Goal: Transaction & Acquisition: Purchase product/service

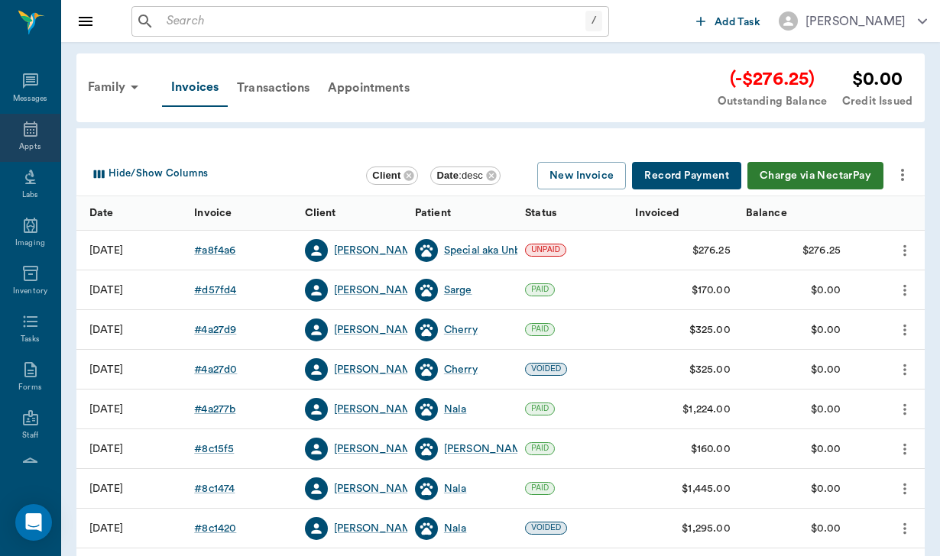
click at [37, 128] on icon at bounding box center [30, 129] width 18 height 18
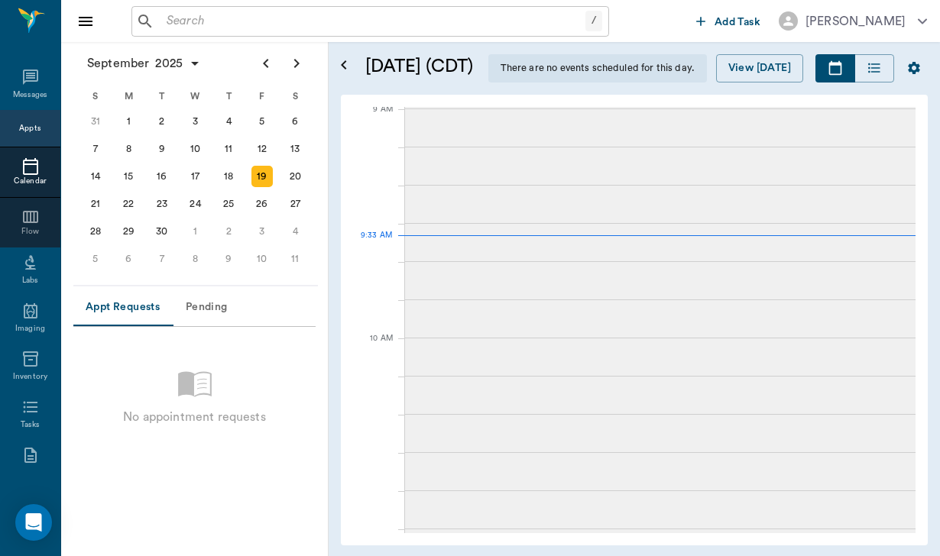
scroll to position [233, 0]
click at [164, 200] on div "23" at bounding box center [161, 203] width 21 height 21
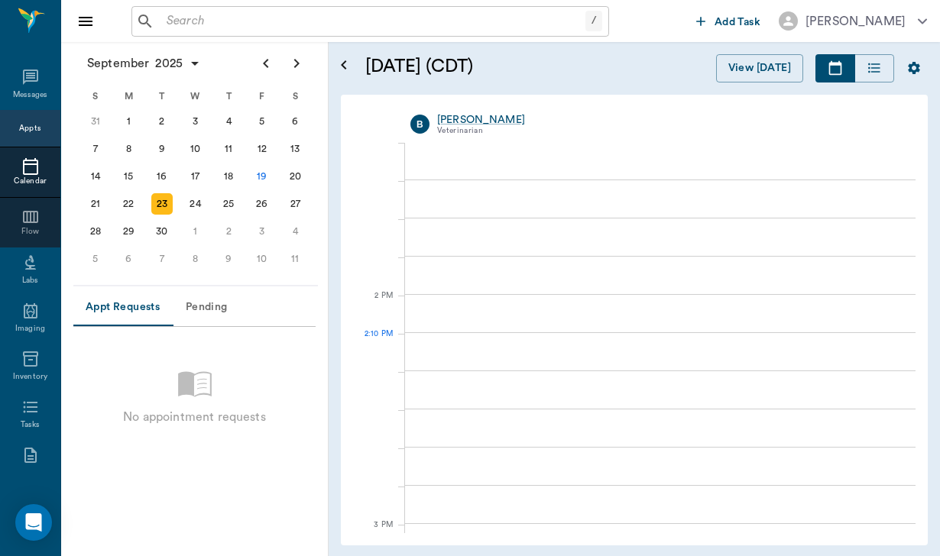
scroll to position [1238, 0]
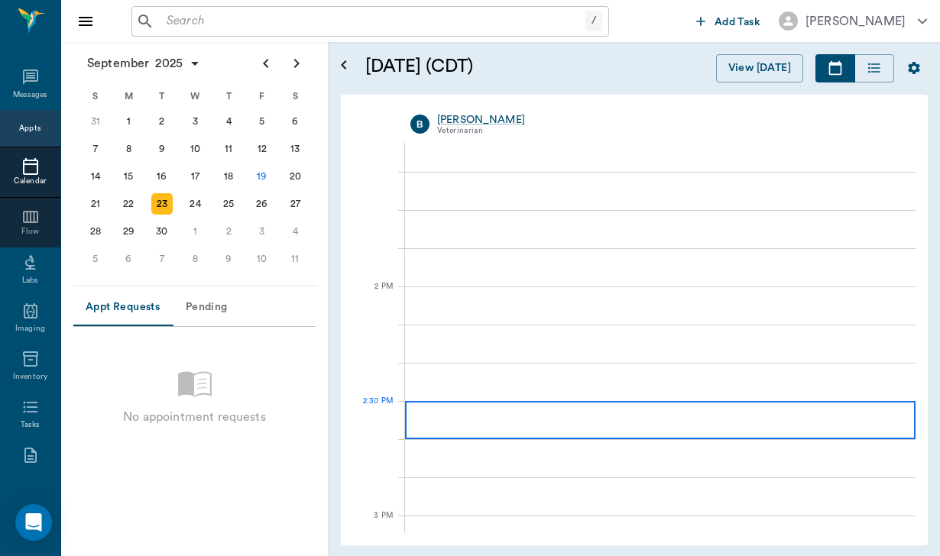
click at [471, 410] on div at bounding box center [660, 420] width 510 height 38
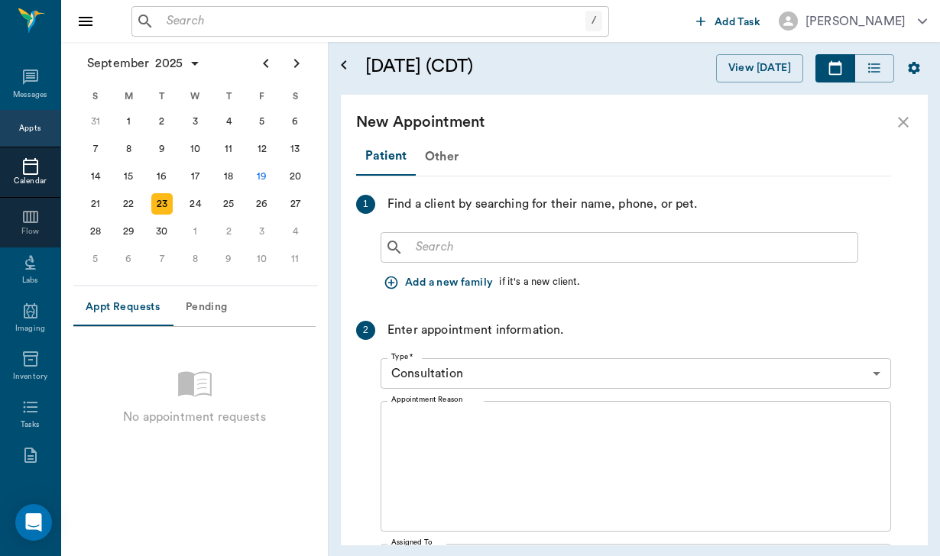
scroll to position [0, 0]
click at [467, 238] on input "text" at bounding box center [630, 247] width 442 height 21
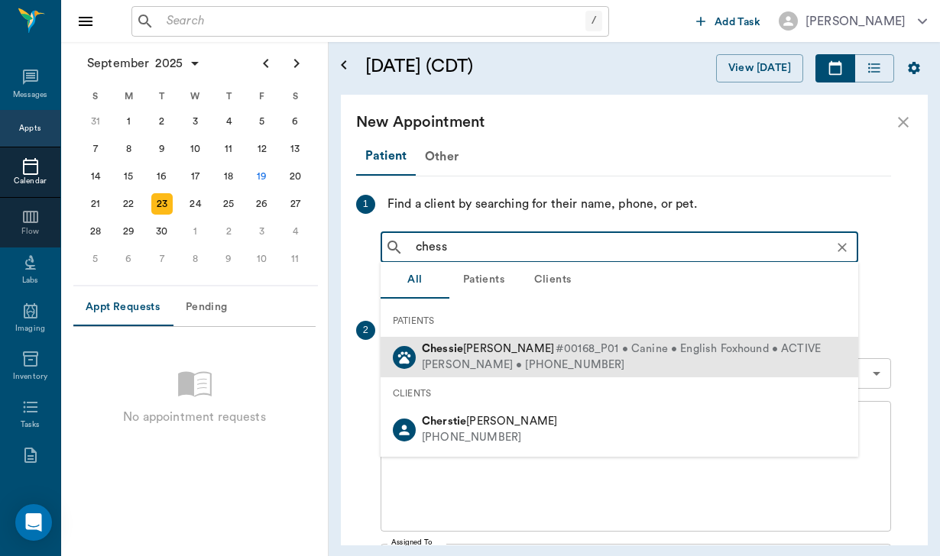
click at [555, 348] on span "#00168_P01 • Canine • English Foxhound • ACTIVE" at bounding box center [687, 349] width 265 height 16
type input "chess"
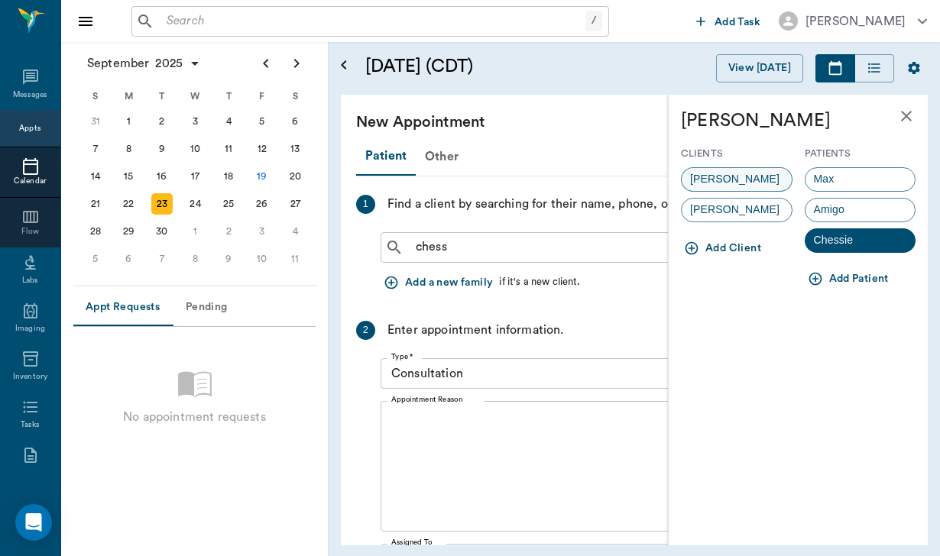
click at [766, 177] on div "LInda Joyce" at bounding box center [737, 179] width 112 height 24
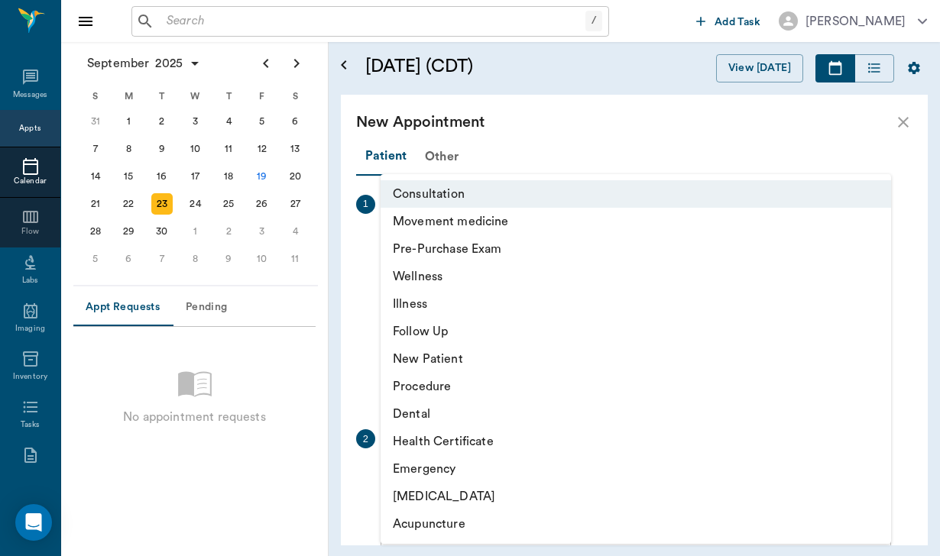
click at [452, 471] on body "/ ​ Add Task Helen Newsham Nectar Messages Appts Calendar Flow Labs Imaging Inv…" at bounding box center [470, 278] width 940 height 556
click at [456, 526] on li "Acupuncture" at bounding box center [635, 524] width 510 height 28
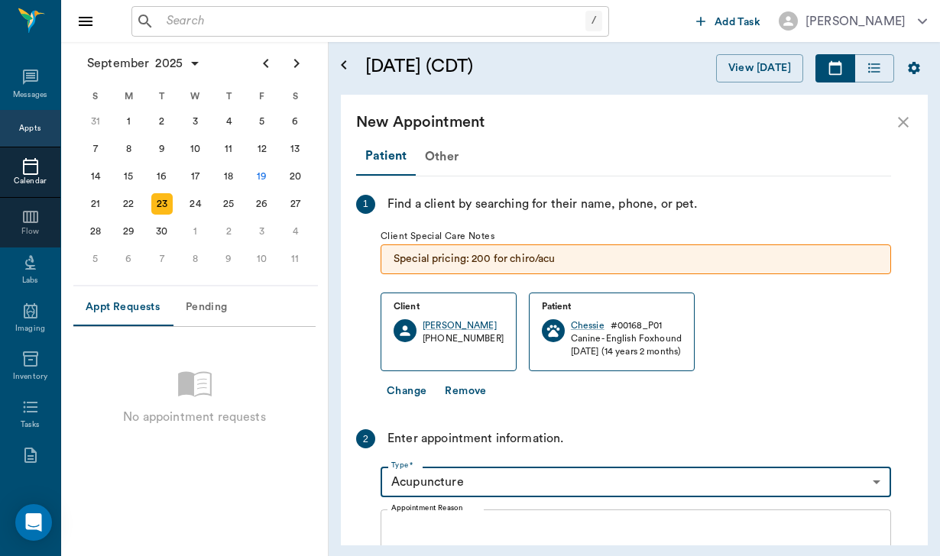
type input "65d2c202a8044d23520120cf"
type input "03:10 PM"
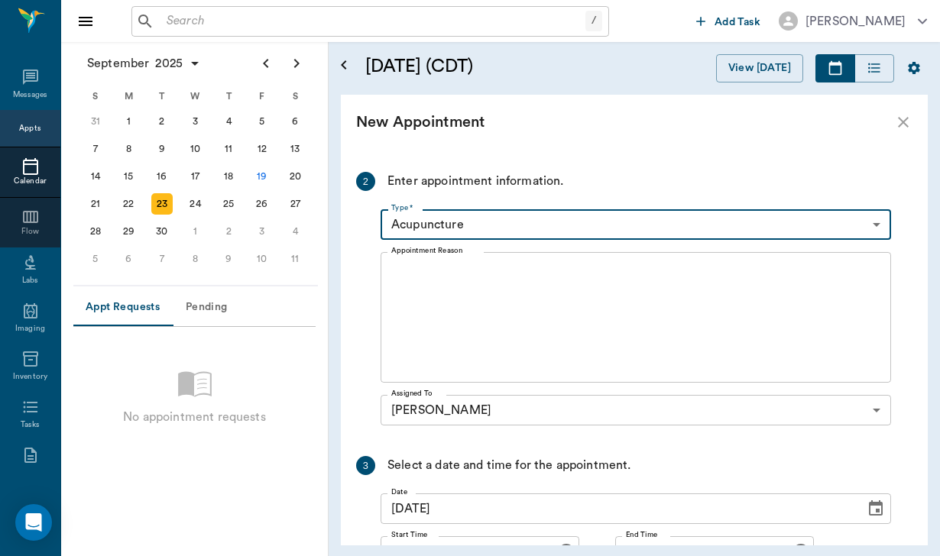
scroll to position [259, 0]
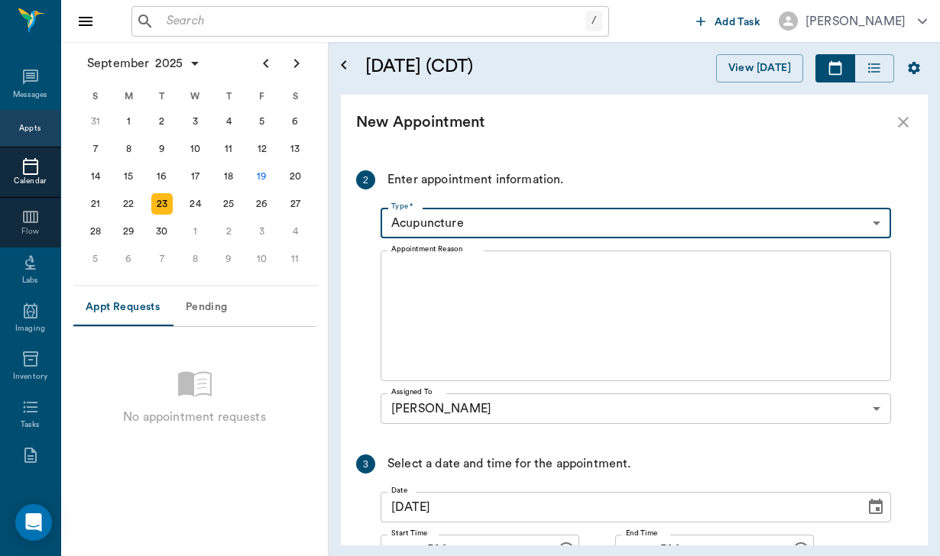
click at [458, 282] on textarea "Appointment Reason" at bounding box center [635, 316] width 489 height 105
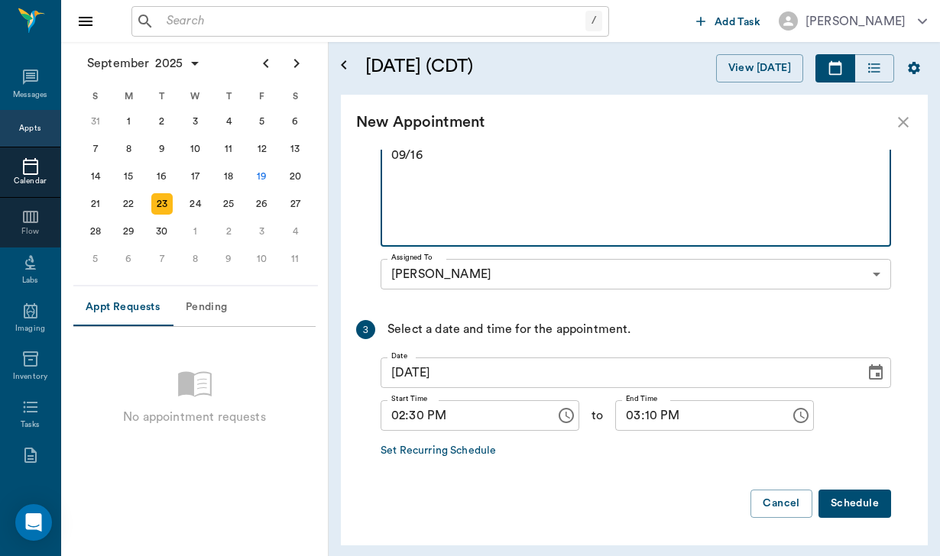
scroll to position [393, 0]
type textarea "Linda will be sending records from the vet that saw Chessie on 09/16"
click at [841, 503] on button "Schedule" at bounding box center [854, 504] width 73 height 28
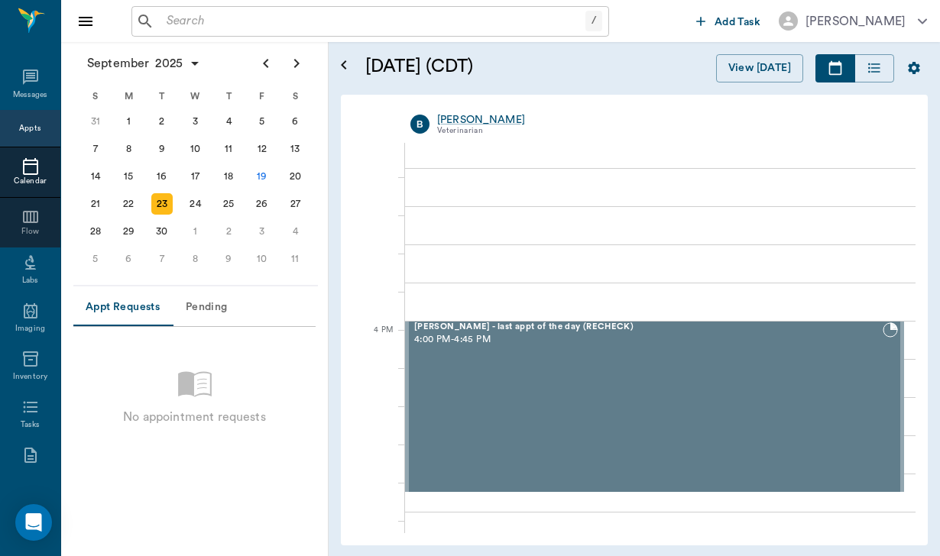
scroll to position [1664, 0]
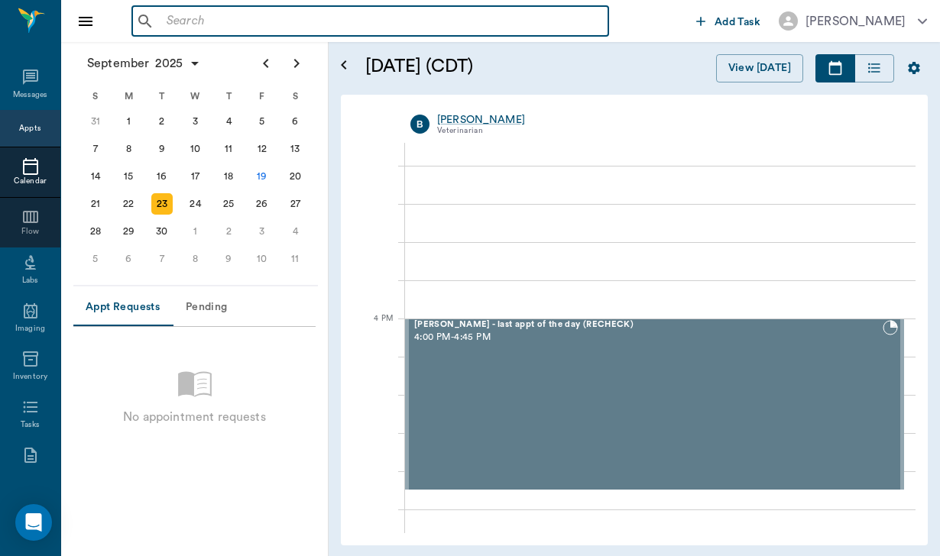
click at [182, 28] on input "text" at bounding box center [381, 21] width 442 height 21
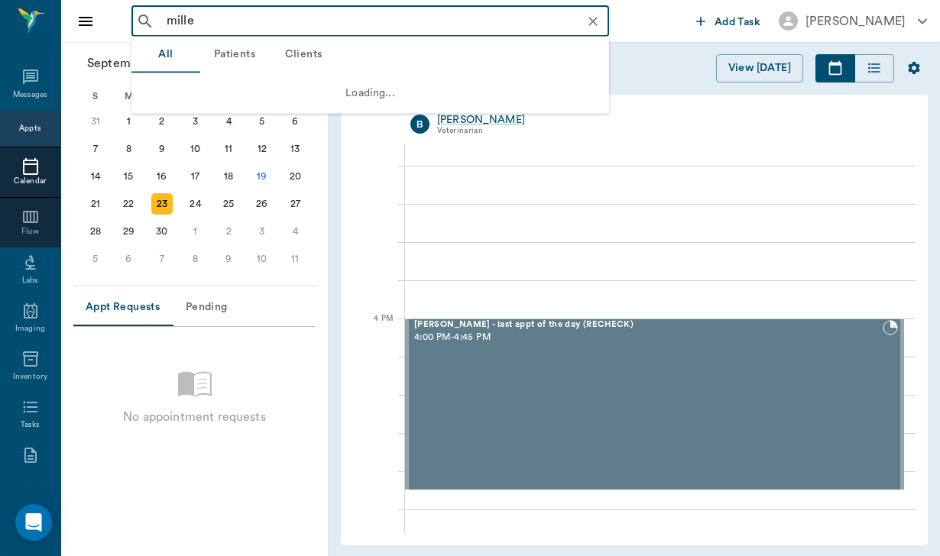
type input "miller"
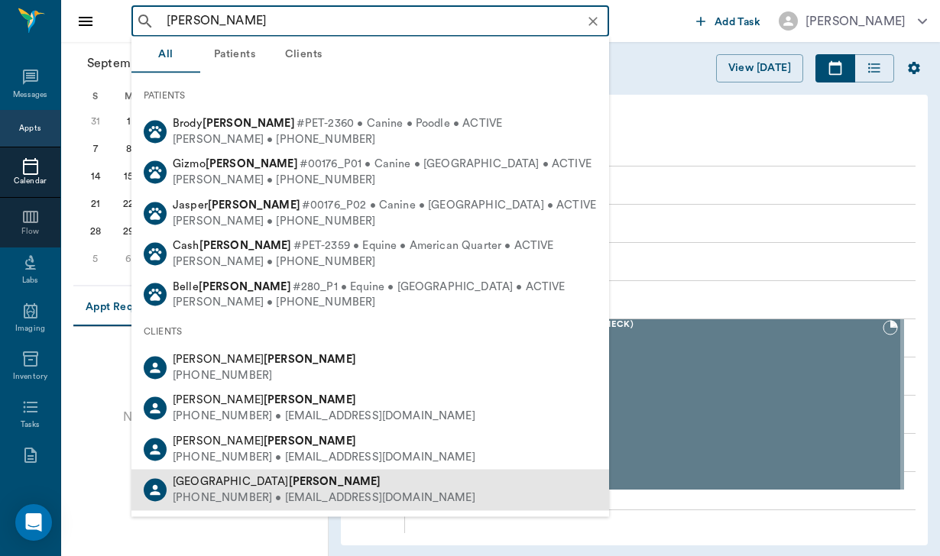
click at [289, 476] on b "Miller" at bounding box center [335, 481] width 92 height 11
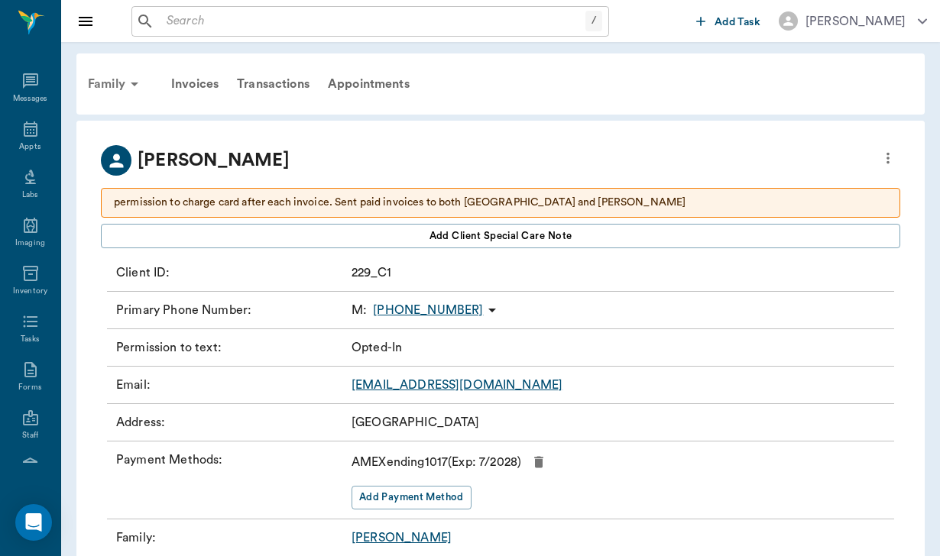
click at [105, 91] on div "Family" at bounding box center [116, 84] width 74 height 37
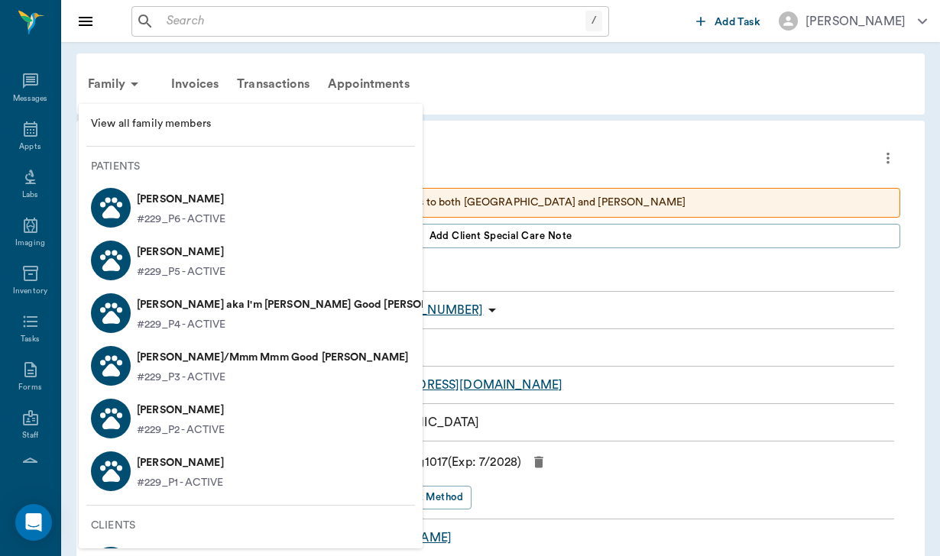
click at [477, 100] on div at bounding box center [470, 278] width 940 height 556
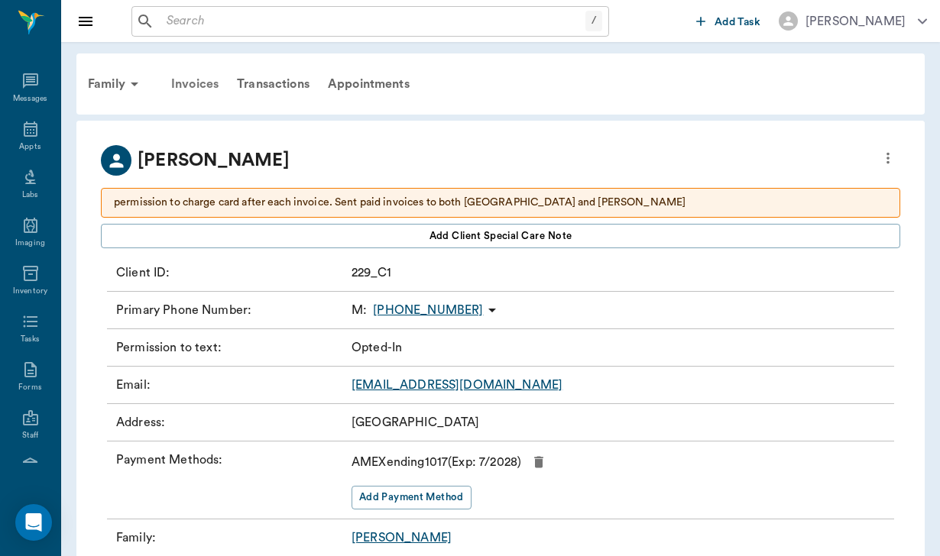
click at [206, 82] on div "Invoices" at bounding box center [195, 84] width 66 height 37
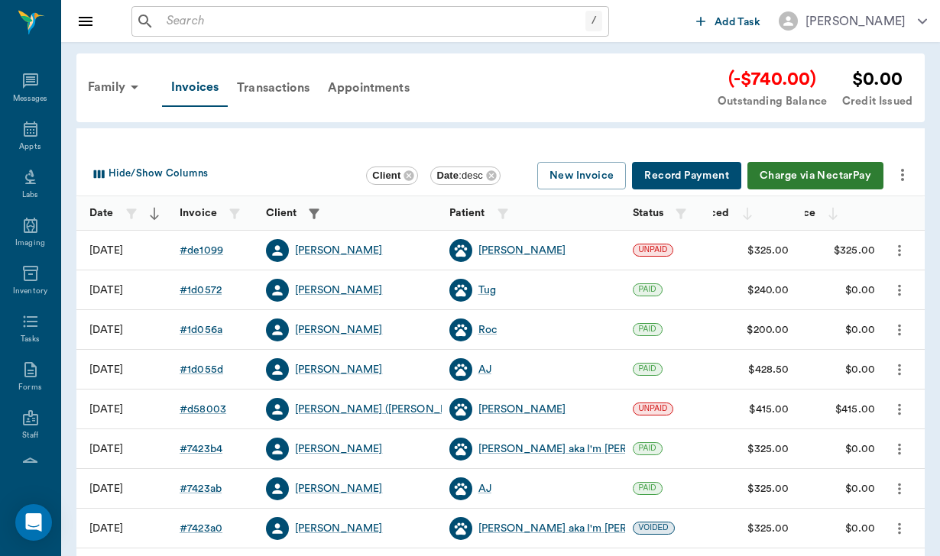
click at [900, 174] on icon "more" at bounding box center [902, 175] width 18 height 18
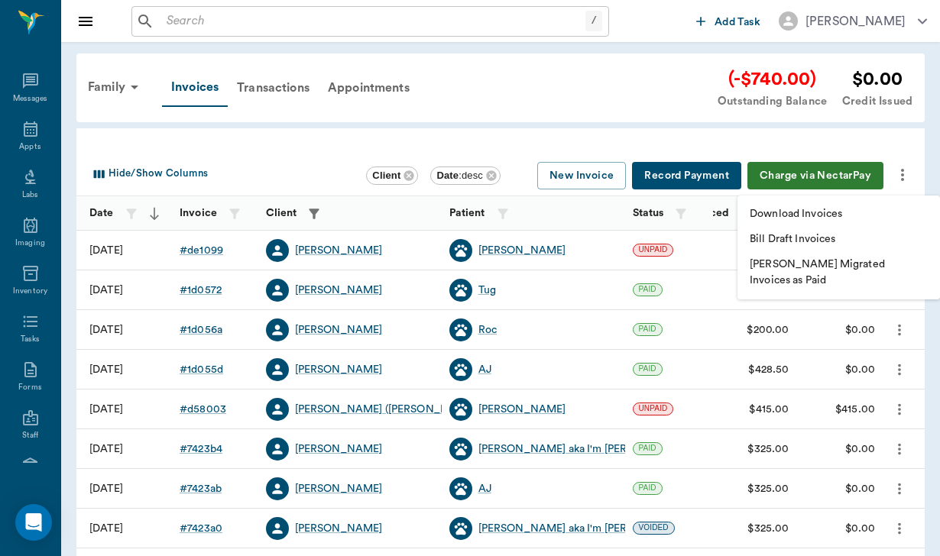
click at [824, 215] on p "Download Invoices" at bounding box center [795, 214] width 92 height 16
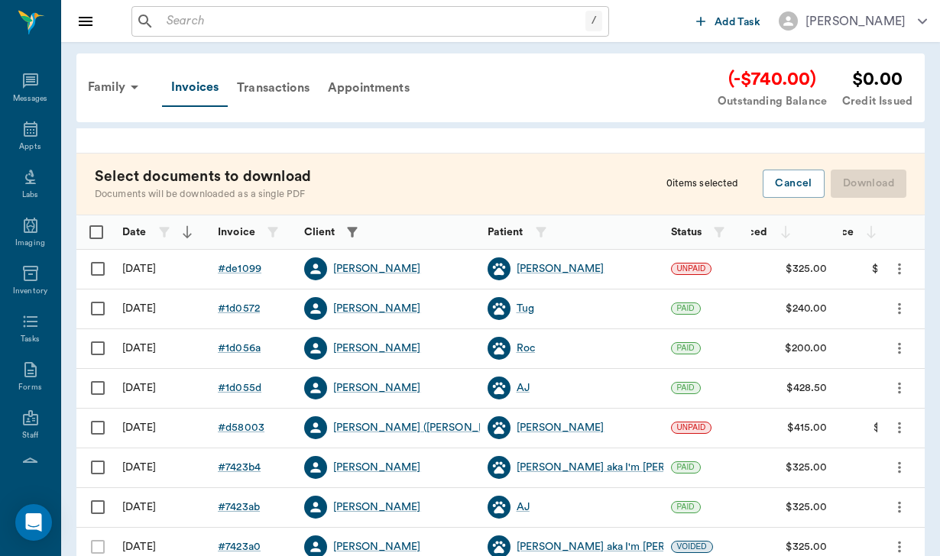
click at [97, 267] on input "Select row" at bounding box center [98, 269] width 32 height 32
checkbox input "false"
checkbox input "true"
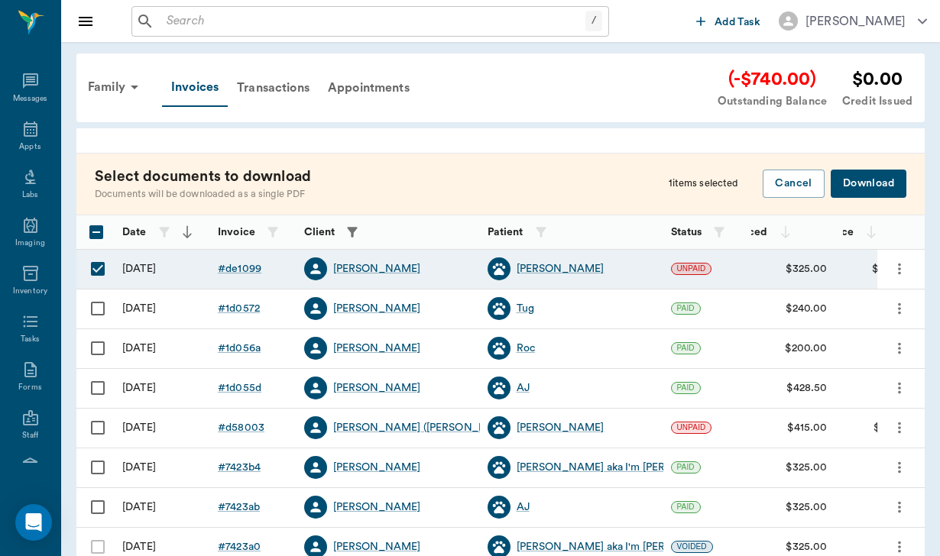
click at [93, 425] on input "Select row" at bounding box center [98, 428] width 32 height 32
checkbox input "true"
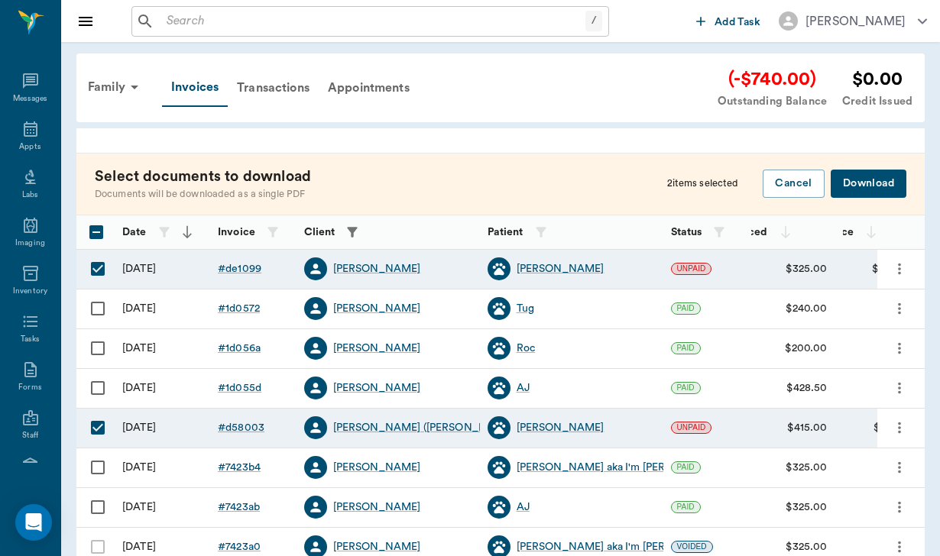
click at [876, 183] on button "Download" at bounding box center [868, 184] width 76 height 28
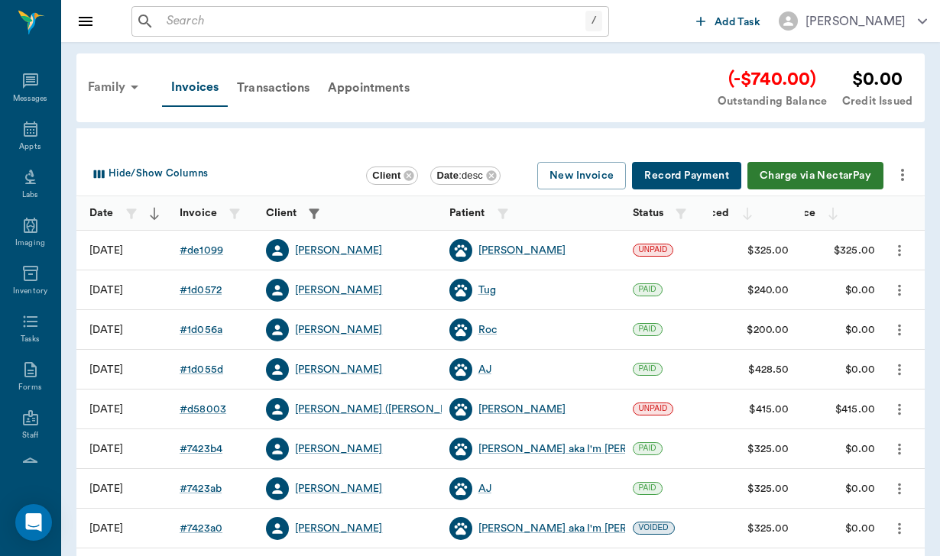
click at [113, 85] on div "Family" at bounding box center [116, 87] width 74 height 37
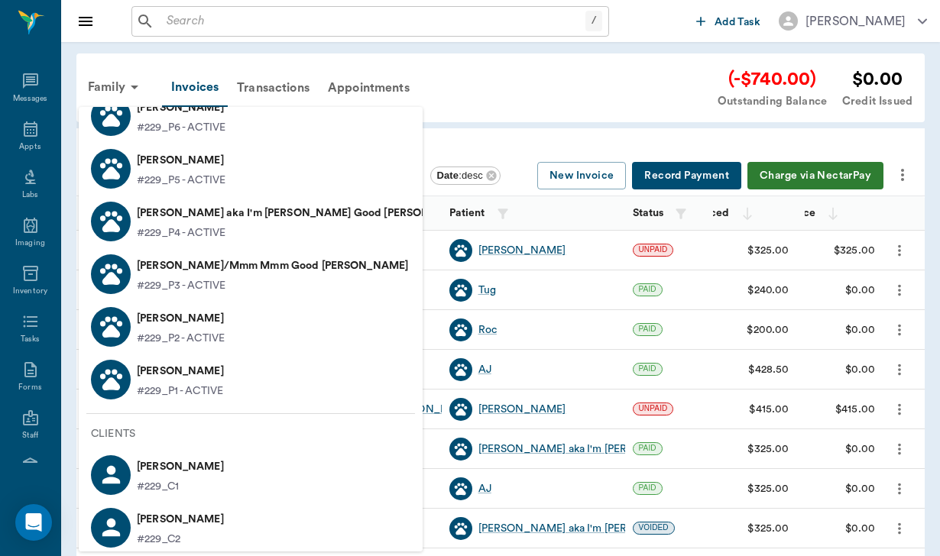
scroll to position [99, 0]
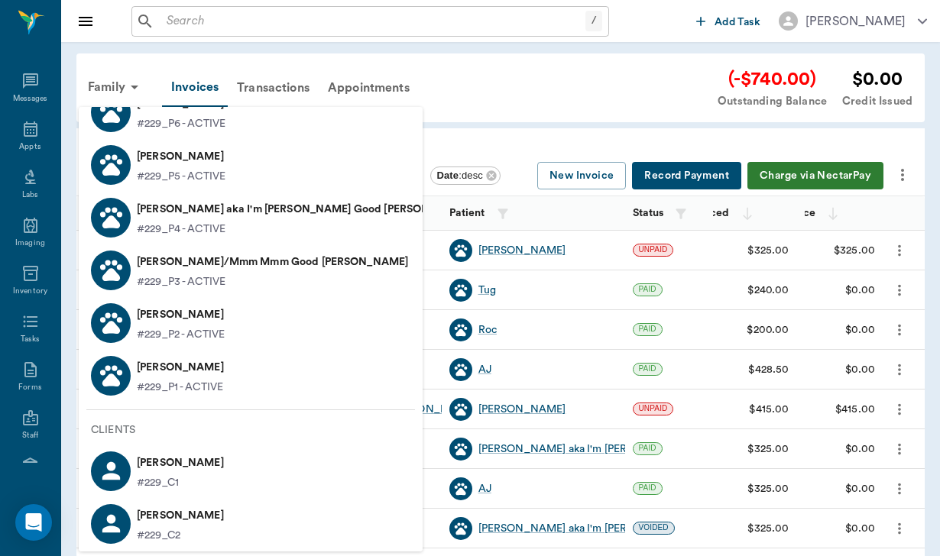
click at [204, 469] on p "Sydney Miller" at bounding box center [180, 463] width 87 height 24
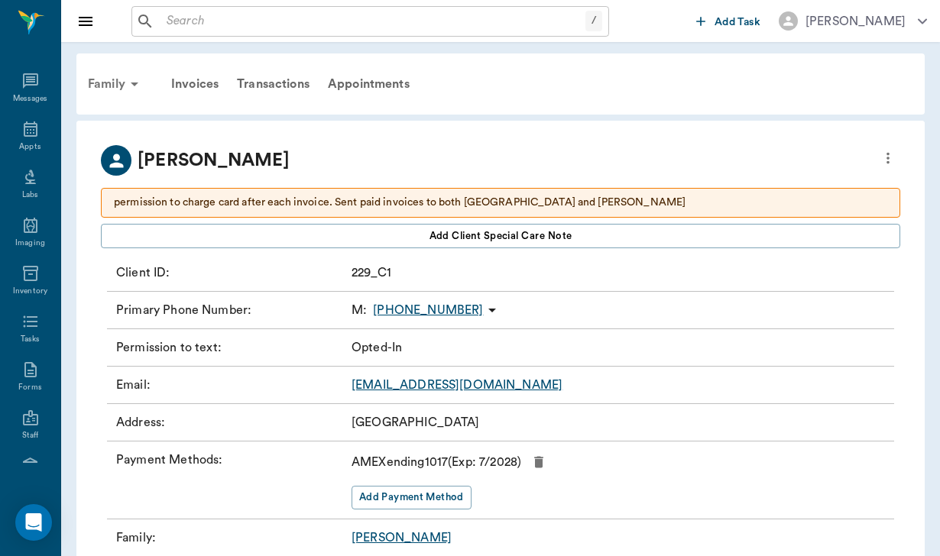
click at [98, 82] on div "Family" at bounding box center [116, 84] width 74 height 37
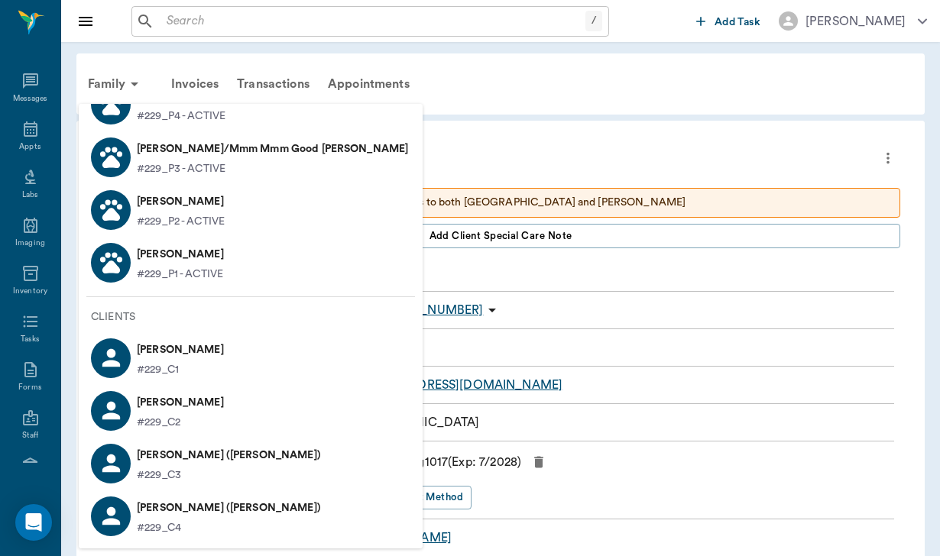
scroll to position [209, 0]
click at [204, 464] on p "Susan Merkatoris (Dylan)" at bounding box center [229, 455] width 184 height 24
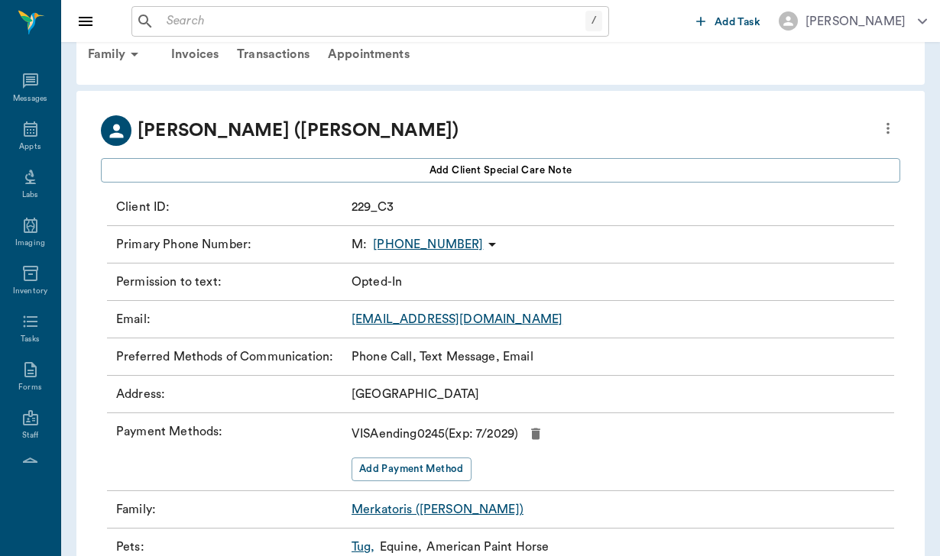
scroll to position [33, 0]
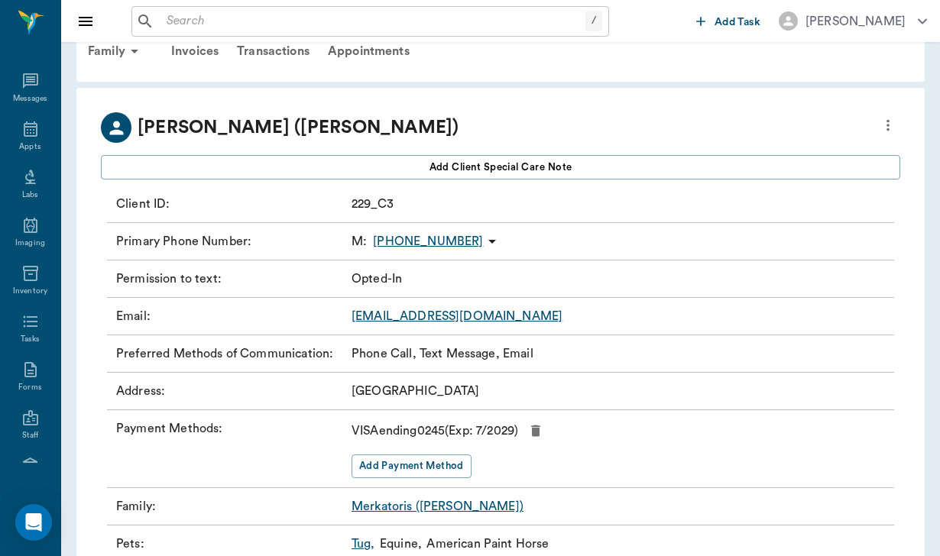
click at [439, 315] on link "[EMAIL_ADDRESS][DOMAIN_NAME]" at bounding box center [456, 316] width 211 height 12
click at [216, 51] on div "Invoices" at bounding box center [195, 51] width 66 height 37
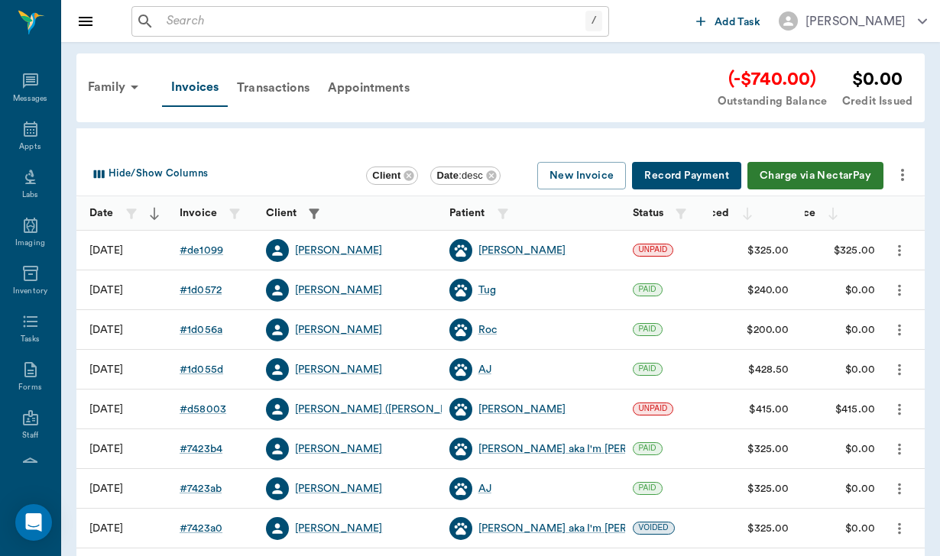
click at [904, 178] on icon "more" at bounding box center [902, 175] width 18 height 18
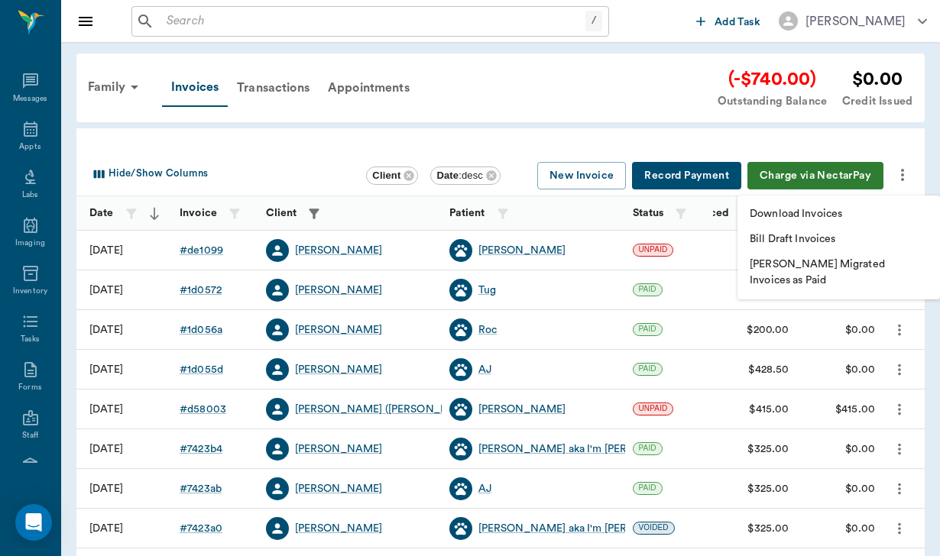
click at [299, 86] on div at bounding box center [470, 278] width 940 height 556
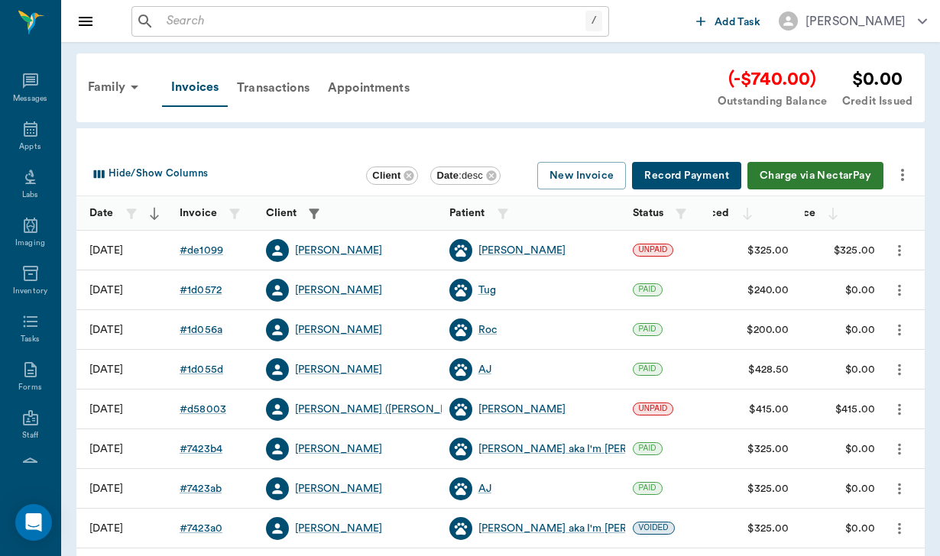
click at [299, 86] on div "Transactions" at bounding box center [273, 88] width 91 height 37
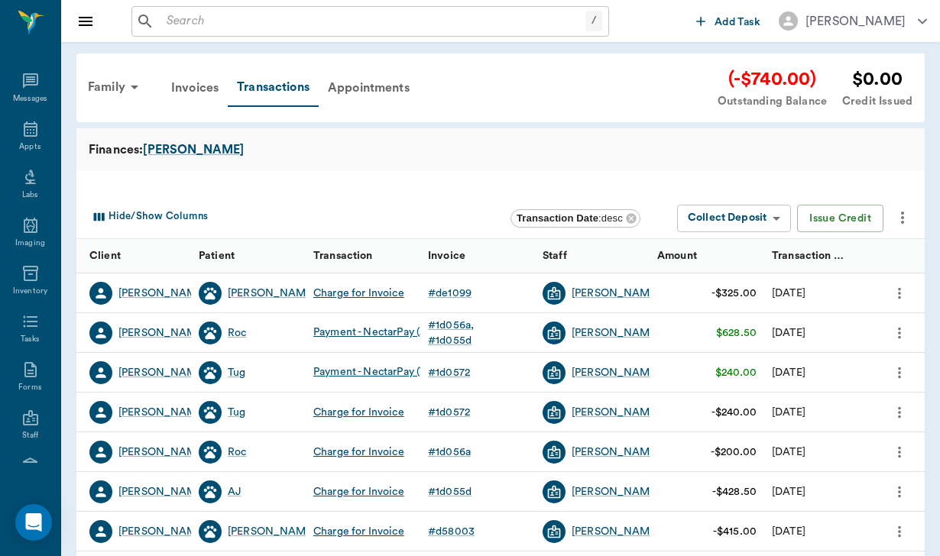
click at [905, 215] on icon "more" at bounding box center [902, 218] width 18 height 18
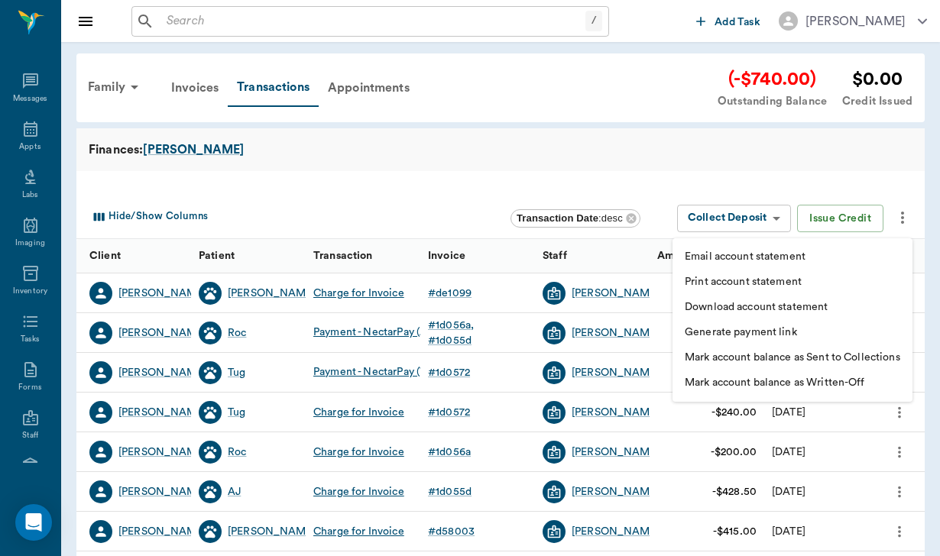
click at [785, 329] on p "Generate payment link" at bounding box center [741, 333] width 112 height 16
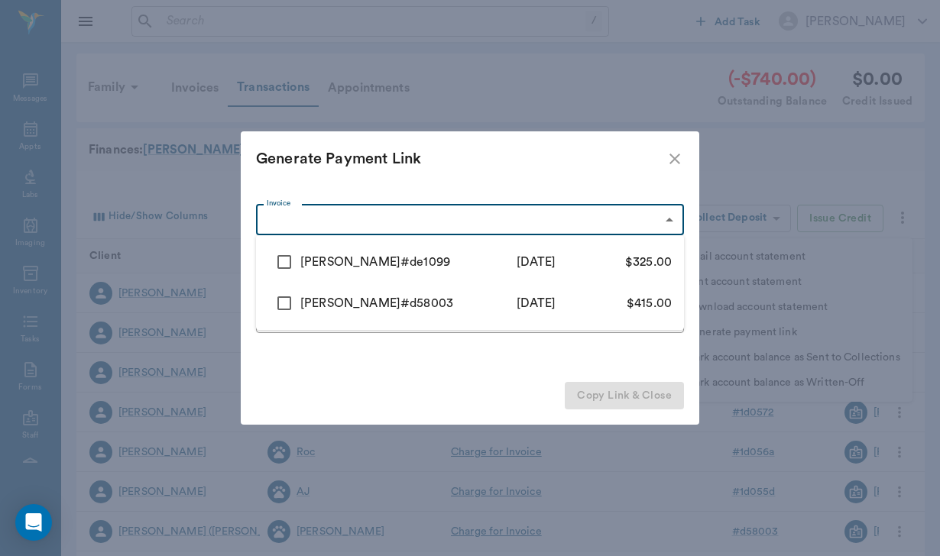
click at [367, 216] on body "/ ​ Add Task Helen Newsham Nectar Messages Appts Labs Imaging Inventory Tasks F…" at bounding box center [470, 470] width 940 height 940
click at [298, 259] on input "checkbox" at bounding box center [284, 262] width 32 height 32
checkbox input "true"
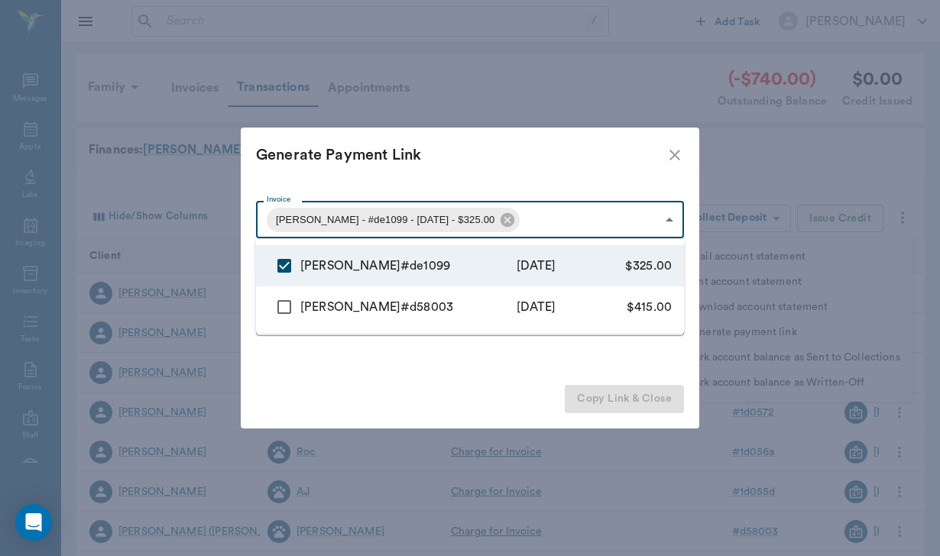
type input "68c9d9dc7a9eec505fde1099"
type input "325.00"
click at [280, 309] on input "checkbox" at bounding box center [284, 307] width 32 height 32
checkbox input "true"
type input "68c9d9dc7a9eec505fde1099,68b22f394ff2a88477d58003"
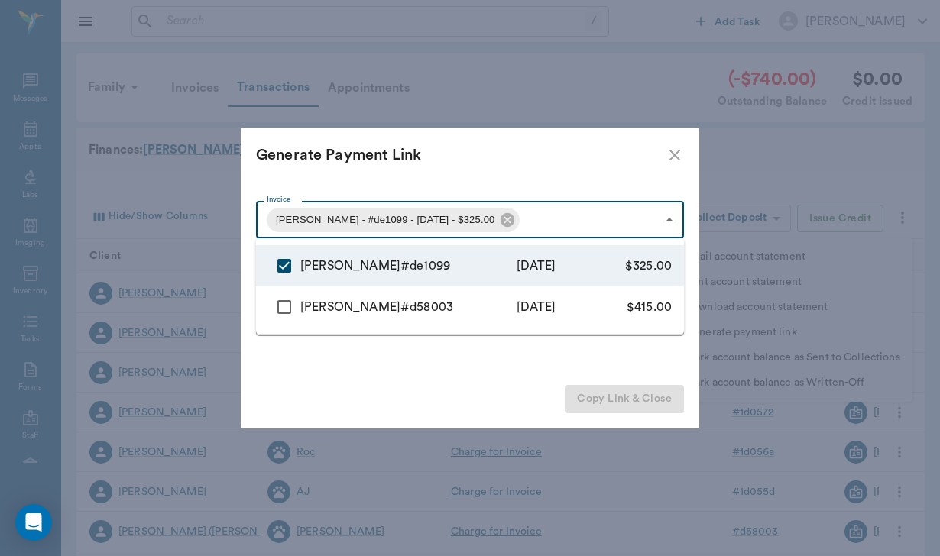
type input "740.00"
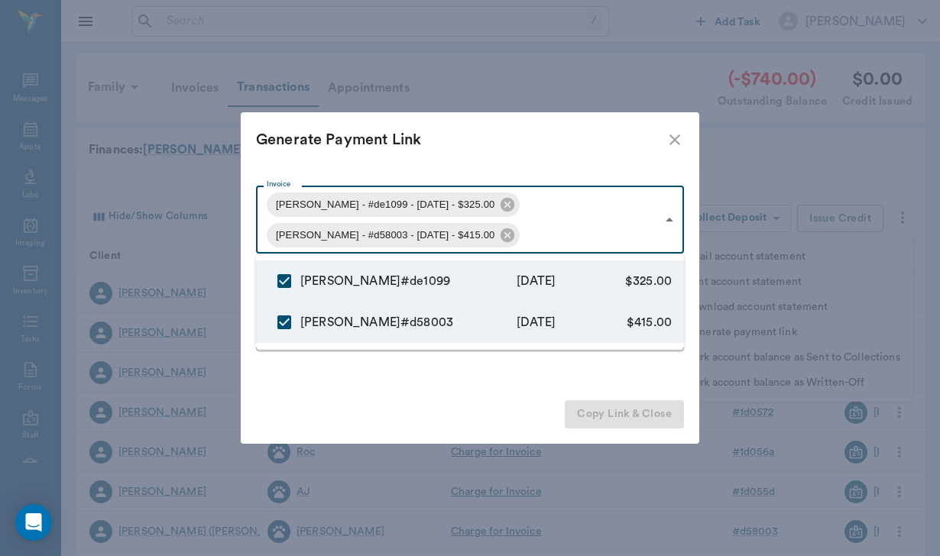
click at [335, 395] on div at bounding box center [470, 278] width 940 height 556
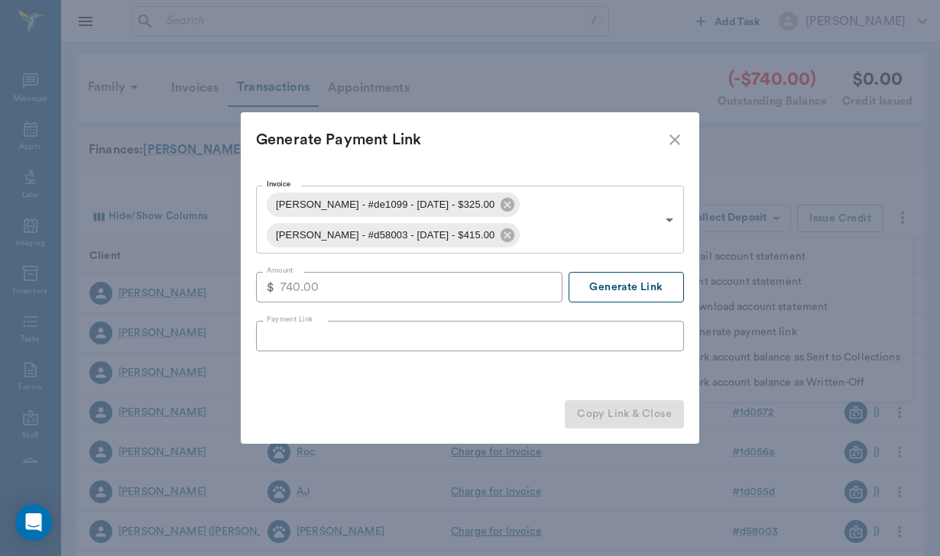
click at [624, 291] on button "Generate Link" at bounding box center [625, 287] width 115 height 31
type input "https://nectarvet.paymentsonline.io/pay/cs_OC3hdUv0Y9OQCxc8PKsuf#fidkdWxabmB8Jz…"
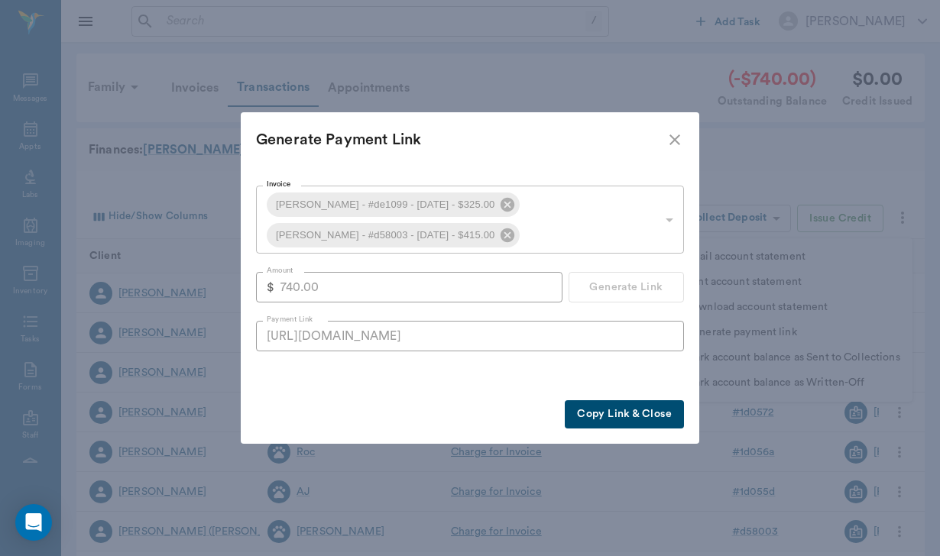
click at [641, 421] on button "Copy Link & Close" at bounding box center [624, 414] width 119 height 28
click at [641, 421] on div at bounding box center [470, 278] width 940 height 556
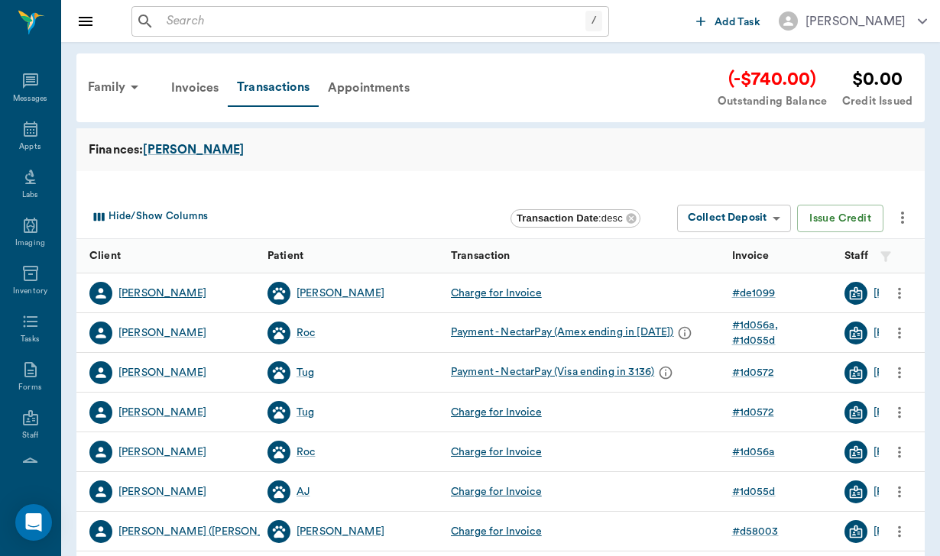
click at [167, 292] on div "Sydney Miller" at bounding box center [162, 293] width 88 height 15
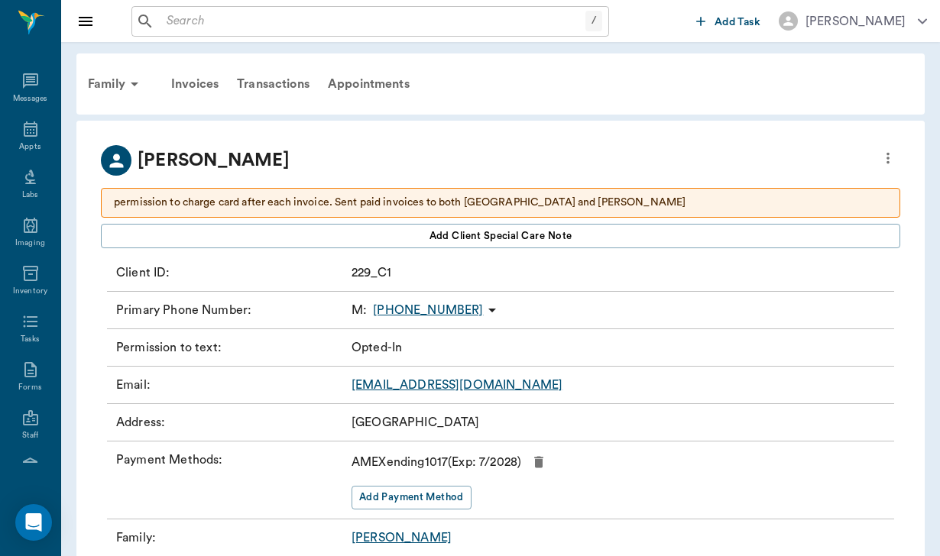
click at [483, 313] on icon at bounding box center [492, 310] width 18 height 18
click at [411, 343] on span "Send SMS Message" at bounding box center [392, 340] width 128 height 16
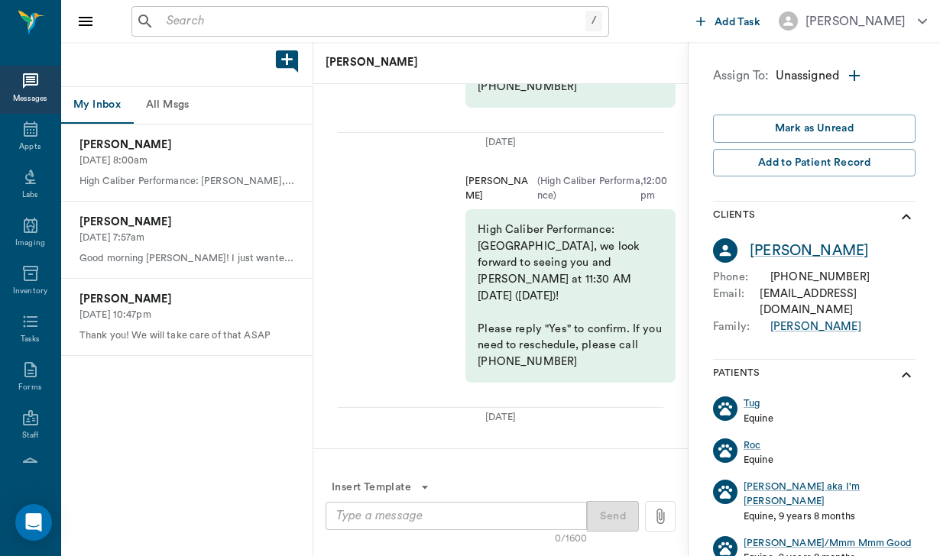
scroll to position [-649, 0]
click at [345, 519] on textarea at bounding box center [456, 516] width 240 height 18
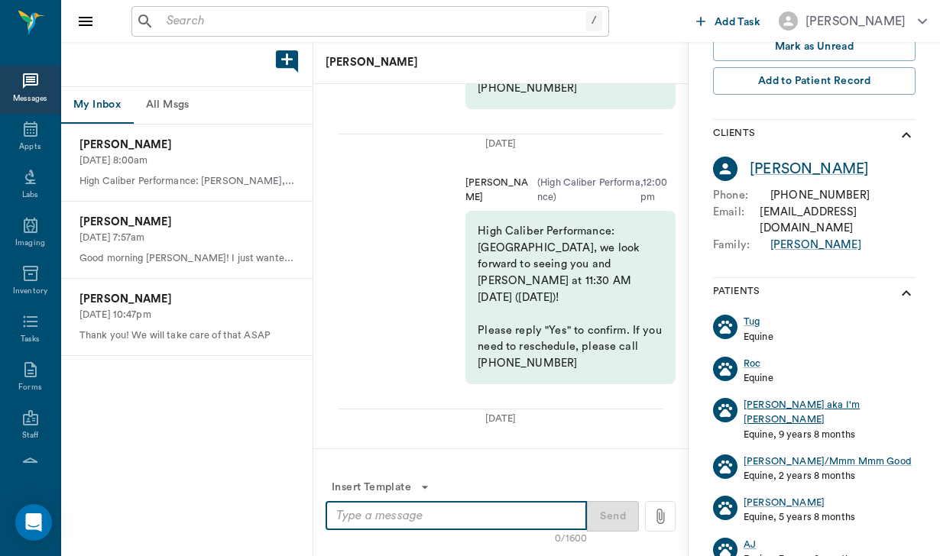
scroll to position [0, 0]
click at [752, 496] on div "Dylan" at bounding box center [783, 503] width 81 height 15
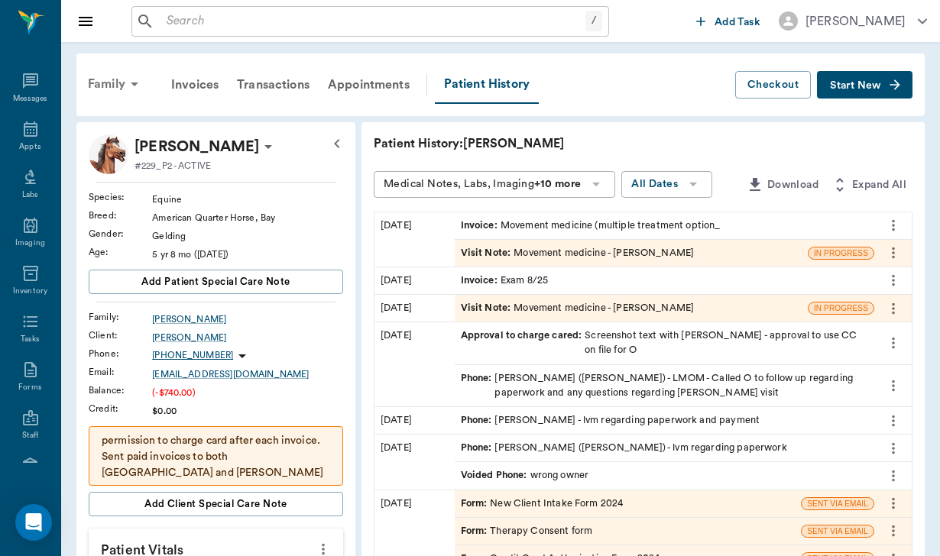
click at [112, 77] on div "Family" at bounding box center [116, 84] width 74 height 37
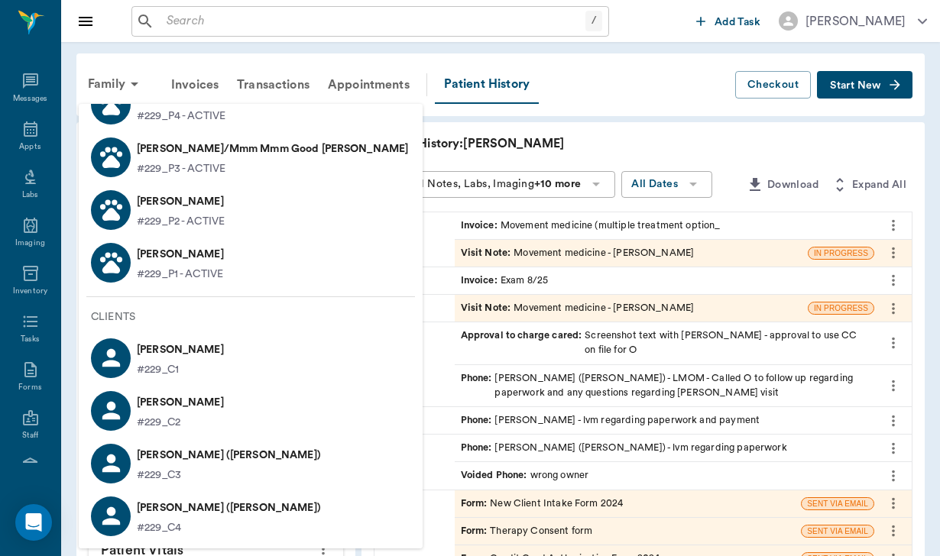
scroll to position [209, 0]
click at [189, 465] on p "Susan Merkatoris (Dylan)" at bounding box center [229, 455] width 184 height 24
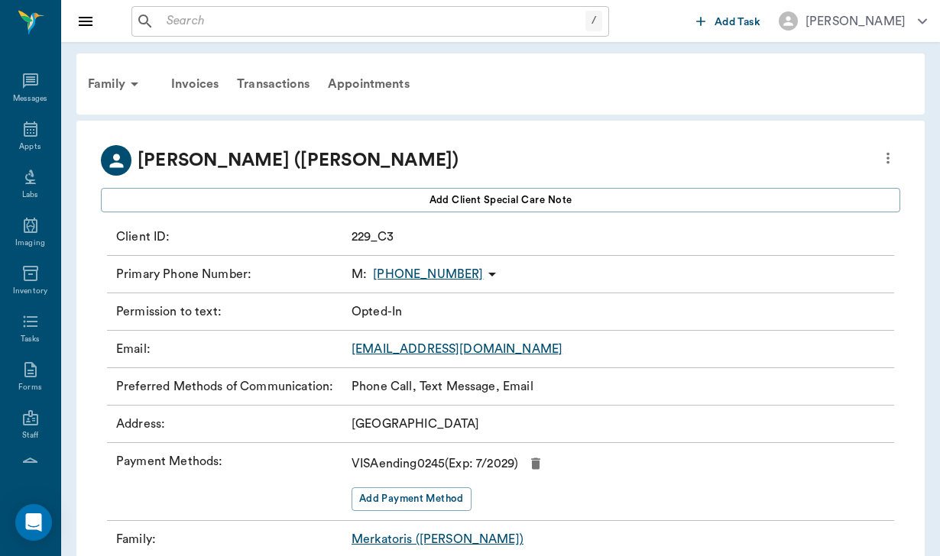
click at [483, 272] on icon at bounding box center [492, 274] width 18 height 18
click at [432, 306] on span "Send SMS Message" at bounding box center [399, 304] width 128 height 16
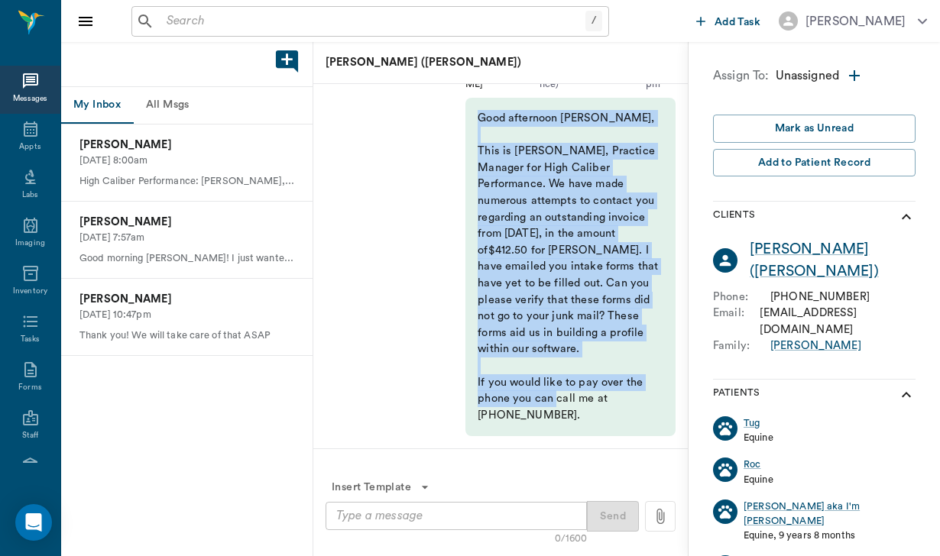
drag, startPoint x: 477, startPoint y: 155, endPoint x: 523, endPoint y: 431, distance: 279.4
click at [523, 431] on div "Good afternoon Susan, This is Helen, Practice Manager for High Caliber Performa…" at bounding box center [570, 267] width 210 height 338
copy div "Good afternoon Susan, This is Helen, Practice Manager for High Caliber Performa…"
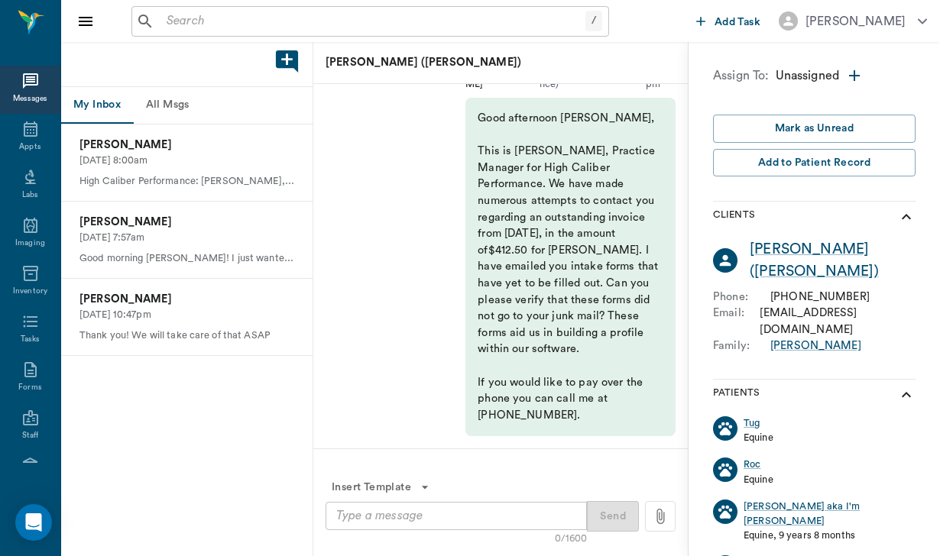
click at [345, 516] on textarea at bounding box center [456, 516] width 240 height 18
paste textarea "Good afternoon Susan, This is Helen, Practice Manager for High Caliber Performa…"
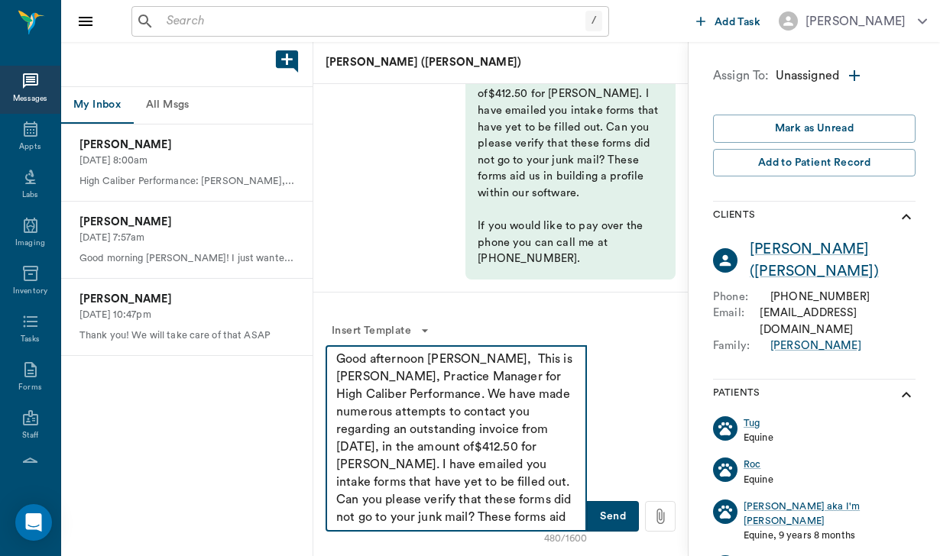
drag, startPoint x: 559, startPoint y: 514, endPoint x: 347, endPoint y: 346, distance: 270.8
click at [346, 346] on div "Good afternoon Susan, This is Helen, Practice Manager for High Caliber Performa…" at bounding box center [455, 438] width 261 height 186
click at [423, 397] on textarea "Good afternoon Susan, This is Helen, Practice Manager for High Caliber Performa…" at bounding box center [456, 439] width 240 height 176
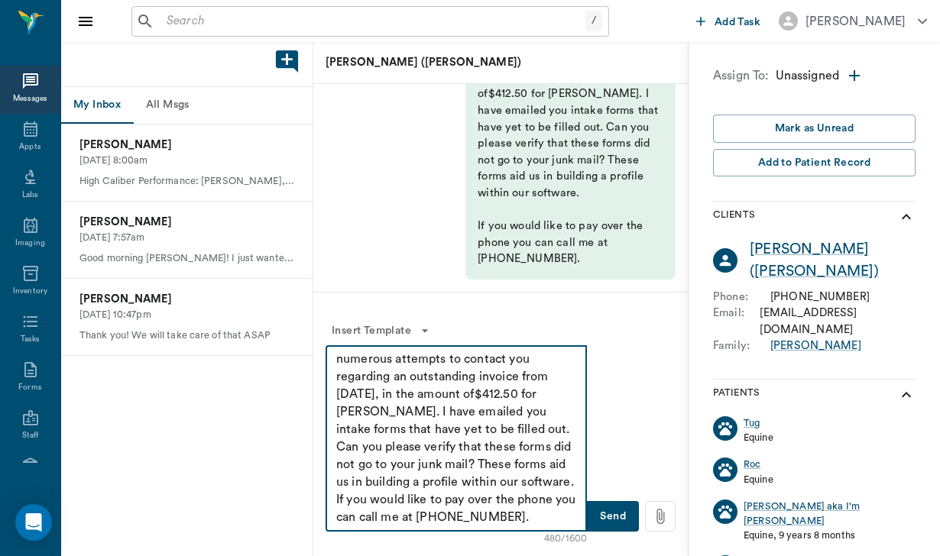
drag, startPoint x: 416, startPoint y: 394, endPoint x: 424, endPoint y: 617, distance: 222.4
click at [424, 555] on html "/ ​ Add Task Helen Newsham Nectar Messages Appts Labs Imaging Inventory Tasks F…" at bounding box center [470, 278] width 940 height 556
drag, startPoint x: 446, startPoint y: 480, endPoint x: 351, endPoint y: 329, distance: 178.5
click at [351, 330] on div "Insert Template 480/1600 Good afternoon Susan, This is Helen, Practice Manager …" at bounding box center [500, 424] width 350 height 215
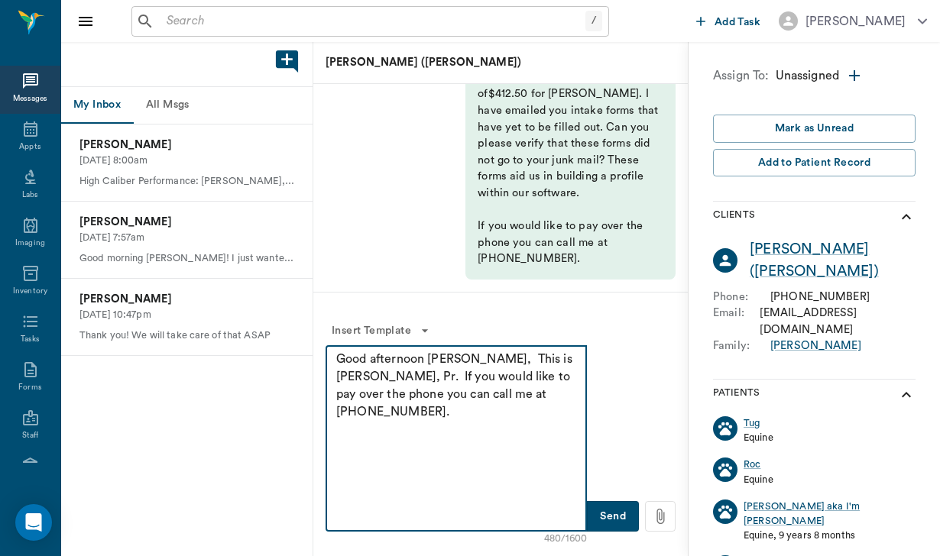
scroll to position [0, 0]
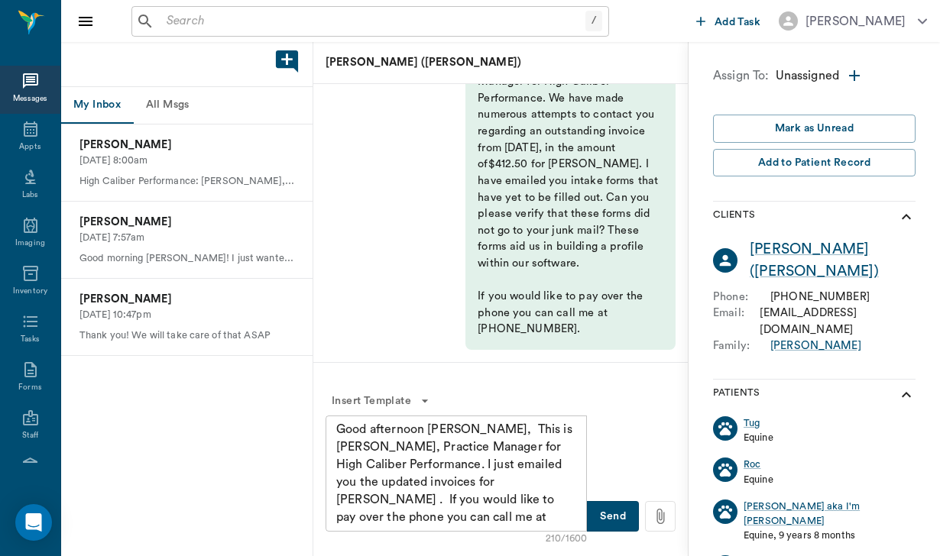
click at [644, 209] on div "Good afternoon Susan, This is Helen, Practice Manager for High Caliber Performa…" at bounding box center [570, 180] width 210 height 338
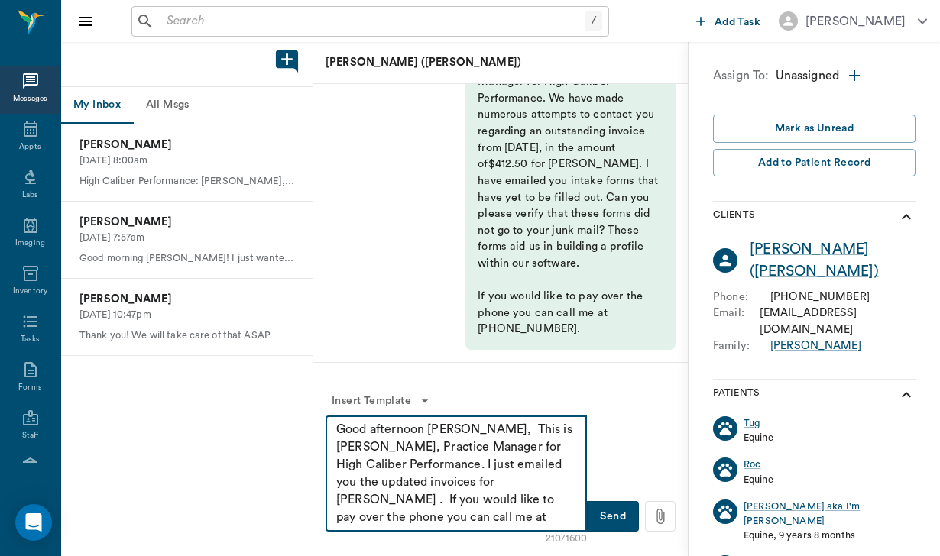
click at [485, 485] on textarea "Good afternoon Susan, This is Helen, Practice Manager for High Caliber Performa…" at bounding box center [456, 473] width 240 height 105
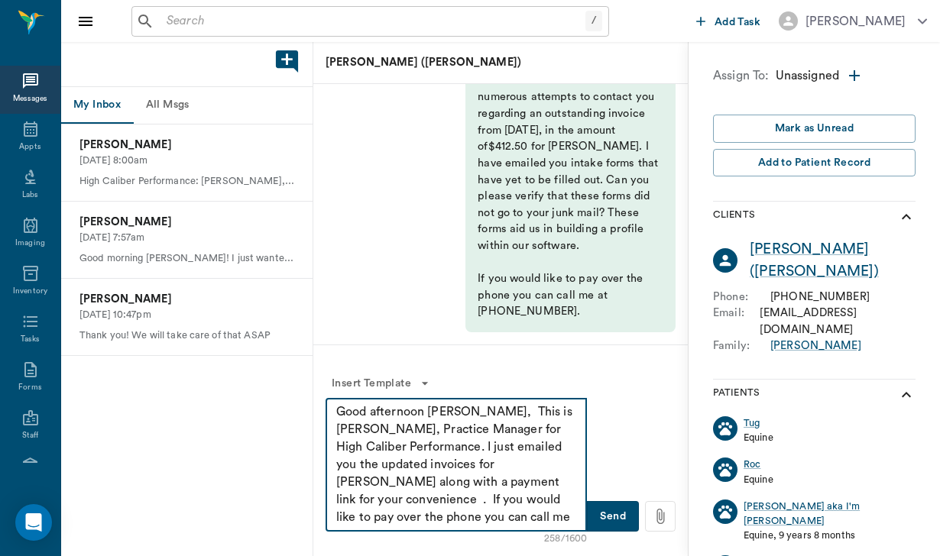
click at [534, 482] on textarea "Good afternoon Susan, This is Helen, Practice Manager for High Caliber Performa…" at bounding box center [456, 464] width 240 height 123
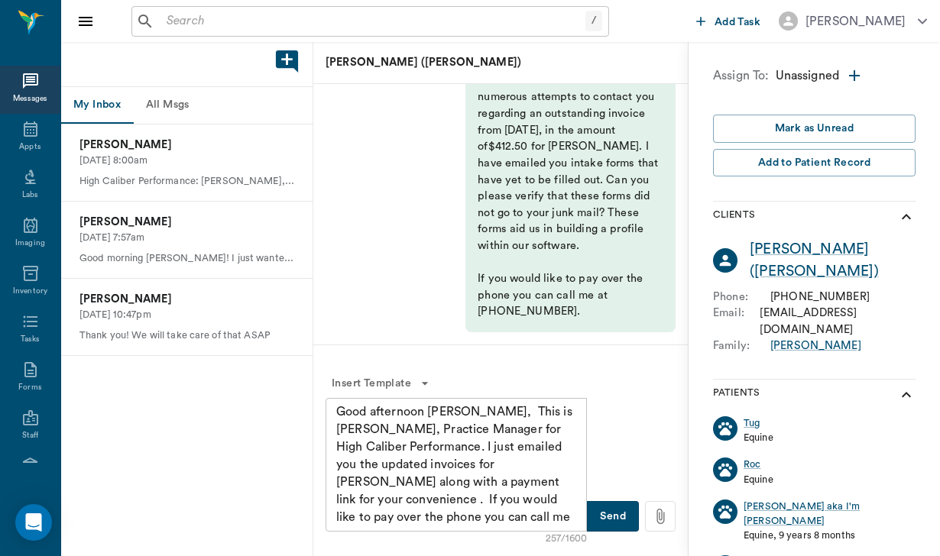
click at [578, 481] on div "Good afternoon Susan, This is Helen, Practice Manager for High Caliber Performa…" at bounding box center [455, 465] width 261 height 134
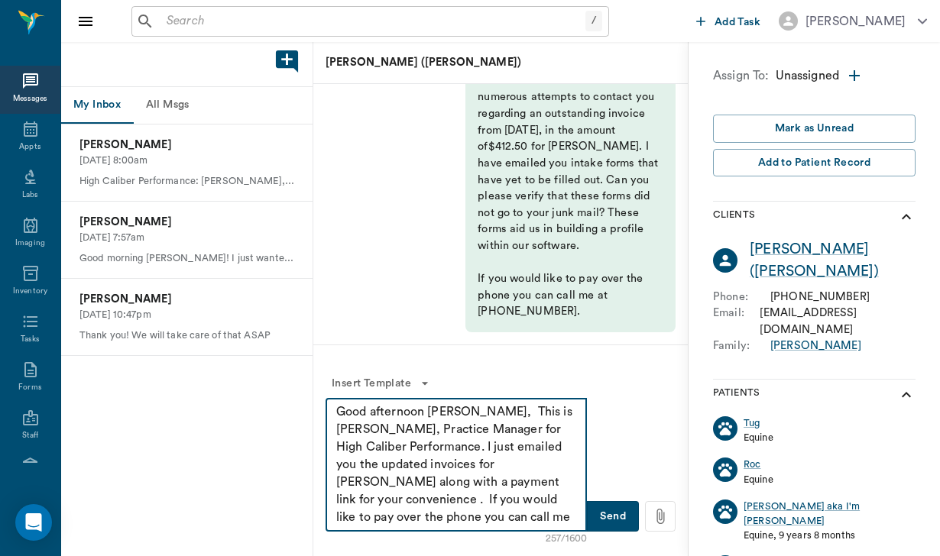
click at [570, 484] on textarea "Good afternoon Susan, This is Helen, Practice Manager for High Caliber Performa…" at bounding box center [456, 464] width 240 height 123
click at [574, 484] on textarea "Good afternoon Susan, This is Helen, Practice Manager for High Caliber Performa…" at bounding box center [456, 464] width 240 height 123
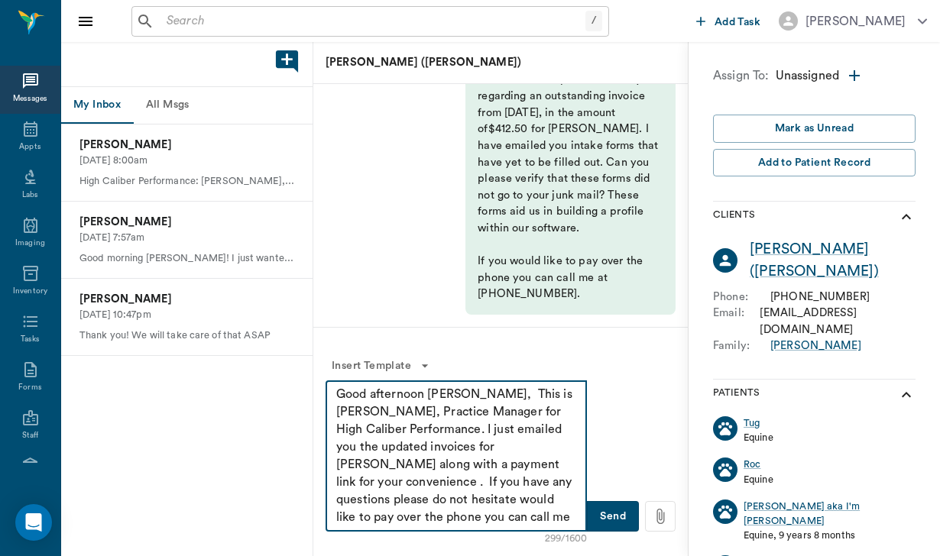
drag, startPoint x: 563, startPoint y: 500, endPoint x: 332, endPoint y: 502, distance: 231.5
click at [332, 502] on div "Good afternoon Susan, This is Helen, Practice Manager for High Caliber Performa…" at bounding box center [455, 455] width 261 height 151
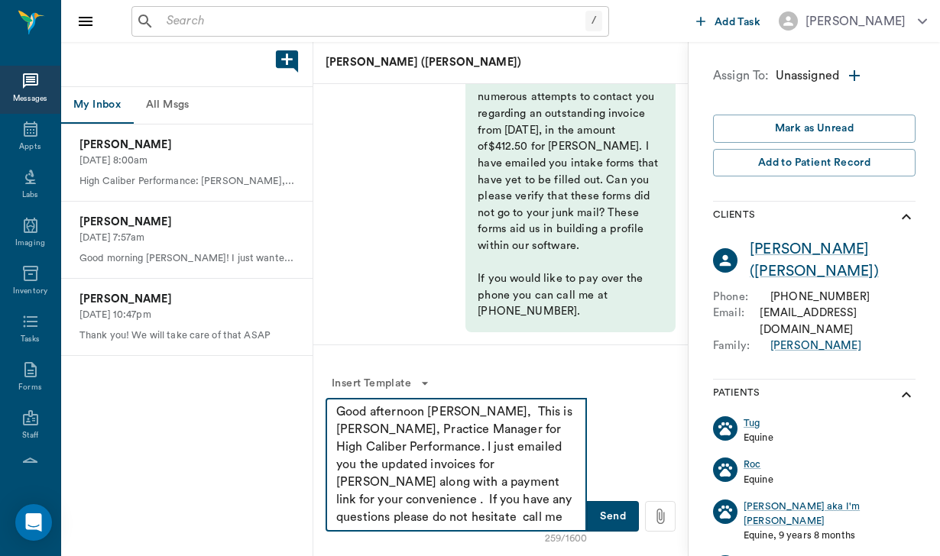
type textarea "Good afternoon Susan, This is Helen, Practice Manager for High Caliber Performa…"
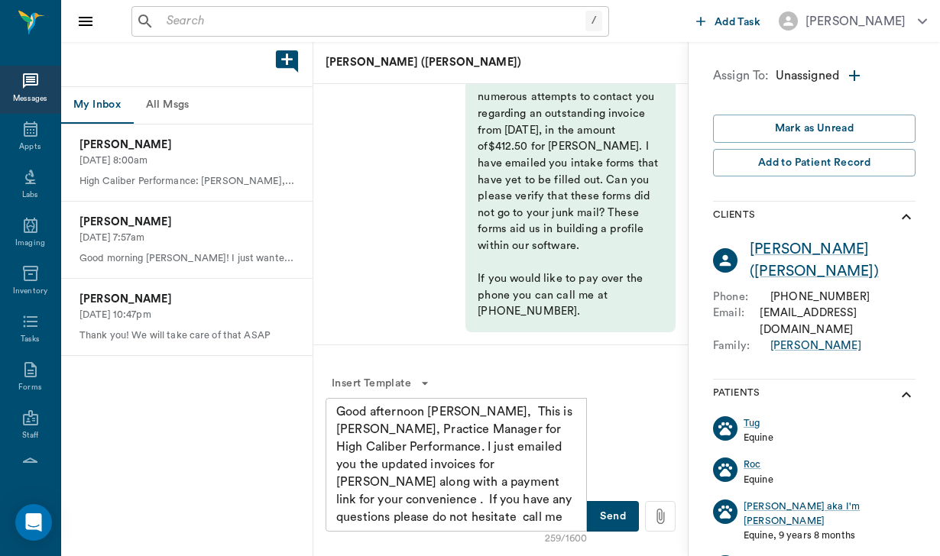
click at [616, 524] on button "Send" at bounding box center [613, 516] width 52 height 31
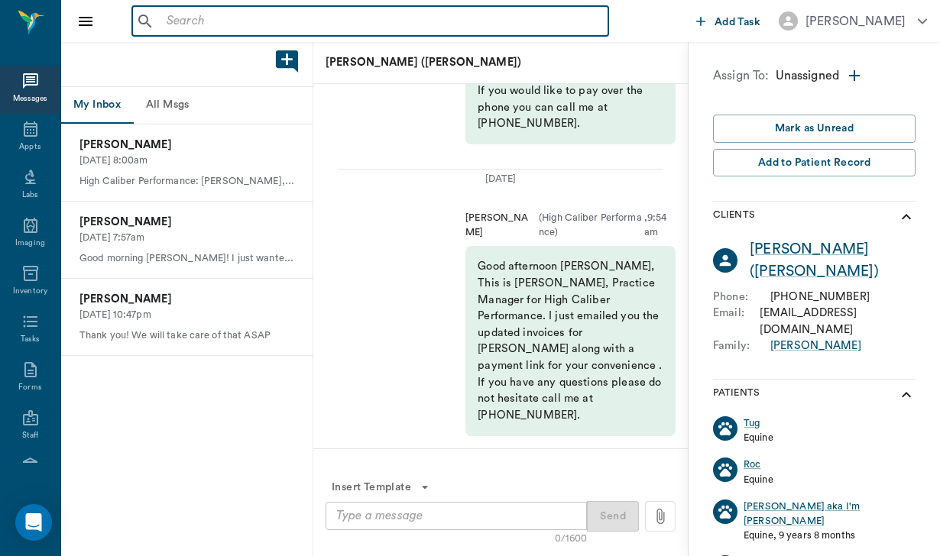
click at [176, 17] on input "text" at bounding box center [381, 21] width 442 height 21
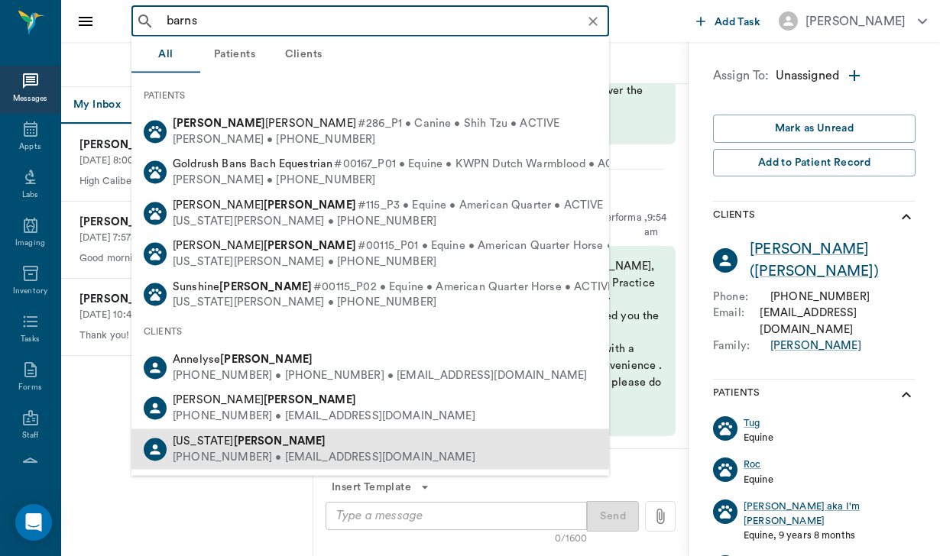
click at [164, 455] on div "Virginia Barnes (636) 399-2428 • barnesvah@gmail.com" at bounding box center [369, 449] width 477 height 40
type input "barns"
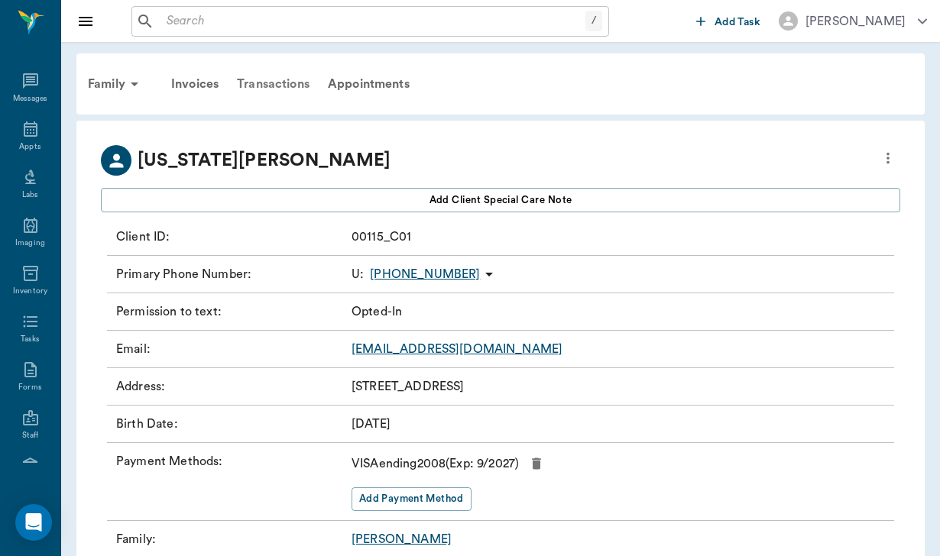
click at [283, 83] on div "Transactions" at bounding box center [273, 84] width 91 height 37
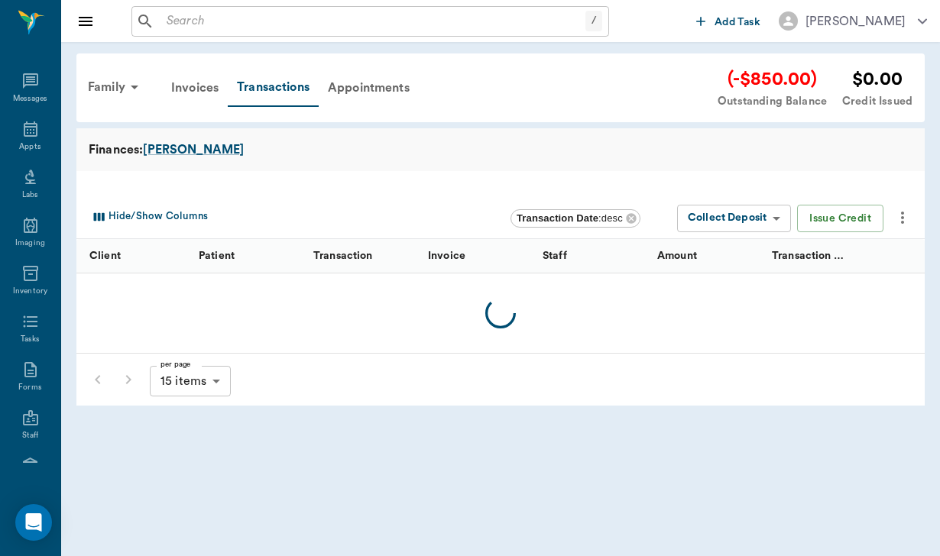
click at [424, 362] on div "per page 15 items 15 per page" at bounding box center [500, 379] width 848 height 53
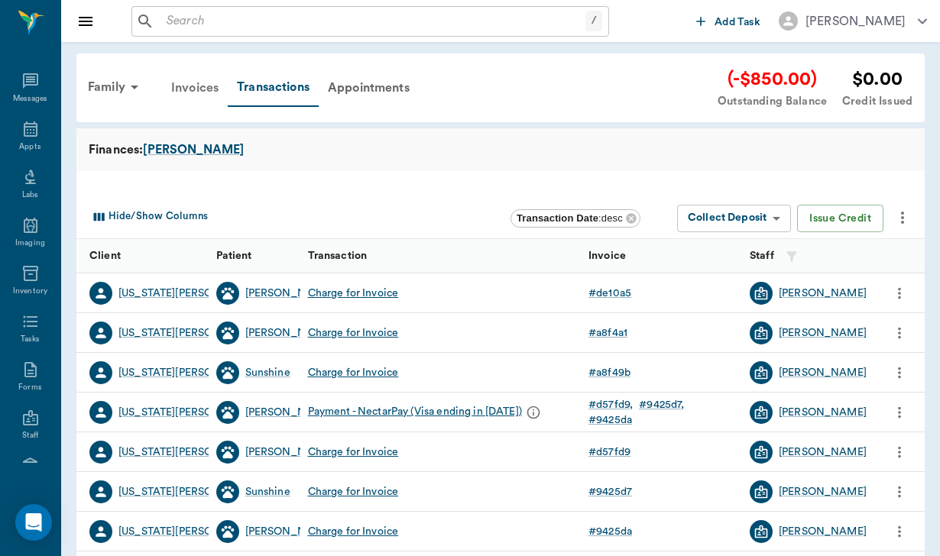
click at [184, 87] on div "Invoices" at bounding box center [195, 88] width 66 height 37
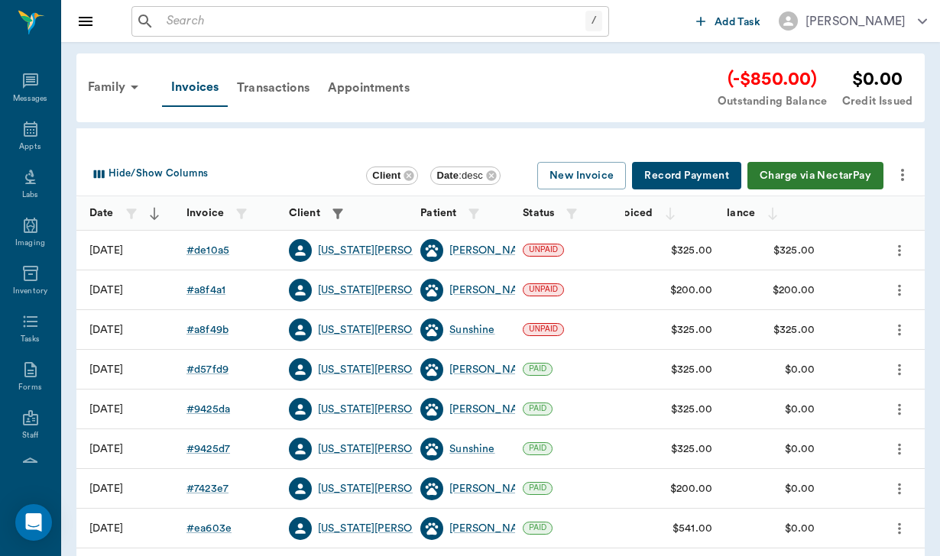
click at [908, 167] on icon "more" at bounding box center [902, 175] width 18 height 18
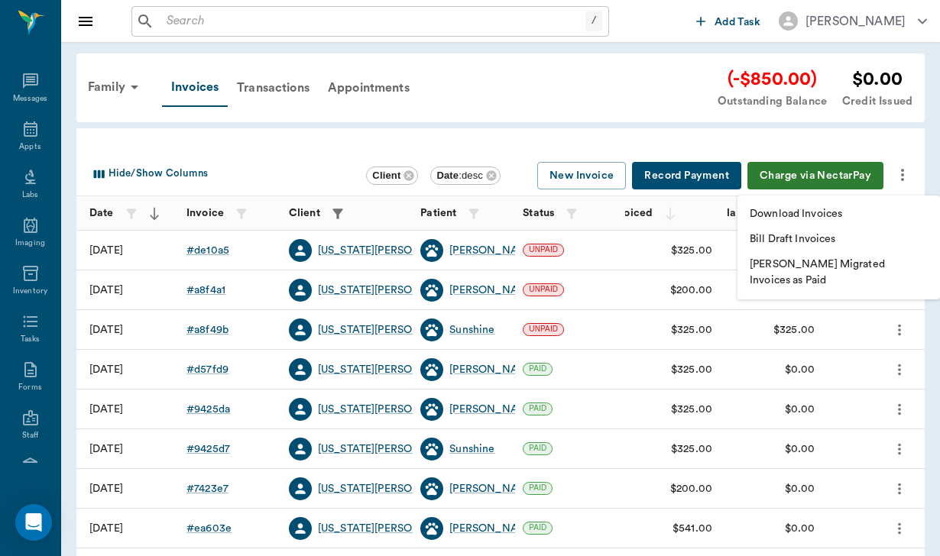
click at [759, 216] on p "Download Invoices" at bounding box center [795, 214] width 92 height 16
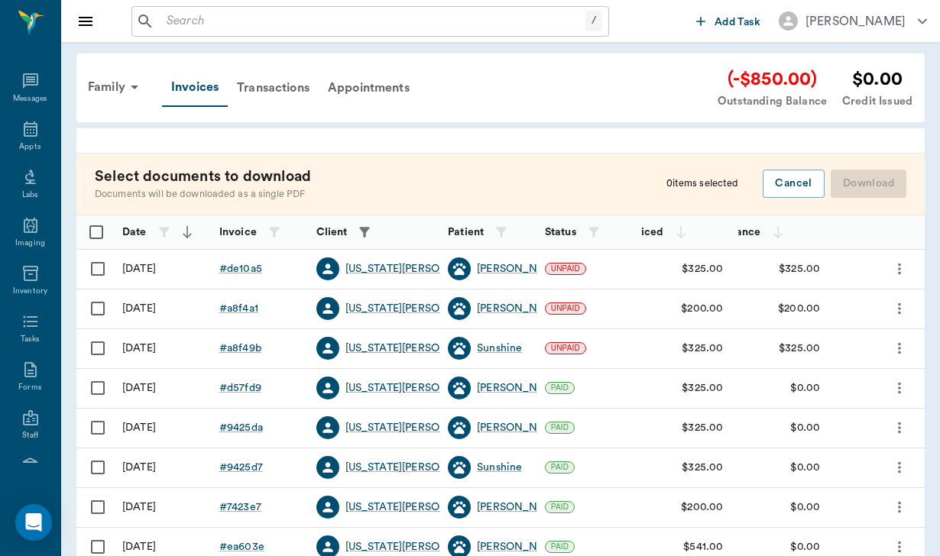
click at [105, 261] on input "Select row" at bounding box center [98, 269] width 32 height 32
checkbox input "false"
checkbox input "true"
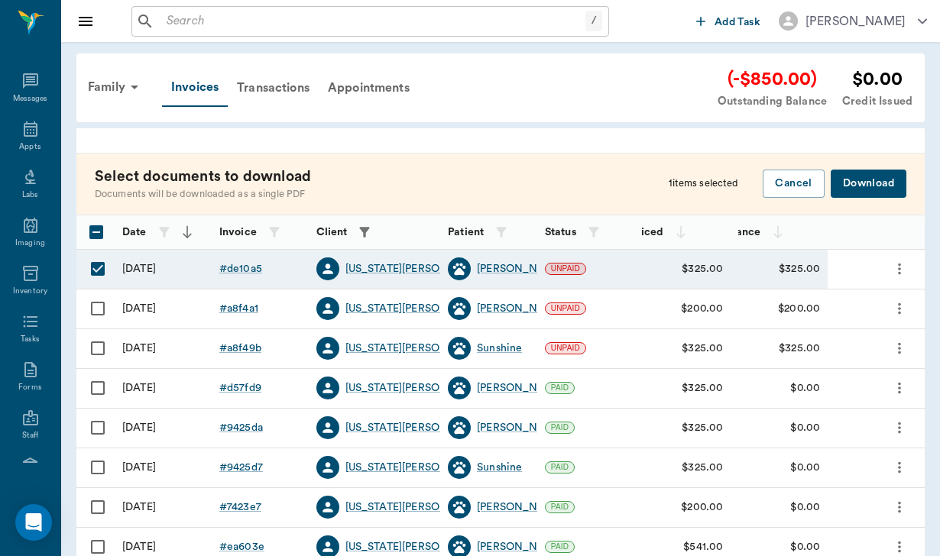
click at [100, 308] on input "Select row" at bounding box center [98, 309] width 32 height 32
checkbox input "true"
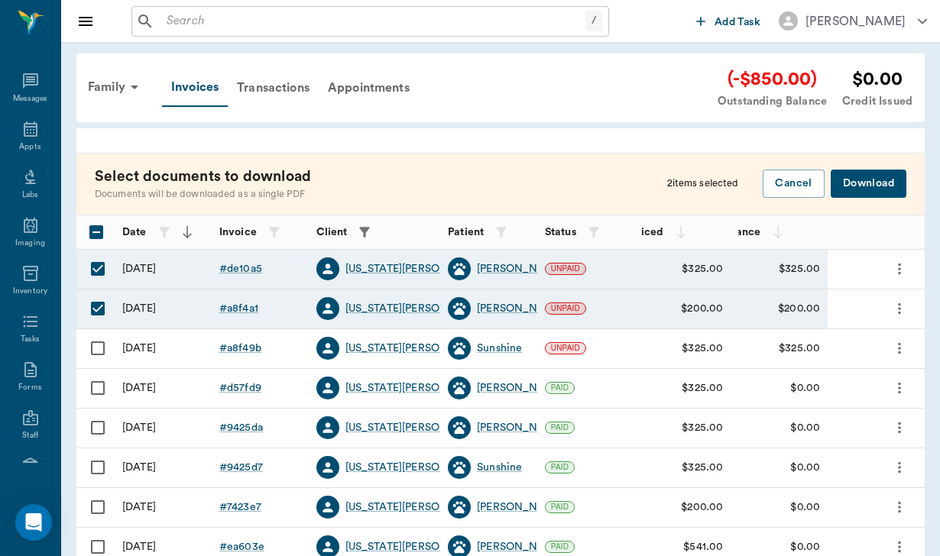
click at [99, 346] on input "Select row" at bounding box center [98, 348] width 32 height 32
checkbox input "true"
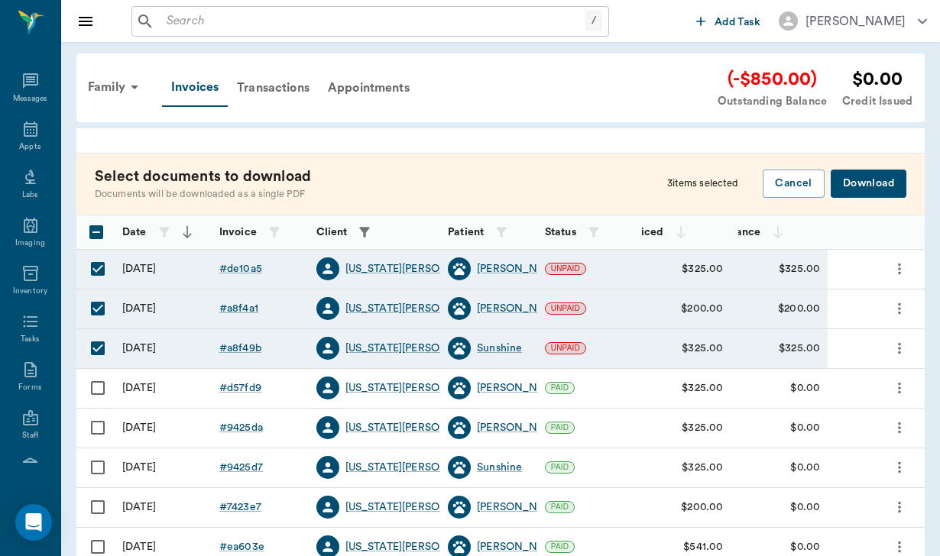
click at [871, 184] on button "Download" at bounding box center [868, 184] width 76 height 28
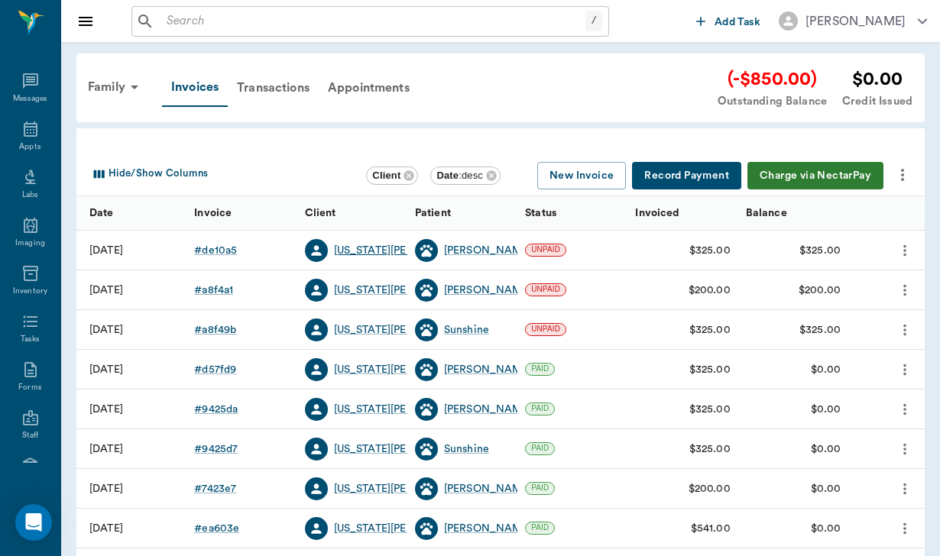
click at [377, 250] on div "Virginia Barnes" at bounding box center [406, 250] width 144 height 15
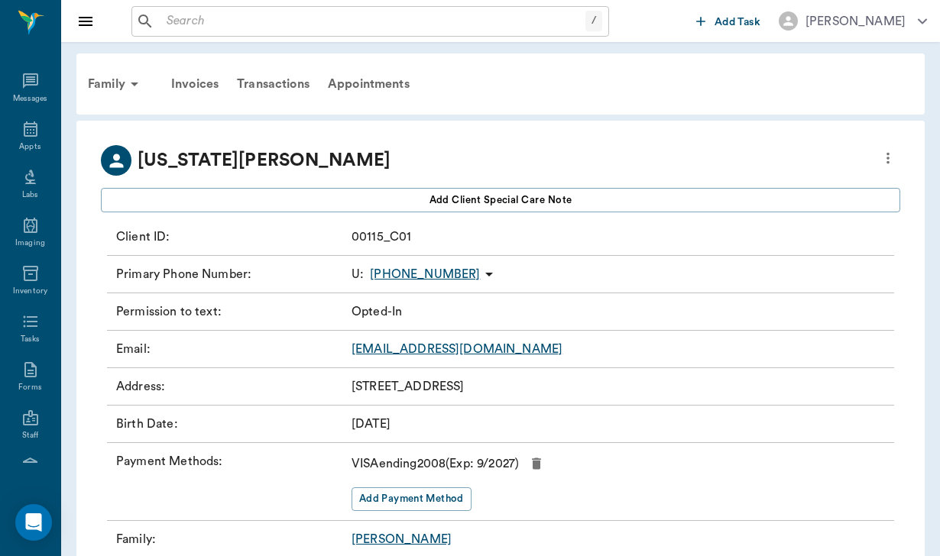
click at [457, 349] on link "barnesvah@gmail.com" at bounding box center [456, 349] width 211 height 12
click at [183, 21] on input "text" at bounding box center [372, 21] width 425 height 21
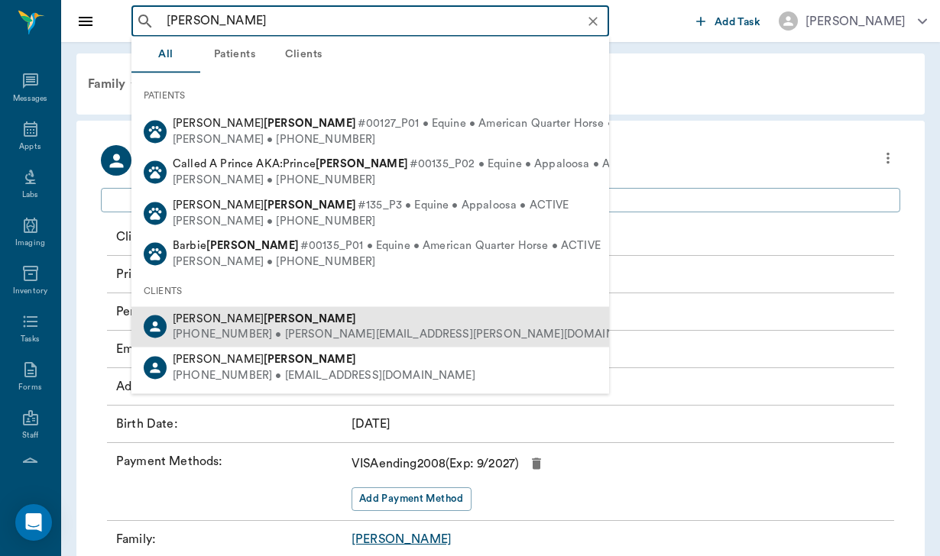
click at [235, 327] on div "(956) 266-0298 • Rhonda.wittig@gmail.com" at bounding box center [415, 335] width 484 height 16
type input "wittig"
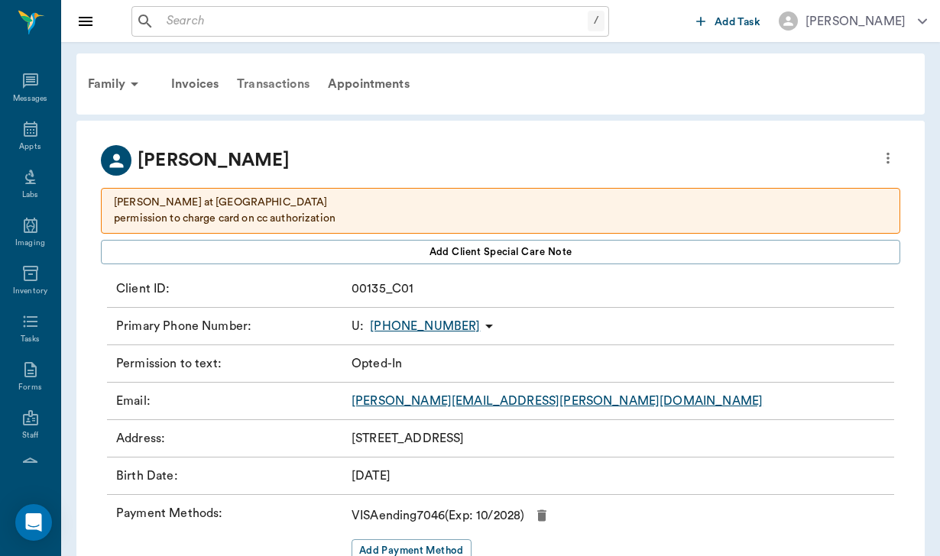
click at [301, 87] on div "Transactions" at bounding box center [273, 84] width 91 height 37
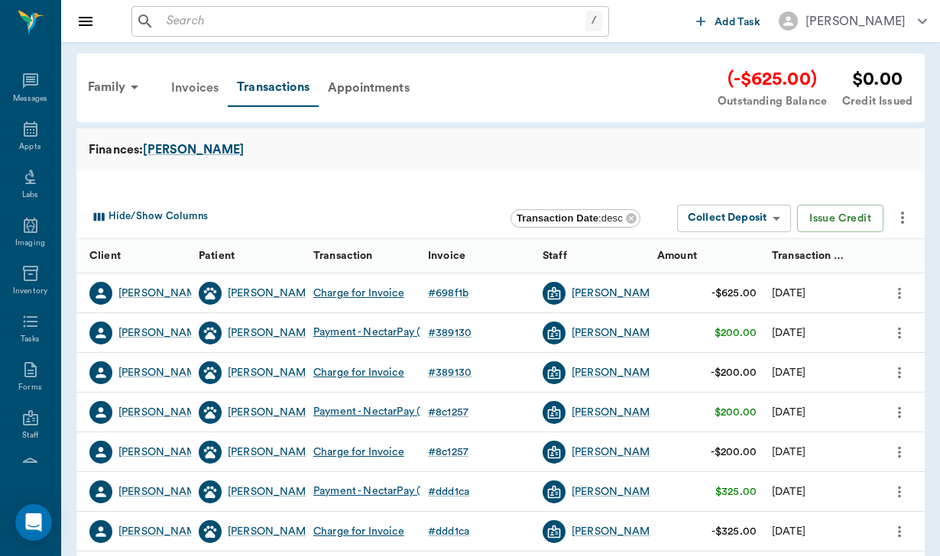
click at [214, 87] on div "Invoices" at bounding box center [195, 88] width 66 height 37
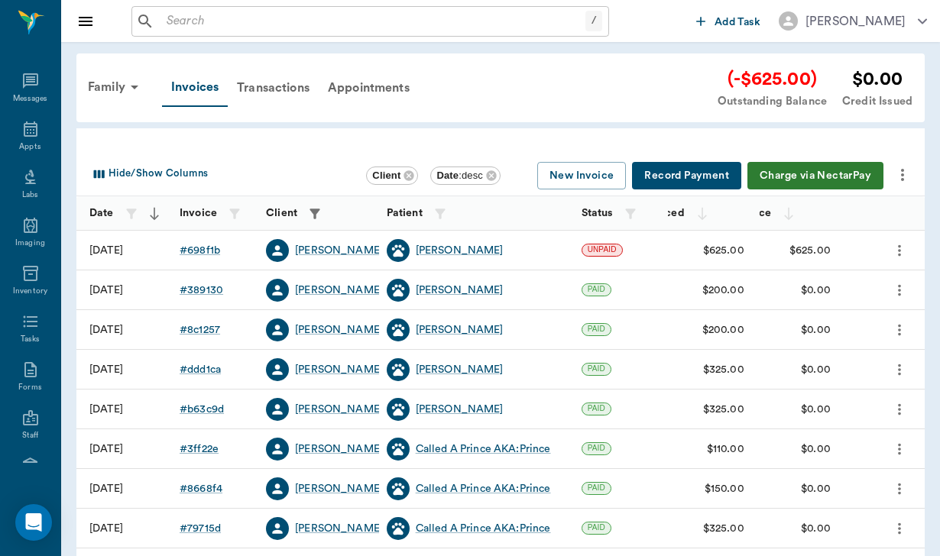
click at [806, 171] on button "Charge via NectarPay" at bounding box center [815, 176] width 136 height 28
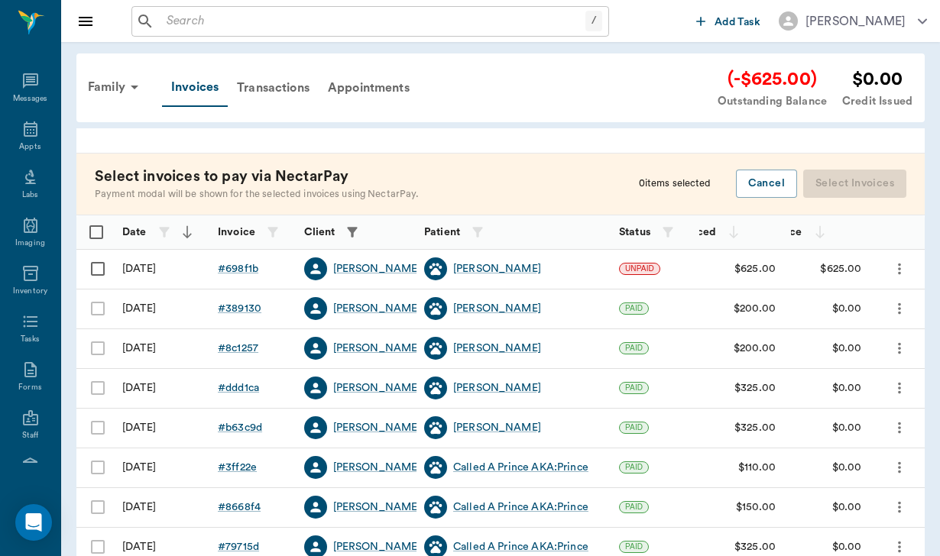
click at [101, 258] on input "Select row" at bounding box center [98, 269] width 32 height 32
checkbox input "false"
checkbox input "true"
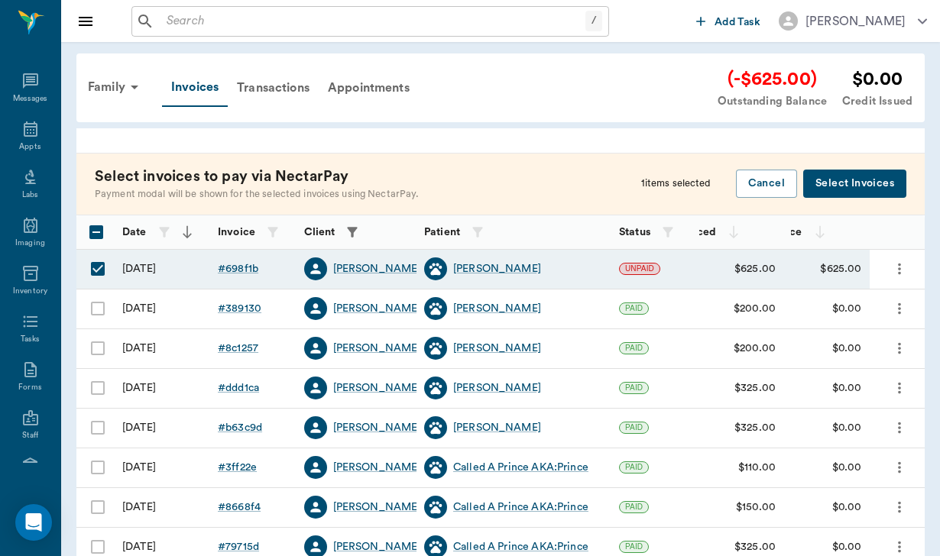
click at [867, 177] on button "Select Invoices" at bounding box center [854, 184] width 103 height 28
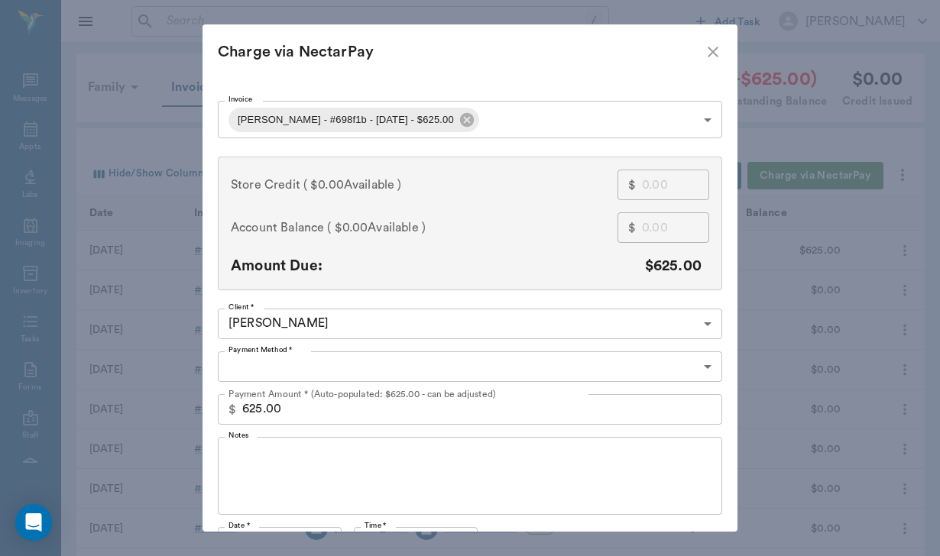
type input "CREDIT_CARDS_ON_FILE"
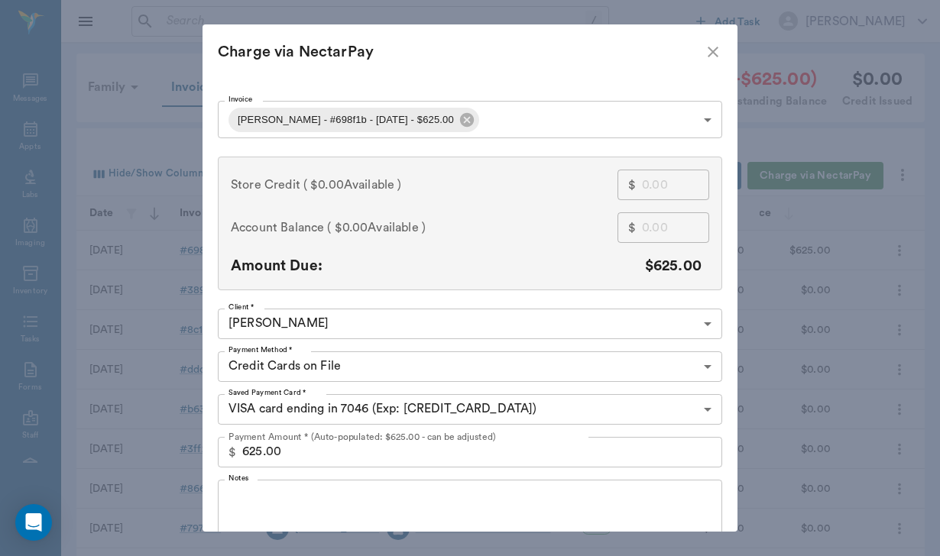
click at [251, 509] on textarea "Notes" at bounding box center [469, 518] width 483 height 53
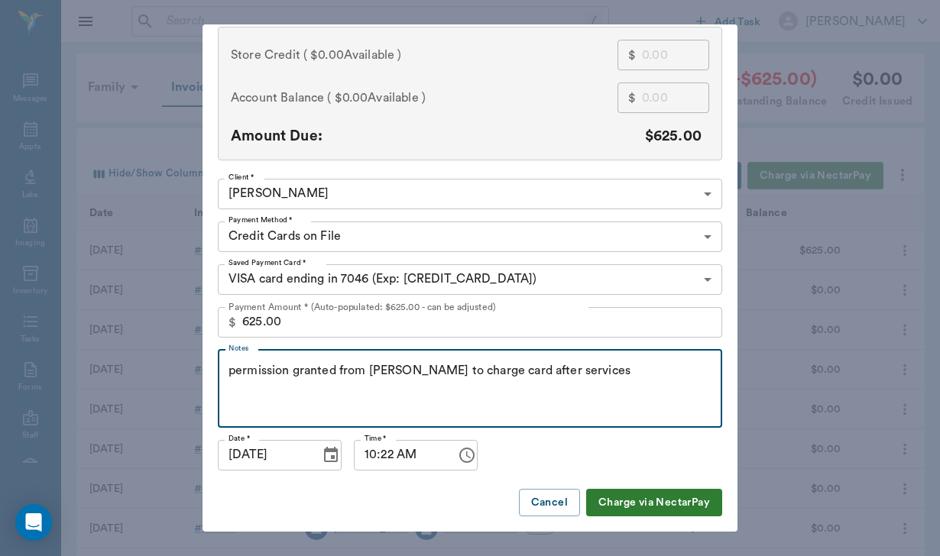
scroll to position [129, 0]
type textarea "permission granted from Jen to charge card after services"
click at [606, 494] on button "Charge via NectarPay" at bounding box center [654, 504] width 136 height 28
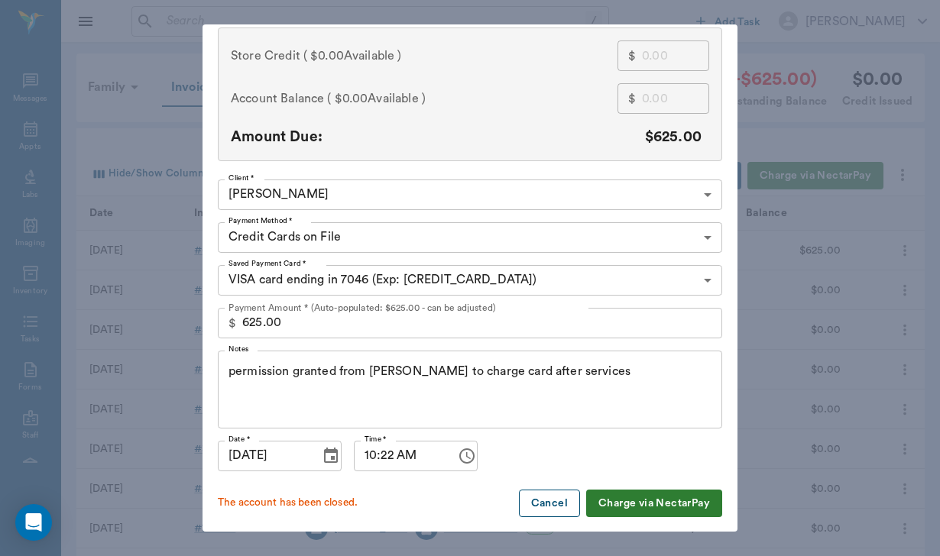
click at [557, 503] on button "Cancel" at bounding box center [549, 504] width 61 height 28
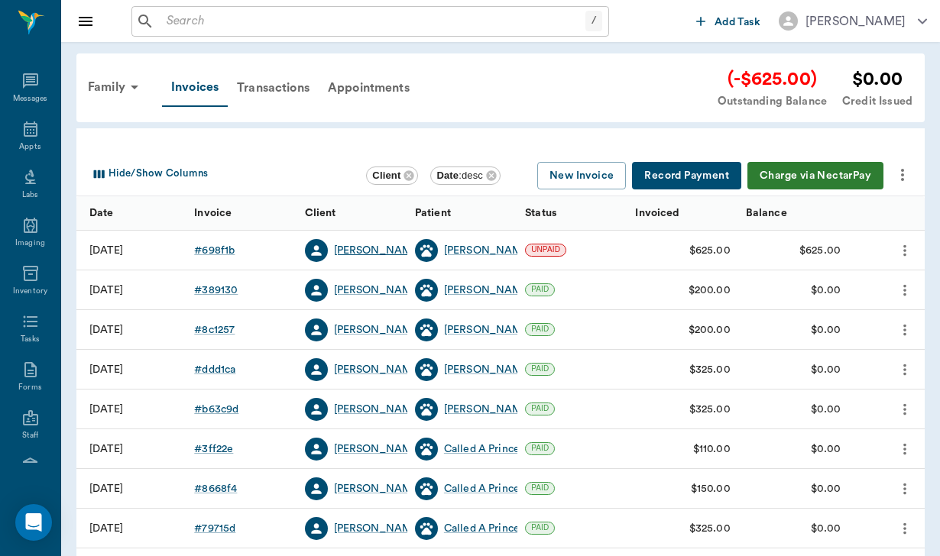
click at [359, 249] on div "Rhonda Wittig" at bounding box center [378, 250] width 88 height 15
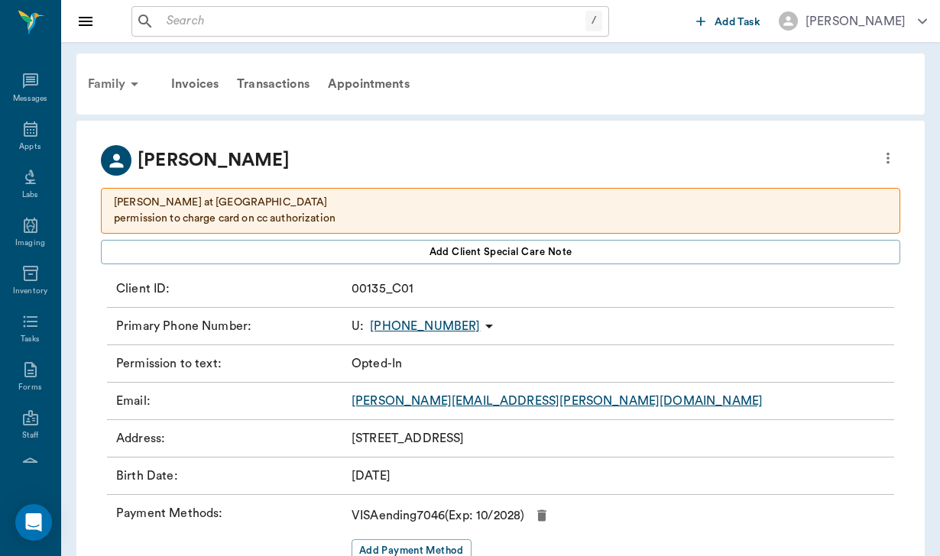
click at [101, 72] on div "Family" at bounding box center [116, 84] width 74 height 37
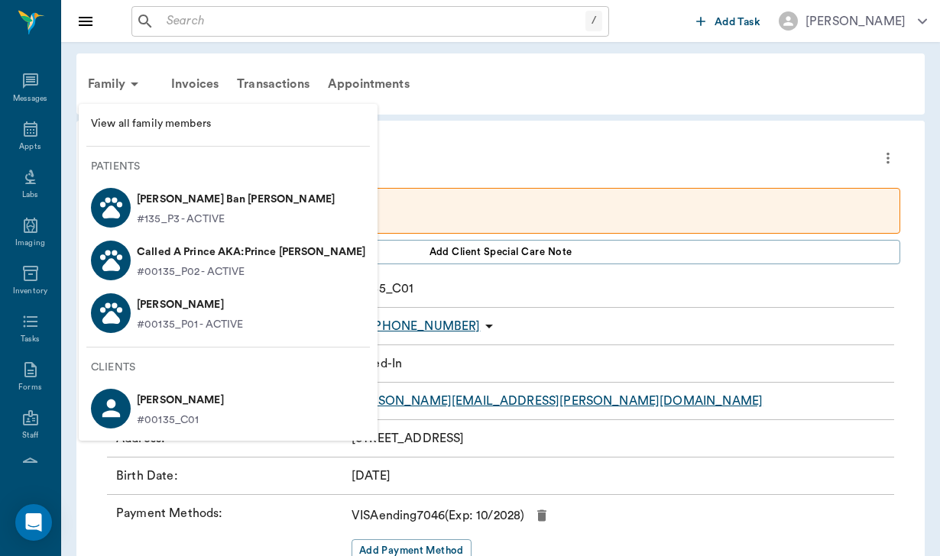
click at [195, 87] on div at bounding box center [470, 278] width 940 height 556
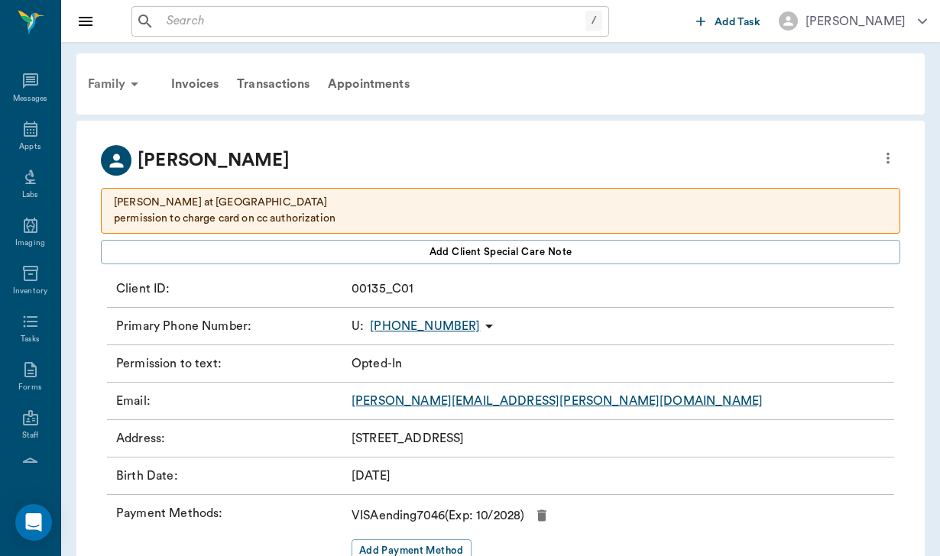
click at [104, 79] on div "Family" at bounding box center [116, 84] width 74 height 37
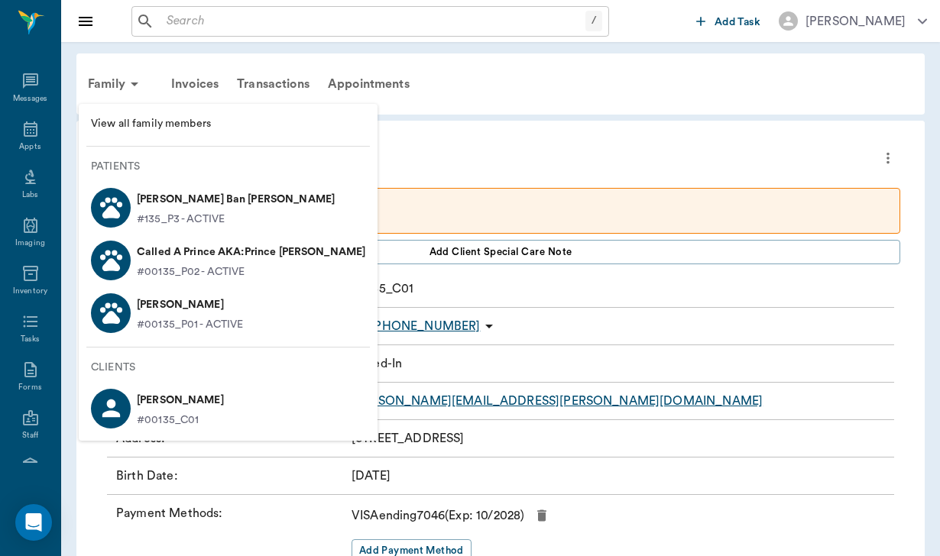
click at [199, 84] on div at bounding box center [470, 278] width 940 height 556
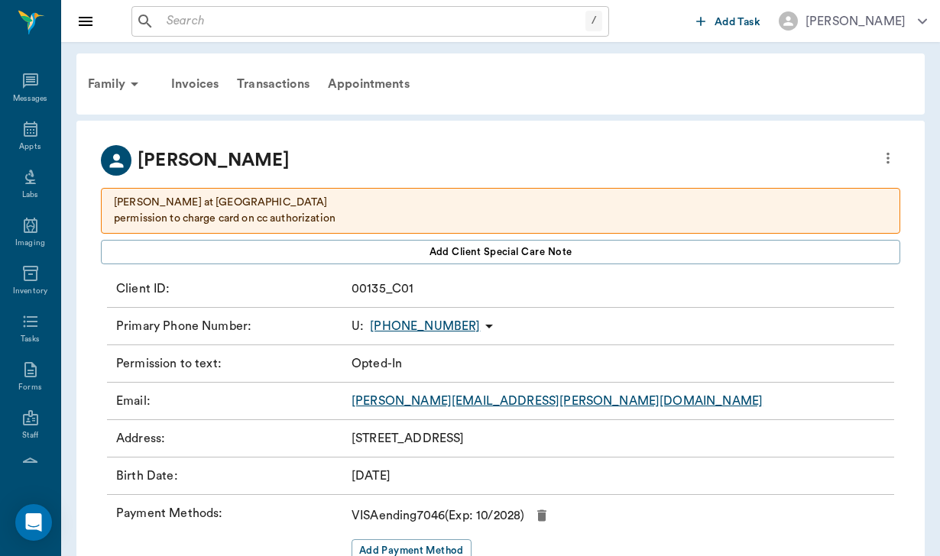
click at [199, 84] on div "Invoices" at bounding box center [195, 84] width 66 height 37
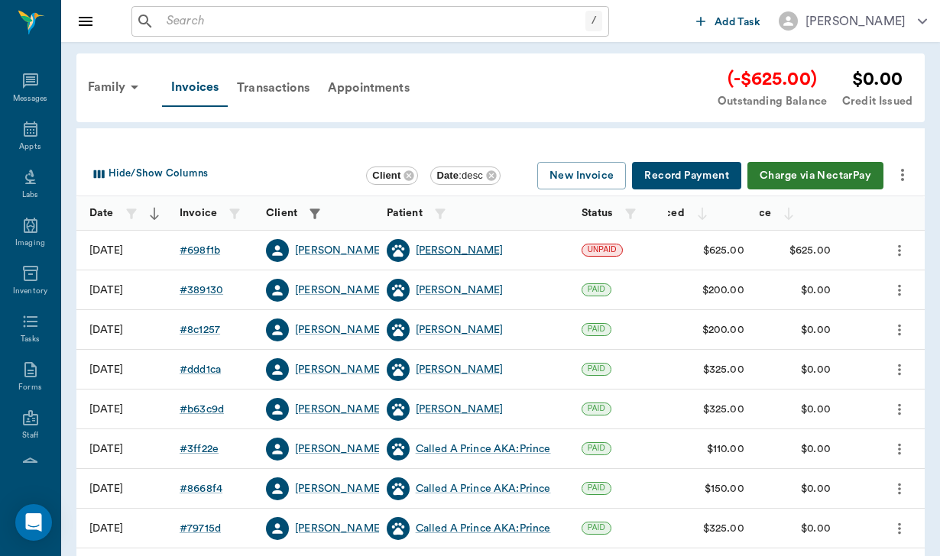
click at [445, 250] on div "Ray Ban" at bounding box center [460, 250] width 88 height 15
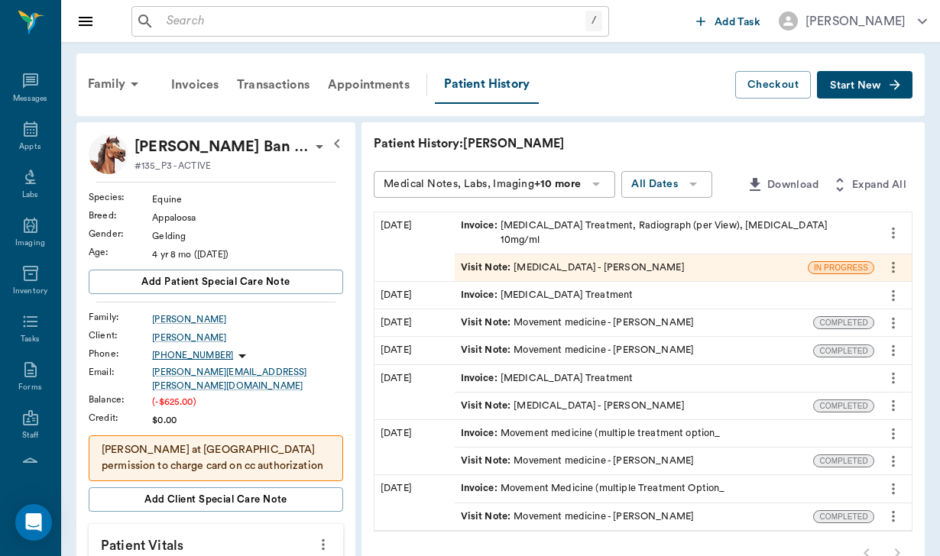
click at [839, 86] on span "Start New" at bounding box center [855, 86] width 51 height 0
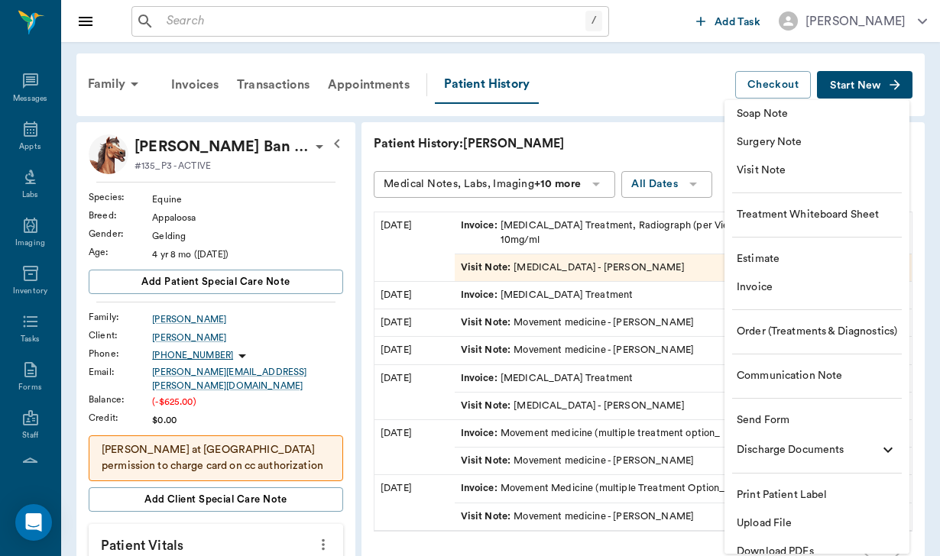
click at [795, 420] on span "Send Form" at bounding box center [816, 421] width 160 height 16
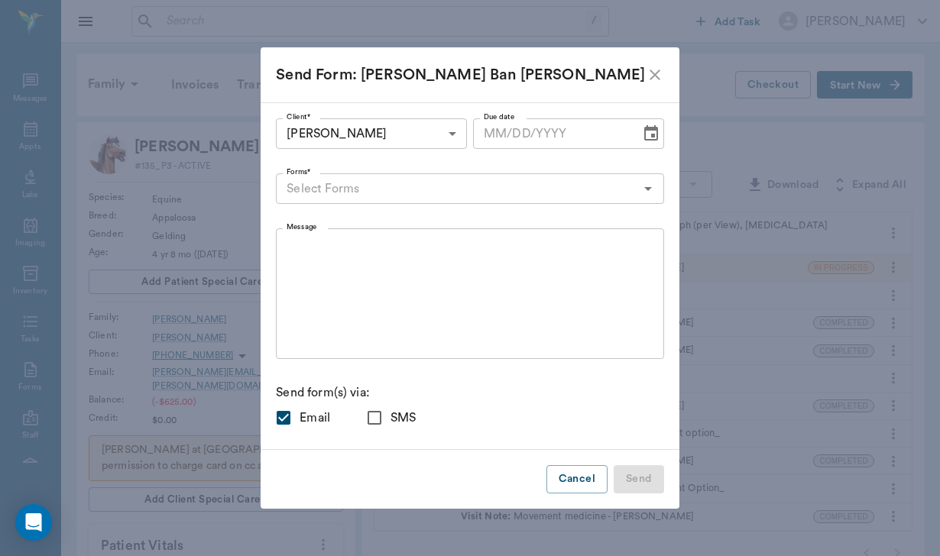
click at [350, 176] on div "Forms*" at bounding box center [469, 188] width 387 height 31
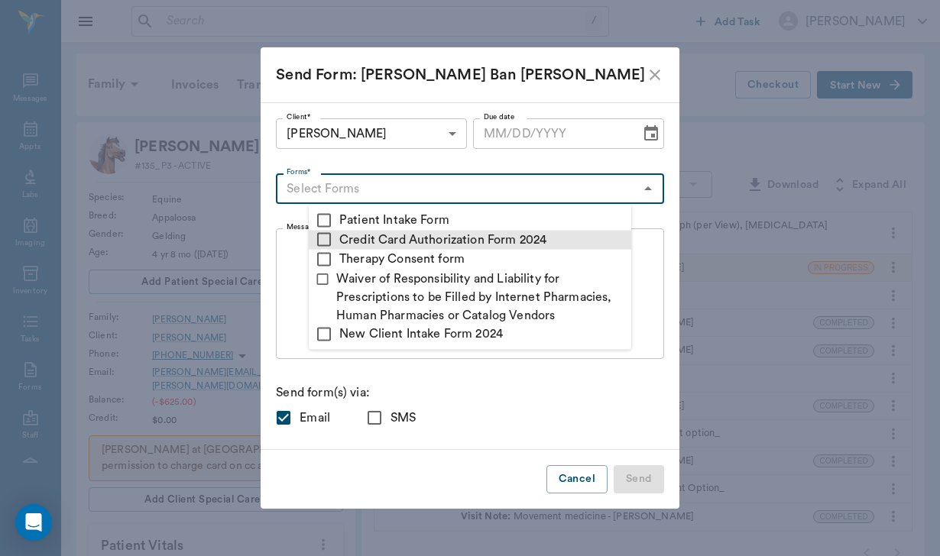
click at [321, 239] on input "checkbox" at bounding box center [324, 240] width 18 height 18
checkbox input "true"
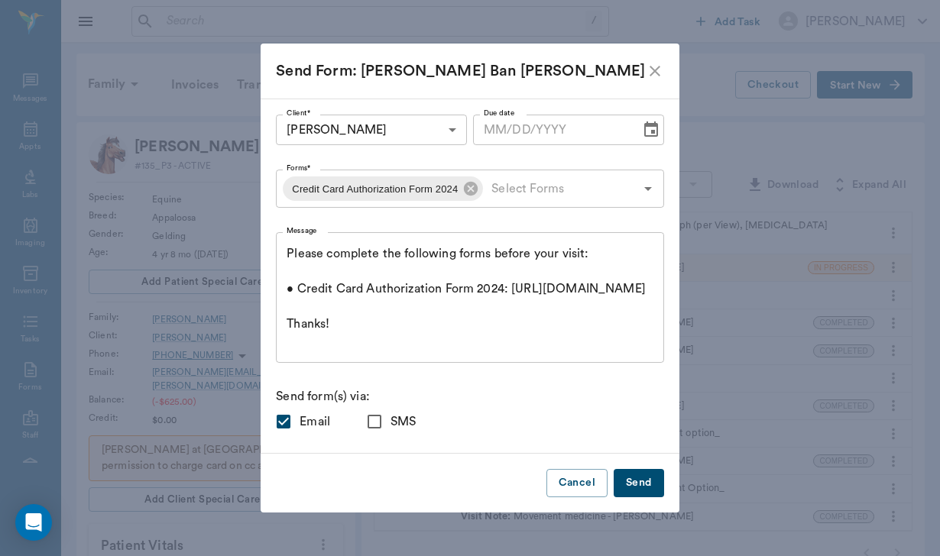
click at [377, 396] on p "Send form(s) via:" at bounding box center [469, 396] width 387 height 18
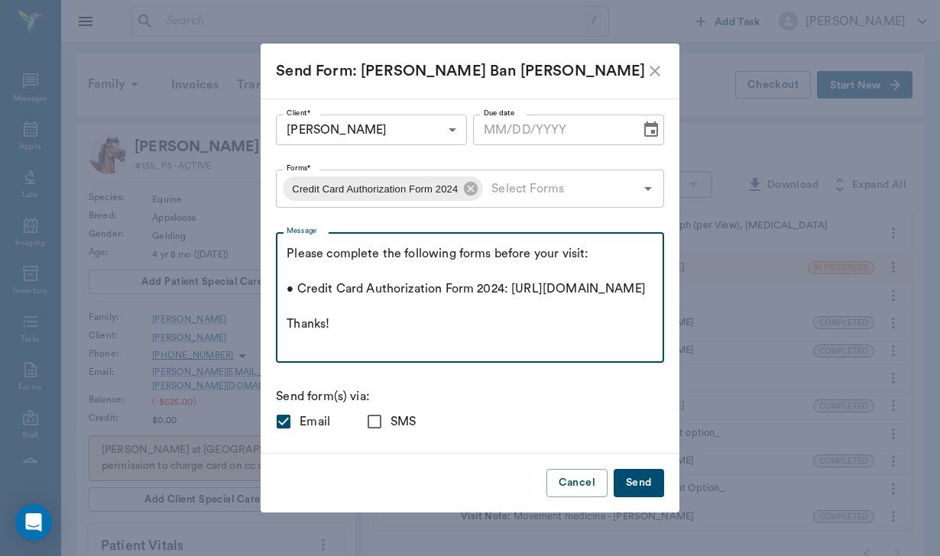
click at [325, 253] on textarea "Please complete the following forms before your visit: • Credit Card Authorizat…" at bounding box center [469, 297] width 366 height 105
click at [320, 249] on textarea "Please complete the following forms before your visit: • Credit Card Authorizat…" at bounding box center [469, 297] width 366 height 105
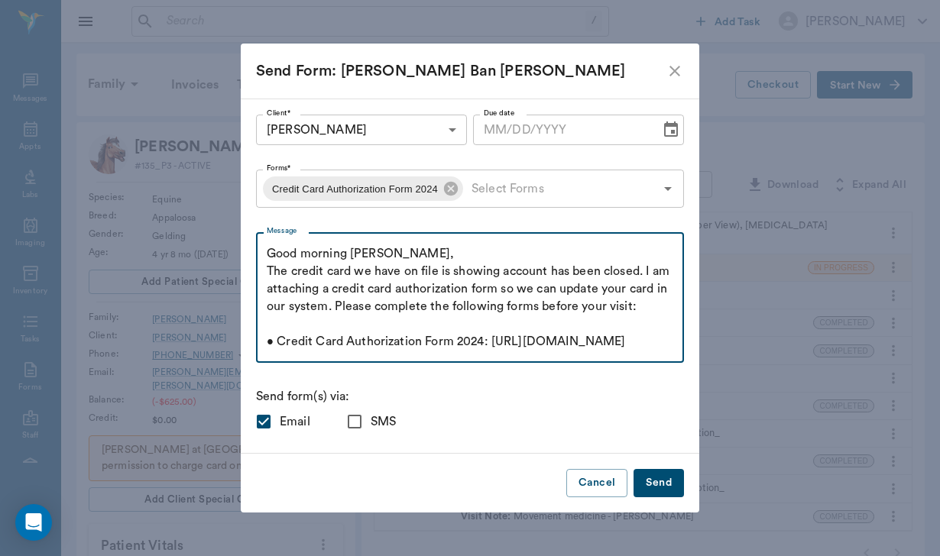
click at [410, 345] on textarea "Good morning Rhonda, The credit card we have on file is showing account has bee…" at bounding box center [470, 297] width 406 height 105
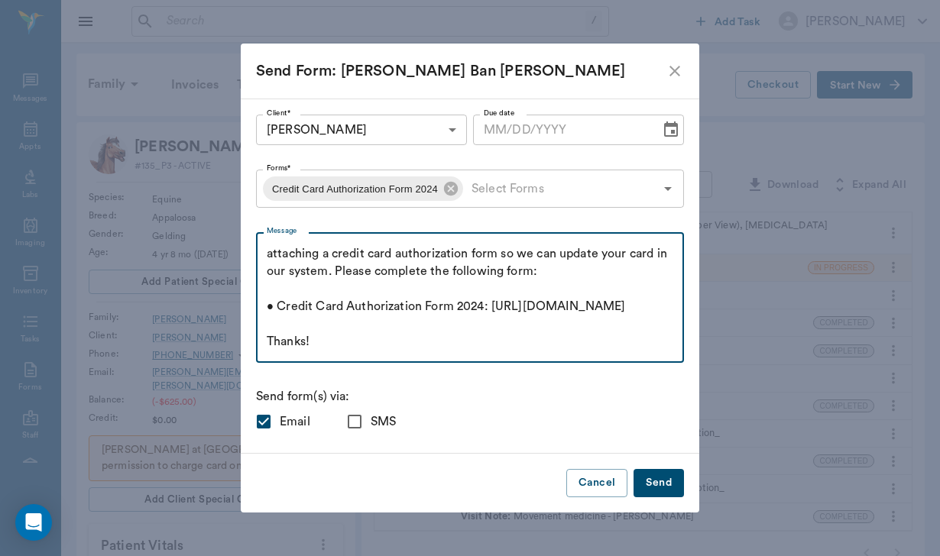
click at [414, 335] on textarea "Good morning Rhonda, The credit card we have on file is showing account has bee…" at bounding box center [470, 297] width 406 height 105
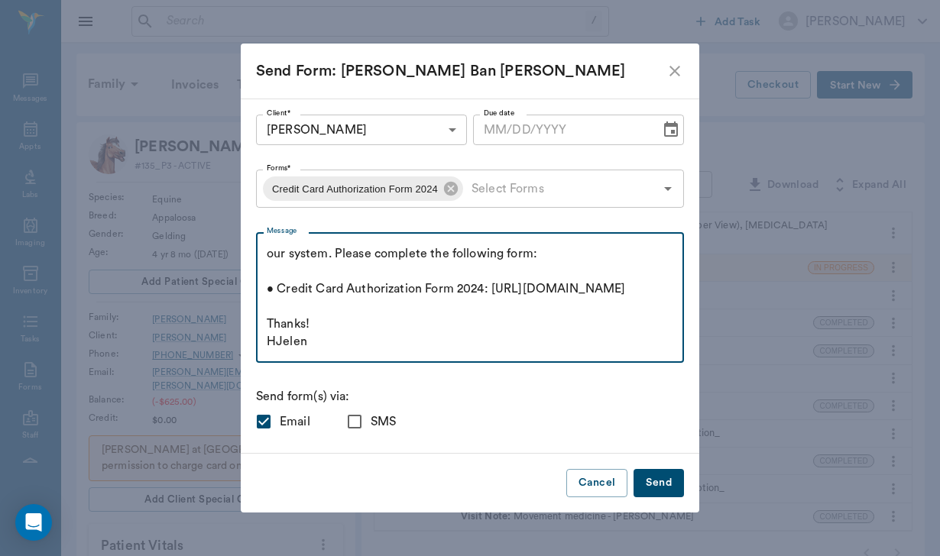
scroll to position [121, 0]
click at [334, 332] on textarea "Good morning Rhonda, The credit card we have on file is showing account has bee…" at bounding box center [470, 297] width 406 height 105
click at [373, 333] on textarea "Good morning Rhonda, The credit card we have on file is showing account has bee…" at bounding box center [470, 297] width 406 height 105
click at [373, 322] on textarea "Good morning Rhonda, The credit card we have on file is showing account has bee…" at bounding box center [470, 297] width 406 height 105
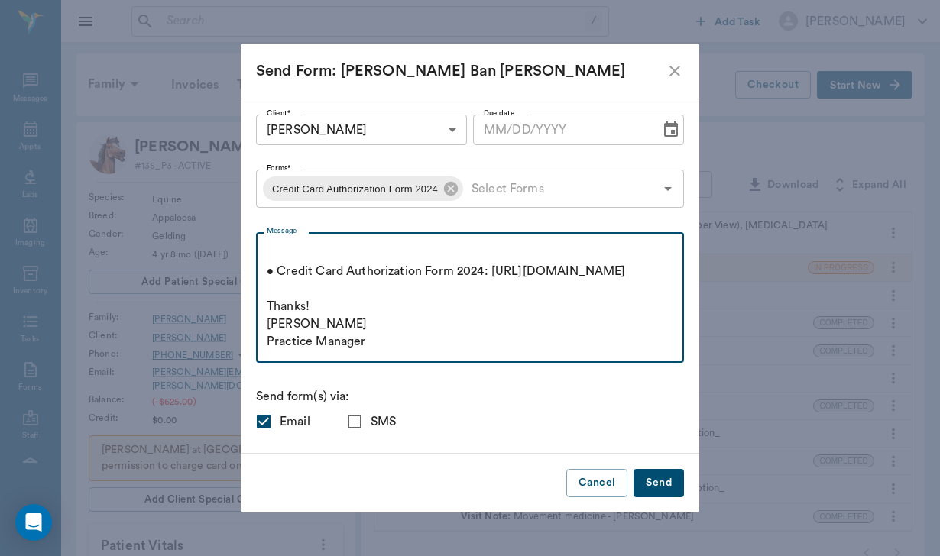
scroll to position [158, 0]
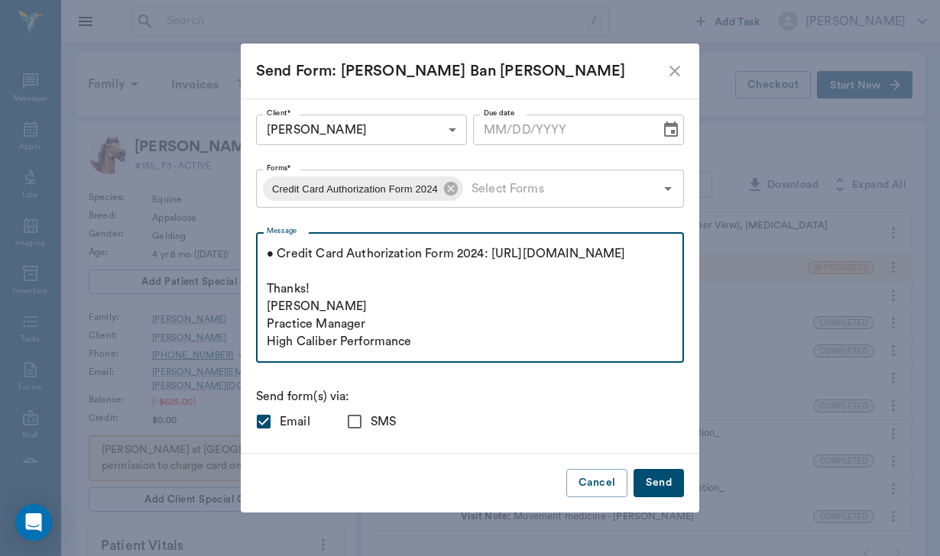
type textarea "Good morning Rhonda, The credit card we have on file is showing account has bee…"
click at [371, 422] on input "SMS" at bounding box center [354, 422] width 32 height 32
checkbox input "true"
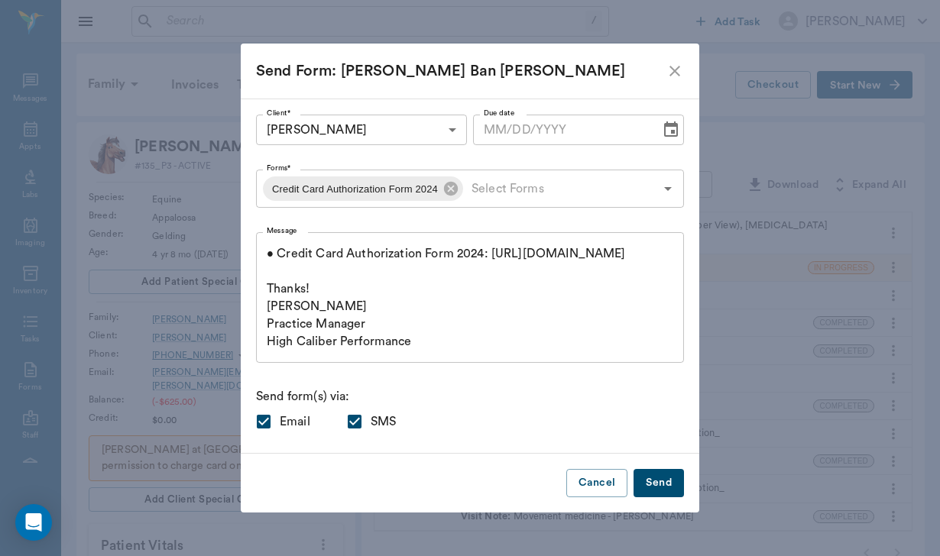
click at [633, 479] on button "Send" at bounding box center [658, 483] width 50 height 28
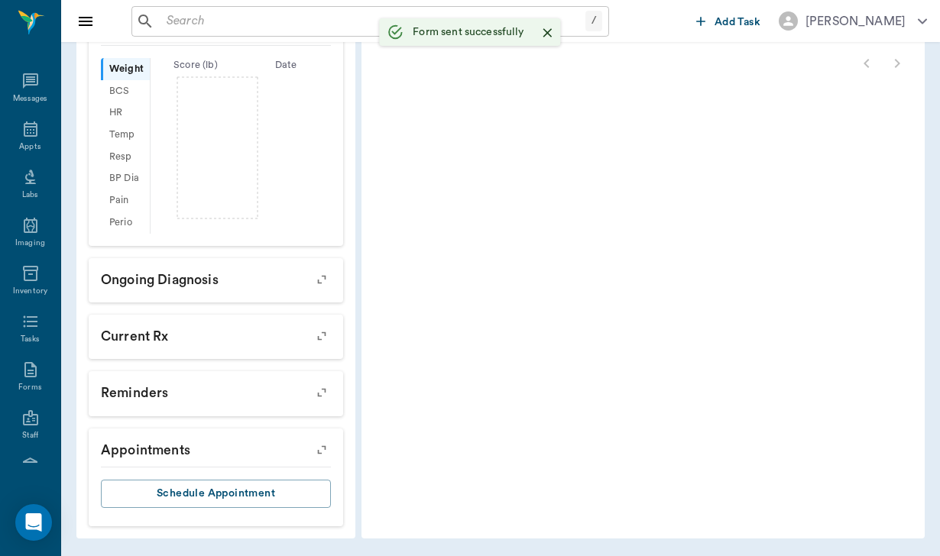
scroll to position [519, 0]
click at [205, 20] on input "text" at bounding box center [372, 21] width 425 height 21
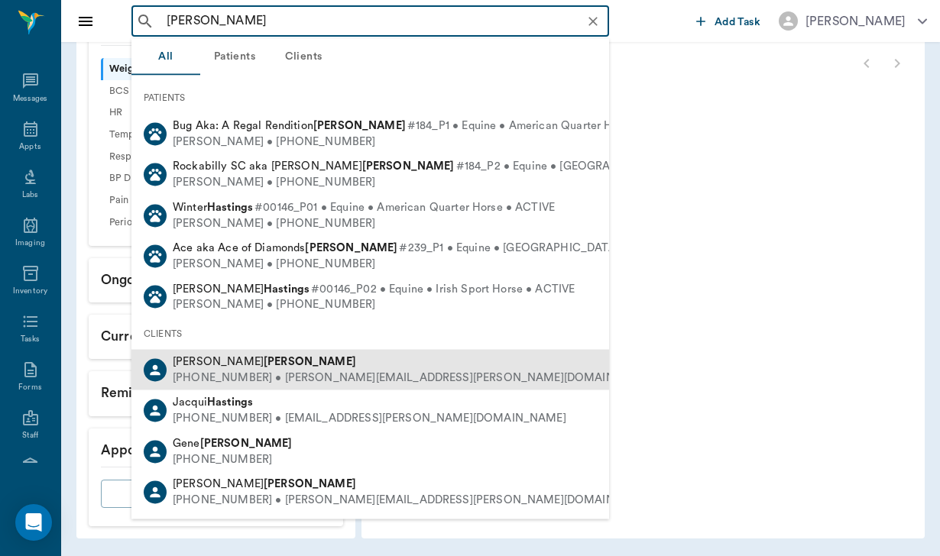
click at [264, 359] on b "Haas" at bounding box center [310, 361] width 92 height 11
type input "haas"
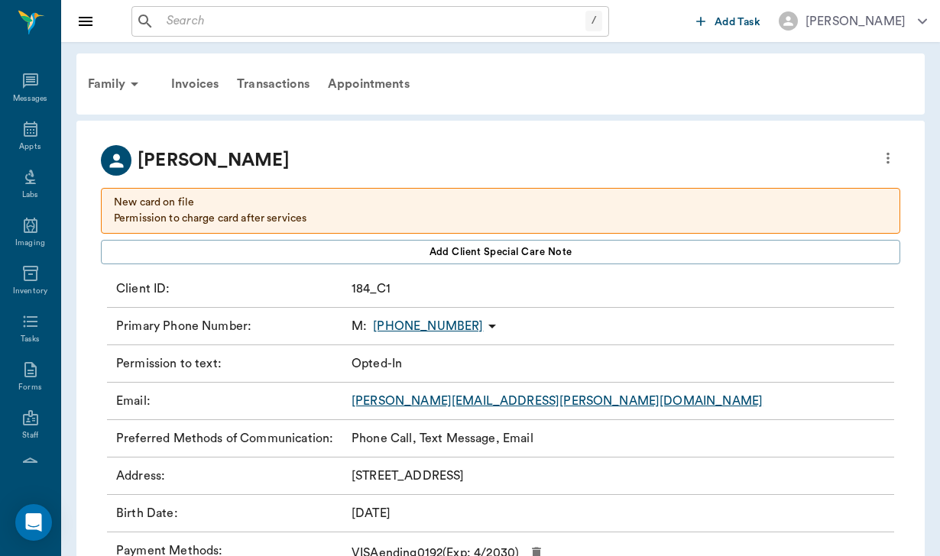
click at [174, 202] on p "New card on file Permission to charge card after services" at bounding box center [500, 211] width 773 height 32
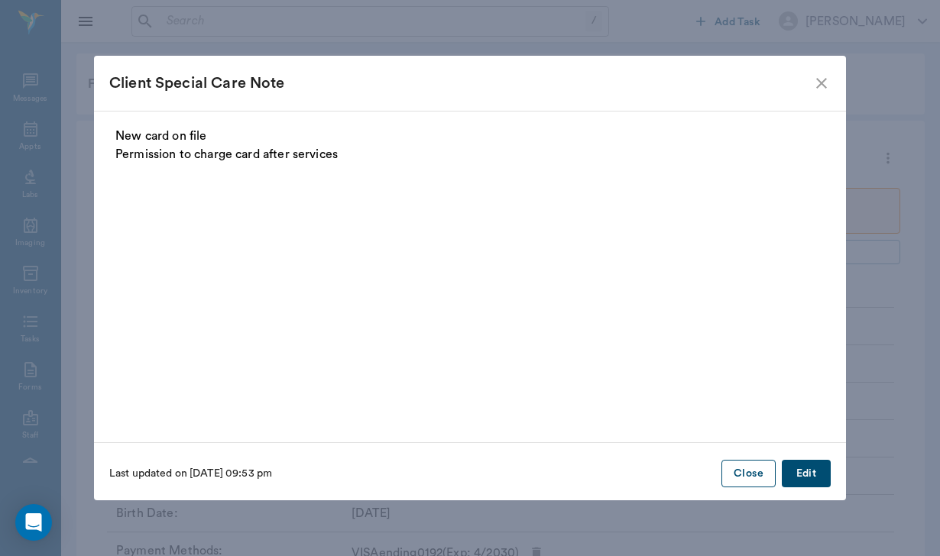
click at [740, 478] on button "Close" at bounding box center [748, 474] width 54 height 28
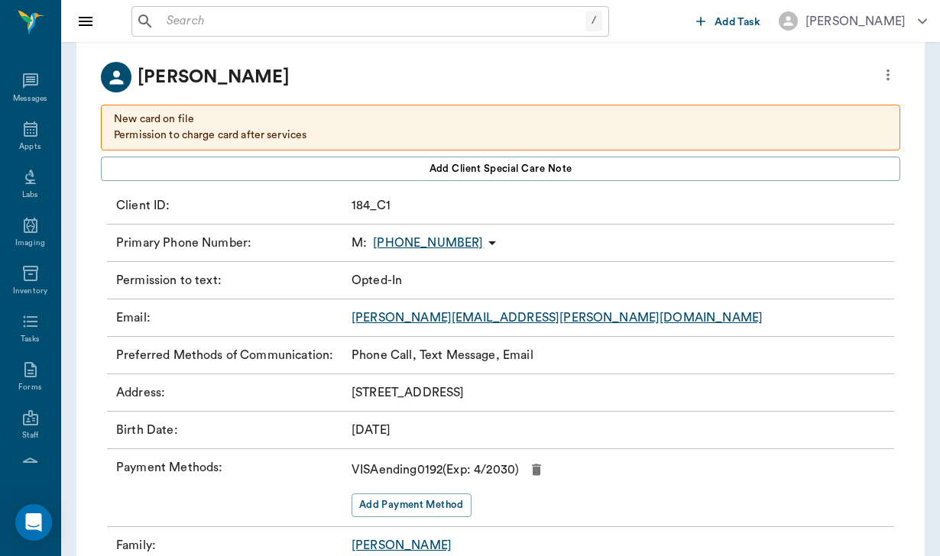
scroll to position [95, 0]
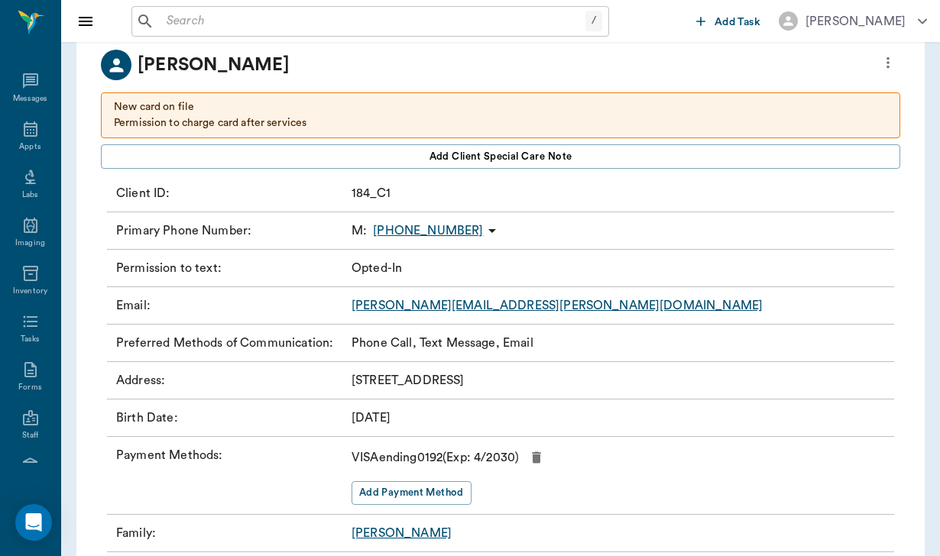
click at [892, 64] on icon "more" at bounding box center [887, 62] width 17 height 18
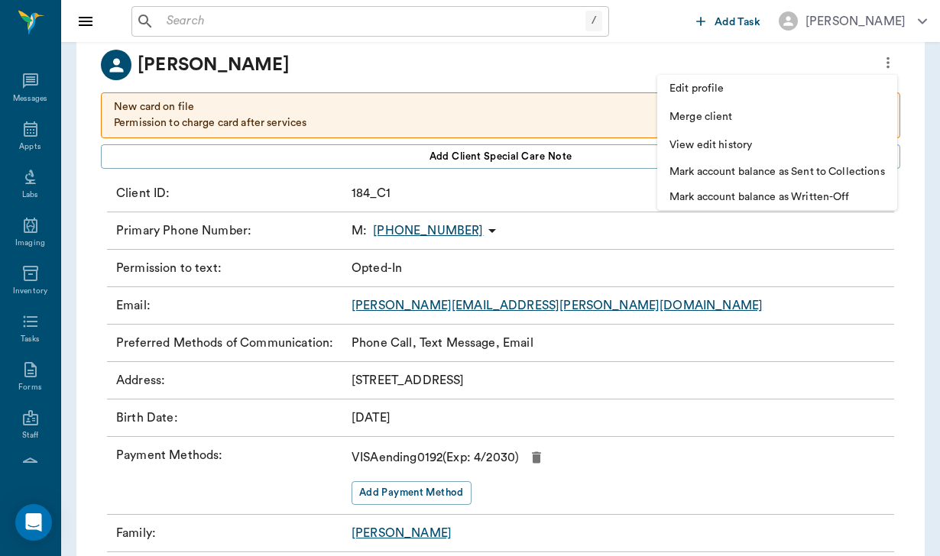
click at [547, 54] on div at bounding box center [470, 278] width 940 height 556
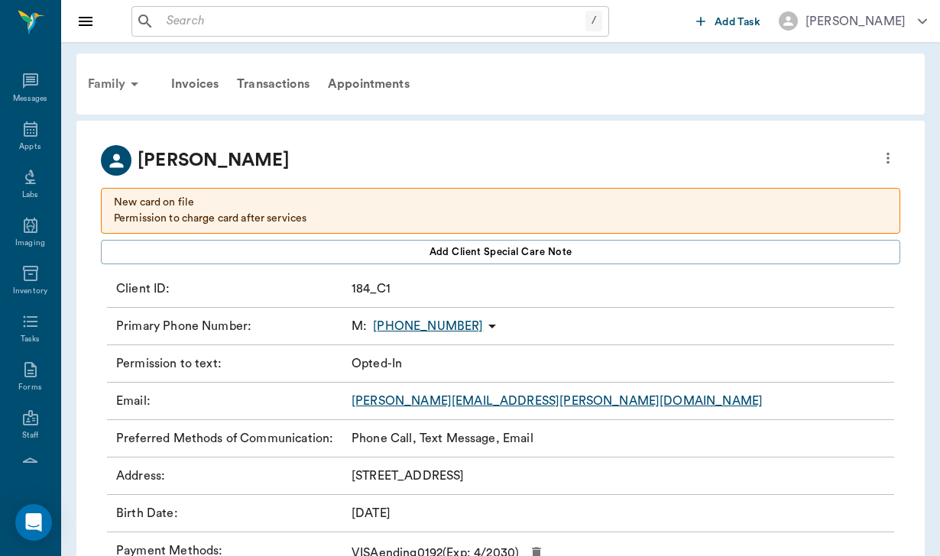
scroll to position [0, 0]
click at [887, 157] on icon "more" at bounding box center [887, 158] width 3 height 11
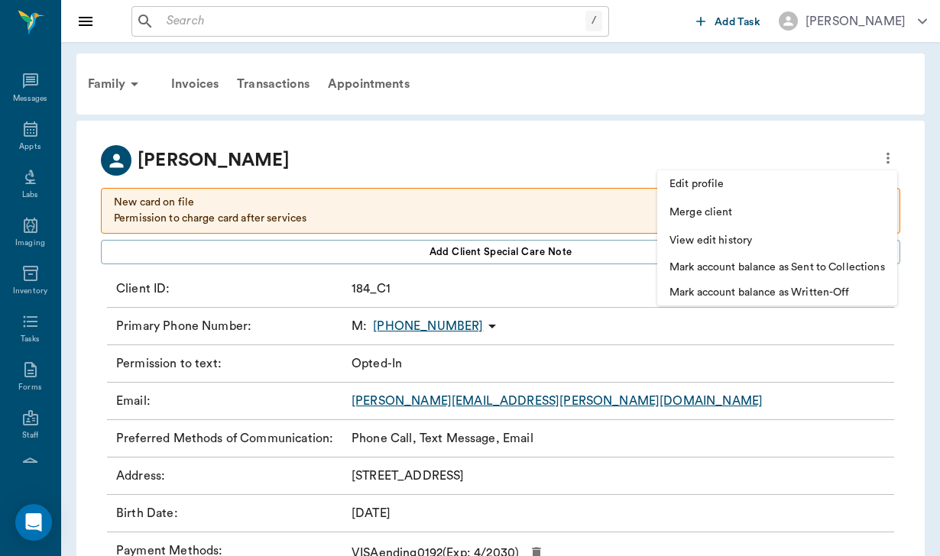
click at [734, 177] on span "Edit profile" at bounding box center [776, 184] width 215 height 16
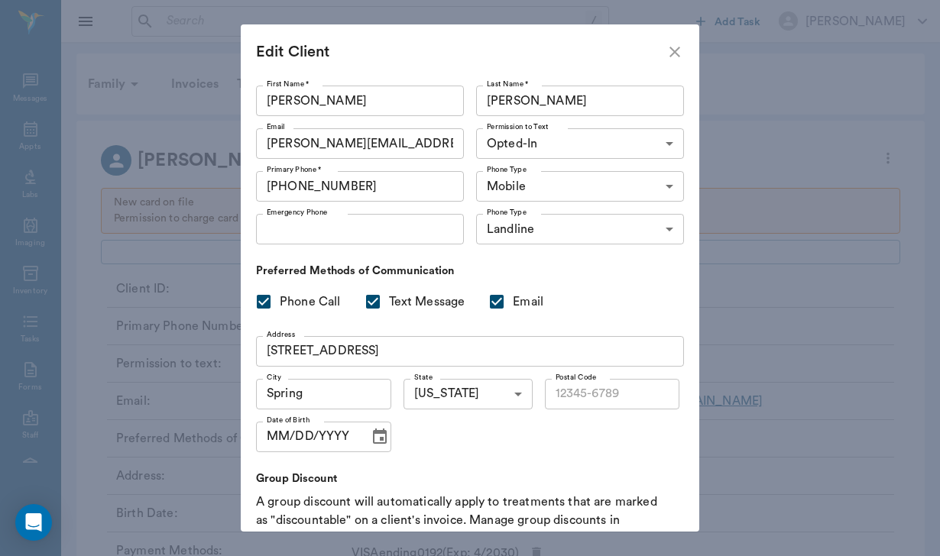
type input "77379"
type input "01/08/1983"
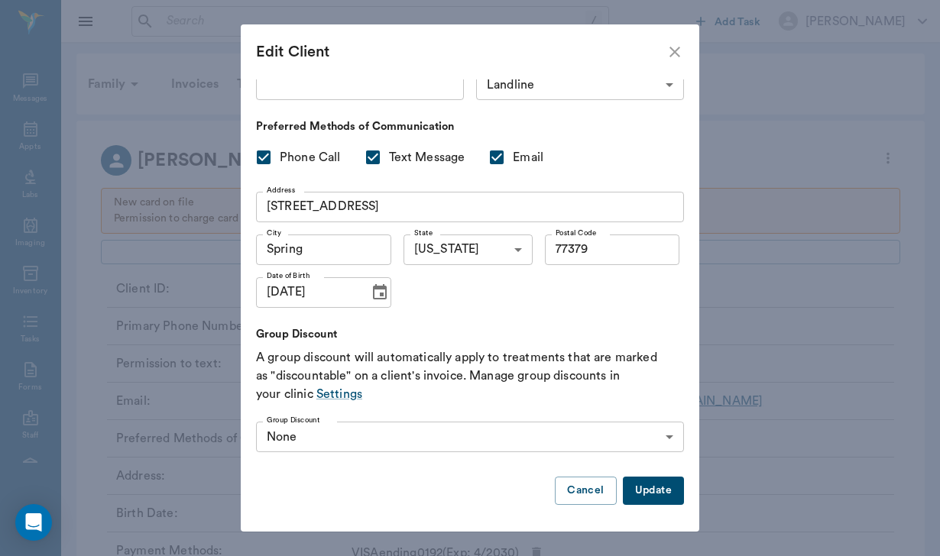
scroll to position [144, 0]
click at [597, 489] on button "Cancel" at bounding box center [585, 491] width 61 height 28
type input "UNKNOWN"
checkbox input "false"
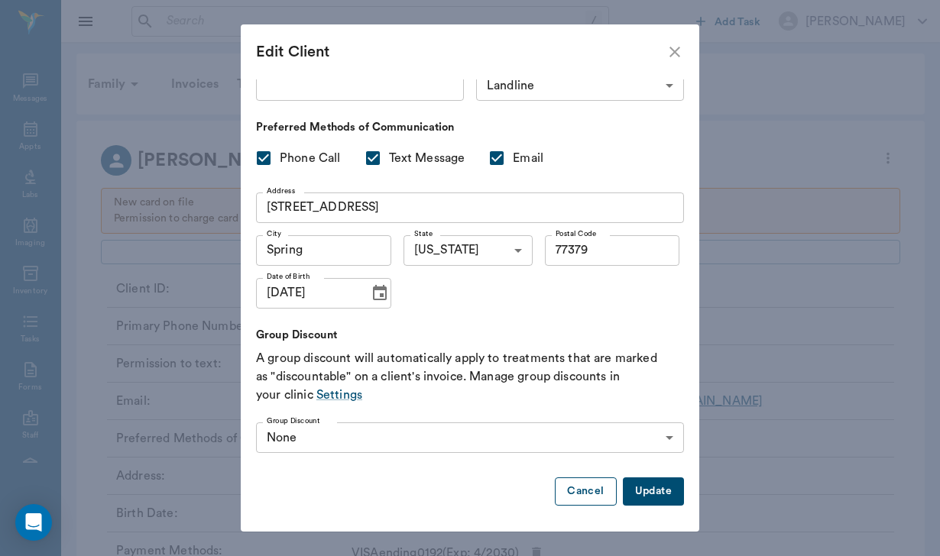
checkbox input "false"
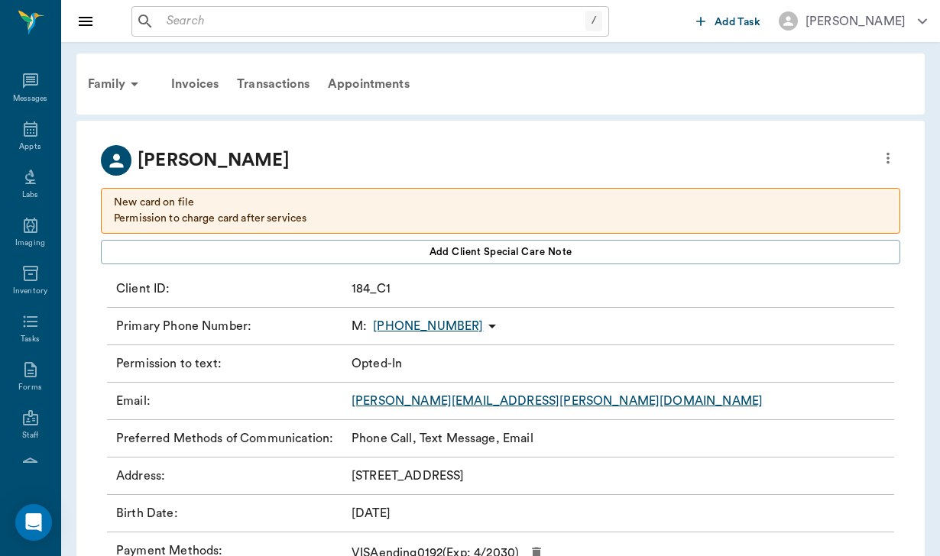
type input "MM/DD/YYYY"
click at [142, 210] on p "New card on file Permission to charge card after services" at bounding box center [500, 211] width 773 height 32
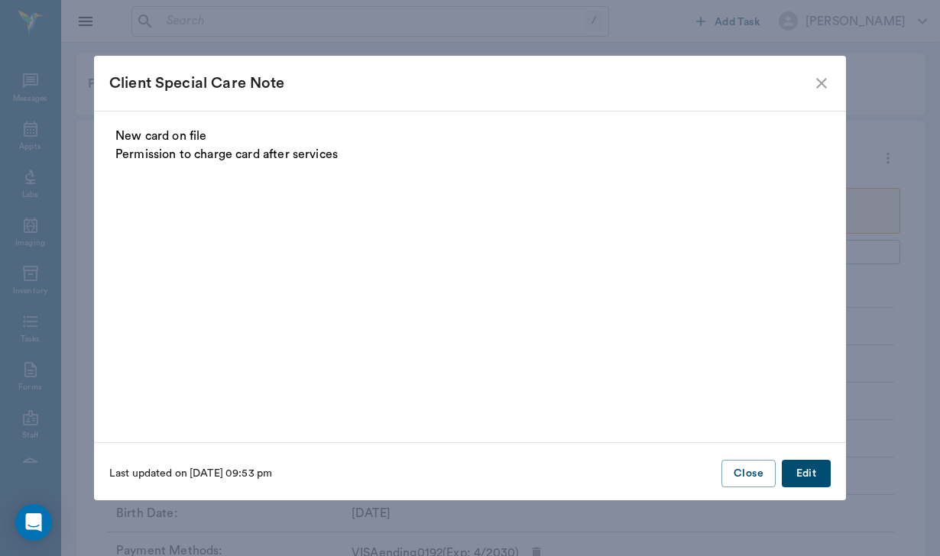
click at [344, 156] on p "New card on file Permission to charge card after services" at bounding box center [469, 145] width 709 height 37
click at [343, 148] on p "New card on file Permission to charge card after services" at bounding box center [469, 145] width 709 height 37
drag, startPoint x: 338, startPoint y: 157, endPoint x: 112, endPoint y: 144, distance: 226.5
click at [112, 144] on fieldset "New card on file Permission to charge card after services" at bounding box center [469, 273] width 721 height 292
click at [805, 489] on div "Last updated on 07/31/25 at 09:53 pm Close Edit" at bounding box center [470, 474] width 752 height 38
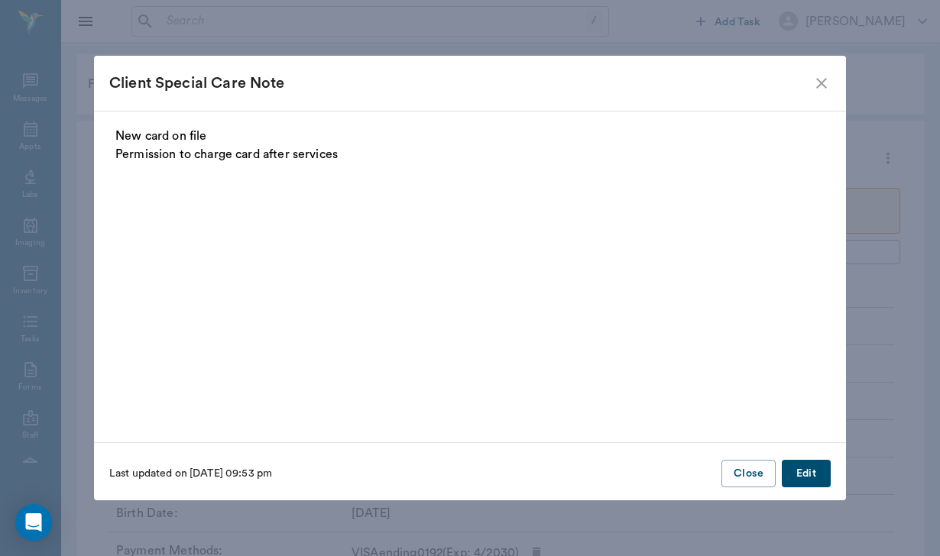
click at [805, 471] on button "Edit" at bounding box center [806, 474] width 49 height 28
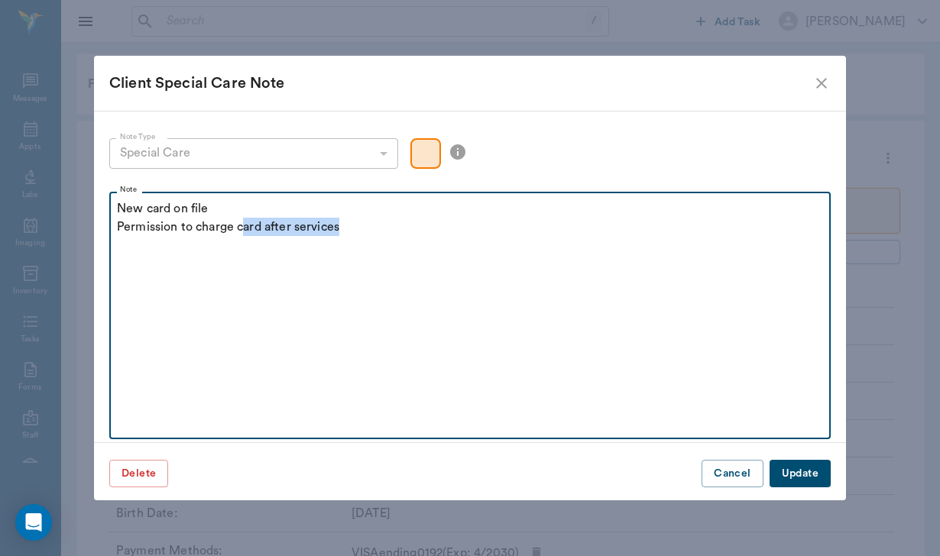
drag, startPoint x: 342, startPoint y: 228, endPoint x: 252, endPoint y: 229, distance: 90.2
click at [250, 230] on p "New card on file Permission to charge card after services" at bounding box center [470, 217] width 706 height 37
click at [344, 225] on p "New card on file Permission to charge card after services" at bounding box center [470, 217] width 706 height 37
drag, startPoint x: 344, startPoint y: 225, endPoint x: 438, endPoint y: 218, distance: 94.3
click at [435, 218] on p "New card on file Permission to charge card after services" at bounding box center [470, 217] width 706 height 37
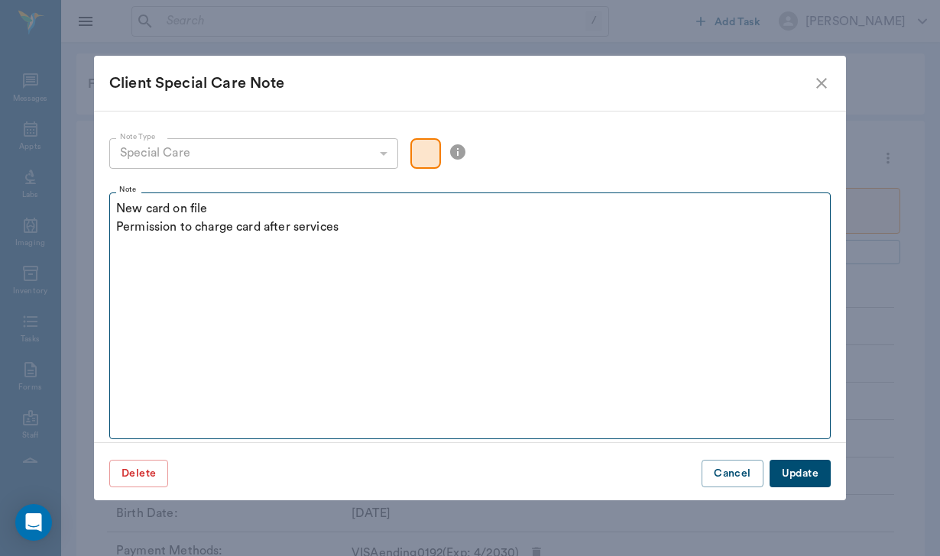
click at [112, 228] on fieldset "Note New card on file Permission to charge card after services" at bounding box center [469, 313] width 721 height 254
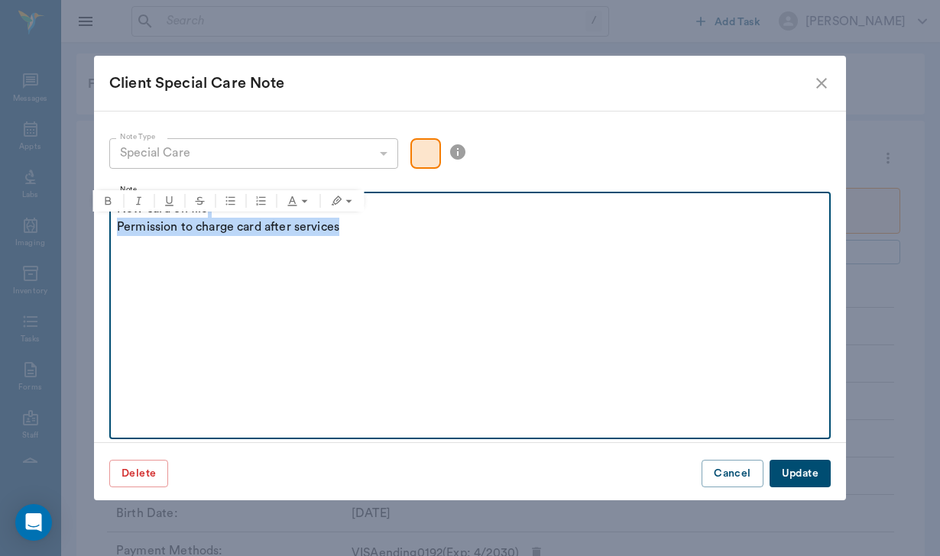
drag, startPoint x: 119, startPoint y: 226, endPoint x: 374, endPoint y: 236, distance: 254.6
click at [374, 236] on div "New card on file Permission to charge card after services" at bounding box center [470, 218] width 706 height 38
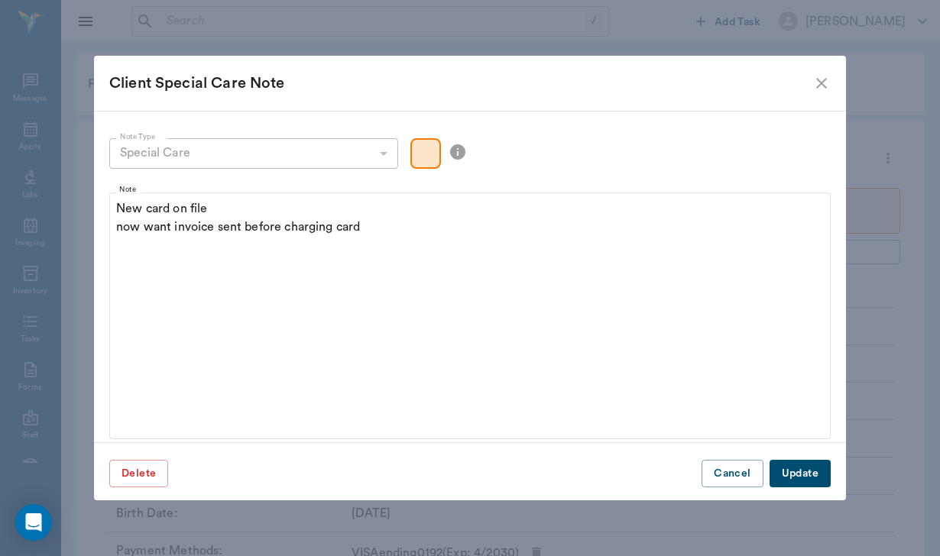
click at [795, 447] on div "Client Special Care Note Note Type Special Care special_care Note Type Note New…" at bounding box center [470, 278] width 752 height 445
click at [795, 468] on button "Update" at bounding box center [799, 474] width 61 height 28
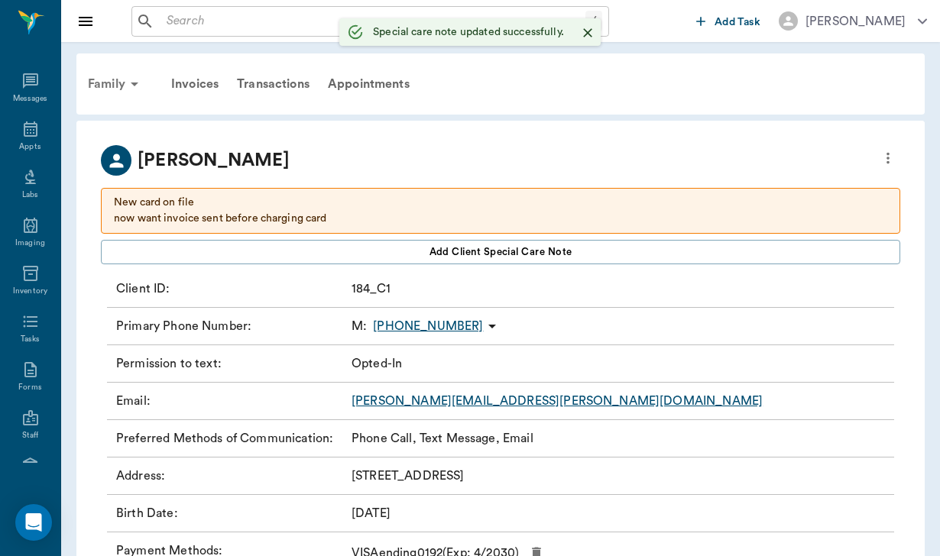
click at [112, 72] on div "Family" at bounding box center [116, 84] width 74 height 37
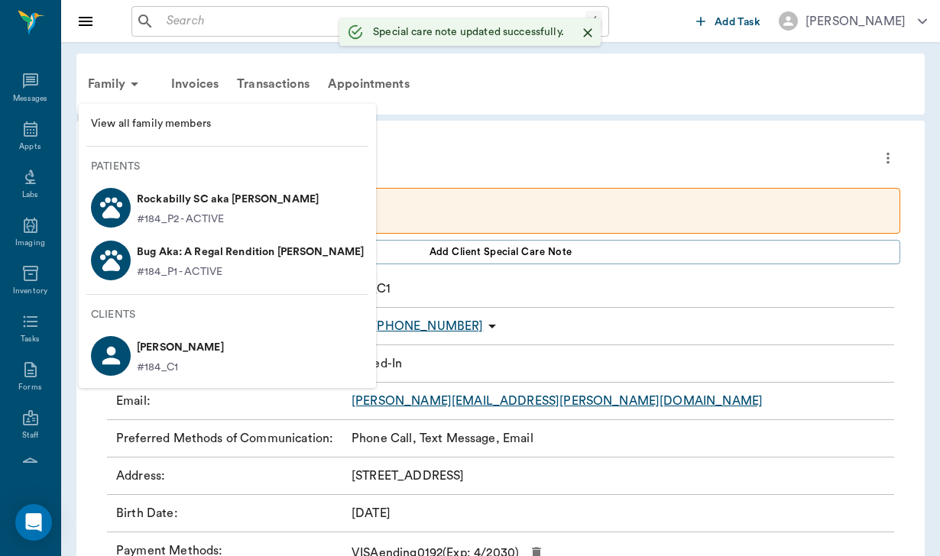
click at [145, 125] on span "View all family members" at bounding box center [227, 124] width 273 height 16
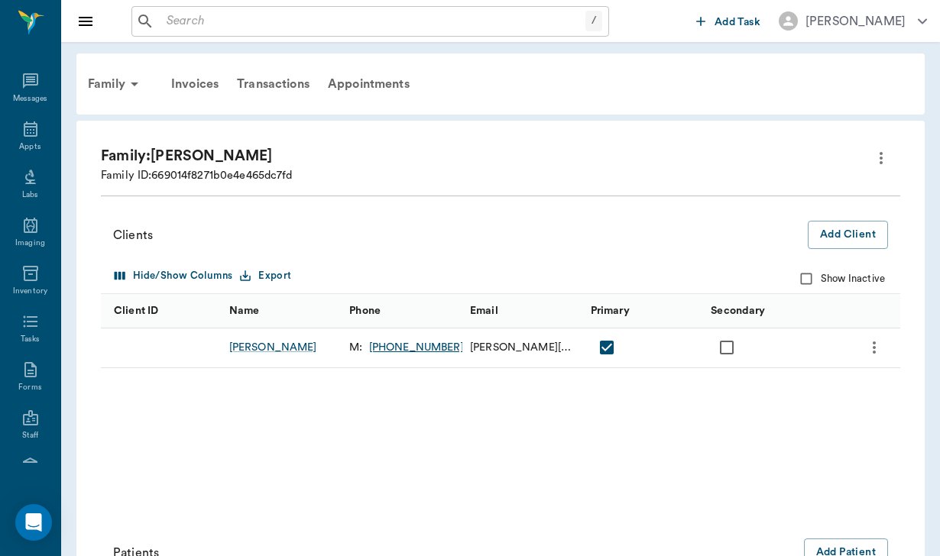
click at [882, 154] on icon "more" at bounding box center [881, 158] width 18 height 18
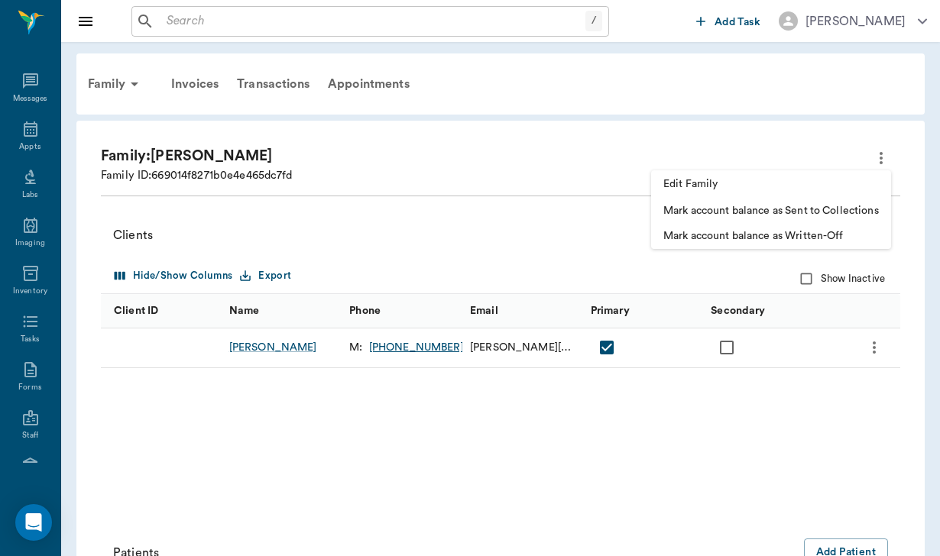
click at [733, 187] on span "Edit Family" at bounding box center [770, 184] width 215 height 16
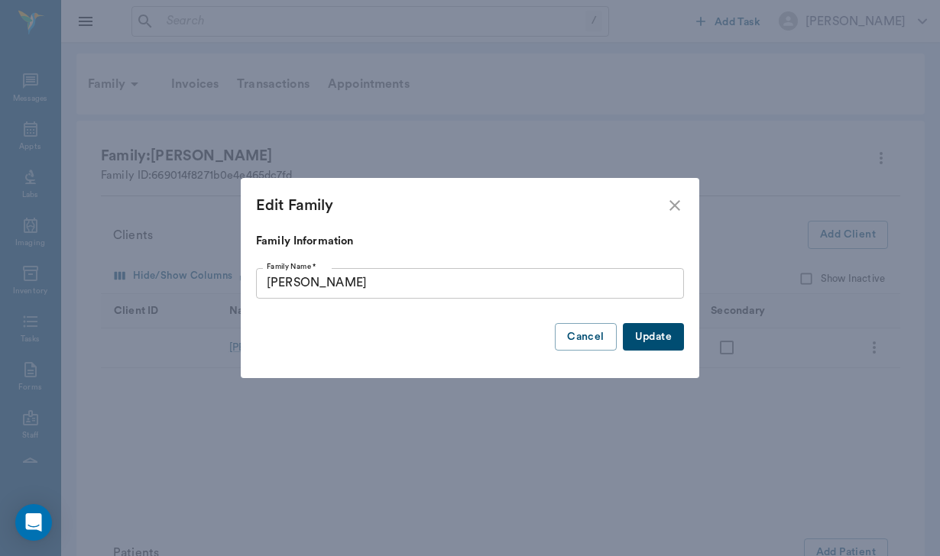
click at [307, 280] on input "HAAS" at bounding box center [470, 283] width 428 height 31
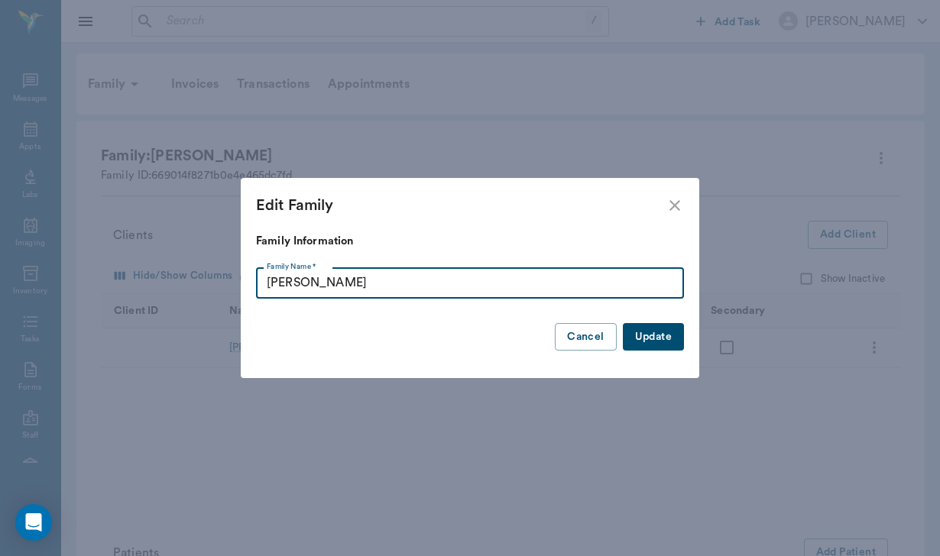
type input "Haas"
click at [652, 338] on button "Update" at bounding box center [653, 337] width 61 height 28
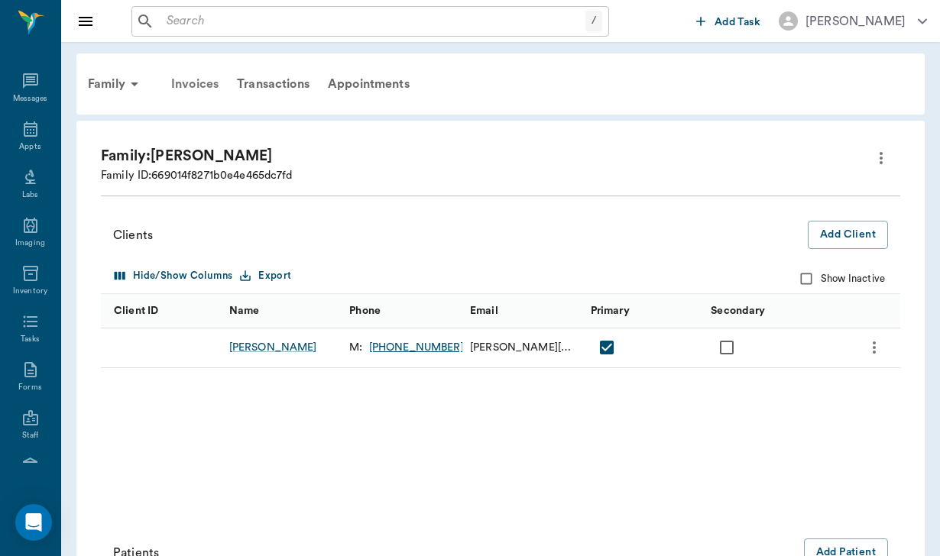
click at [199, 83] on div "Invoices" at bounding box center [195, 84] width 66 height 37
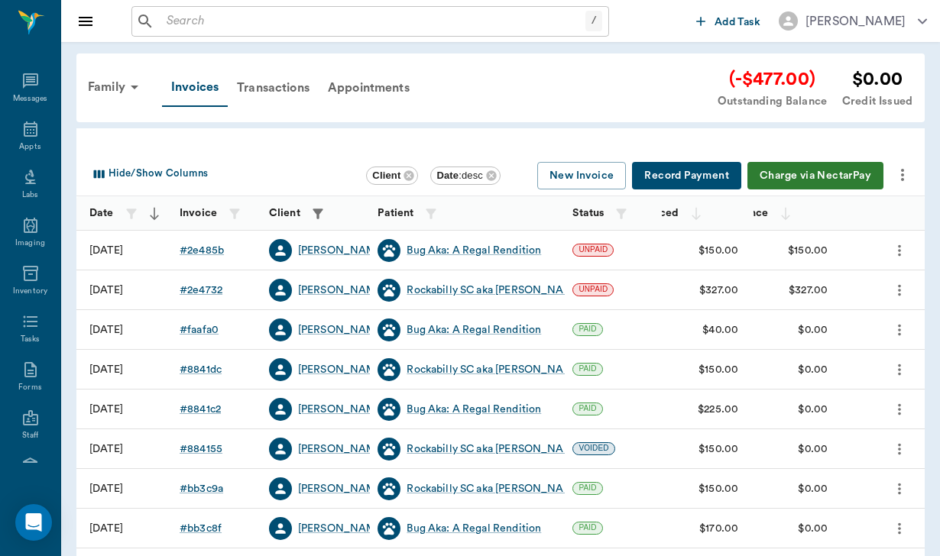
click at [911, 169] on button "more" at bounding box center [902, 175] width 26 height 26
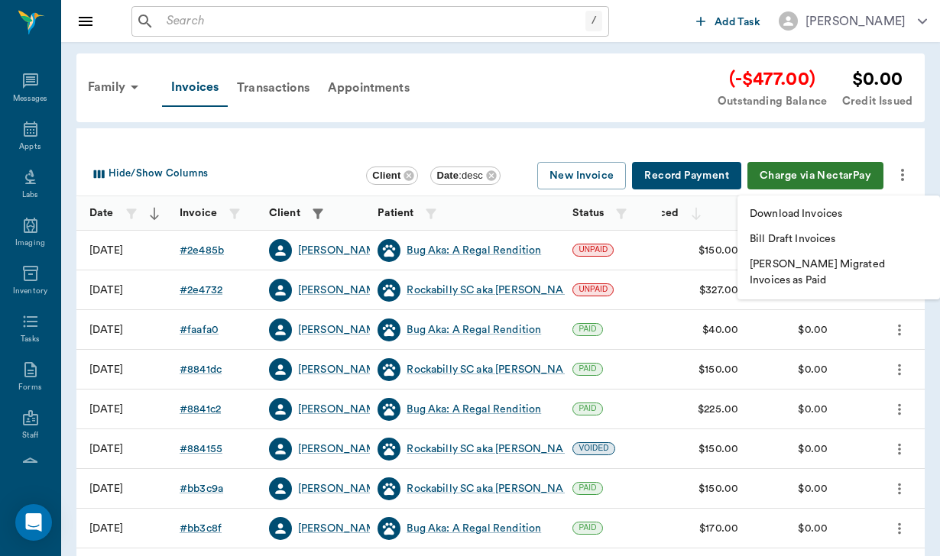
click at [818, 211] on p "Download Invoices" at bounding box center [795, 214] width 92 height 16
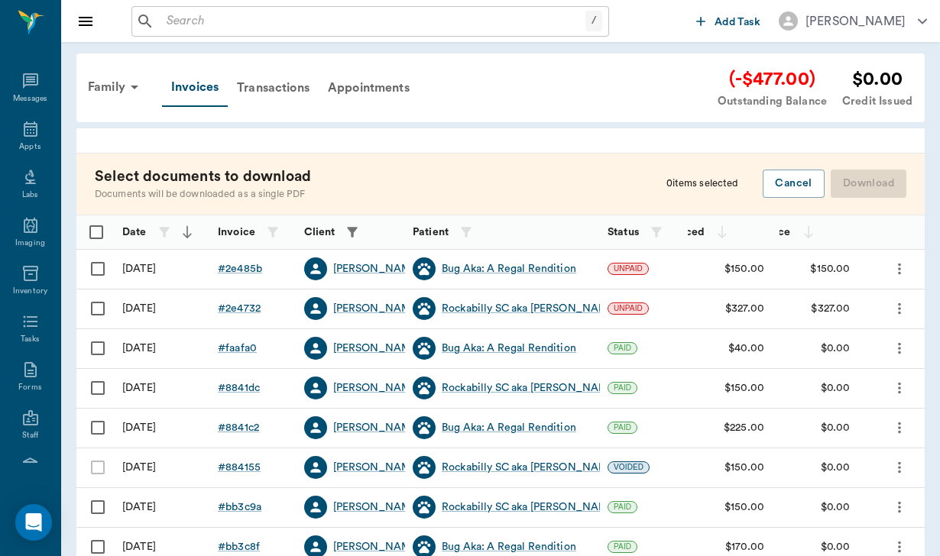
click at [92, 264] on input "Select row" at bounding box center [98, 269] width 32 height 32
checkbox input "false"
checkbox input "true"
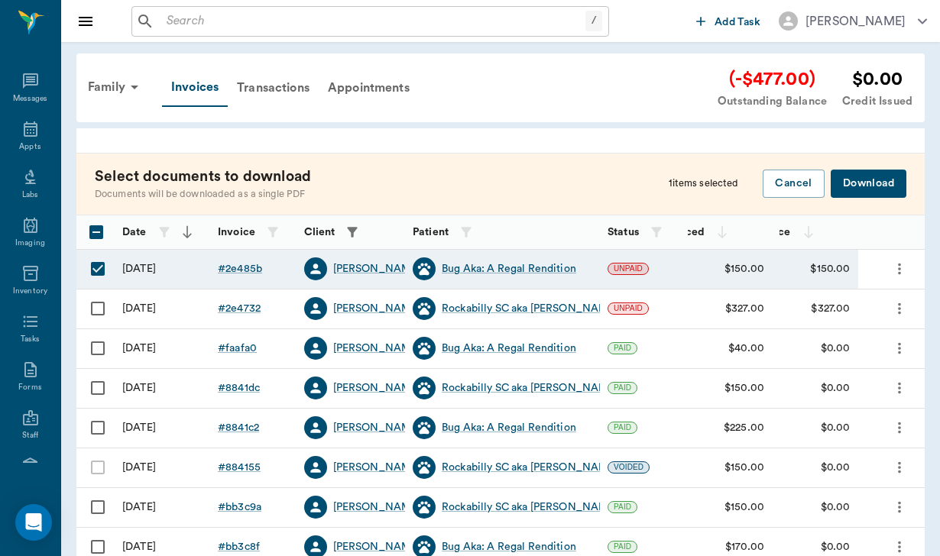
click at [100, 308] on input "Select row" at bounding box center [98, 309] width 32 height 32
checkbox input "true"
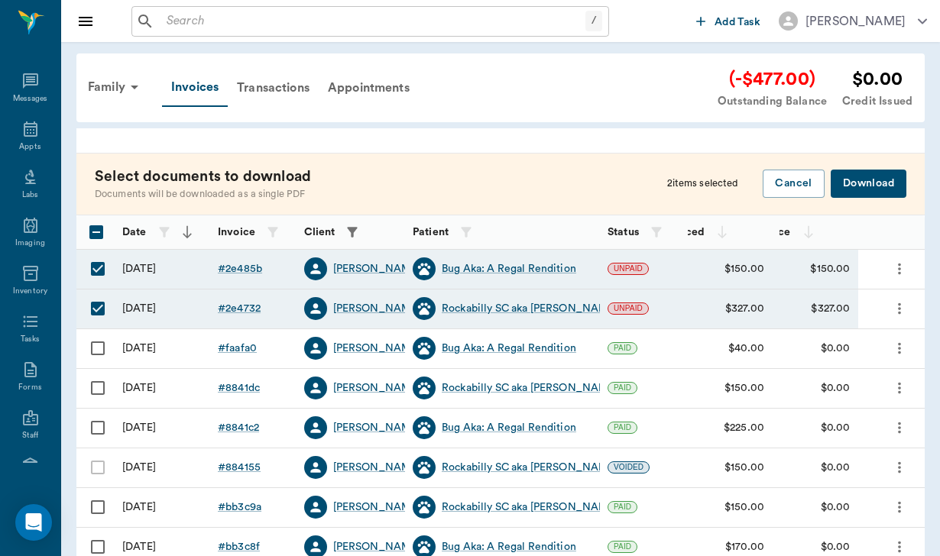
click at [858, 182] on button "Download" at bounding box center [868, 184] width 76 height 28
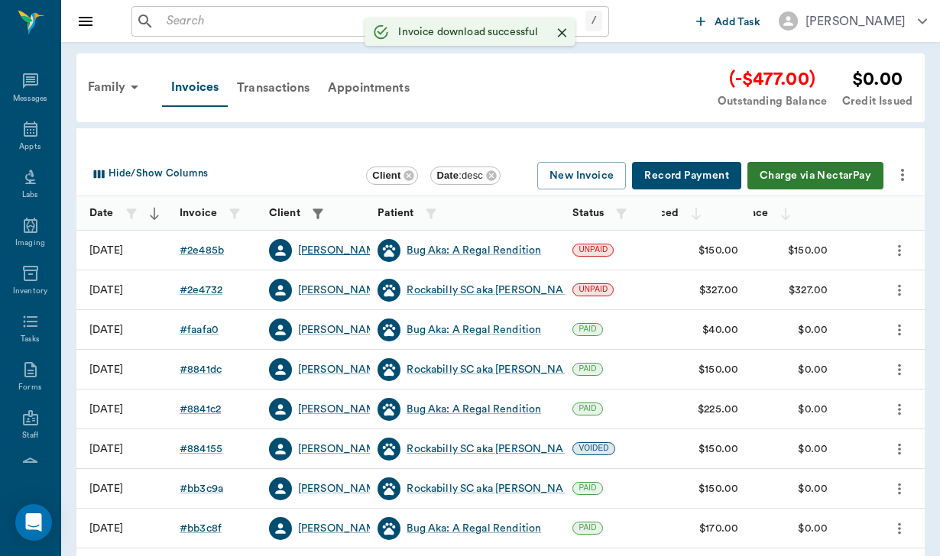
click at [339, 246] on div "Jolene Haas" at bounding box center [342, 250] width 88 height 15
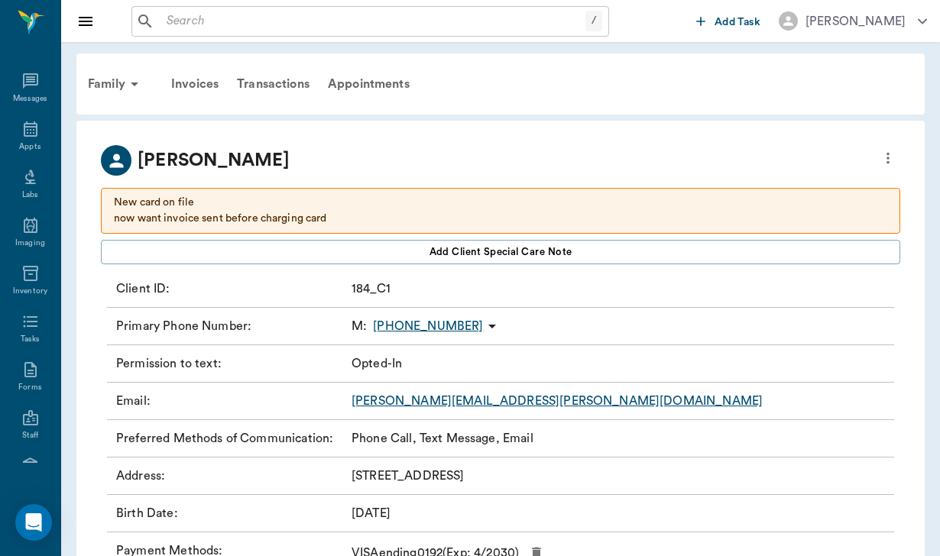
click at [481, 406] on link "jolene.haas@yahoo.com" at bounding box center [556, 401] width 411 height 12
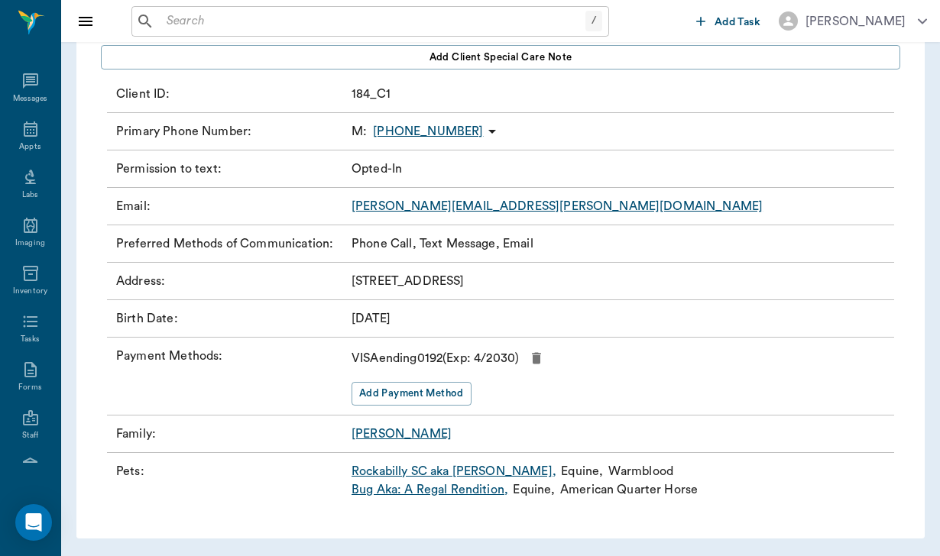
scroll to position [194, 0]
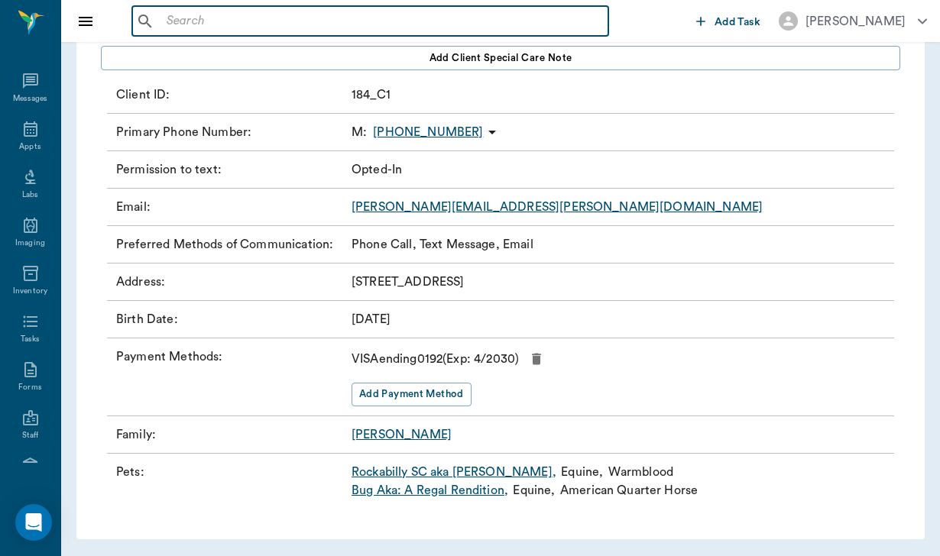
click at [175, 16] on input "text" at bounding box center [381, 21] width 442 height 21
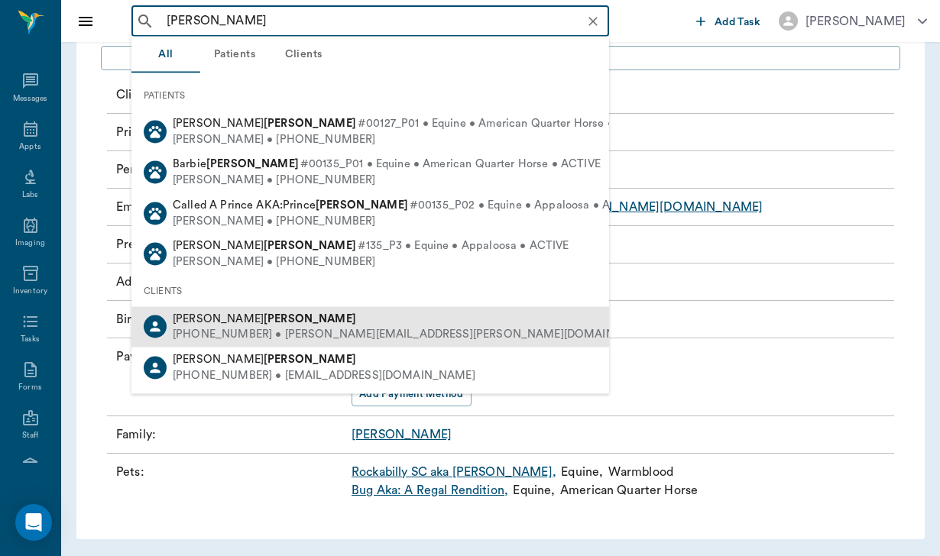
click at [264, 316] on b "Wittig" at bounding box center [310, 317] width 92 height 11
type input "wittig"
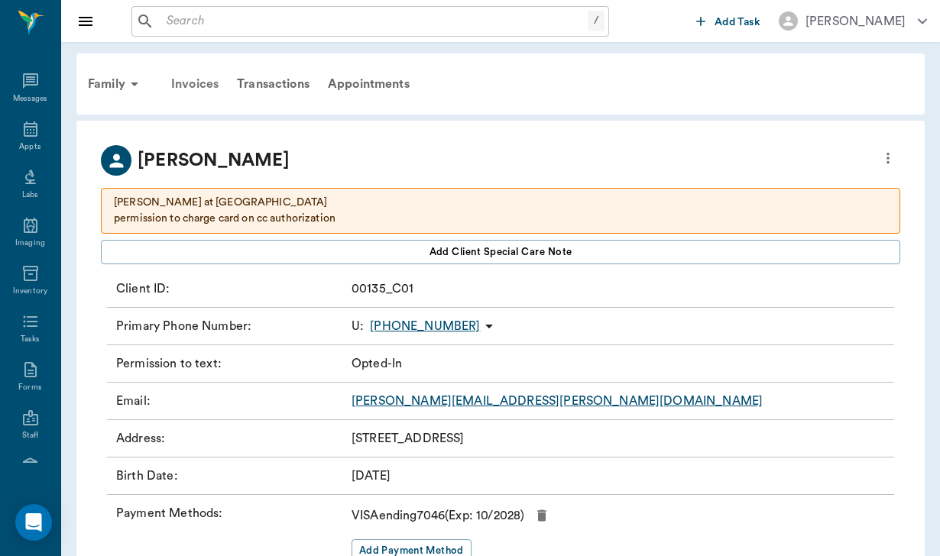
click at [216, 83] on div "Invoices" at bounding box center [195, 84] width 66 height 37
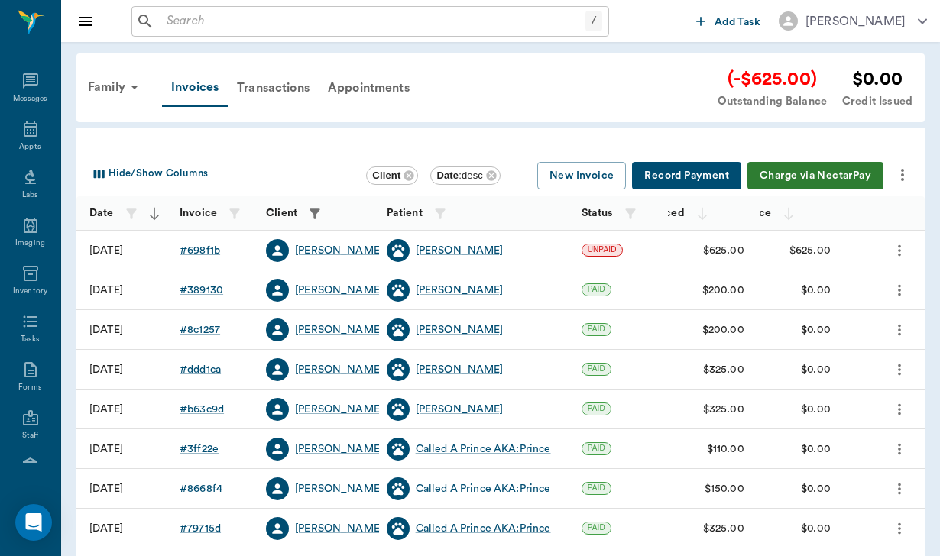
click at [905, 160] on div "Hide/Show Columns Client Date : desc New Invoice Record Payment Charge via Nect…" at bounding box center [503, 176] width 835 height 40
click at [908, 171] on icon "more" at bounding box center [902, 175] width 18 height 18
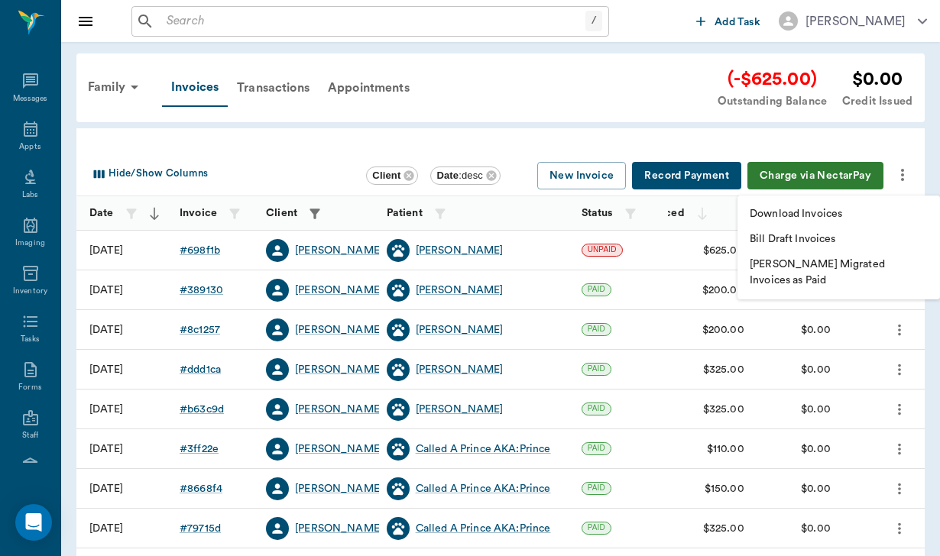
click at [838, 214] on p "Download Invoices" at bounding box center [795, 214] width 92 height 16
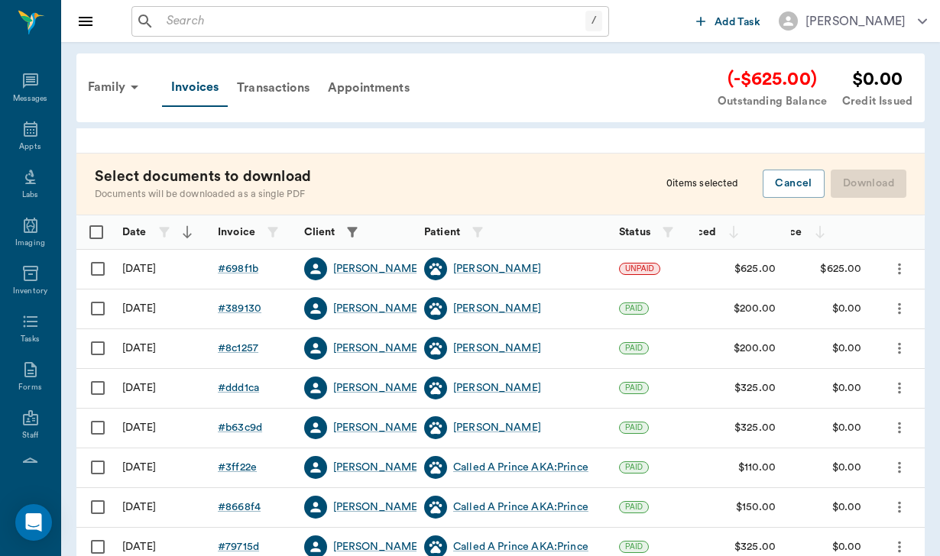
click at [99, 273] on input "Select row" at bounding box center [98, 269] width 32 height 32
checkbox input "false"
checkbox input "true"
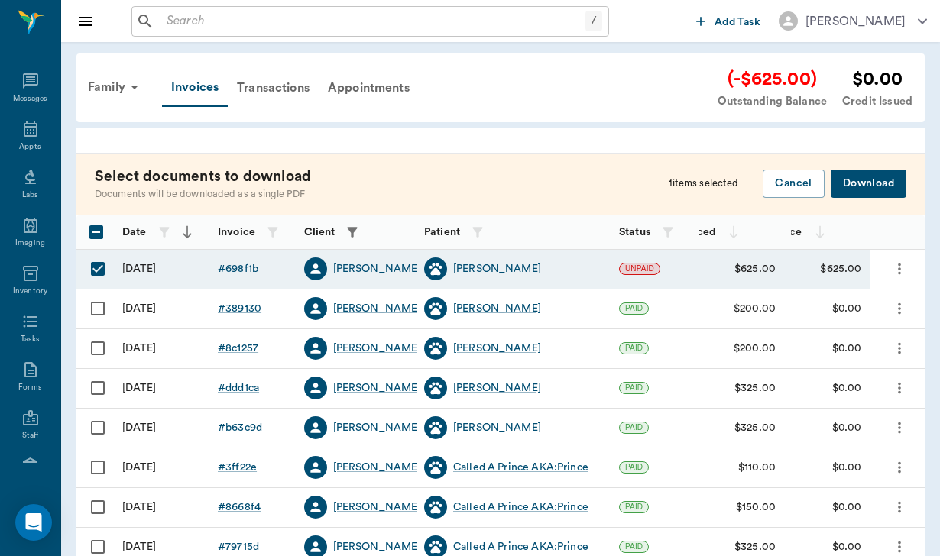
click at [878, 181] on button "Download" at bounding box center [868, 184] width 76 height 28
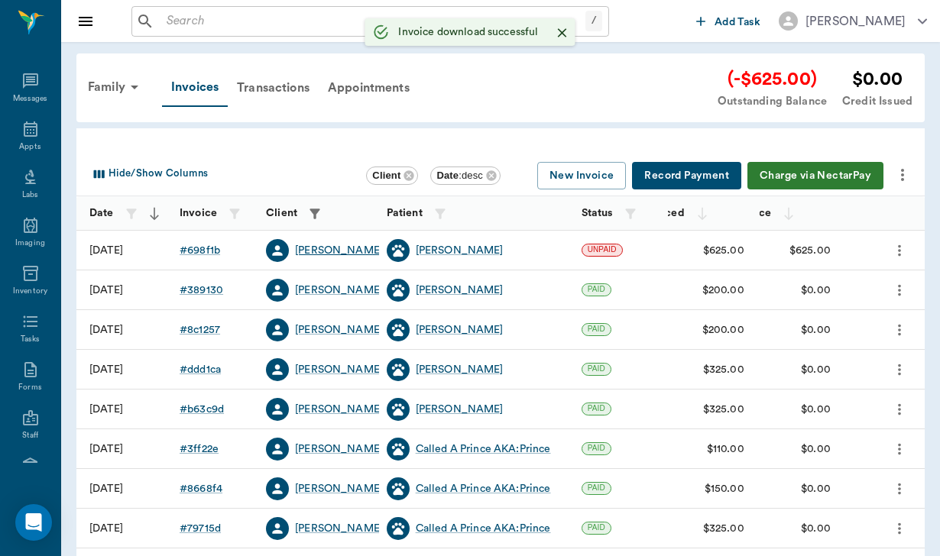
click at [325, 249] on div "Rhonda Wittig" at bounding box center [339, 250] width 88 height 15
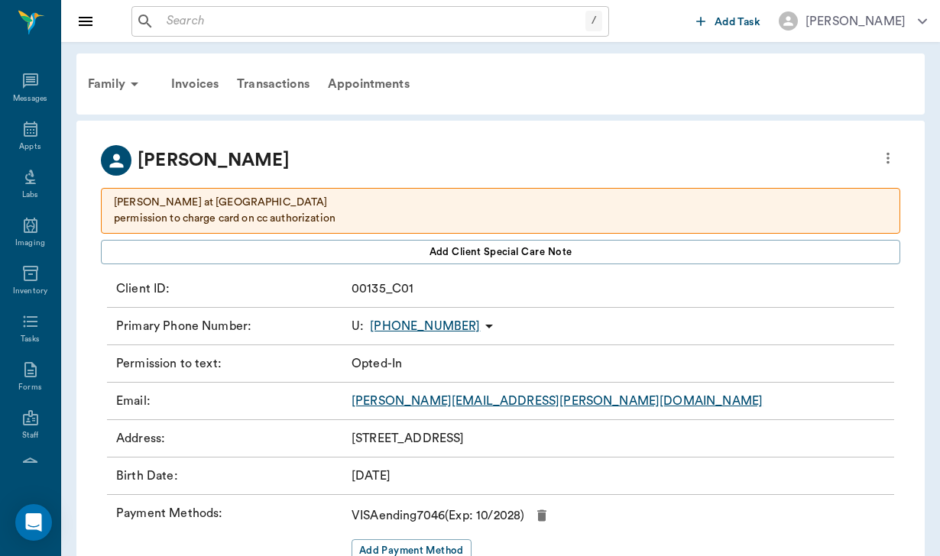
click at [458, 403] on link "Rhonda.wittig@gmail.com" at bounding box center [556, 401] width 411 height 12
click at [203, 78] on div "Invoices" at bounding box center [195, 84] width 66 height 37
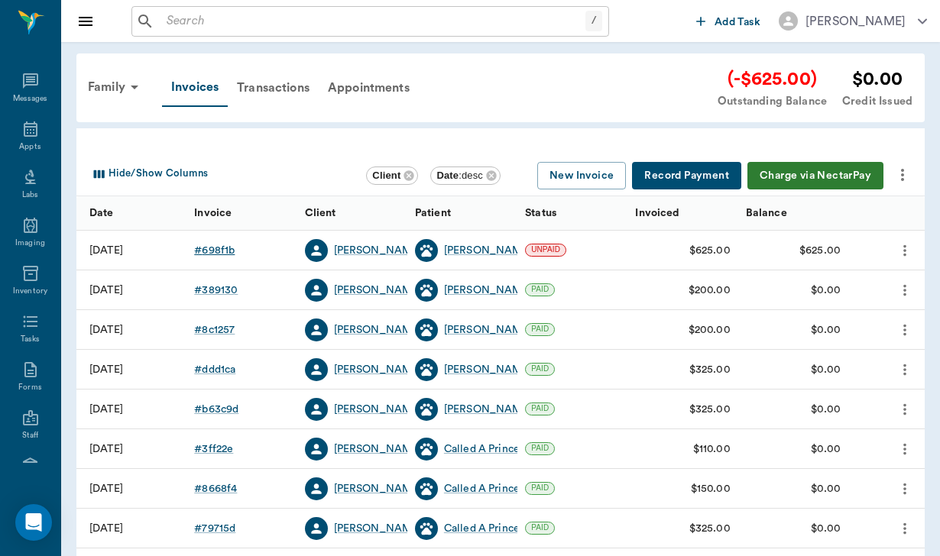
click at [218, 244] on div "# 698f1b" at bounding box center [214, 250] width 40 height 15
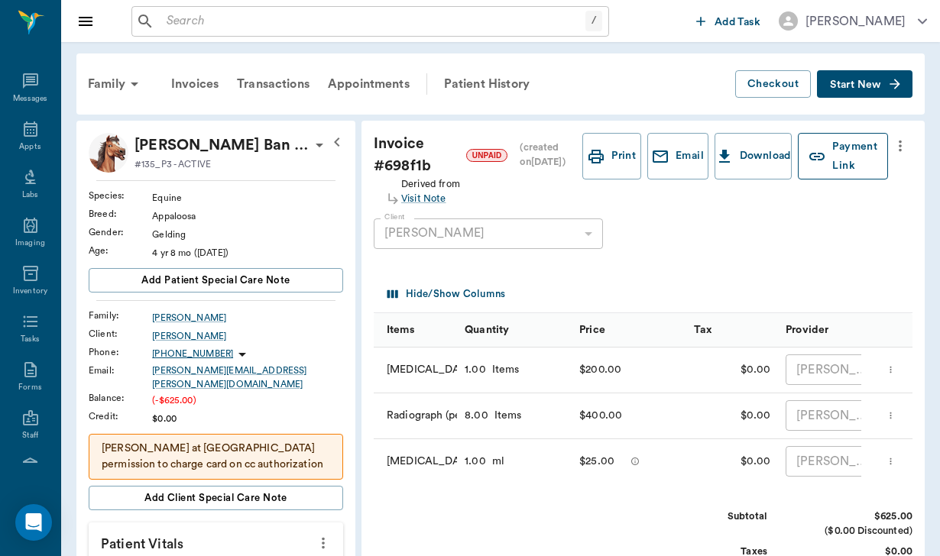
click at [850, 170] on button "Payment Link" at bounding box center [843, 156] width 90 height 47
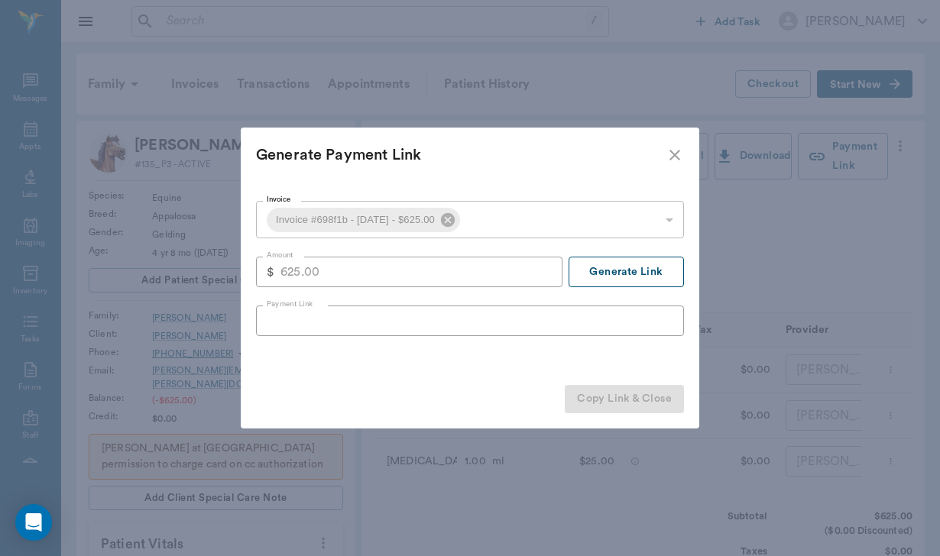
click at [658, 270] on button "Generate Link" at bounding box center [625, 272] width 115 height 31
type input "https://nectarvet.paymentsonline.io/pay/cs_DpZhNAbwNzQx1oiHBoQGs#fidkdWxabmB8Jz…"
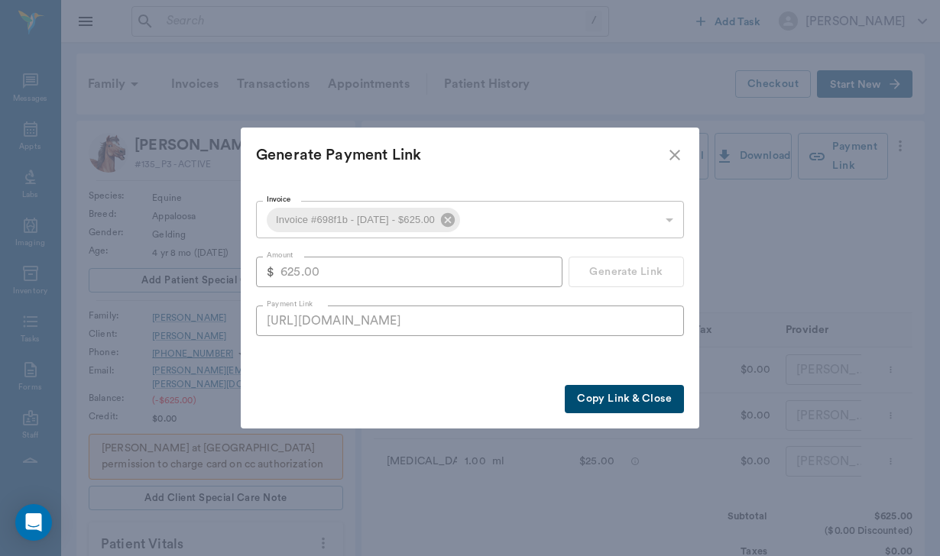
click at [594, 402] on button "Copy Link & Close" at bounding box center [624, 399] width 119 height 28
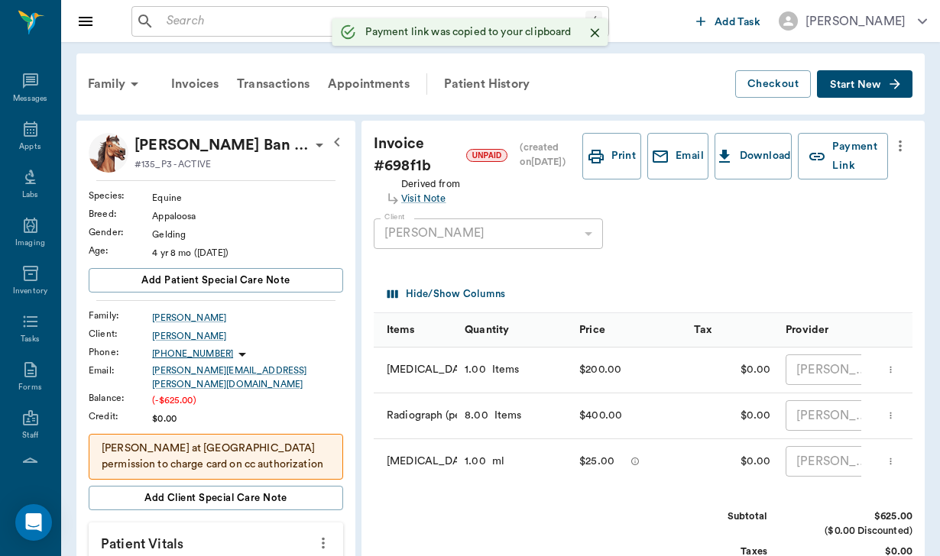
click at [595, 33] on icon "Close" at bounding box center [594, 32] width 15 height 15
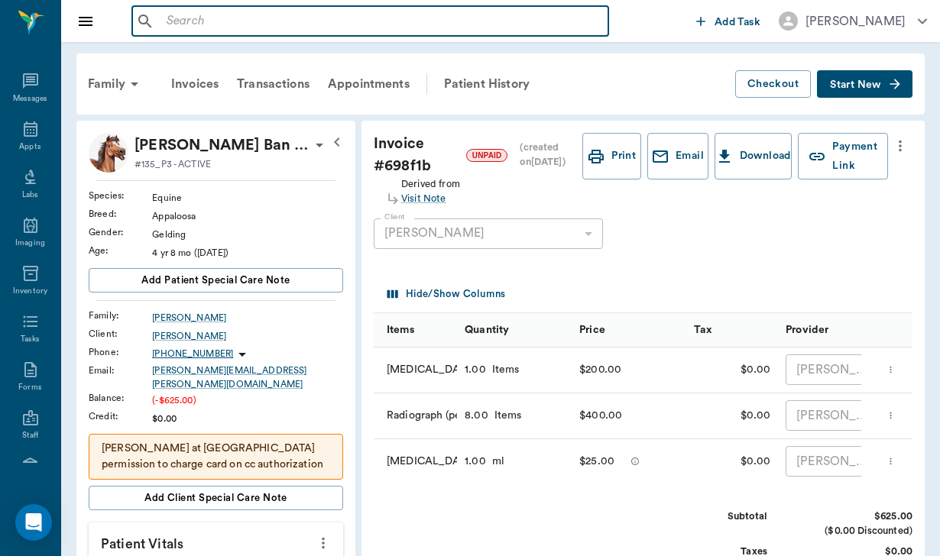
click at [202, 21] on input "text" at bounding box center [381, 21] width 442 height 21
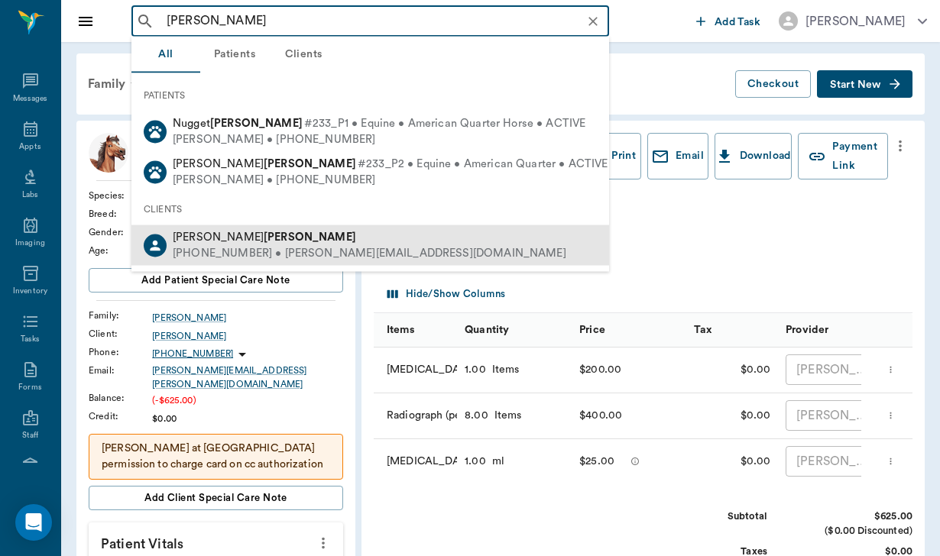
click at [235, 255] on div "(210) 379-0257 • enrique@cuellarproperties.com" at bounding box center [369, 253] width 393 height 16
type input "cueller"
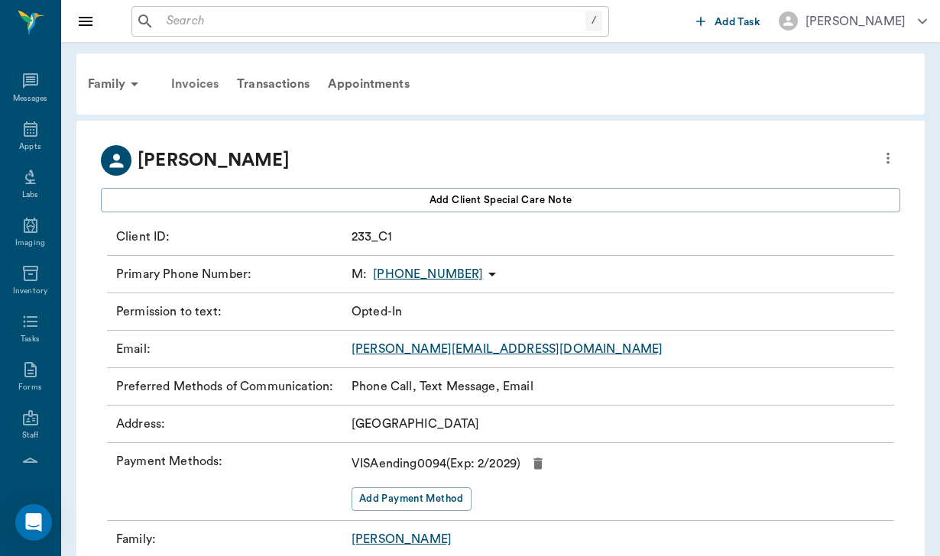
click at [180, 83] on div "Invoices" at bounding box center [195, 84] width 66 height 37
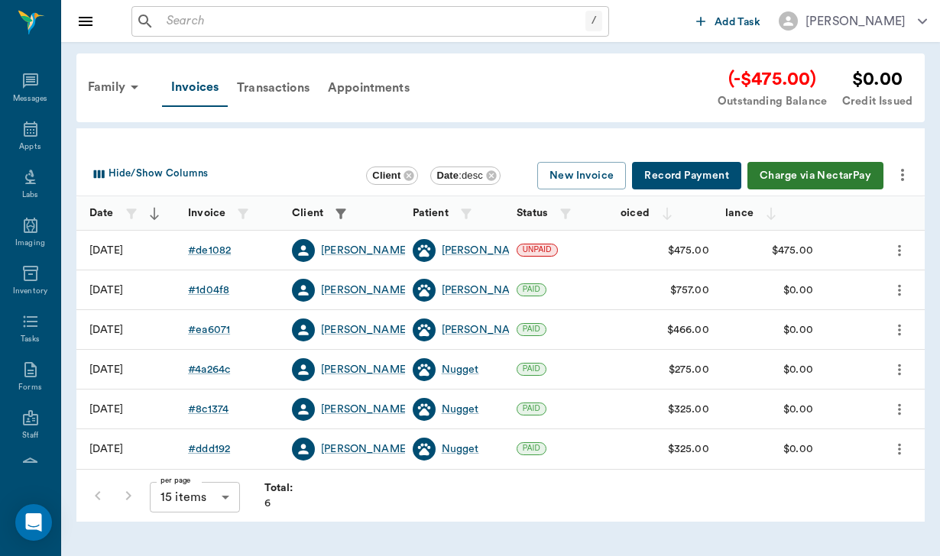
click at [904, 173] on icon "more" at bounding box center [902, 175] width 18 height 18
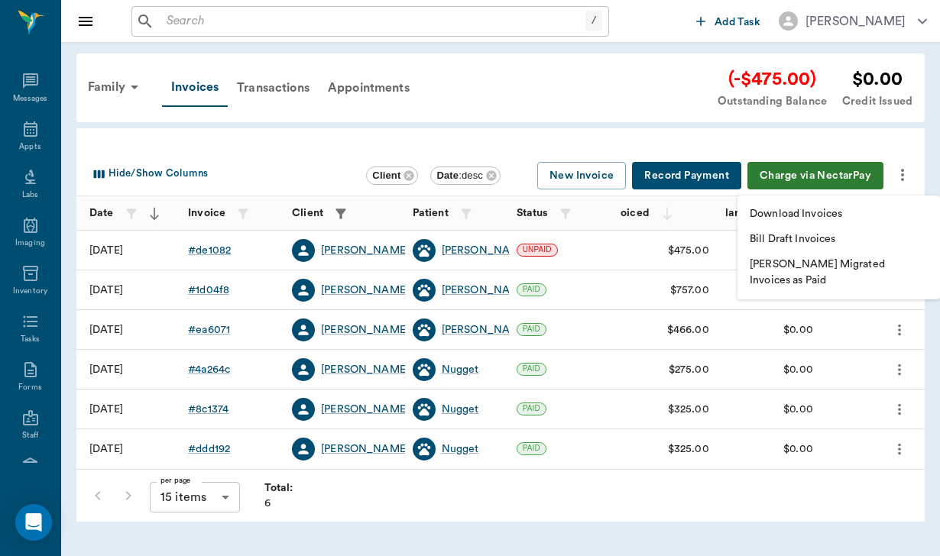
click at [806, 218] on p "Download Invoices" at bounding box center [795, 214] width 92 height 16
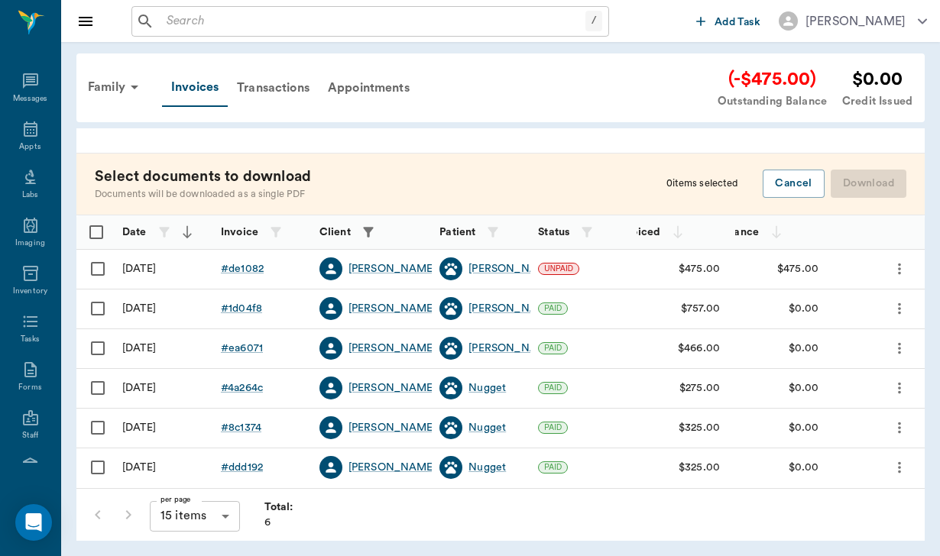
click at [103, 269] on input "Select row" at bounding box center [98, 269] width 32 height 32
checkbox input "false"
checkbox input "true"
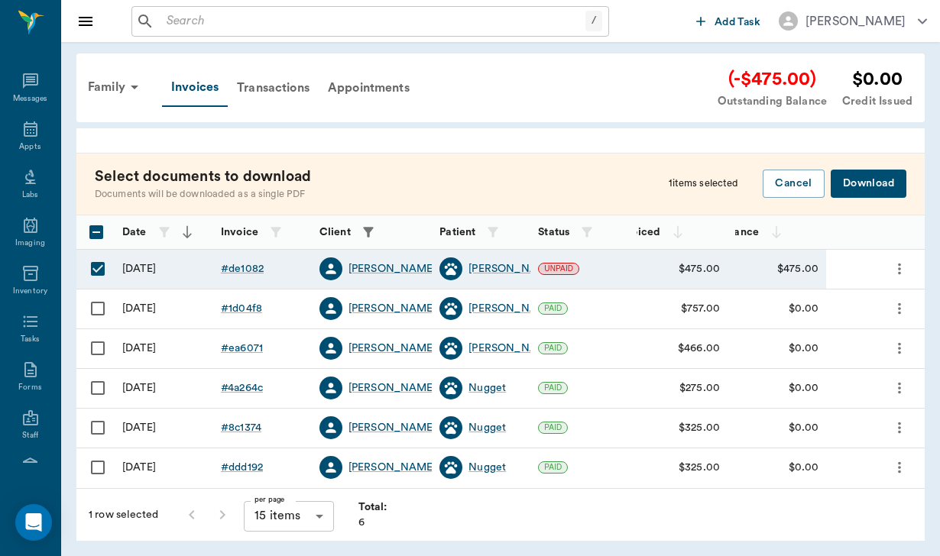
click at [847, 182] on button "Download" at bounding box center [868, 184] width 76 height 28
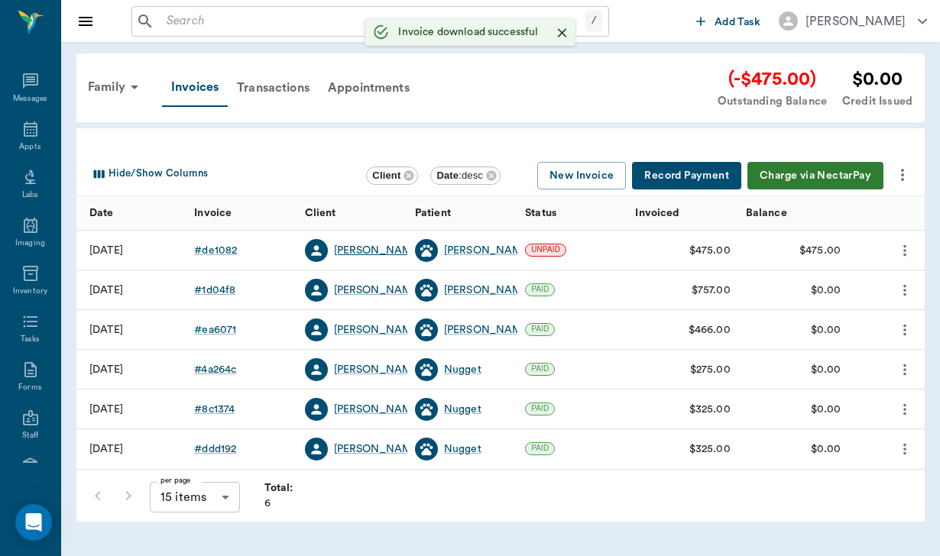
click at [386, 251] on div "Henry Cueller" at bounding box center [378, 250] width 88 height 15
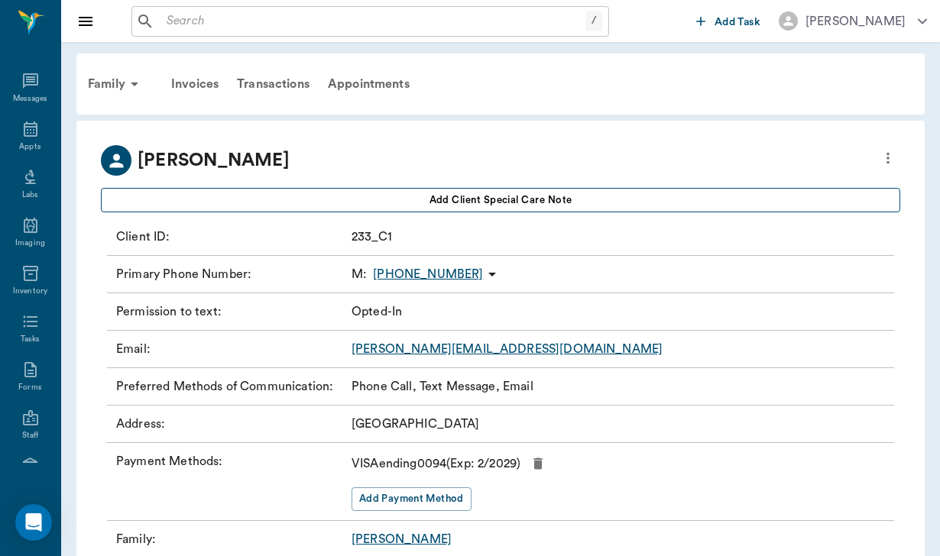
click at [413, 195] on button "Add client Special Care Note" at bounding box center [500, 200] width 799 height 24
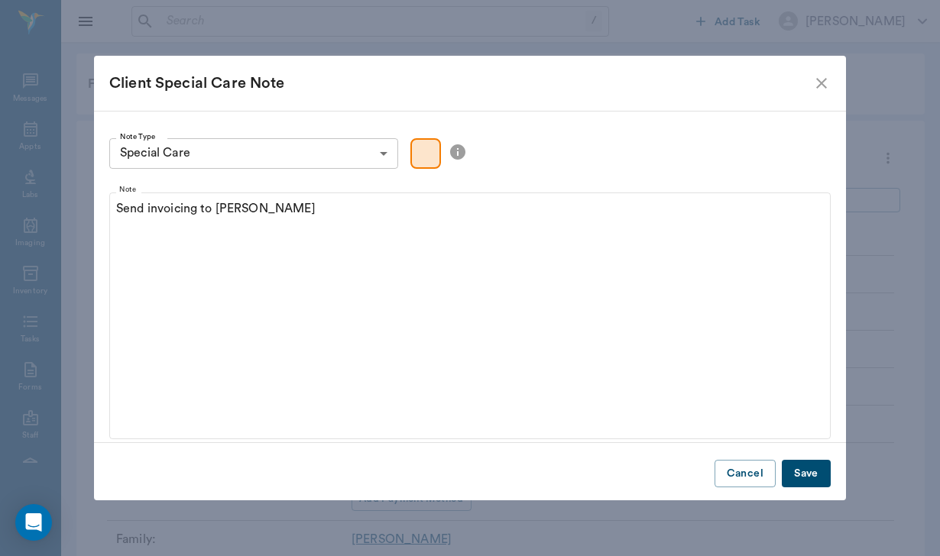
click at [798, 468] on button "Save" at bounding box center [806, 474] width 49 height 28
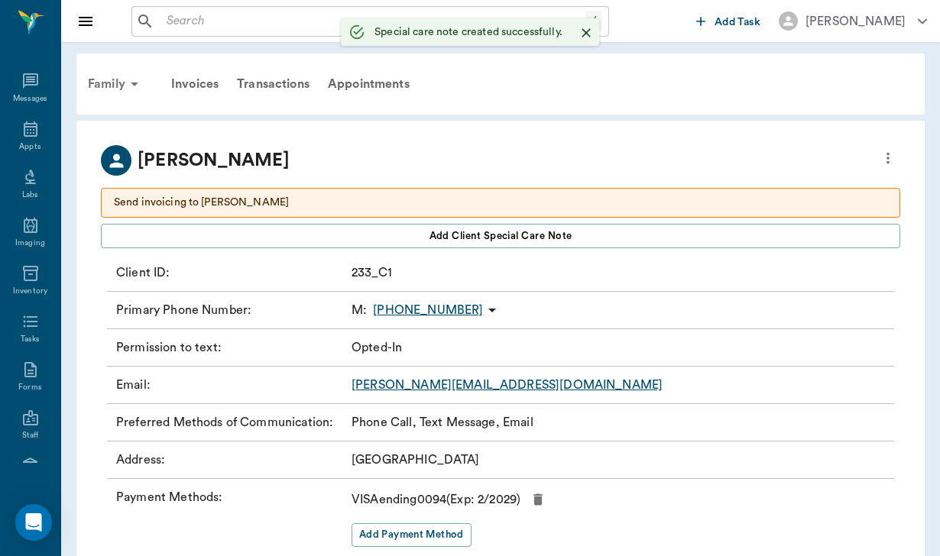
click at [95, 78] on div "Family" at bounding box center [116, 84] width 74 height 37
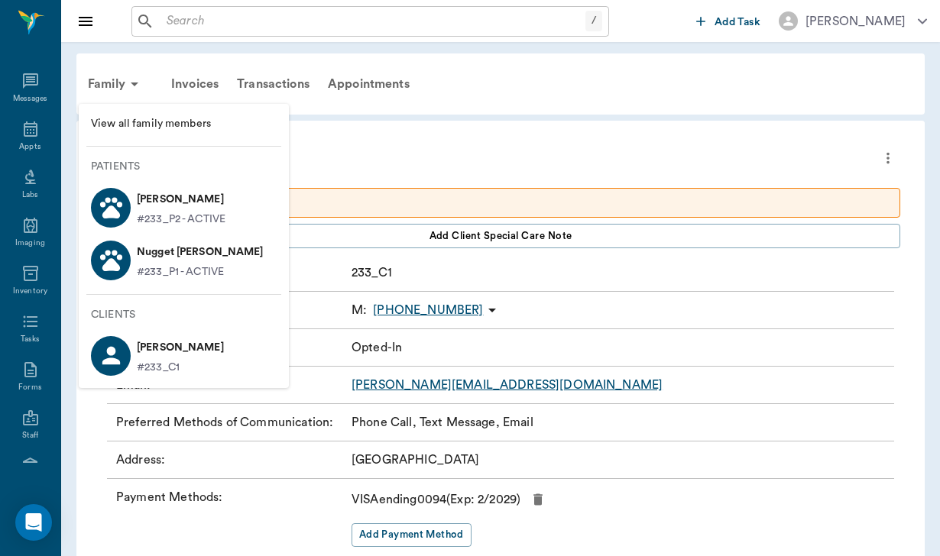
click at [160, 206] on p "Wendel Cueller" at bounding box center [181, 199] width 89 height 24
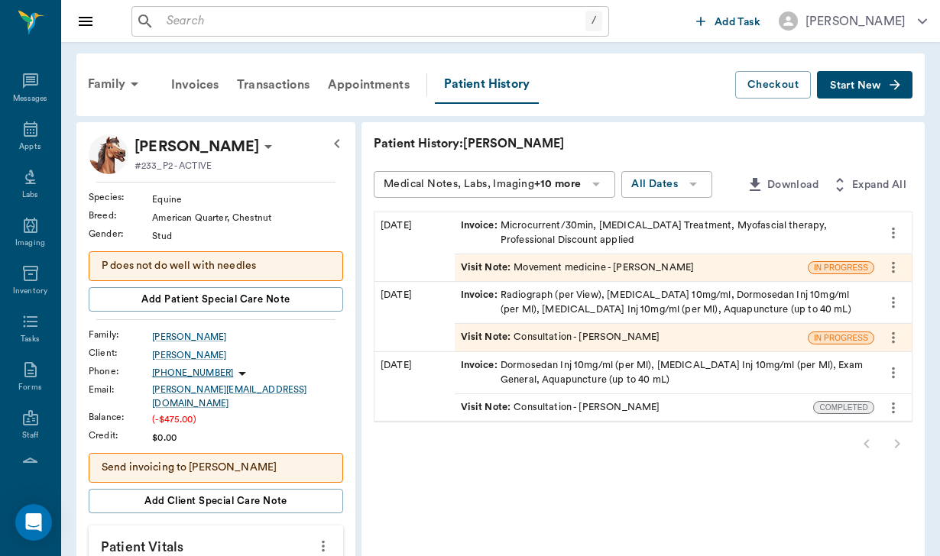
click at [186, 24] on input "text" at bounding box center [372, 21] width 425 height 21
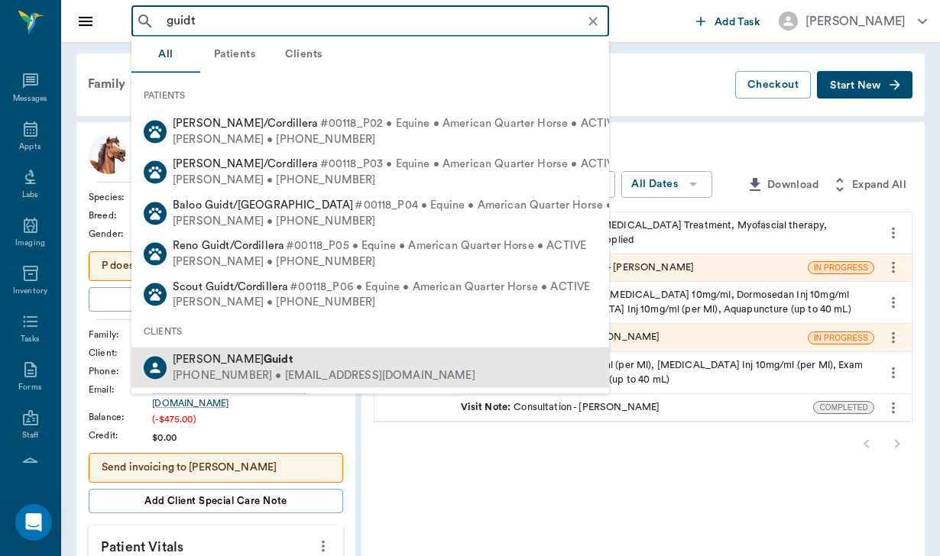
click at [216, 373] on div "(803) 840-0875 • jguidt@cordilleraranch.com" at bounding box center [324, 375] width 303 height 16
type input "guidt"
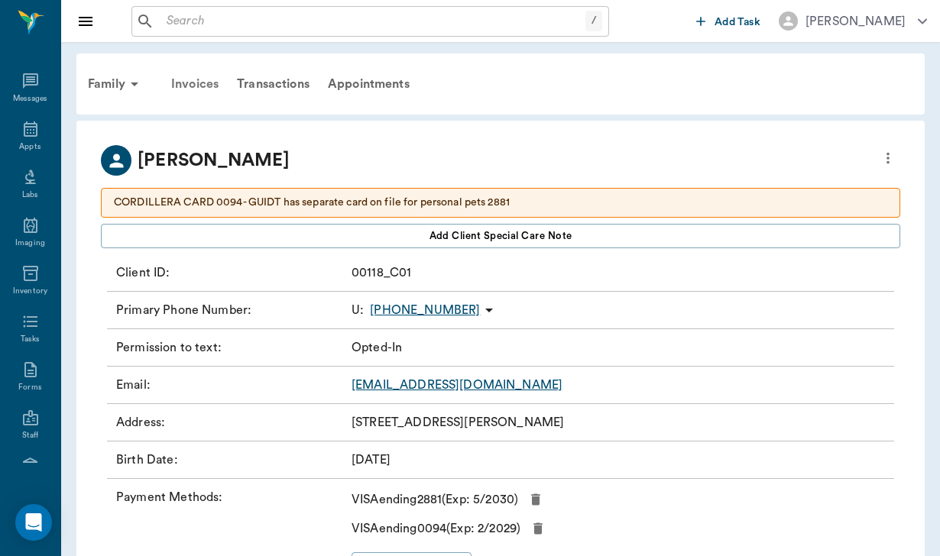
click at [208, 82] on div "Invoices" at bounding box center [195, 84] width 66 height 37
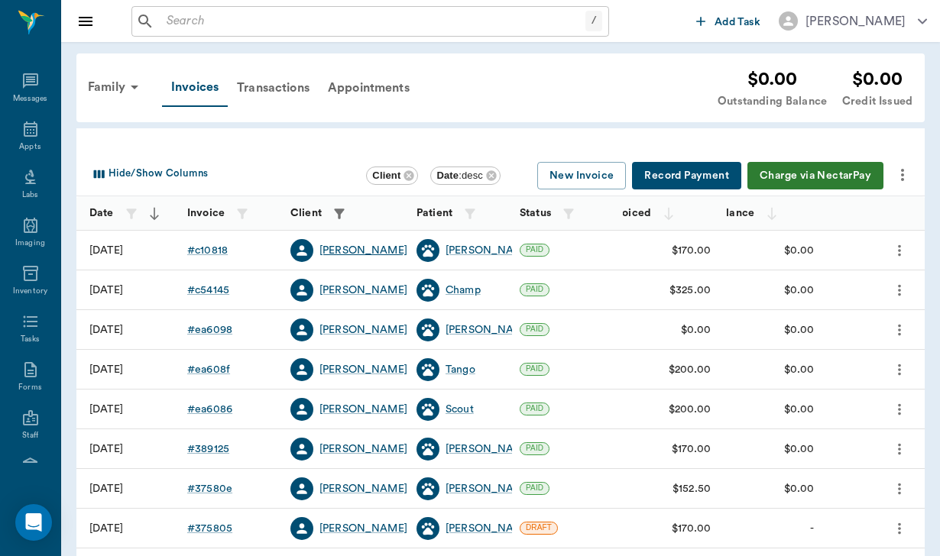
click at [360, 244] on div "Jennifer Guidt" at bounding box center [363, 250] width 88 height 15
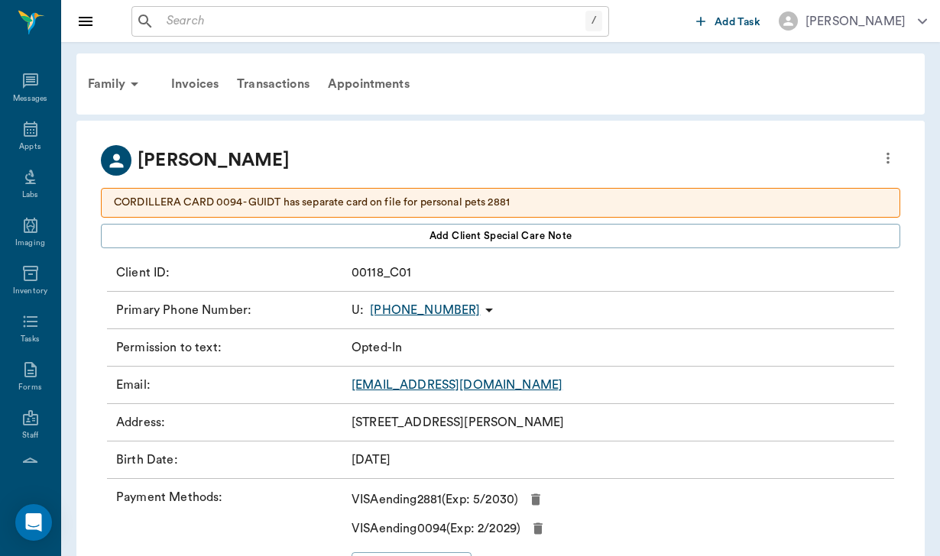
click at [435, 388] on link "jguidt@cordilleraranch.com" at bounding box center [456, 385] width 211 height 12
click at [532, 207] on p "CORDILLERA CARD 0094- GUIDT has separate card on file for personal pets 2881" at bounding box center [500, 203] width 773 height 16
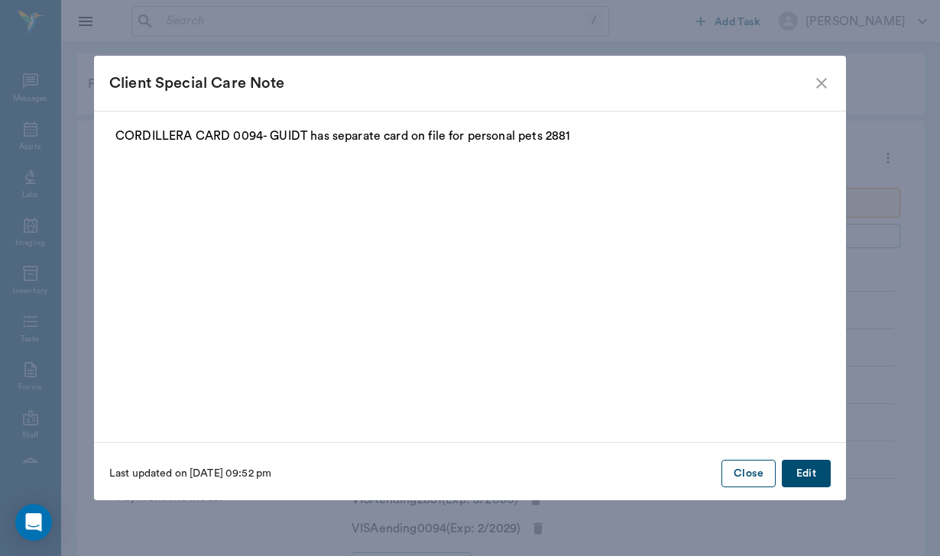
click at [745, 474] on button "Close" at bounding box center [748, 474] width 54 height 28
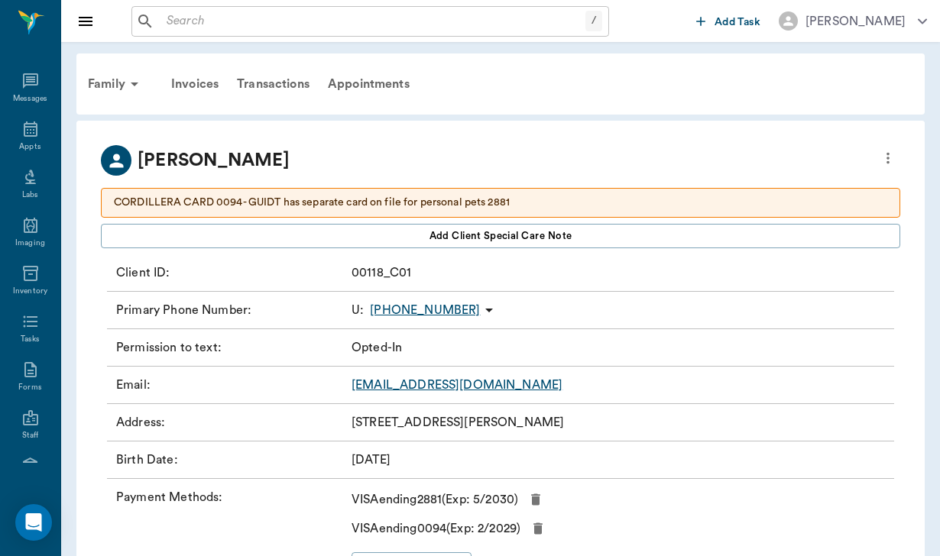
click at [184, 9] on div "/ ​" at bounding box center [369, 21] width 477 height 31
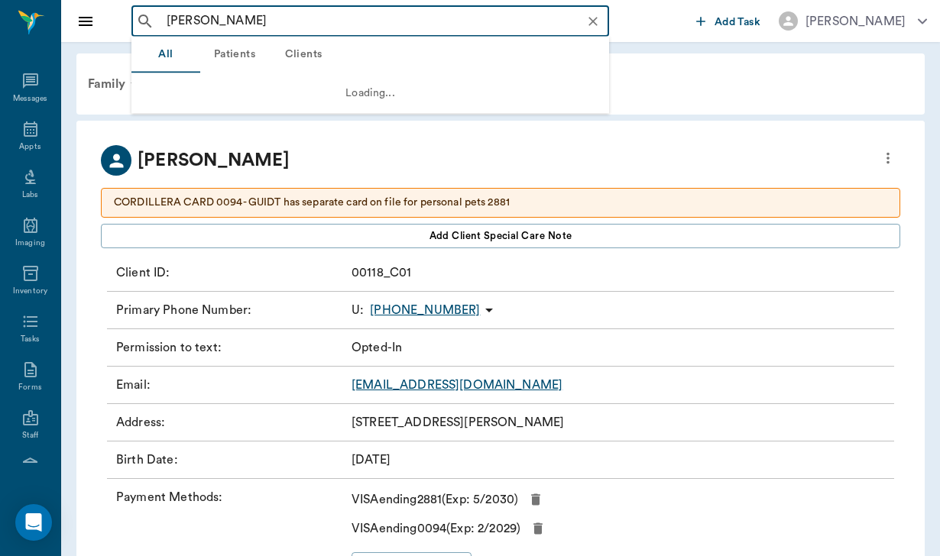
type input "wendel"
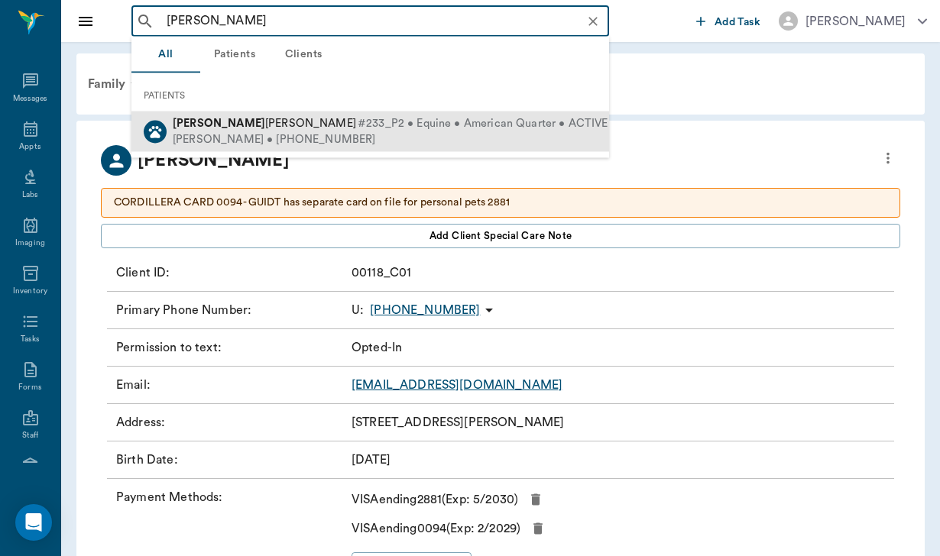
click at [261, 138] on div "Henry Cueller • (210) 379-0257" at bounding box center [390, 139] width 435 height 16
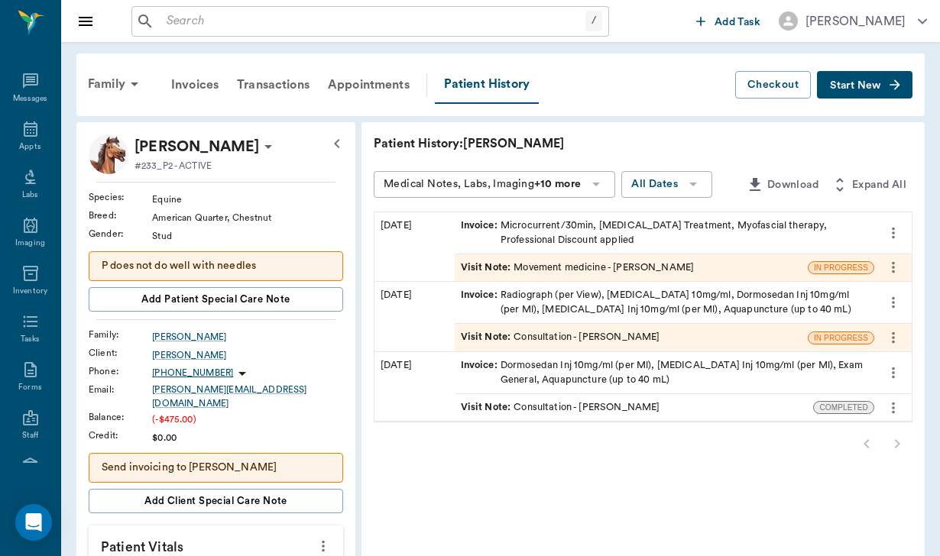
click at [235, 460] on p "Send invoicing to Jenn" at bounding box center [216, 468] width 228 height 16
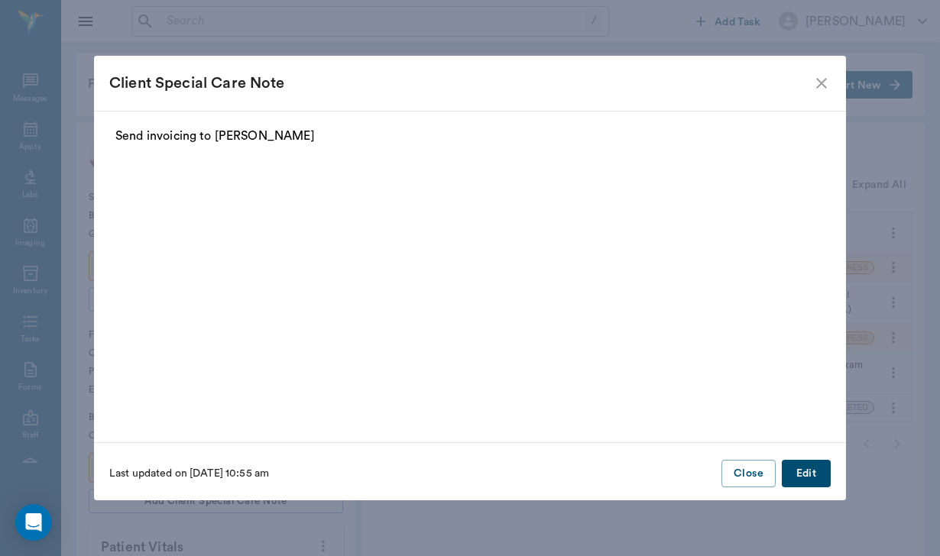
click at [258, 136] on p "Send invoicing to Jenn" at bounding box center [469, 136] width 709 height 18
click at [820, 471] on button "Edit" at bounding box center [806, 474] width 49 height 28
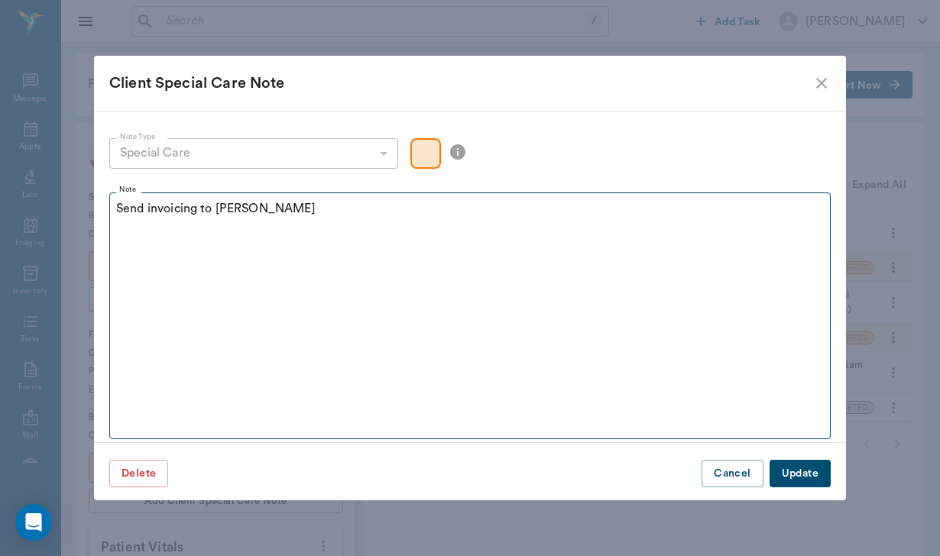
click at [799, 474] on button "Update" at bounding box center [799, 474] width 61 height 28
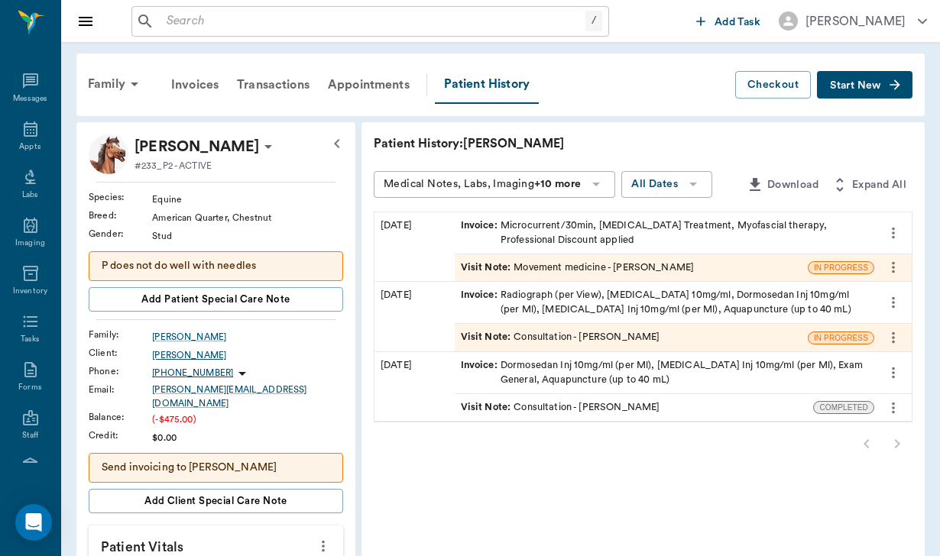
click at [177, 352] on div "Henry Cueller" at bounding box center [247, 355] width 191 height 14
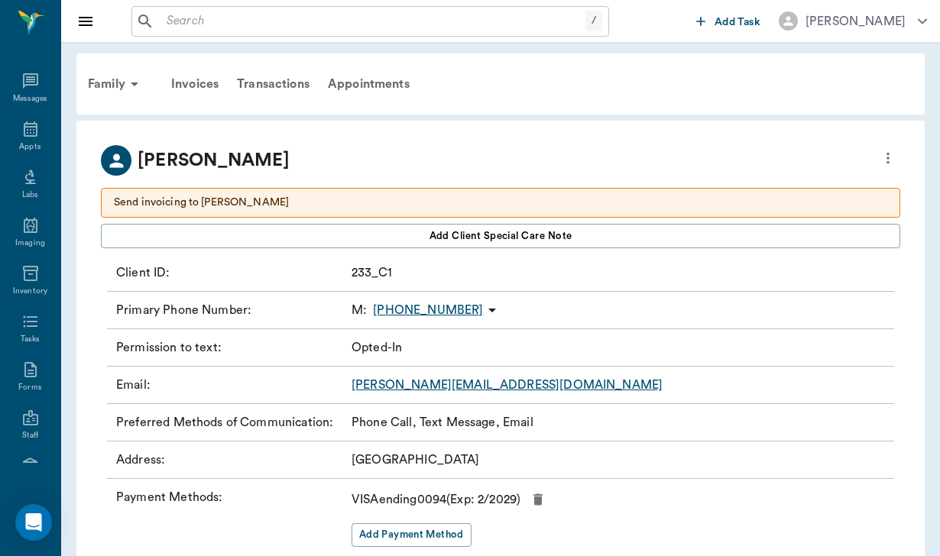
click at [435, 201] on p "Send invoicing to Jenn" at bounding box center [500, 203] width 773 height 16
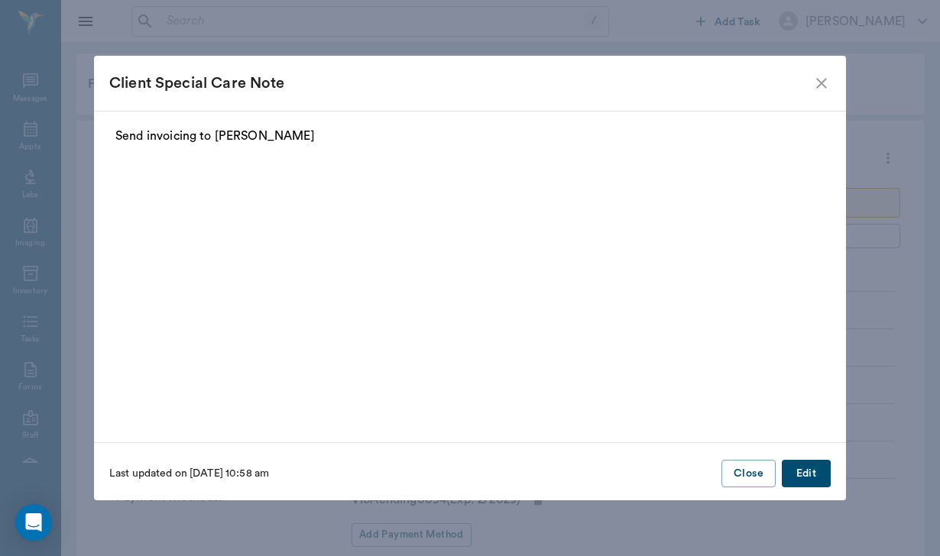
click at [808, 476] on button "Edit" at bounding box center [806, 474] width 49 height 28
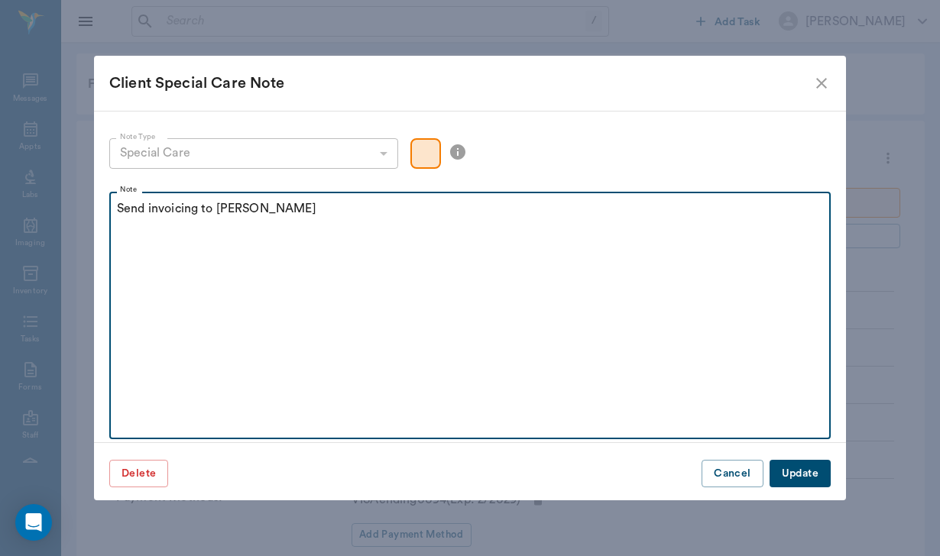
click at [261, 205] on p "Send invoicing to Jenn" at bounding box center [470, 208] width 706 height 18
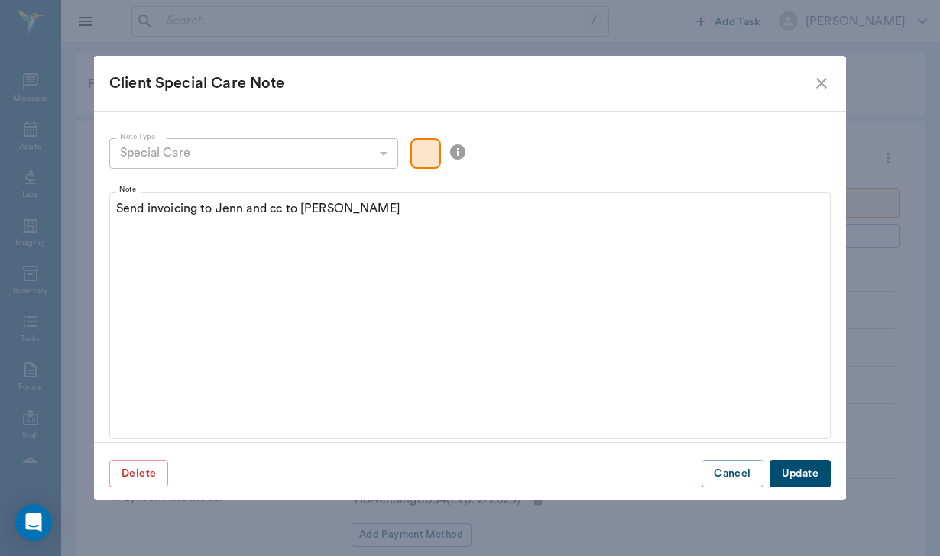
click at [808, 475] on button "Update" at bounding box center [799, 474] width 61 height 28
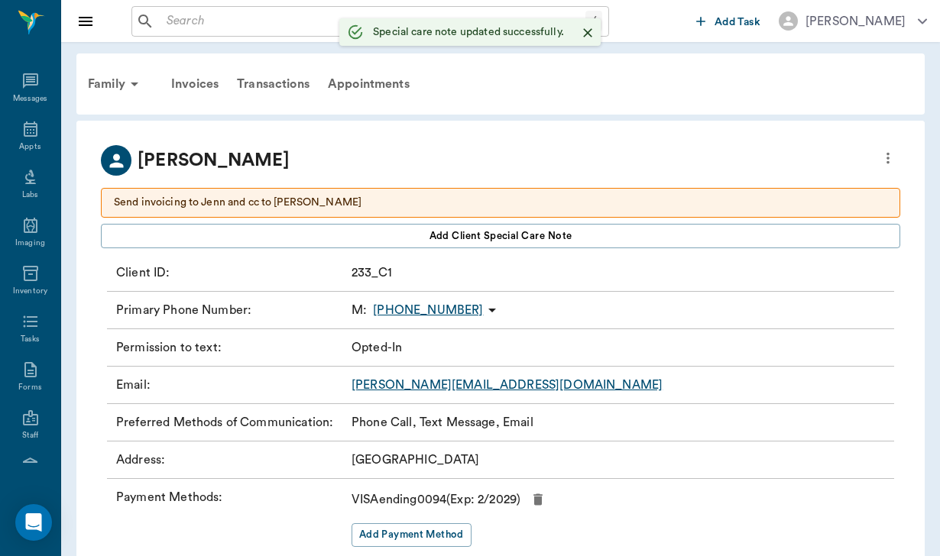
click at [336, 199] on p "Send invoicing to Jenn and cc to Henry" at bounding box center [500, 203] width 773 height 16
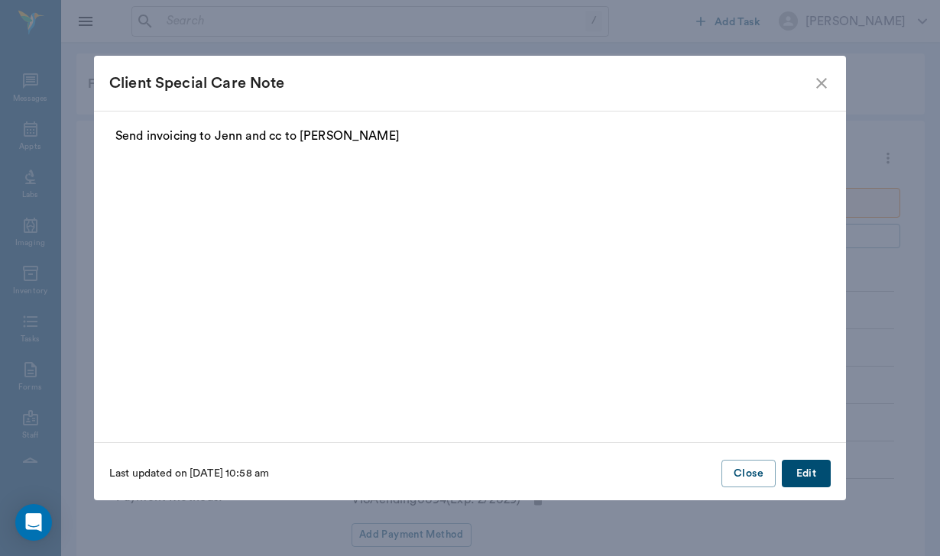
click at [817, 470] on button "Edit" at bounding box center [806, 474] width 49 height 28
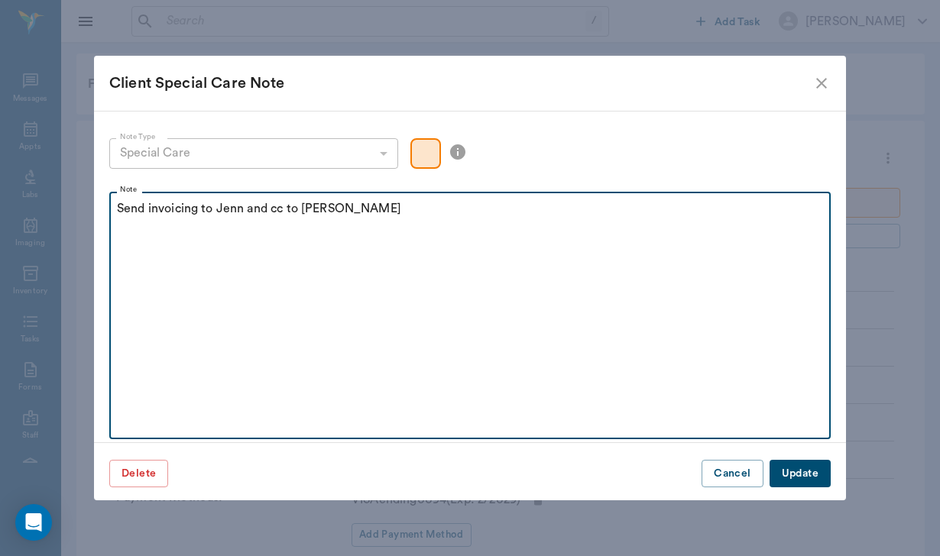
click at [350, 211] on p "Send invoicing to Jenn and cc to Henry" at bounding box center [470, 208] width 706 height 18
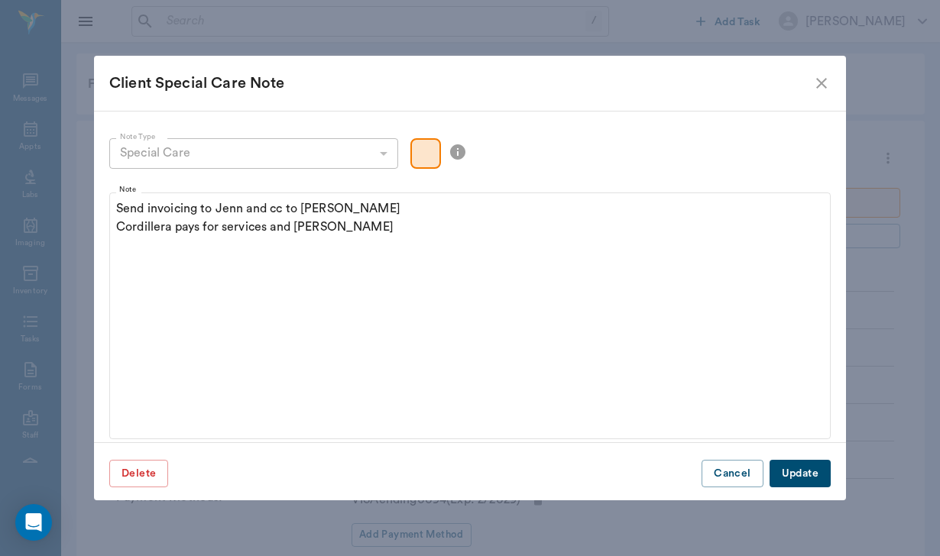
click at [811, 486] on button "Update" at bounding box center [799, 474] width 61 height 28
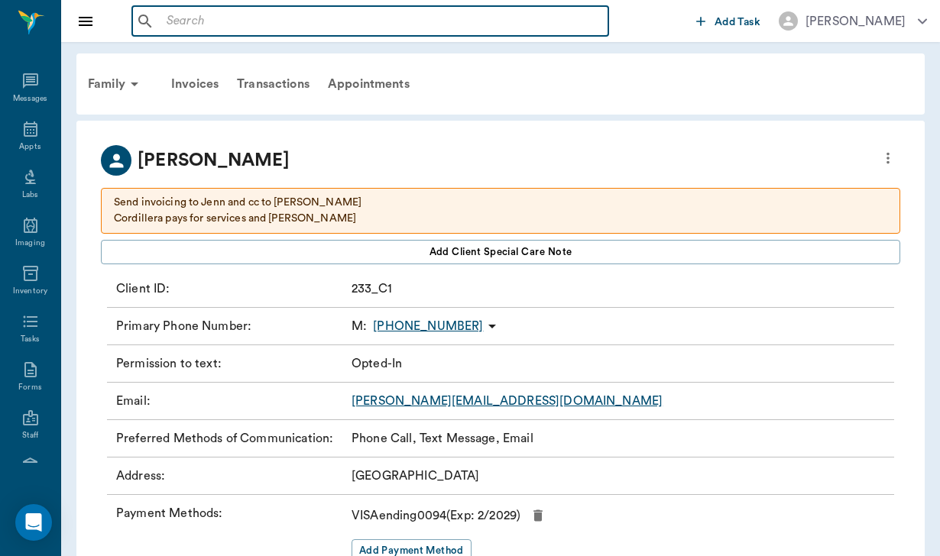
click at [223, 21] on input "text" at bounding box center [381, 21] width 442 height 21
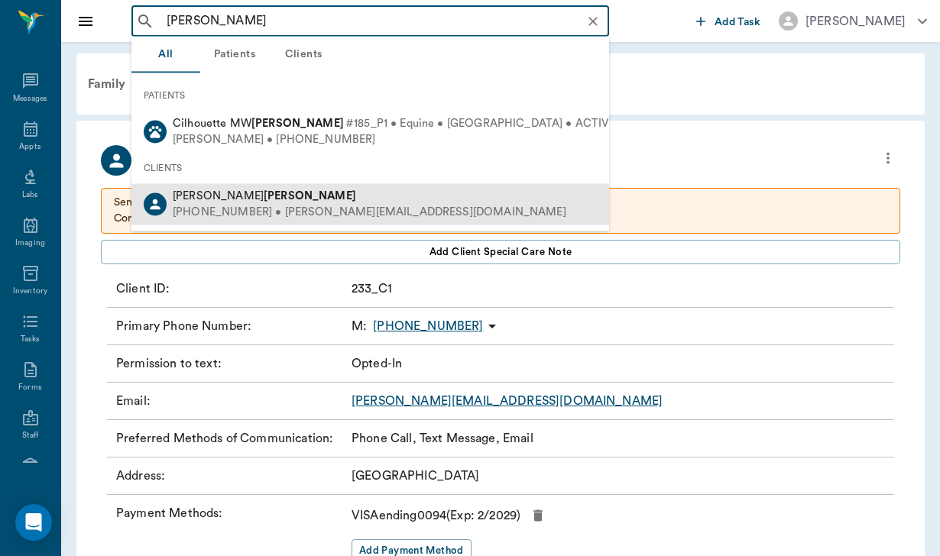
click at [244, 196] on div "Lori Golightly" at bounding box center [369, 197] width 393 height 16
type input "golightly"
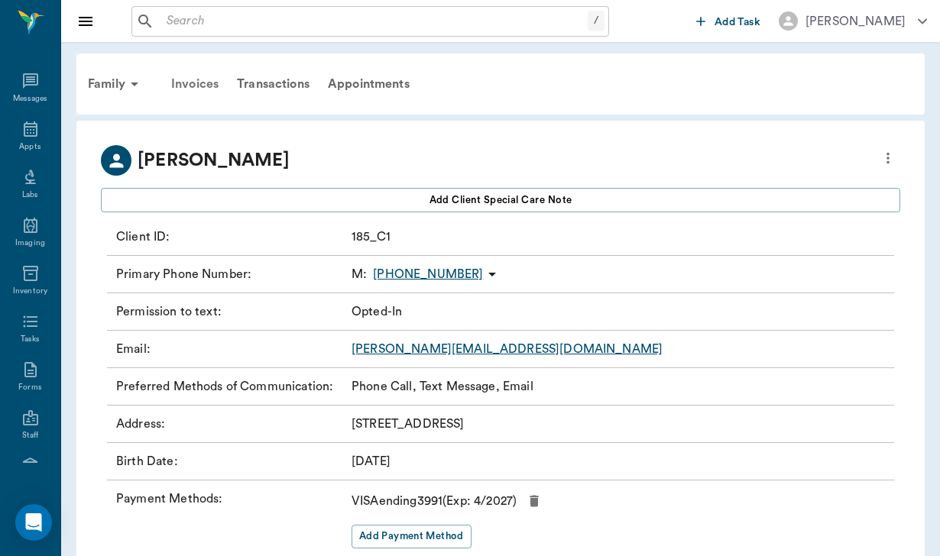
click at [213, 88] on div "Invoices" at bounding box center [195, 84] width 66 height 37
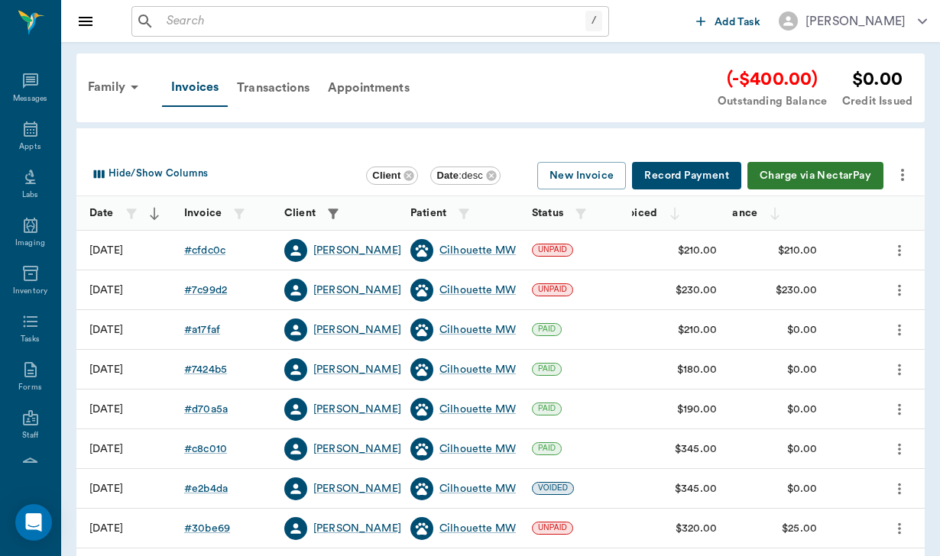
click at [902, 179] on icon "more" at bounding box center [902, 175] width 3 height 12
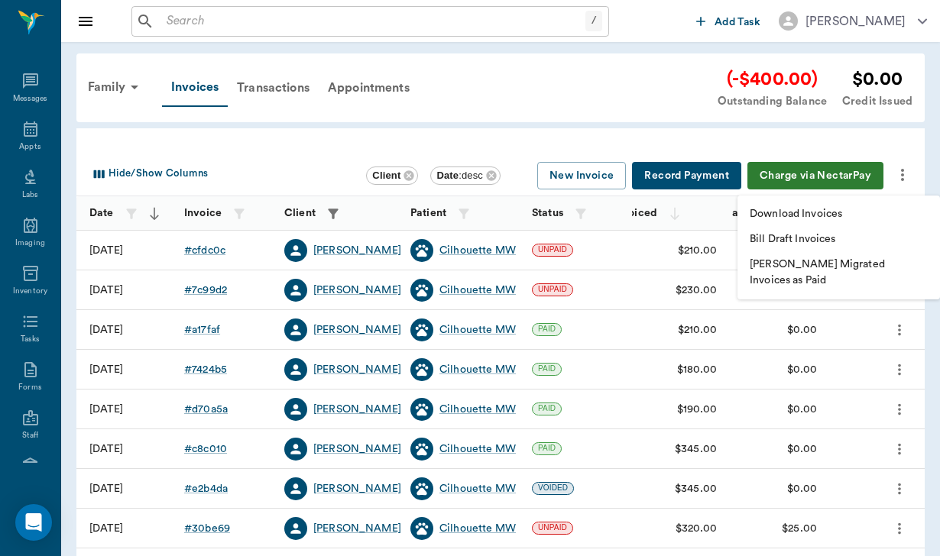
click at [225, 286] on div at bounding box center [470, 278] width 940 height 556
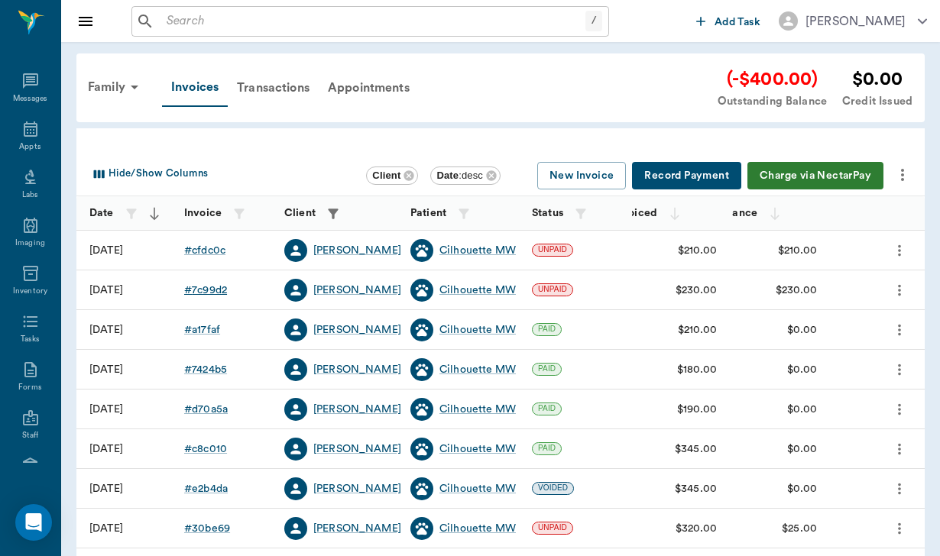
click at [205, 294] on div "# 7c99d2" at bounding box center [205, 290] width 43 height 15
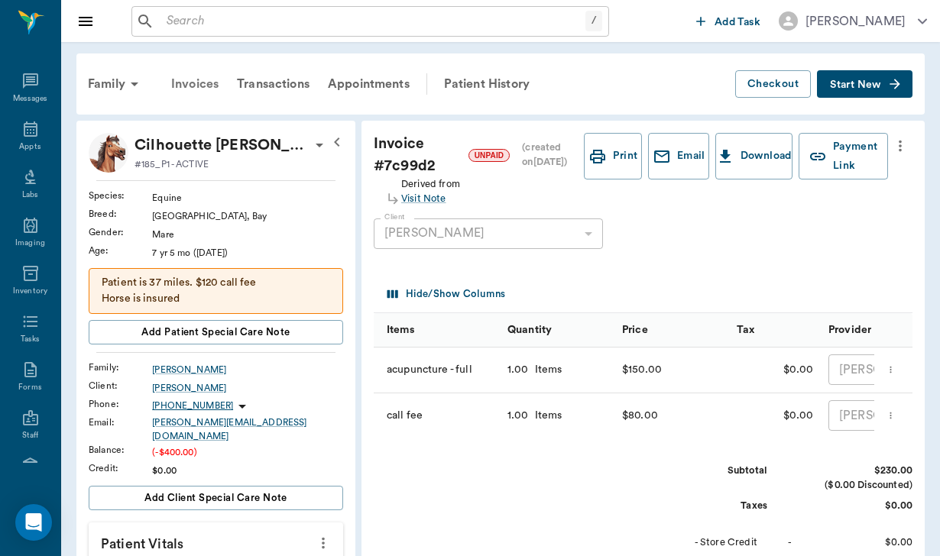
click at [190, 92] on div "Invoices" at bounding box center [195, 84] width 66 height 37
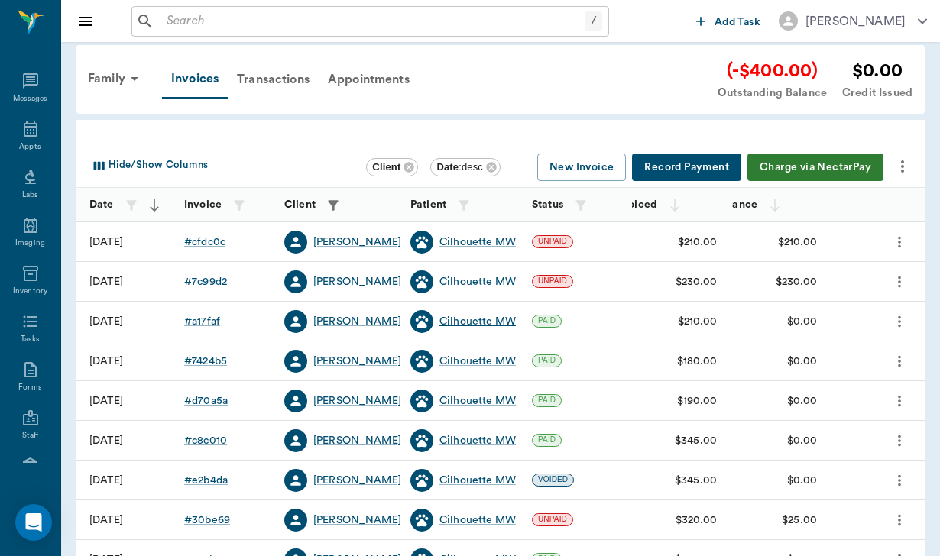
scroll to position [11, 0]
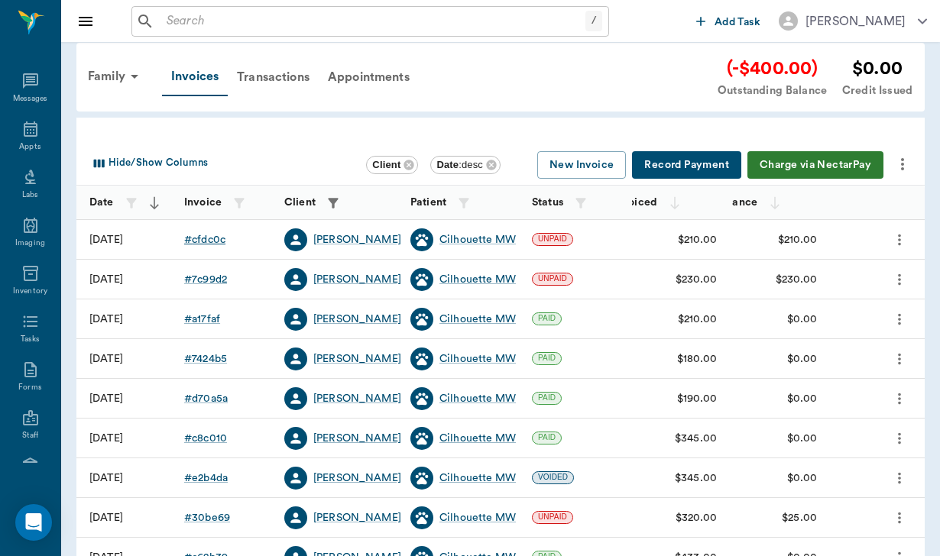
click at [215, 235] on div "# cfdc0c" at bounding box center [204, 239] width 41 height 15
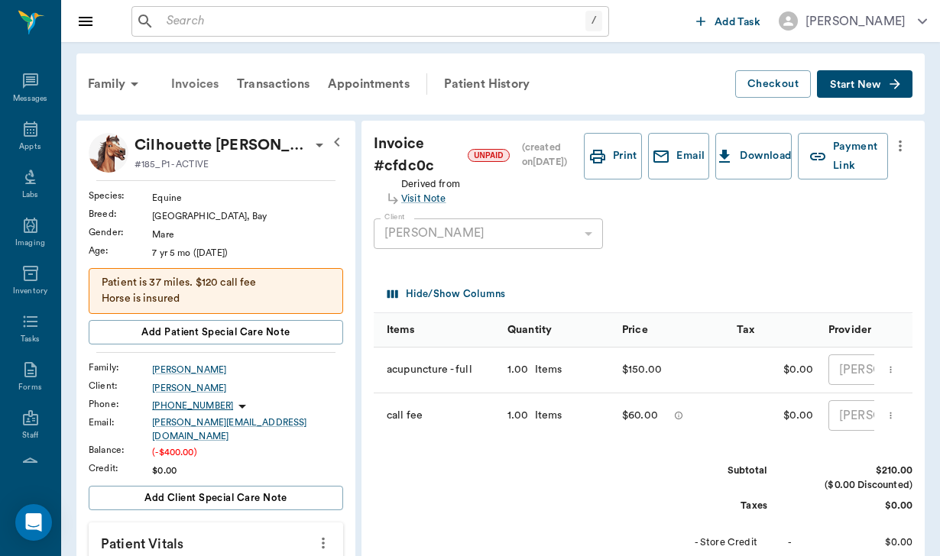
click at [204, 82] on div "Invoices" at bounding box center [195, 84] width 66 height 37
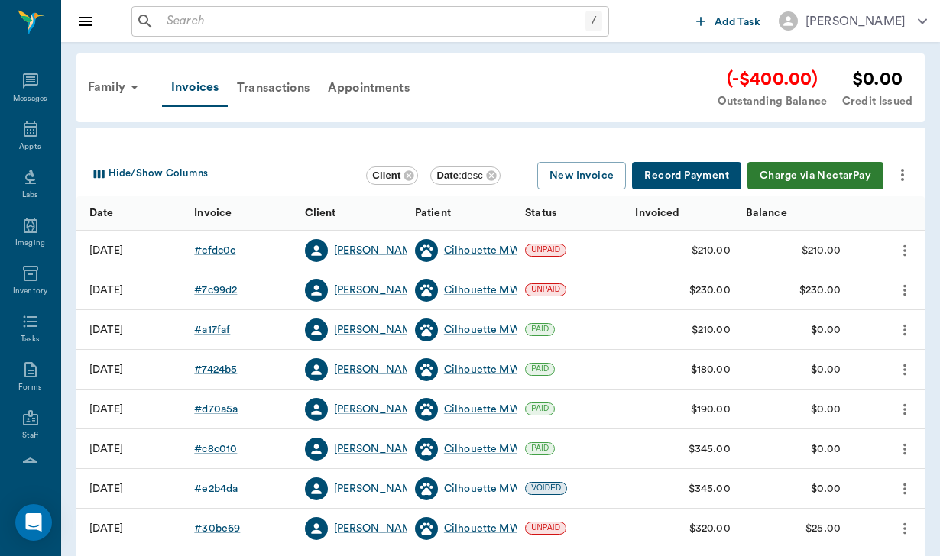
click at [214, 280] on div "# 7c99d2" at bounding box center [241, 290] width 110 height 40
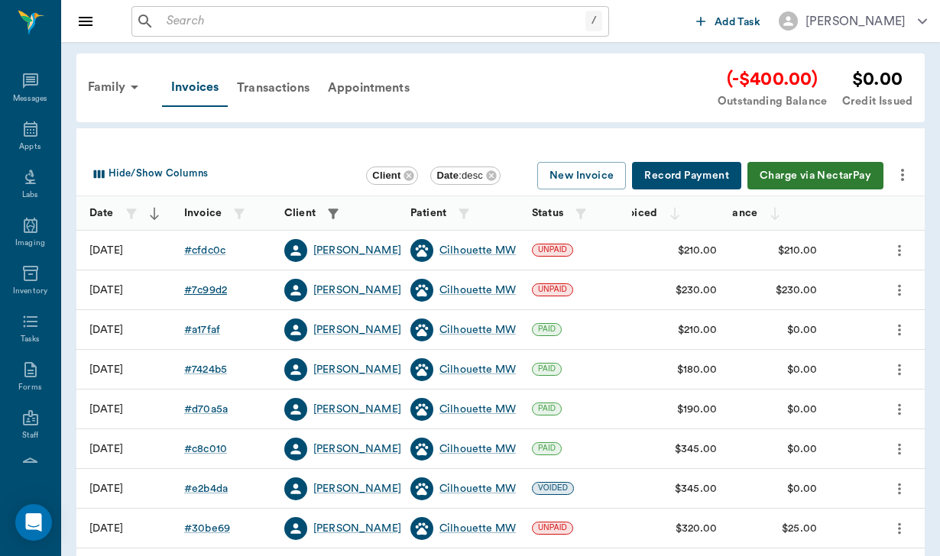
click at [215, 290] on div "# 7c99d2" at bounding box center [205, 290] width 43 height 15
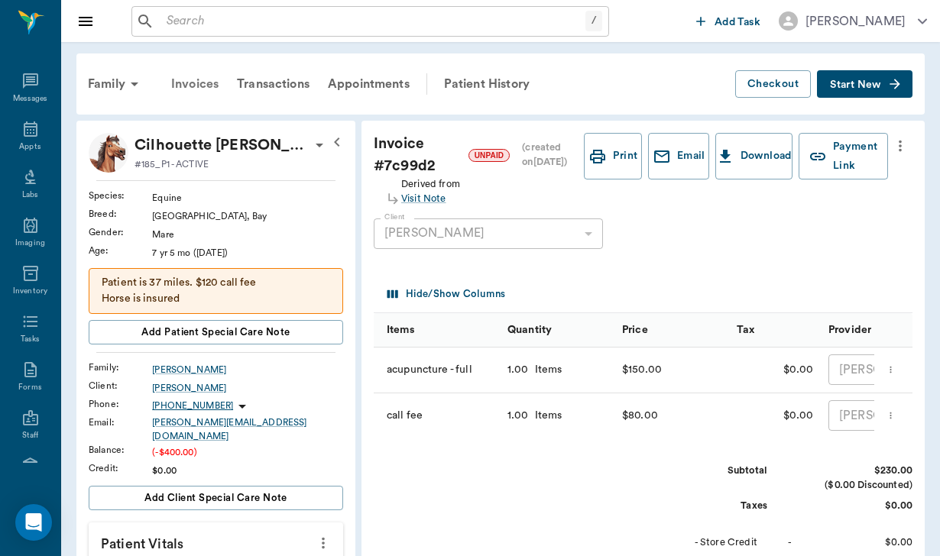
click at [183, 83] on div "Invoices" at bounding box center [195, 84] width 66 height 37
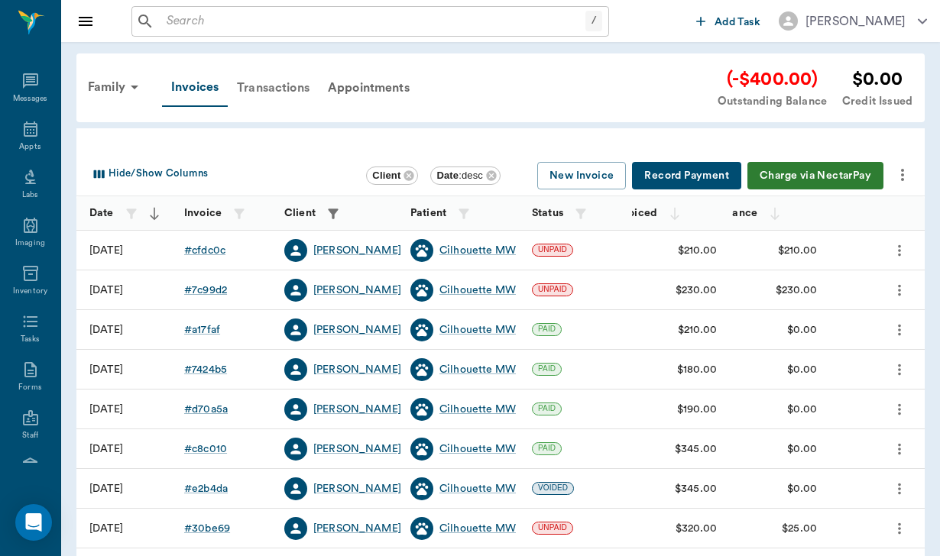
click at [285, 78] on div "Transactions" at bounding box center [273, 88] width 91 height 37
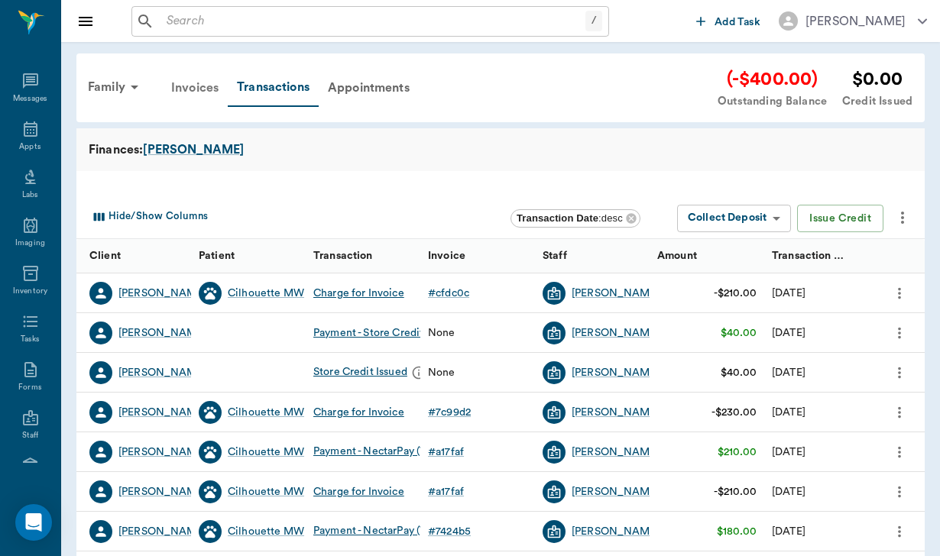
click at [210, 84] on div "Invoices" at bounding box center [195, 88] width 66 height 37
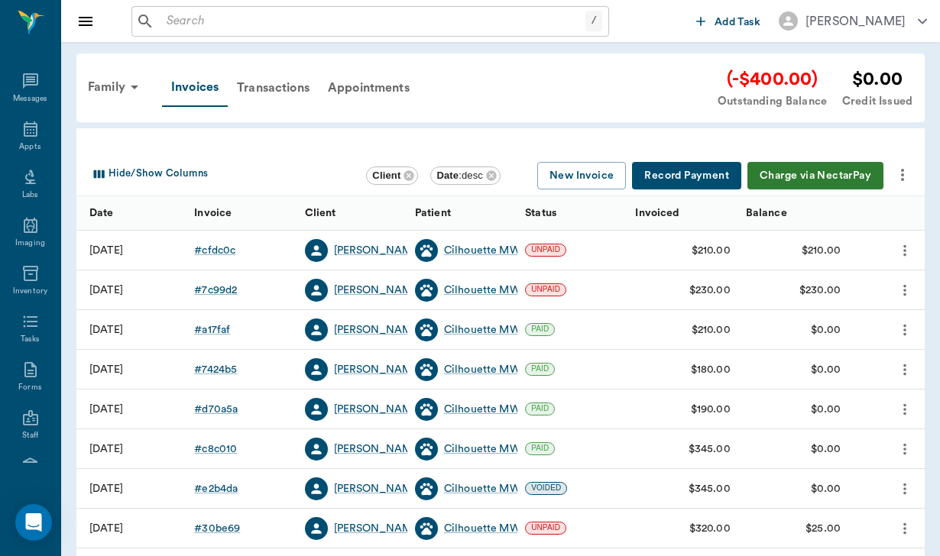
click at [901, 168] on icon "more" at bounding box center [902, 175] width 18 height 18
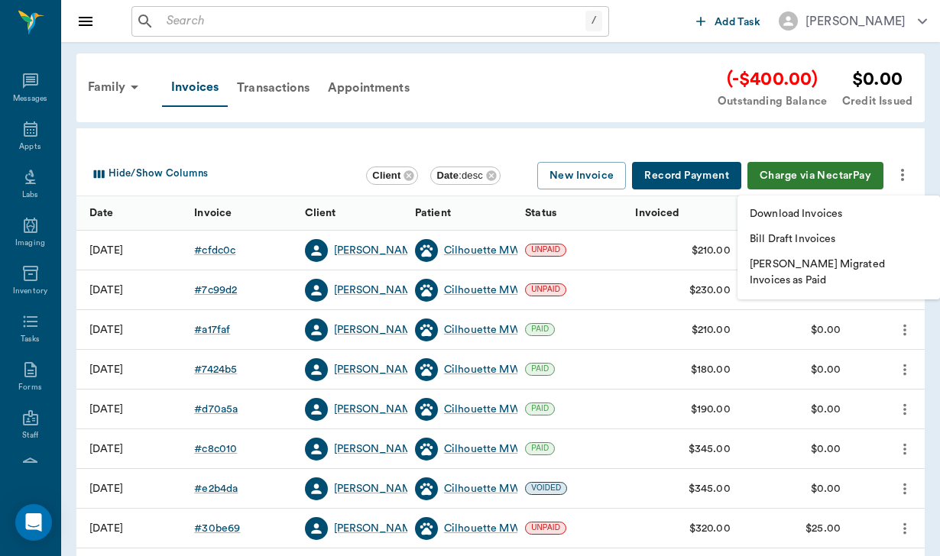
click at [835, 218] on p "Download Invoices" at bounding box center [795, 214] width 92 height 16
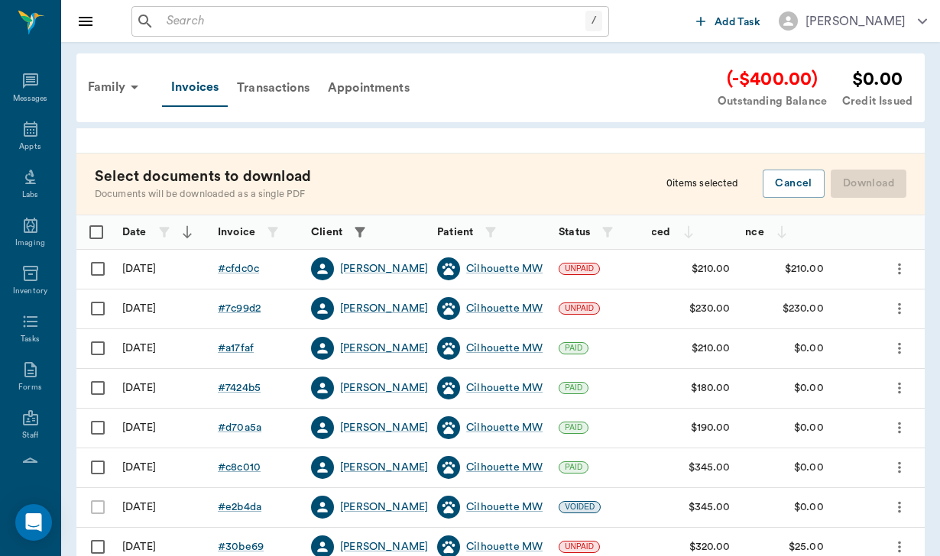
click at [103, 264] on input "Select row" at bounding box center [98, 269] width 32 height 32
checkbox input "false"
checkbox input "true"
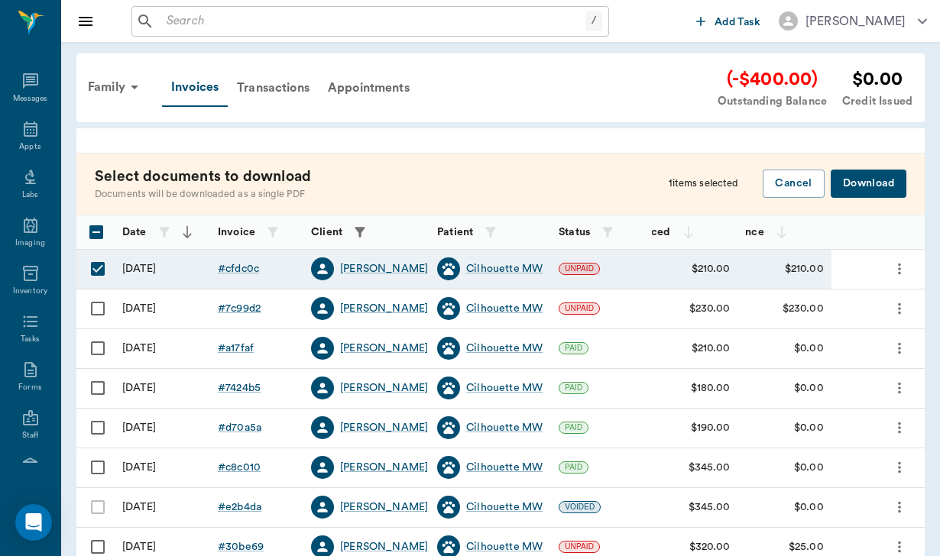
click at [98, 310] on input "Select row" at bounding box center [98, 309] width 32 height 32
checkbox input "true"
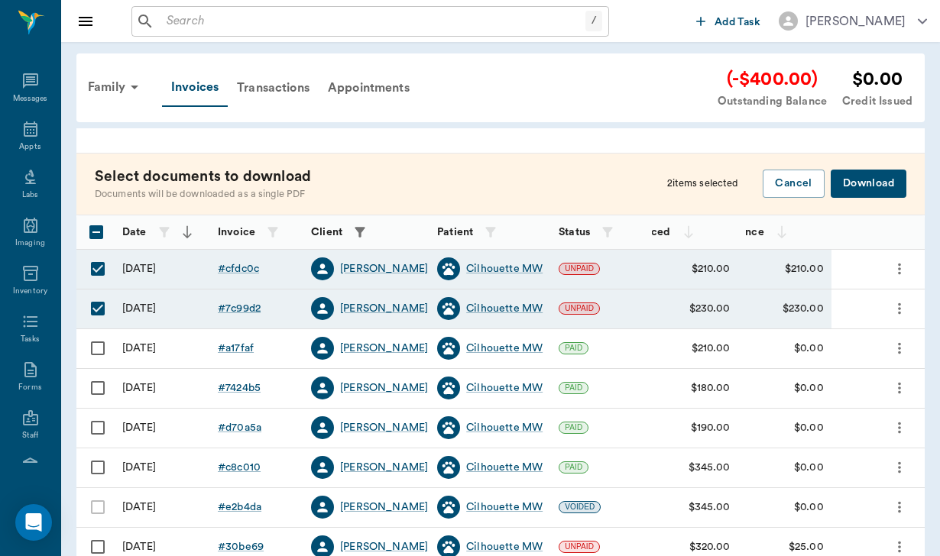
click at [868, 184] on button "Download" at bounding box center [868, 184] width 76 height 28
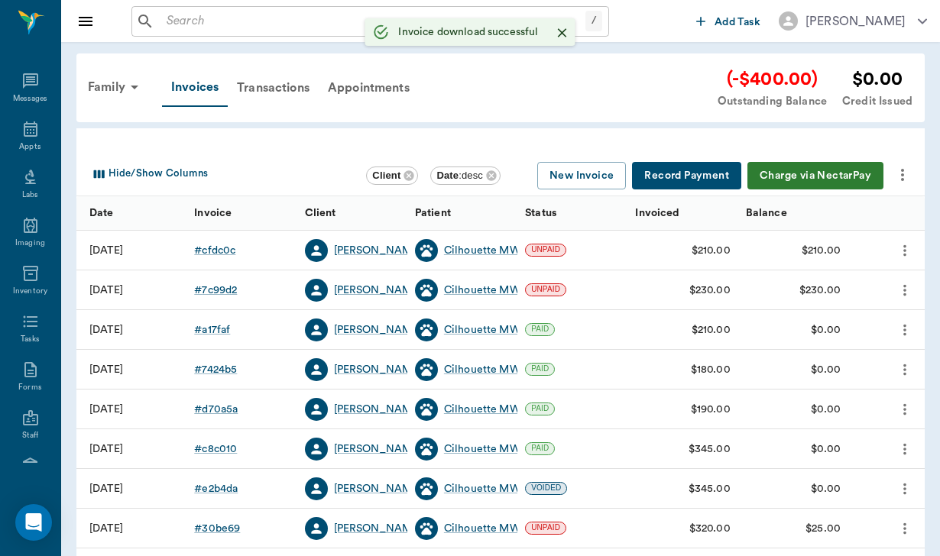
click at [166, 13] on input "text" at bounding box center [372, 21] width 425 height 21
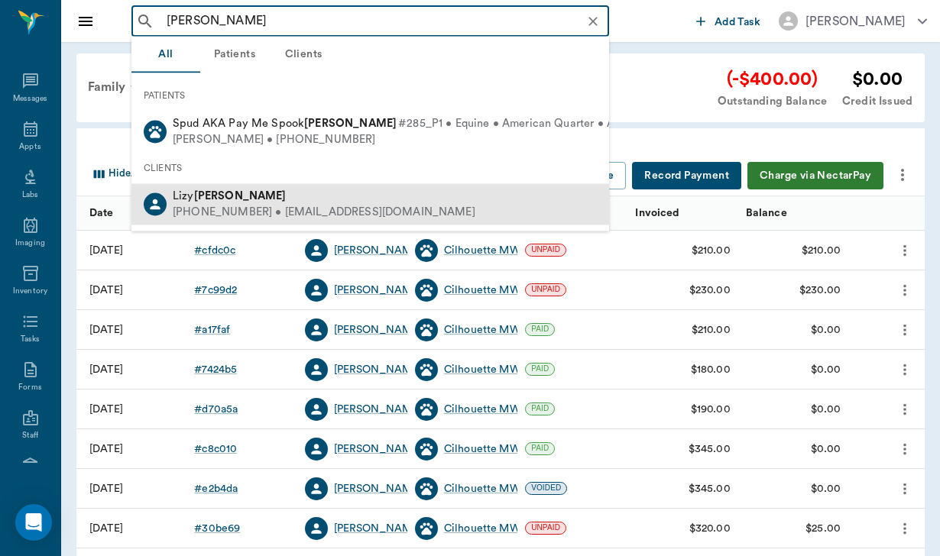
click at [223, 195] on b "[PERSON_NAME]" at bounding box center [240, 195] width 92 height 11
type input "[PERSON_NAME]"
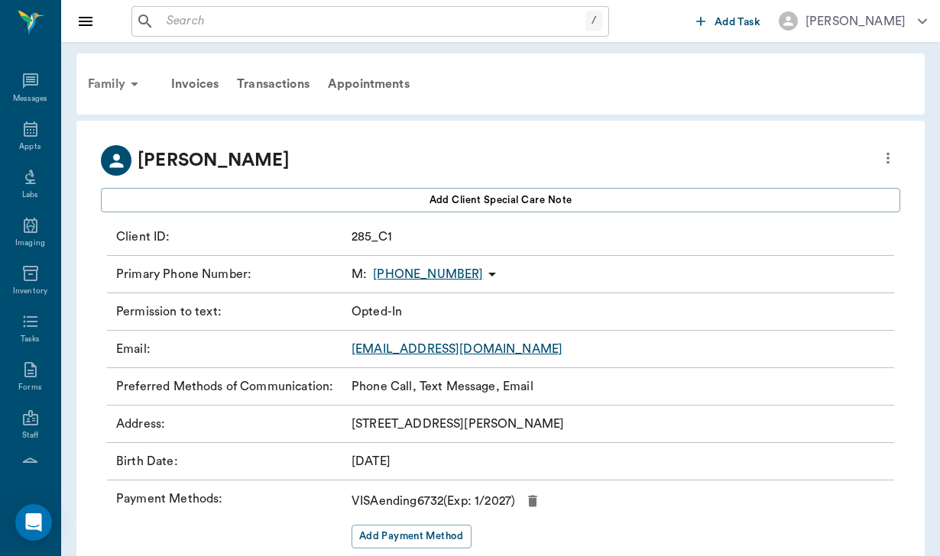
click at [109, 77] on div "Family" at bounding box center [116, 84] width 74 height 37
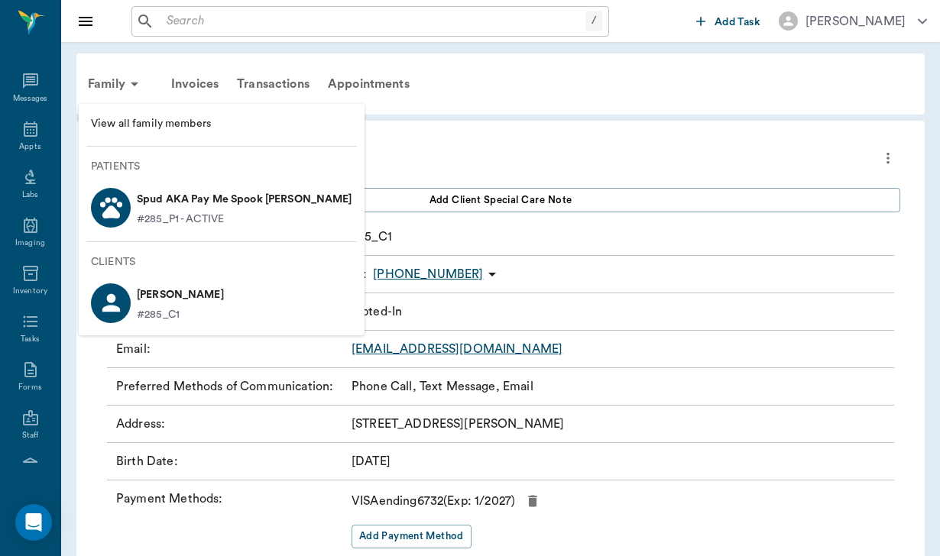
click at [257, 212] on div "#285_P1 - ACTIVE" at bounding box center [244, 220] width 215 height 16
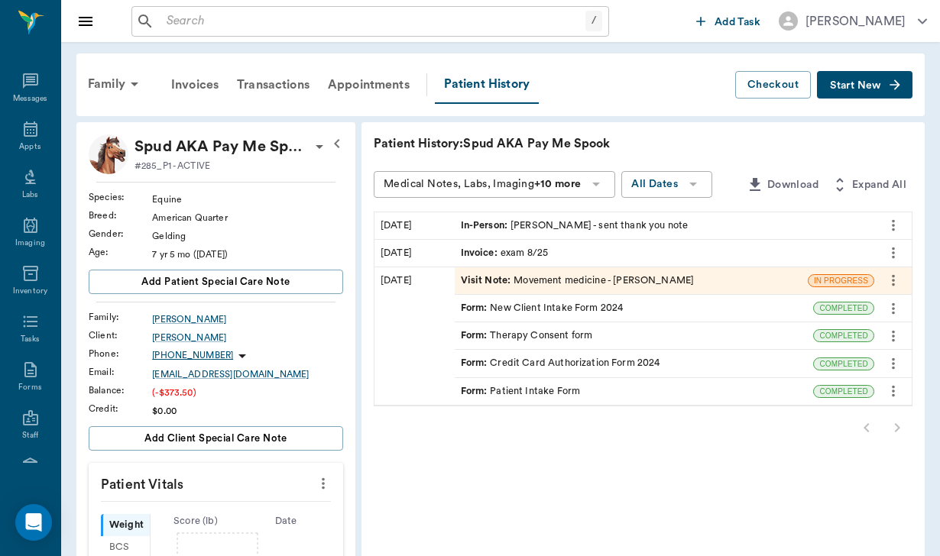
click at [855, 86] on span "Start New" at bounding box center [855, 86] width 51 height 0
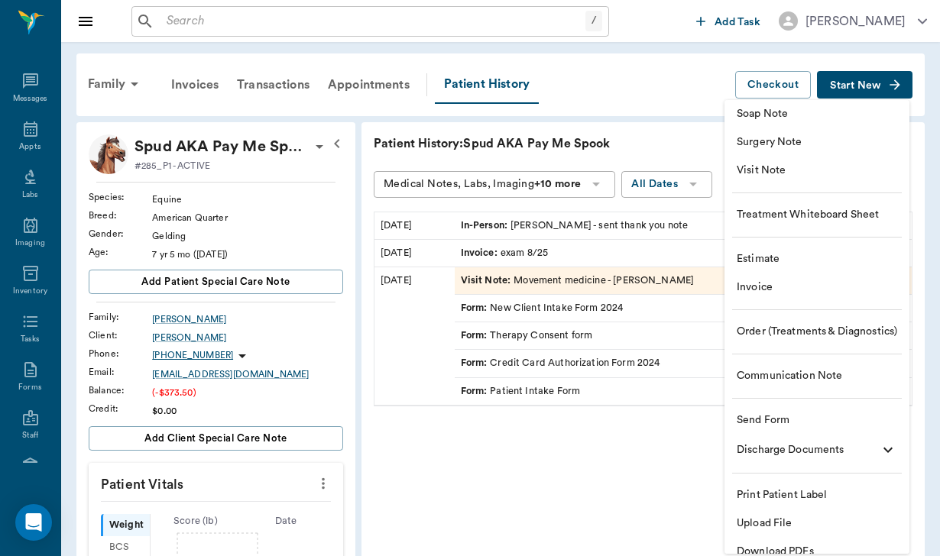
click at [792, 372] on span "Communication Note" at bounding box center [816, 376] width 160 height 16
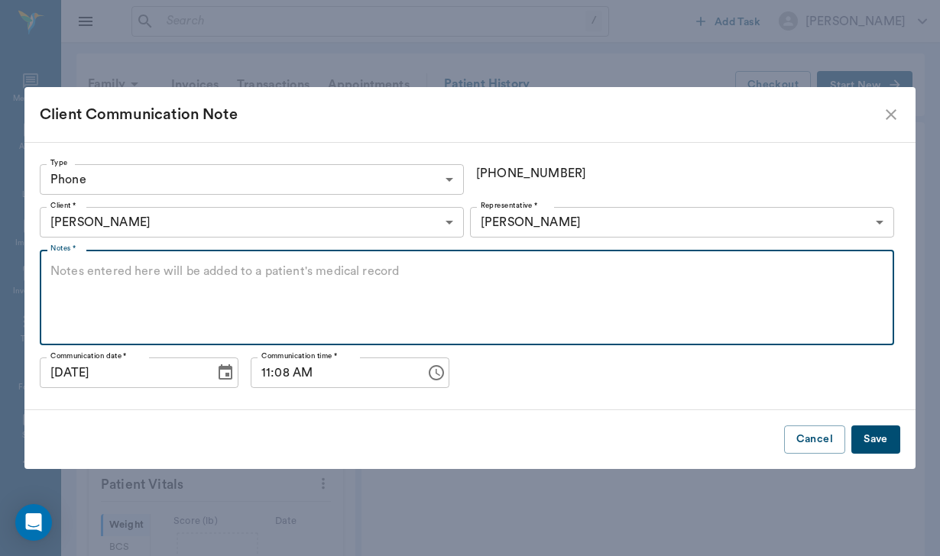
click at [114, 264] on textarea "Notes *" at bounding box center [466, 298] width 833 height 70
type textarea "lvm regarding invoice"
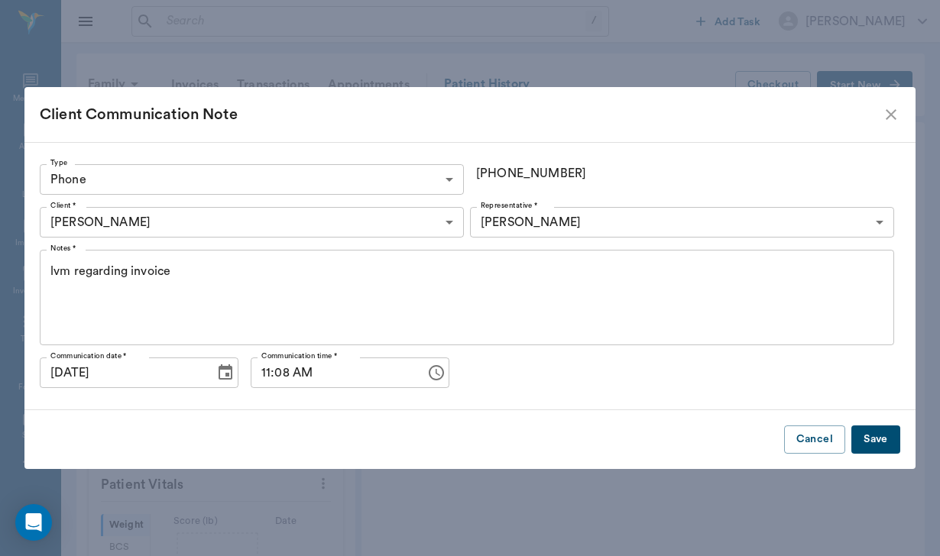
click at [885, 446] on button "Save" at bounding box center [875, 440] width 49 height 28
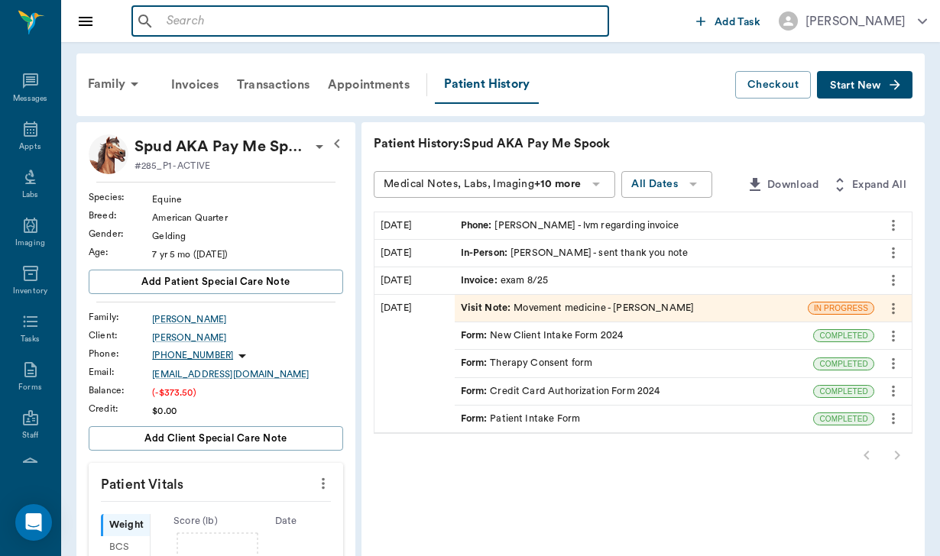
click at [166, 24] on input "text" at bounding box center [381, 21] width 442 height 21
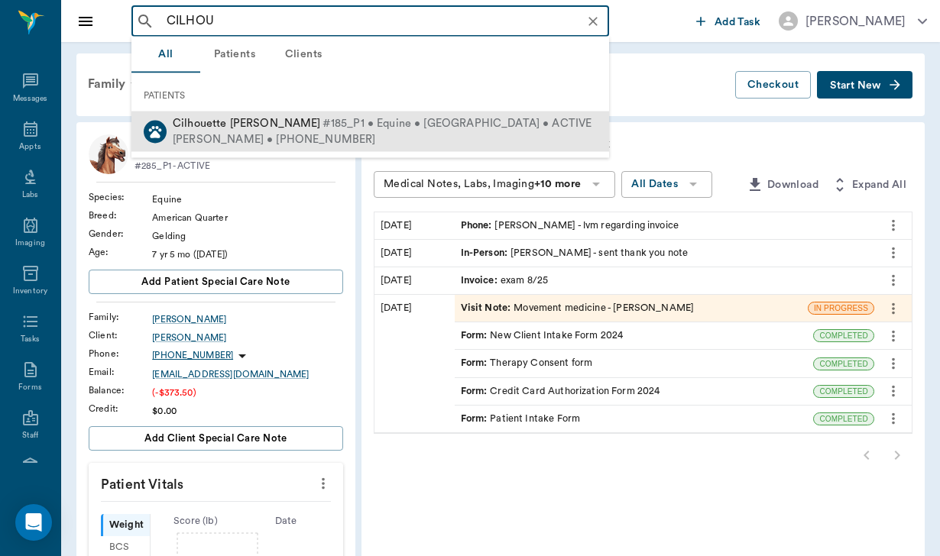
click at [222, 132] on div "Lori Golightly • (936) 900-8274" at bounding box center [382, 139] width 419 height 16
type input "CILHOU"
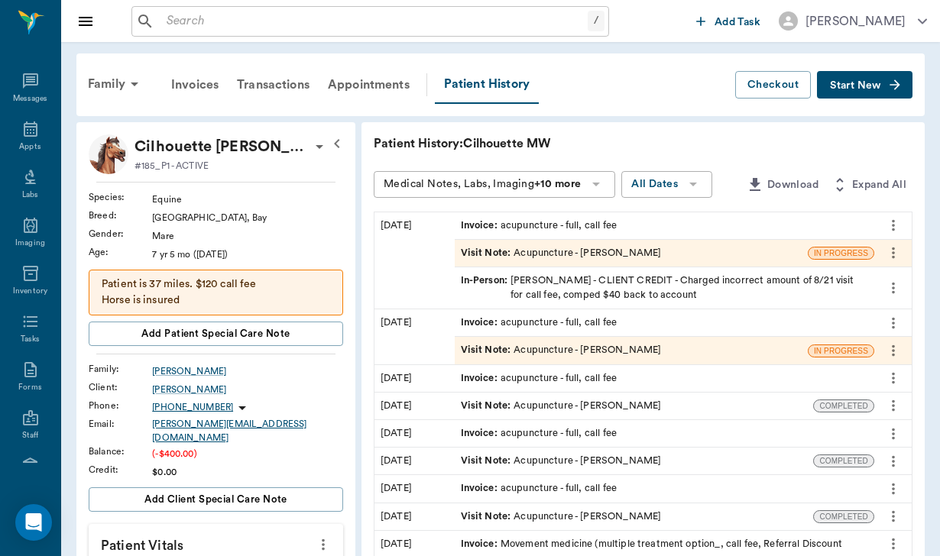
click at [180, 426] on div "Lori@golightlyhome.com" at bounding box center [247, 431] width 191 height 28
click at [171, 387] on div "Lori Golightly" at bounding box center [247, 390] width 191 height 14
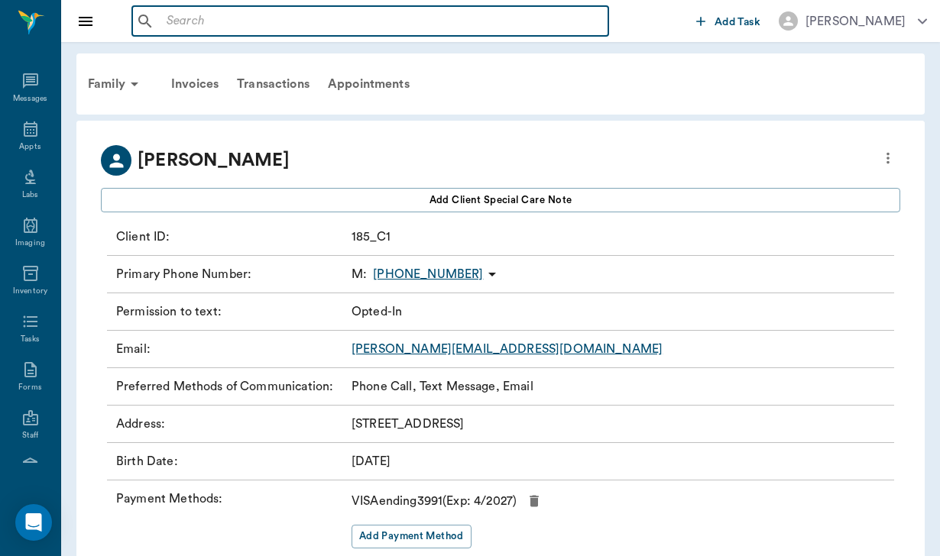
click at [172, 21] on input "text" at bounding box center [381, 21] width 442 height 21
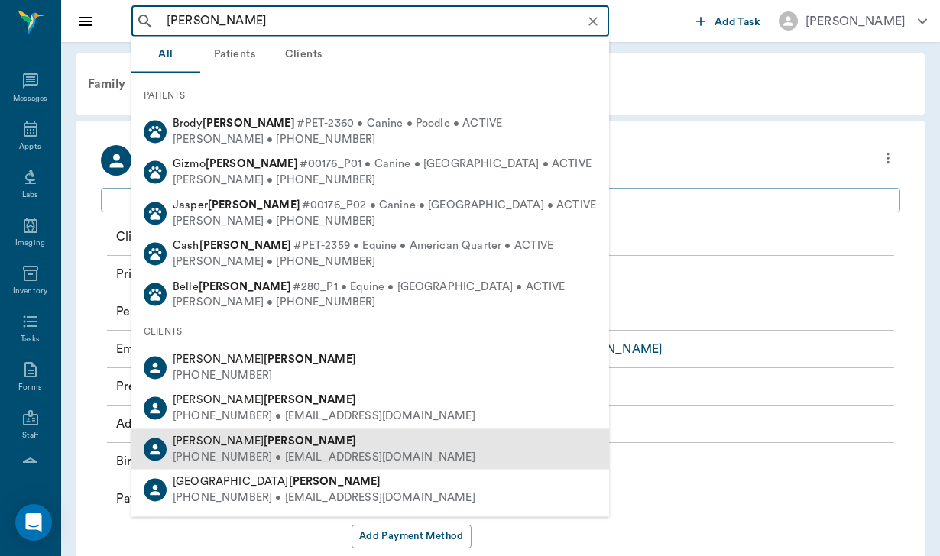
click at [234, 450] on div "(210) 414-6610 • lindamillertriart@gmail.com" at bounding box center [324, 457] width 303 height 16
type input "miller"
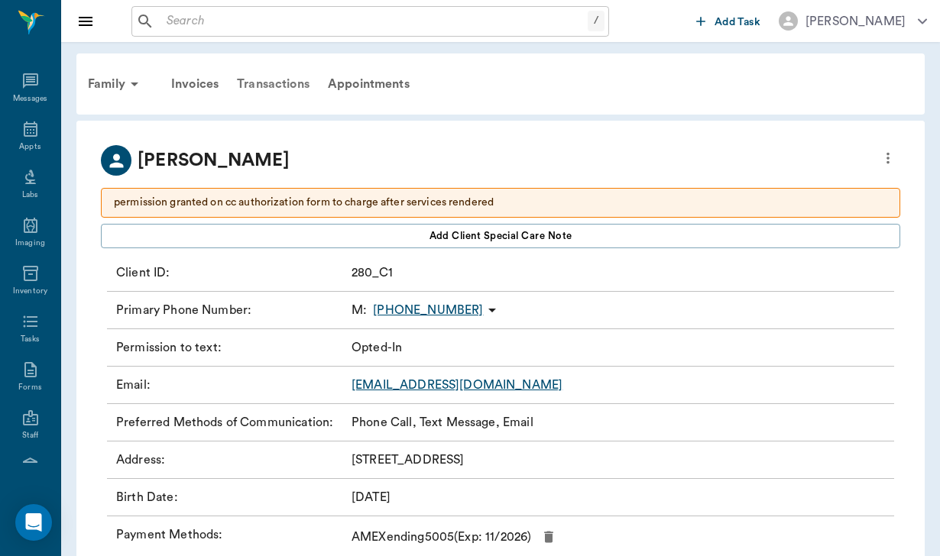
click at [273, 83] on div "Transactions" at bounding box center [273, 84] width 91 height 37
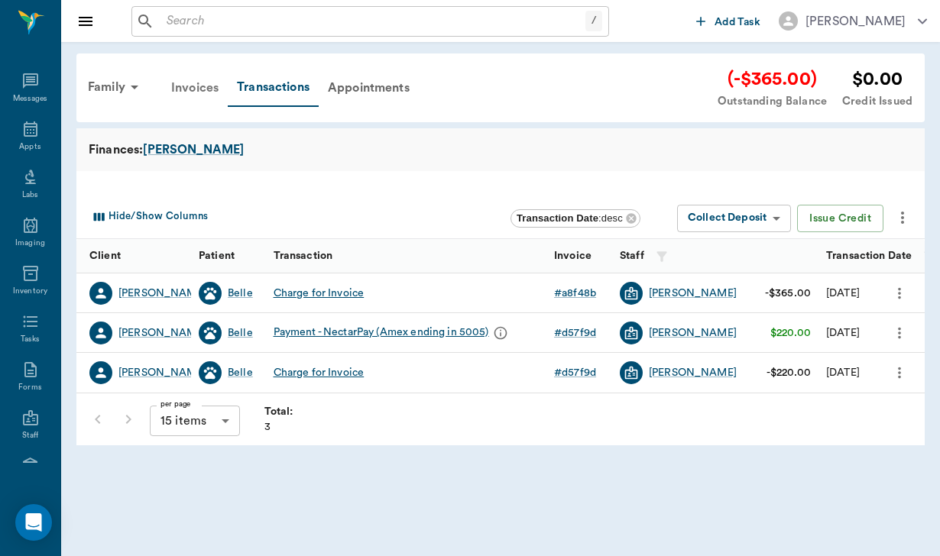
click at [206, 89] on div "Invoices" at bounding box center [195, 88] width 66 height 37
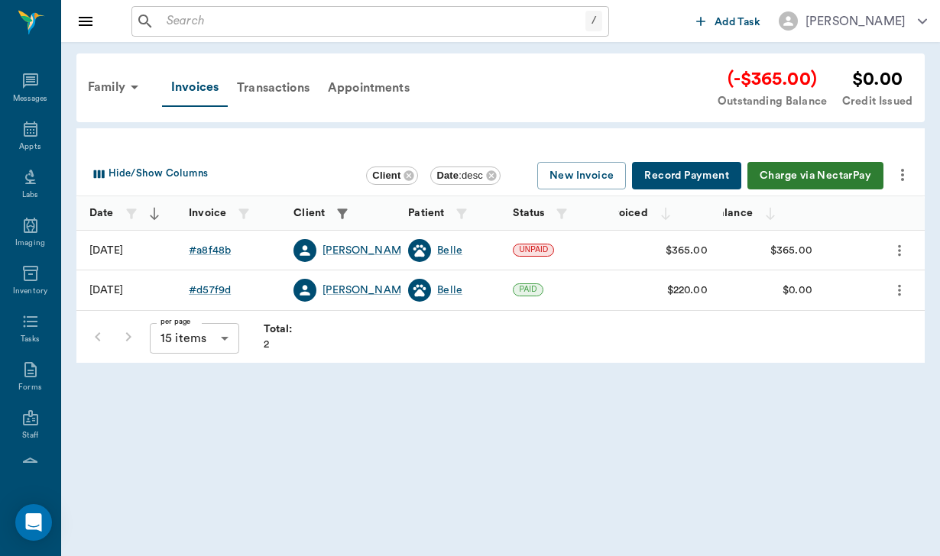
click at [802, 170] on button "Charge via NectarPay" at bounding box center [815, 176] width 136 height 28
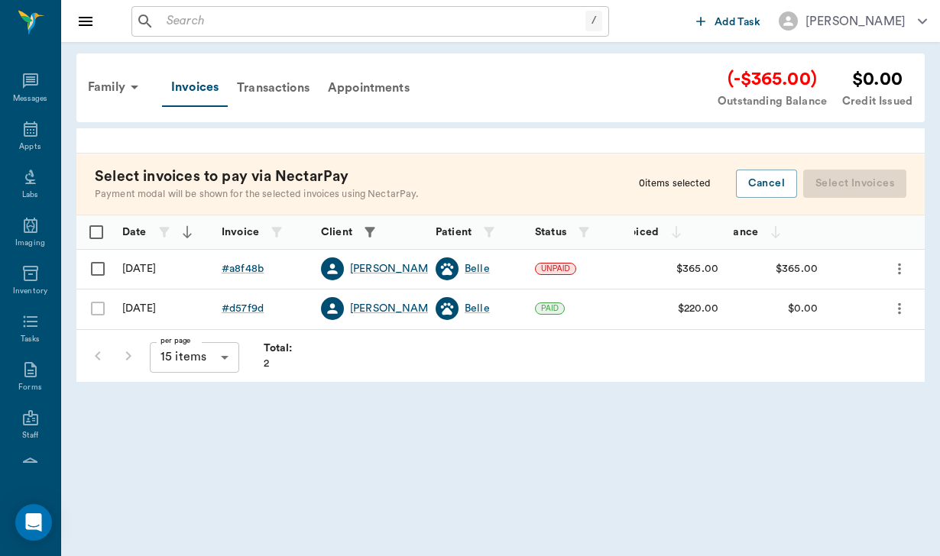
click at [105, 265] on input "Select row" at bounding box center [98, 269] width 32 height 32
checkbox input "false"
checkbox input "true"
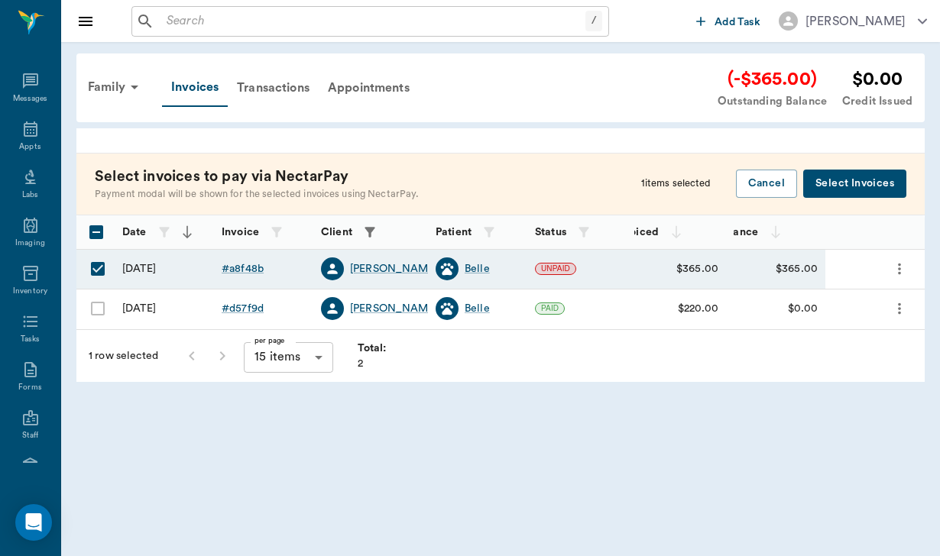
click at [873, 183] on button "Select Invoices" at bounding box center [854, 184] width 103 height 28
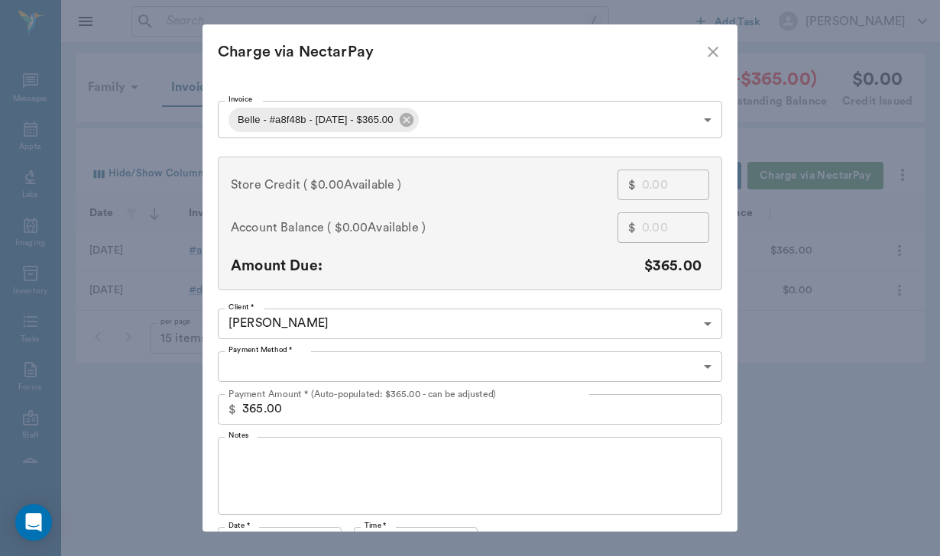
type input "CREDIT_CARDS_ON_FILE"
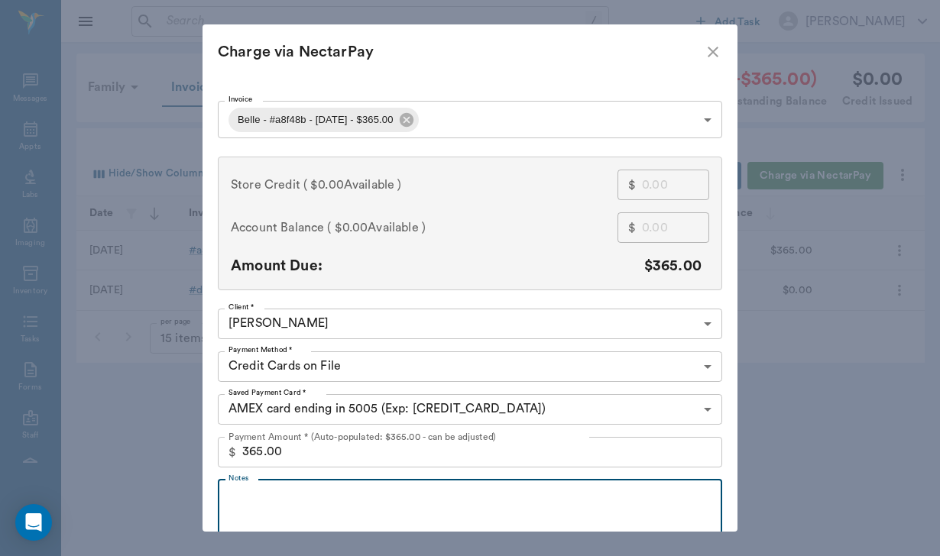
click at [278, 494] on textarea "Notes" at bounding box center [469, 518] width 483 height 53
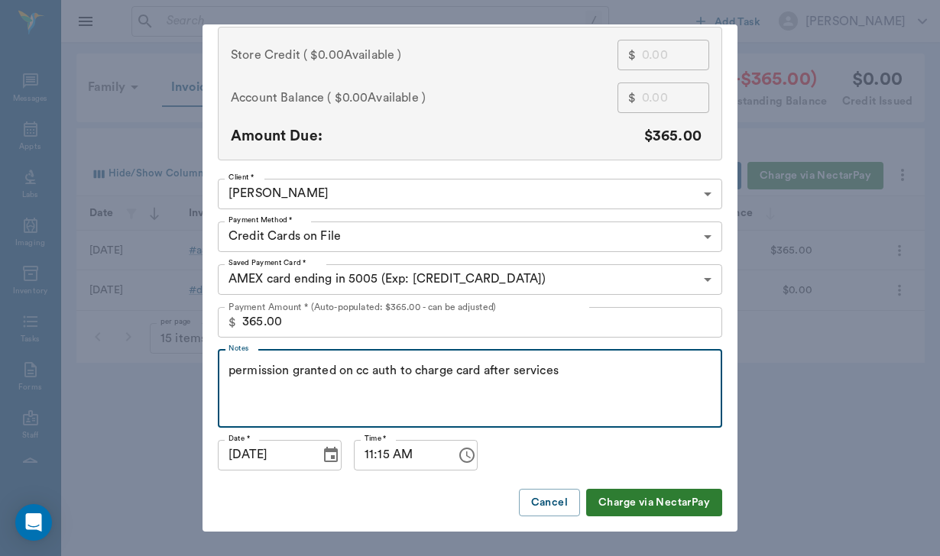
scroll to position [129, 0]
type textarea "permission granted on cc auth to charge card after services"
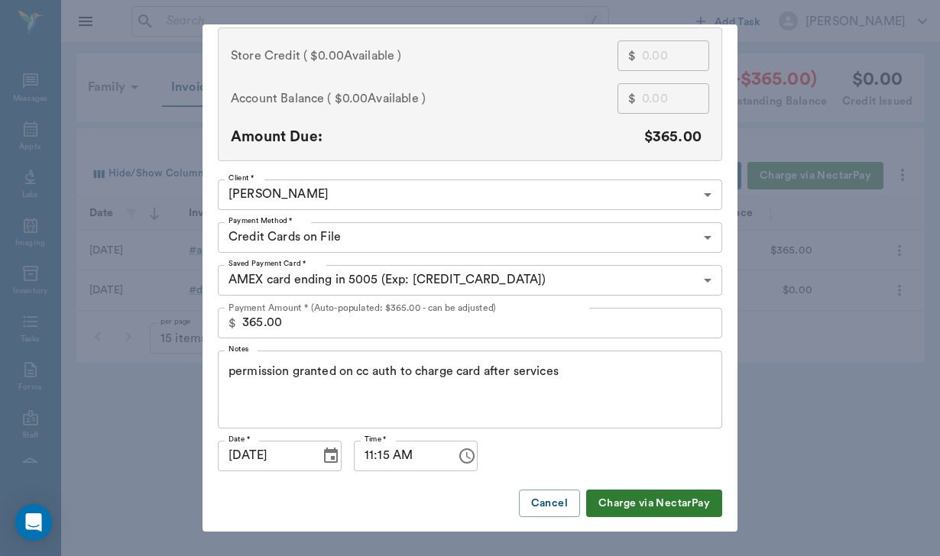
click at [617, 507] on button "Charge via NectarPay" at bounding box center [654, 504] width 136 height 28
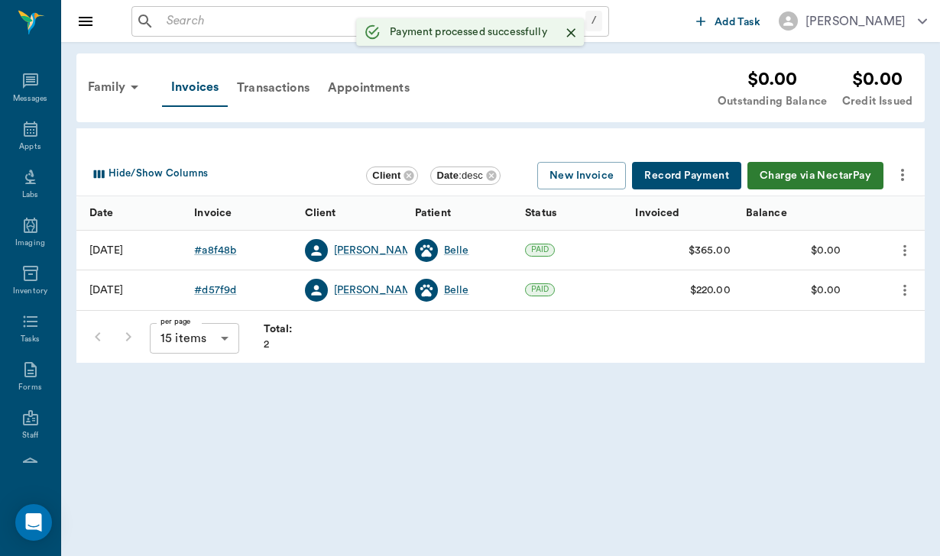
click at [909, 164] on button "more" at bounding box center [902, 175] width 26 height 26
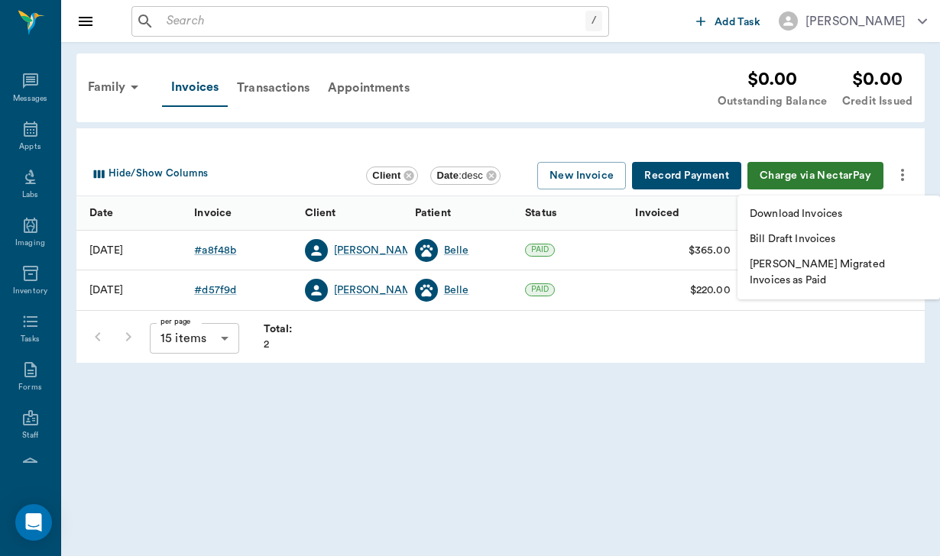
click at [850, 211] on li "Download Invoices" at bounding box center [838, 214] width 202 height 25
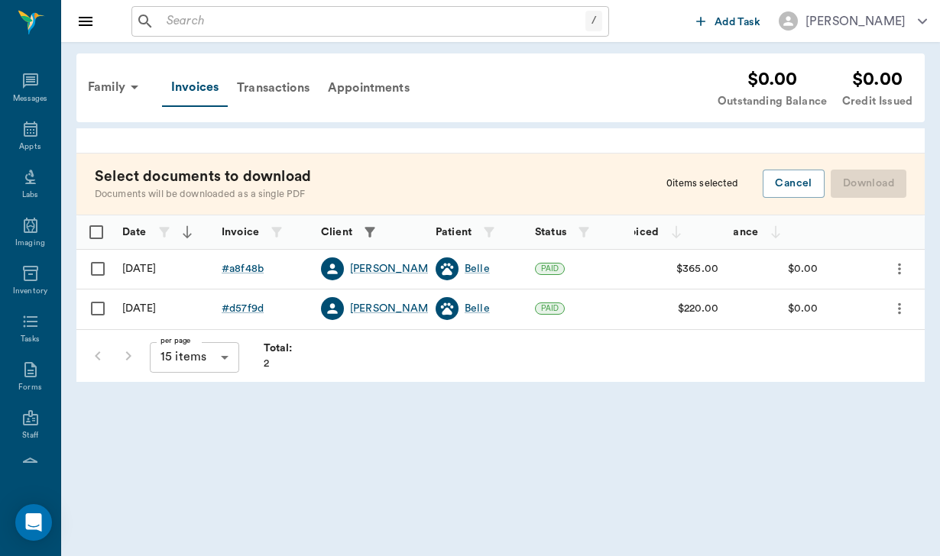
click at [98, 267] on input "Select row" at bounding box center [98, 269] width 32 height 32
checkbox input "false"
checkbox input "true"
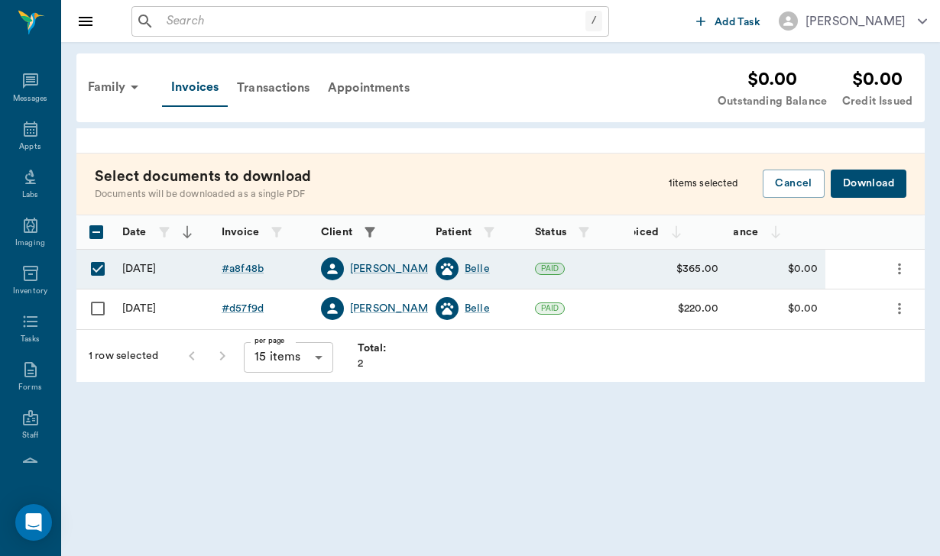
click at [857, 186] on button "Download" at bounding box center [868, 184] width 76 height 28
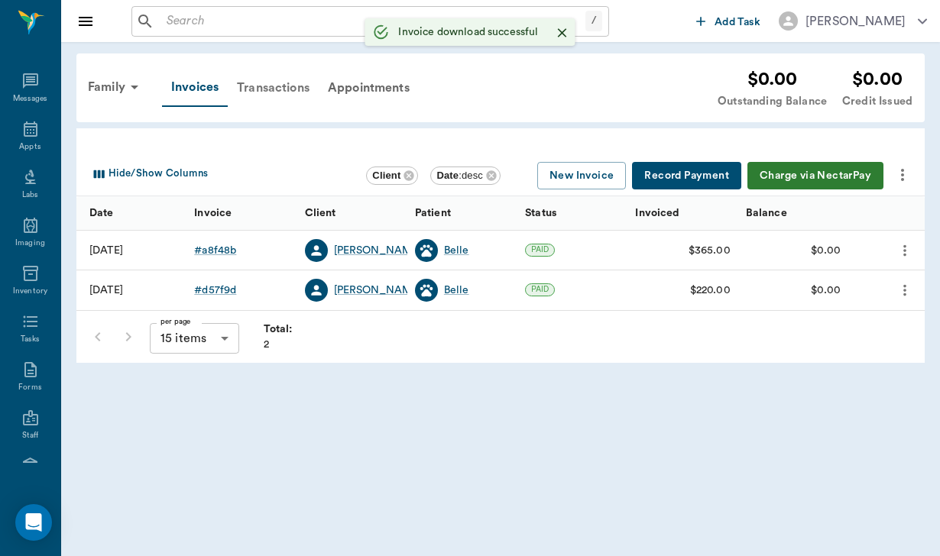
click at [265, 87] on div "Transactions" at bounding box center [273, 88] width 91 height 37
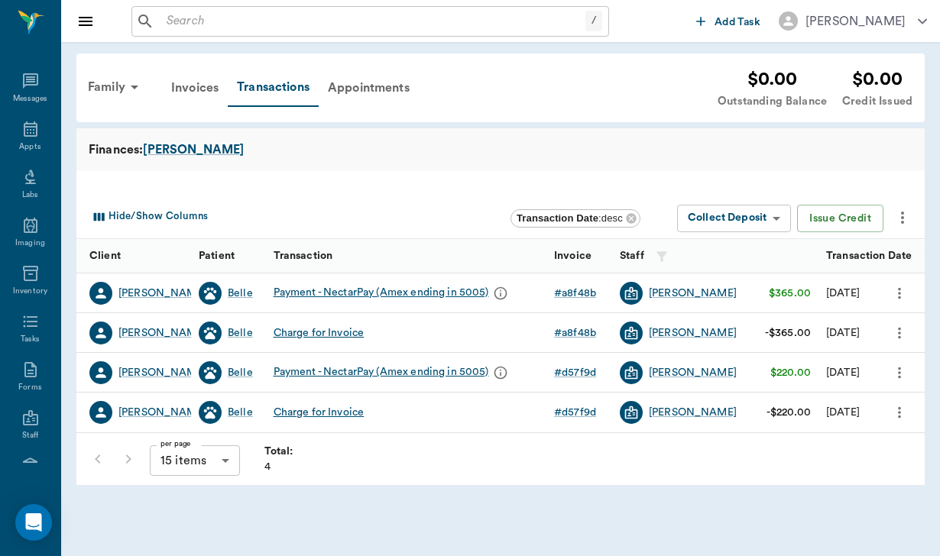
click at [911, 208] on button "more" at bounding box center [902, 218] width 26 height 26
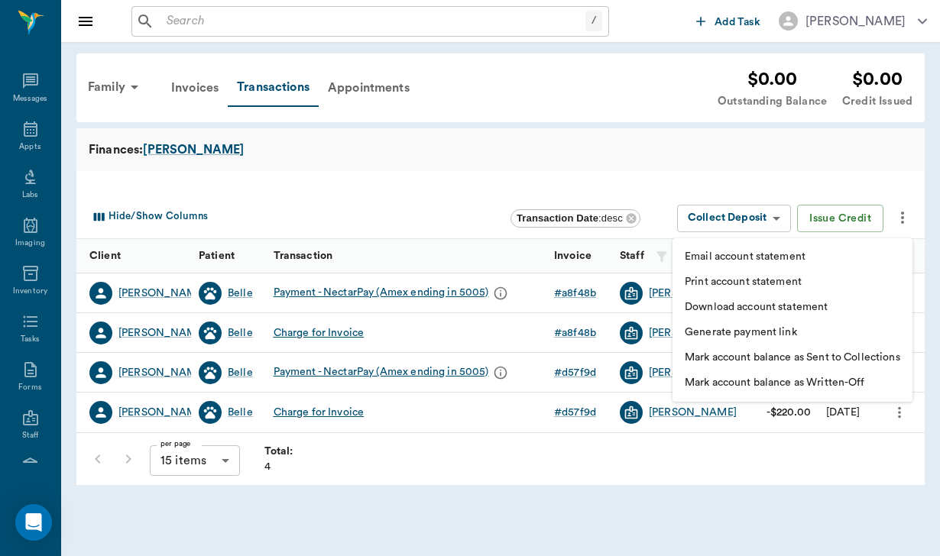
click at [753, 301] on p "Download account statement" at bounding box center [756, 307] width 143 height 16
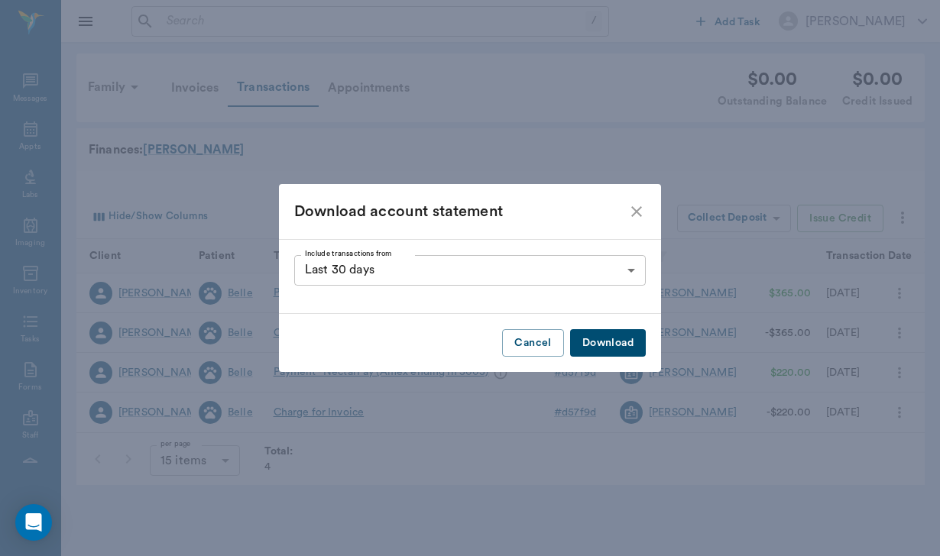
click at [630, 267] on body "/ ​ Add Task Helen Newsham Nectar Messages Appts Labs Imaging Inventory Tasks F…" at bounding box center [470, 278] width 940 height 556
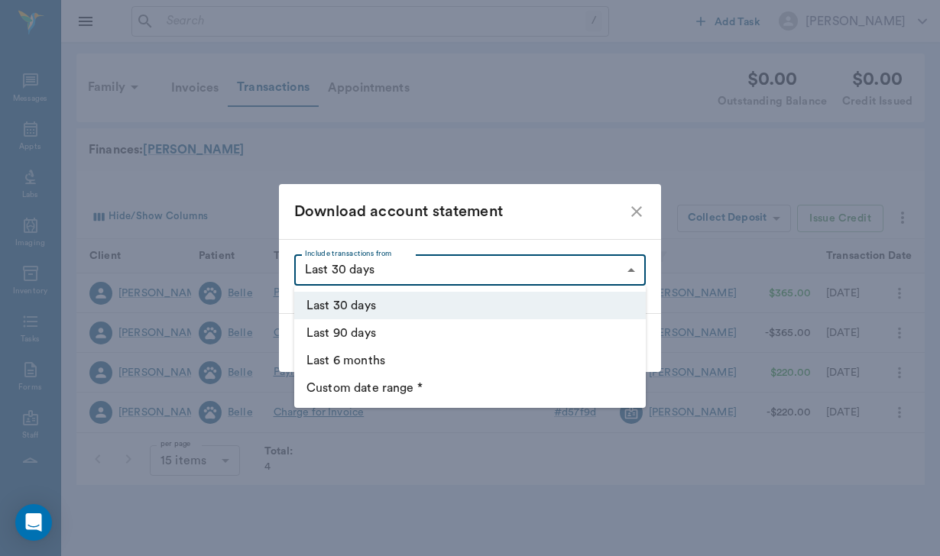
click at [393, 404] on ul "Last 30 days Last 90 days Last 6 months Custom date range *" at bounding box center [469, 347] width 351 height 122
click at [393, 393] on li "Custom date range *" at bounding box center [469, 388] width 351 height 28
type input "CUSTOM_RANGE"
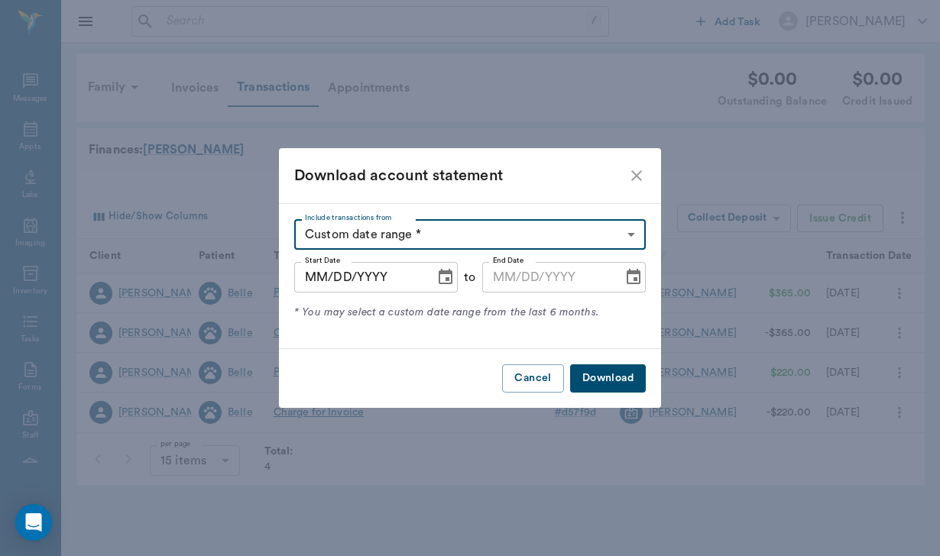
click at [312, 289] on input "MM/DD/YYYY" at bounding box center [359, 277] width 130 height 31
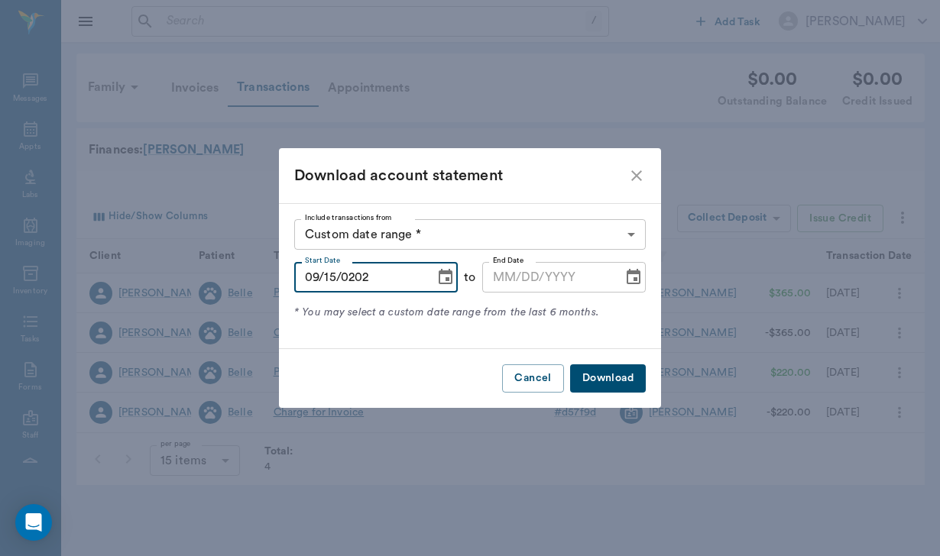
type input "09/15/2025"
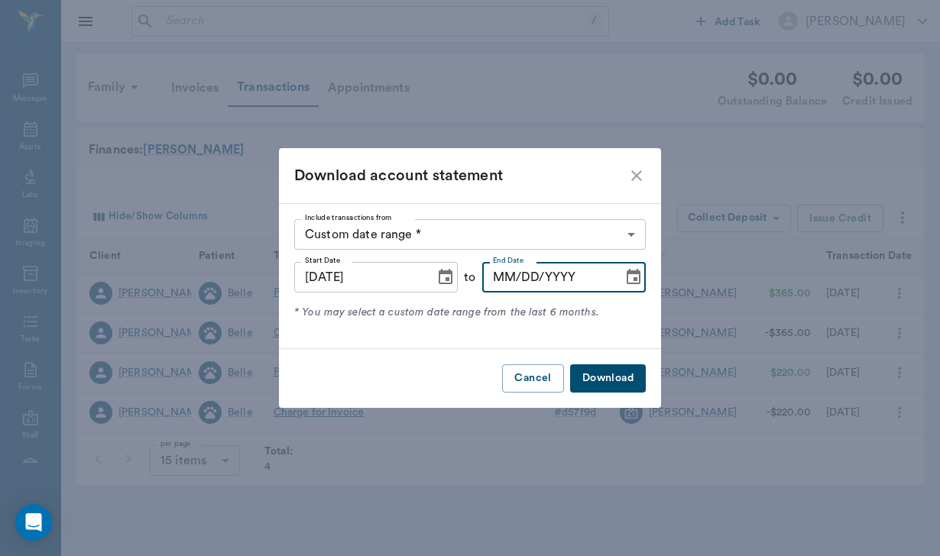
click at [504, 270] on input "MM/DD/YYYY" at bounding box center [547, 277] width 130 height 31
type input "09/20/2025"
click at [621, 378] on button "Download" at bounding box center [608, 378] width 76 height 28
click at [632, 180] on icon "close" at bounding box center [636, 175] width 11 height 11
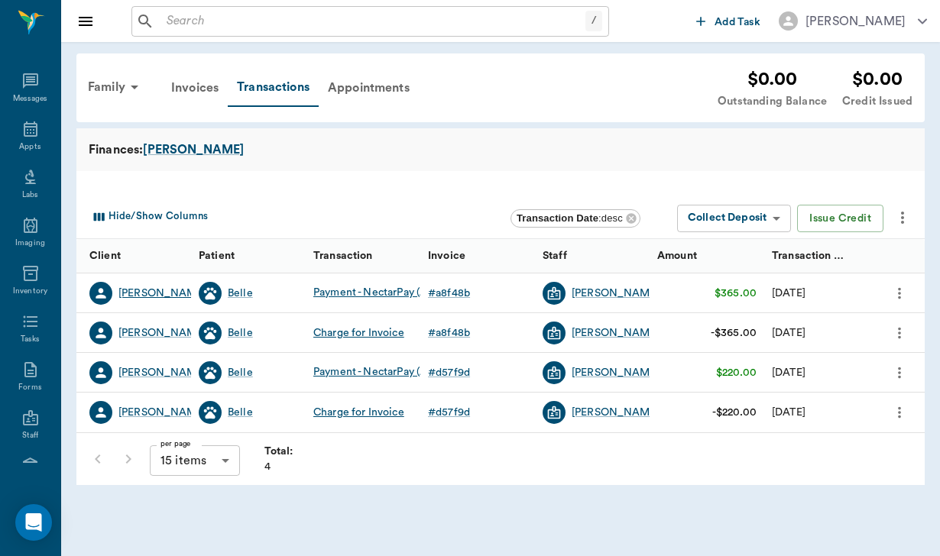
click at [149, 296] on div "Linda Miller" at bounding box center [162, 293] width 88 height 15
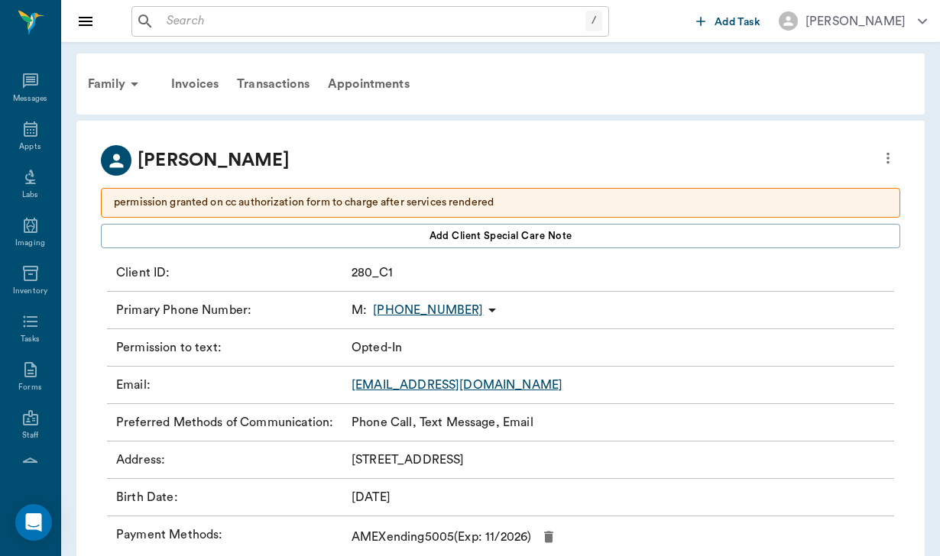
click at [465, 406] on div "Preferred Methods of Communication : Phone Call, Text Message, Email" at bounding box center [500, 422] width 787 height 37
click at [484, 385] on link "lindamillertriart@gmail.com" at bounding box center [456, 385] width 211 height 12
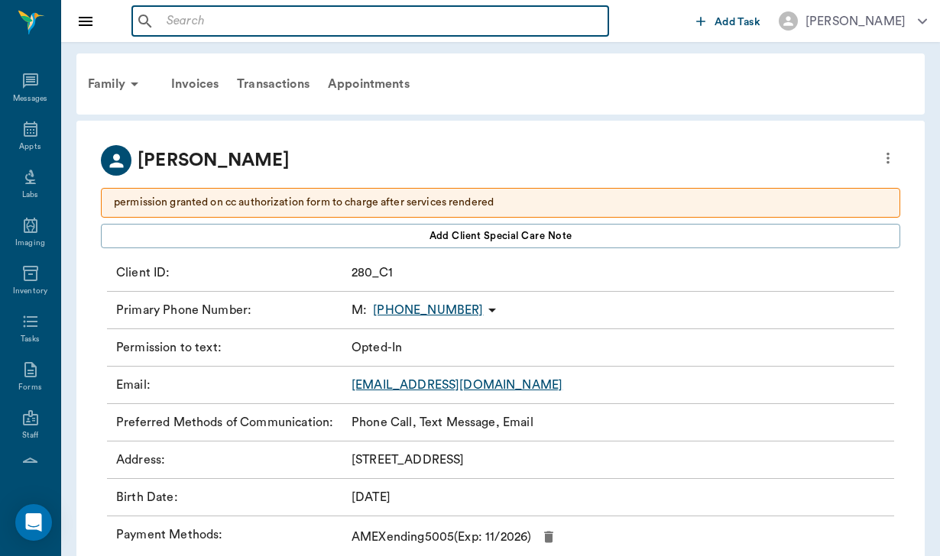
click at [174, 17] on input "text" at bounding box center [381, 21] width 442 height 21
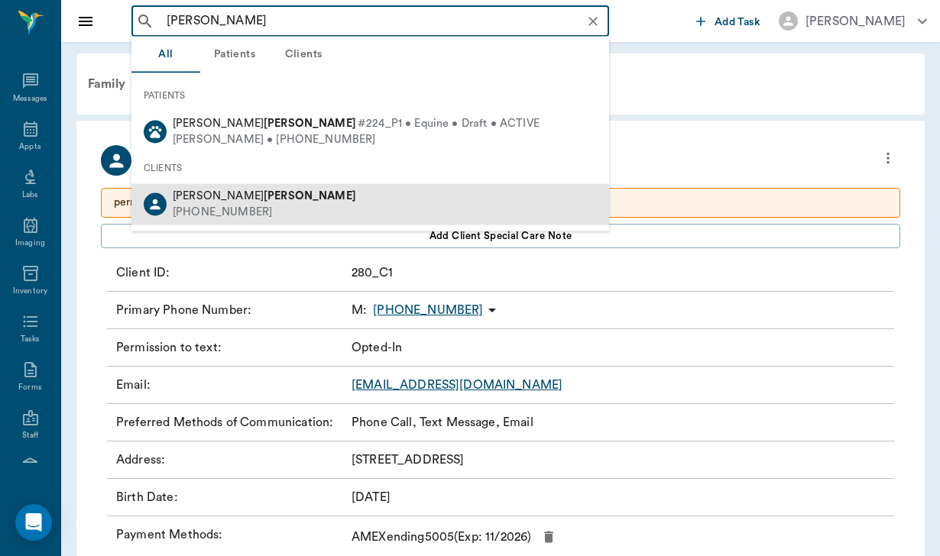
click at [264, 190] on b "Rathmann" at bounding box center [310, 195] width 92 height 11
type input "rathmann"
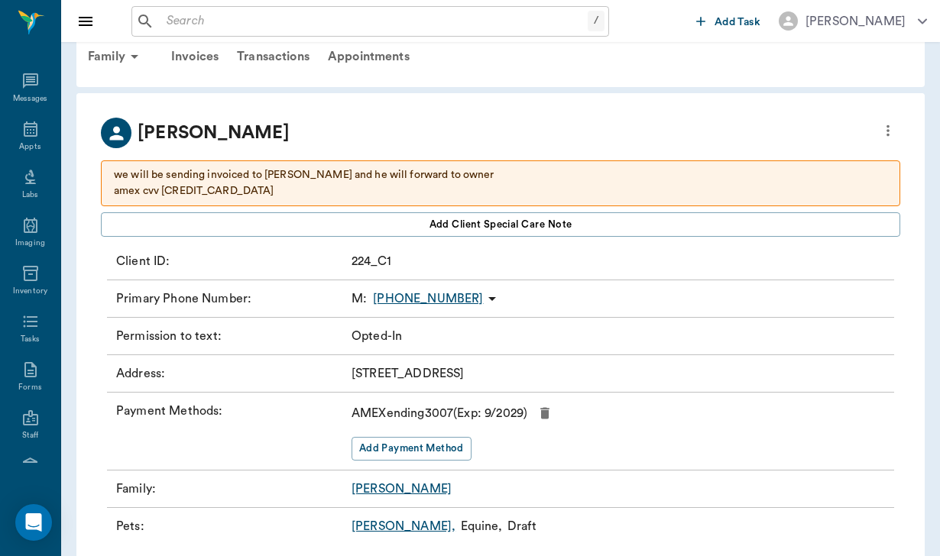
scroll to position [28, 0]
click at [112, 60] on div "Family" at bounding box center [116, 56] width 74 height 37
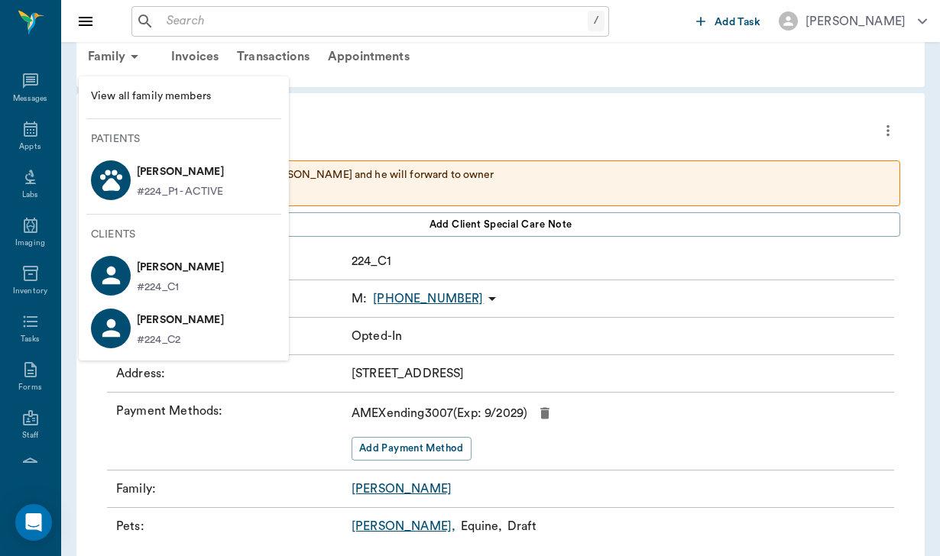
click at [185, 174] on p "Lance RATHMANN" at bounding box center [180, 172] width 87 height 24
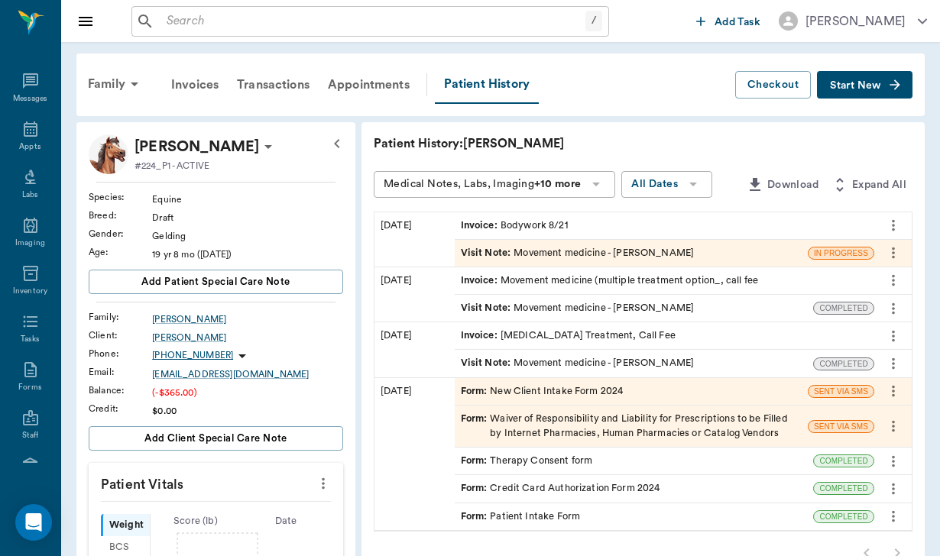
click at [546, 481] on div "Form : Credit Card Authorization Form 2024" at bounding box center [560, 488] width 199 height 15
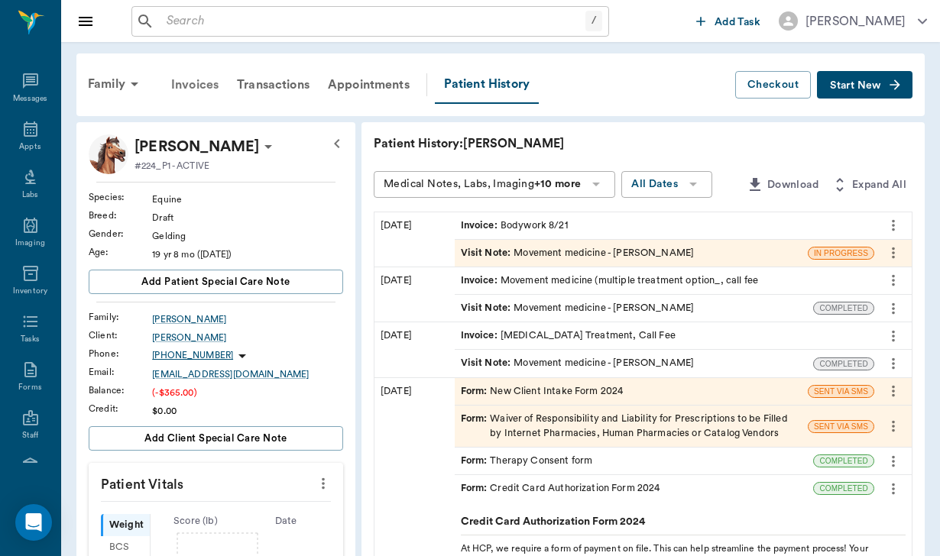
click at [207, 82] on div "Invoices" at bounding box center [195, 84] width 66 height 37
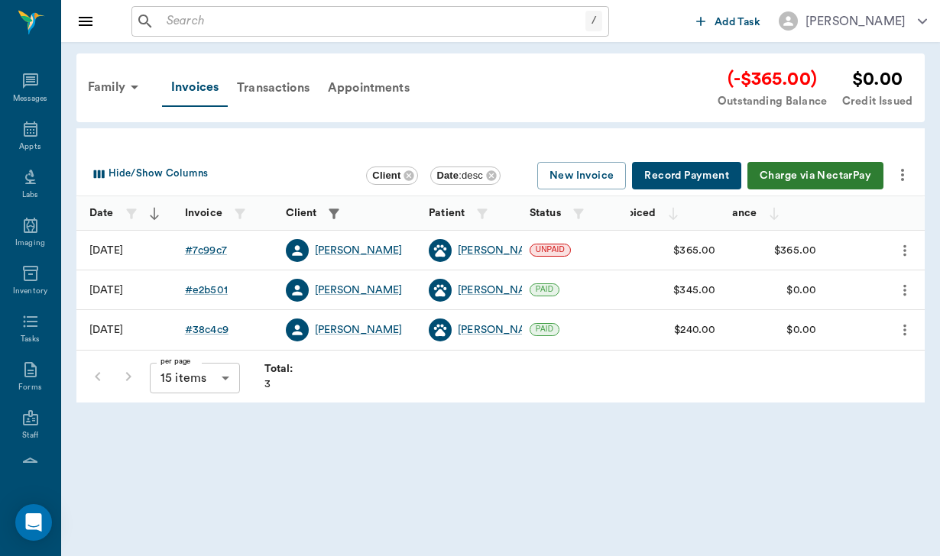
click at [838, 166] on button "Charge via NectarPay" at bounding box center [815, 176] width 136 height 28
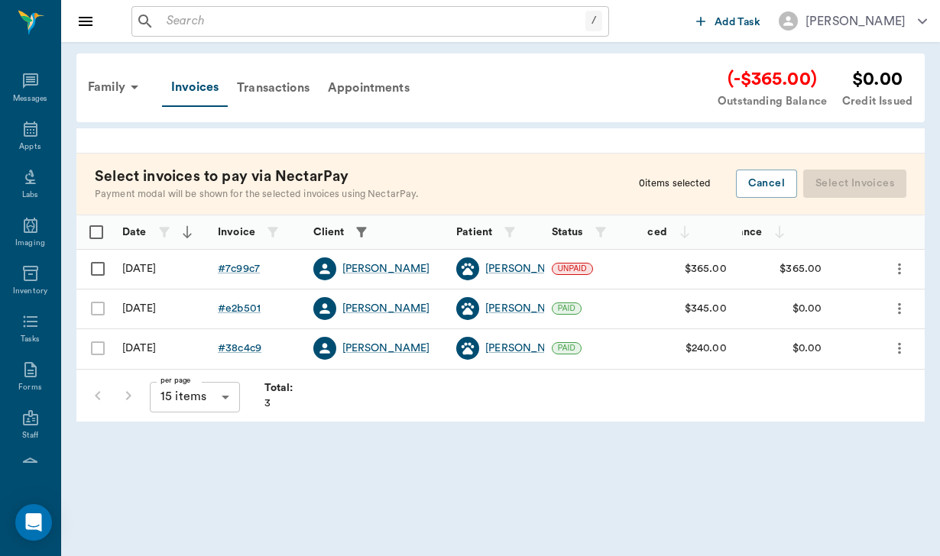
click at [99, 268] on input "Select row" at bounding box center [98, 269] width 32 height 32
checkbox input "false"
checkbox input "true"
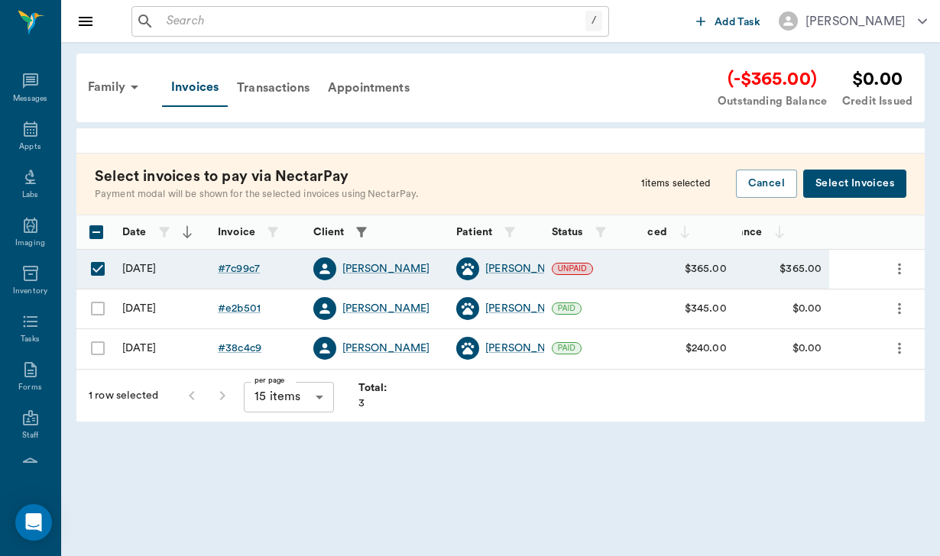
click at [876, 185] on button "Select Invoices" at bounding box center [854, 184] width 103 height 28
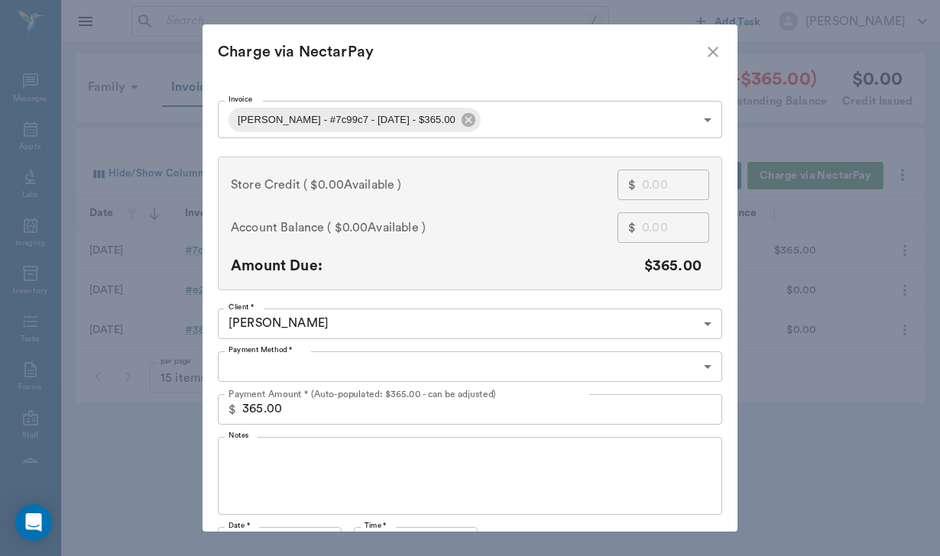
type input "CREDIT_CARDS_ON_FILE"
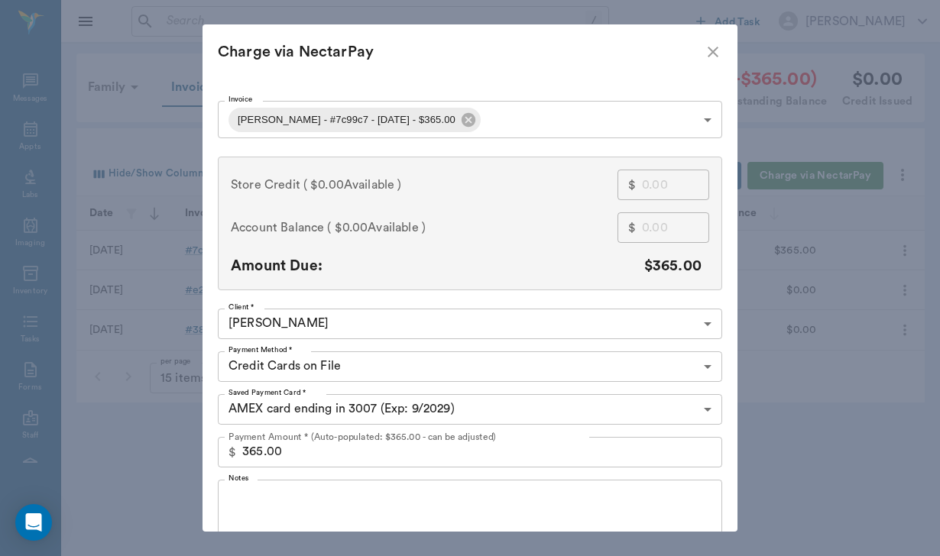
click at [287, 516] on textarea "Notes" at bounding box center [469, 518] width 483 height 53
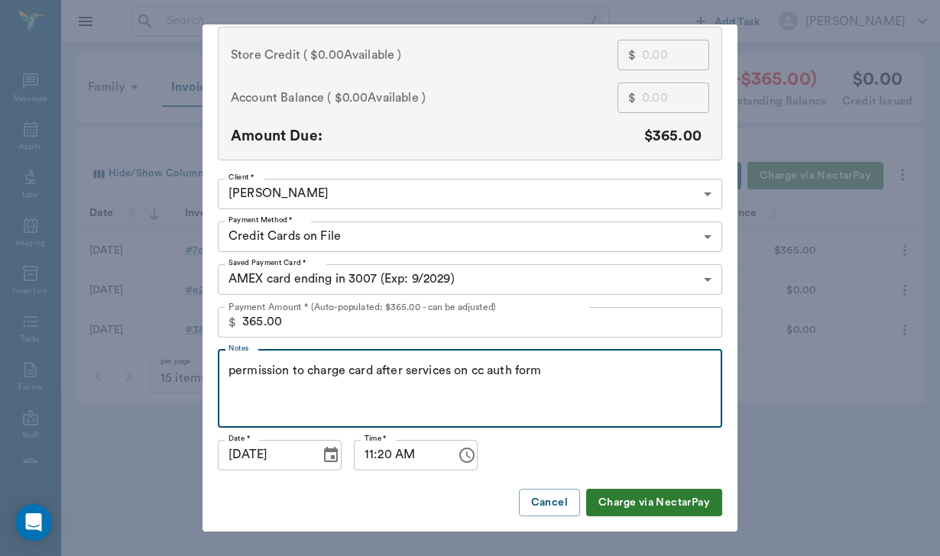
scroll to position [129, 0]
type textarea "permission to charge card after services on cc auth form"
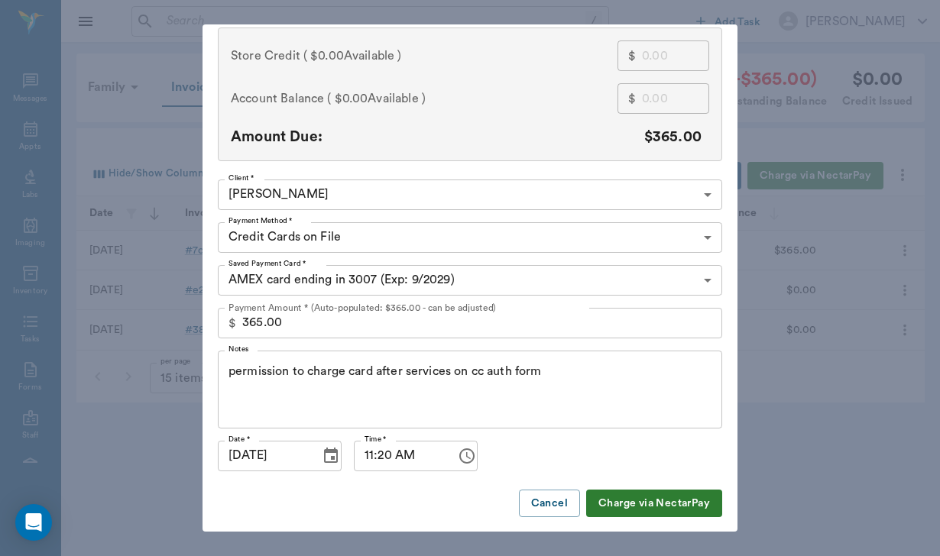
click at [632, 500] on button "Charge via NectarPay" at bounding box center [654, 504] width 136 height 28
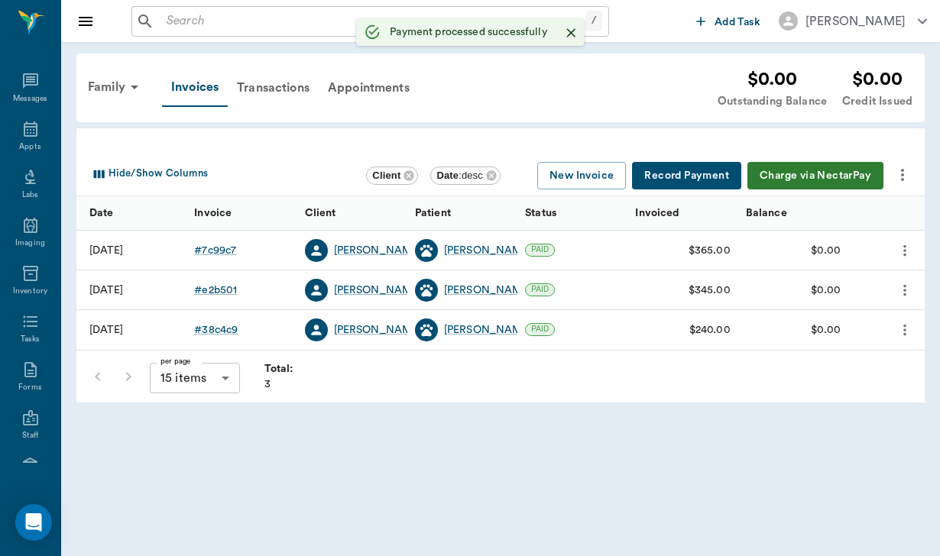
click at [914, 176] on button "more" at bounding box center [902, 175] width 26 height 26
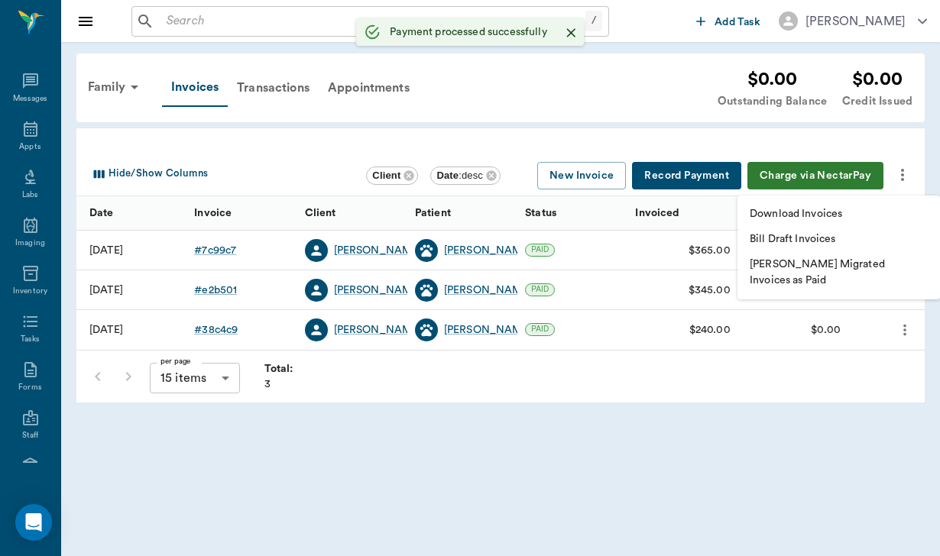
click at [302, 92] on div at bounding box center [470, 278] width 940 height 556
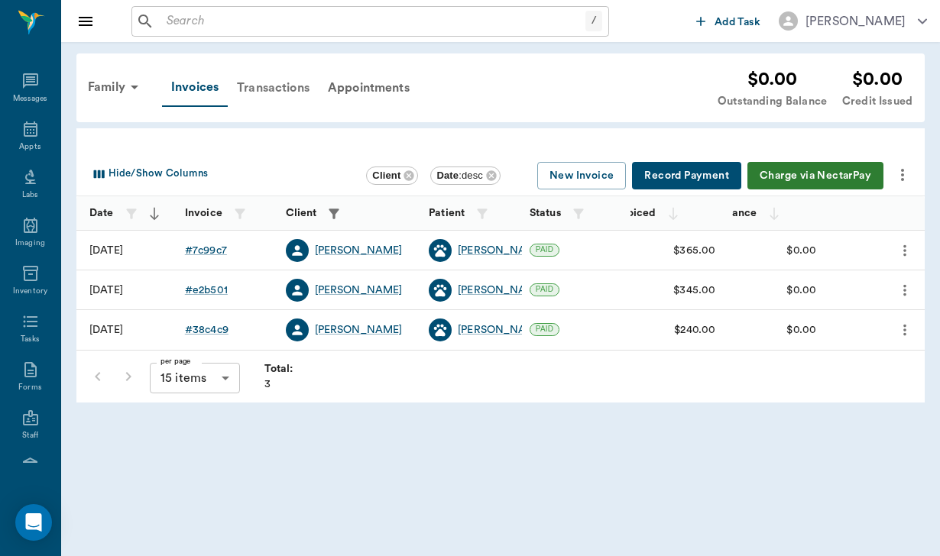
click at [300, 88] on div "Transactions" at bounding box center [273, 88] width 91 height 37
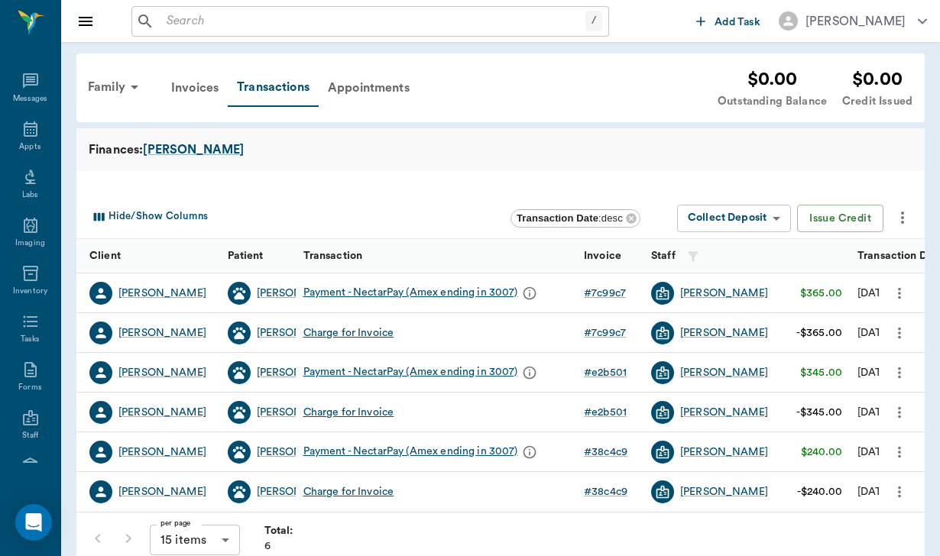
click at [903, 214] on icon "more" at bounding box center [902, 218] width 18 height 18
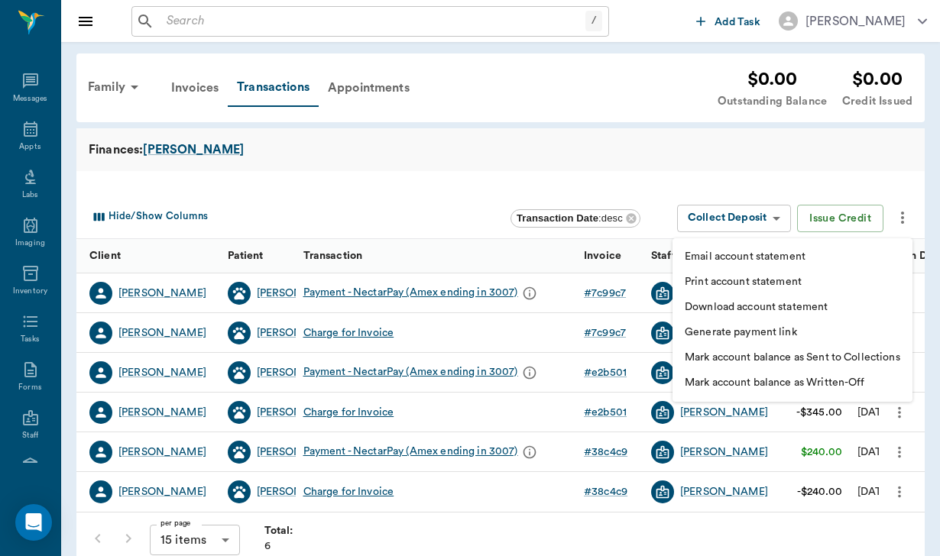
click at [757, 311] on p "Download account statement" at bounding box center [756, 307] width 143 height 16
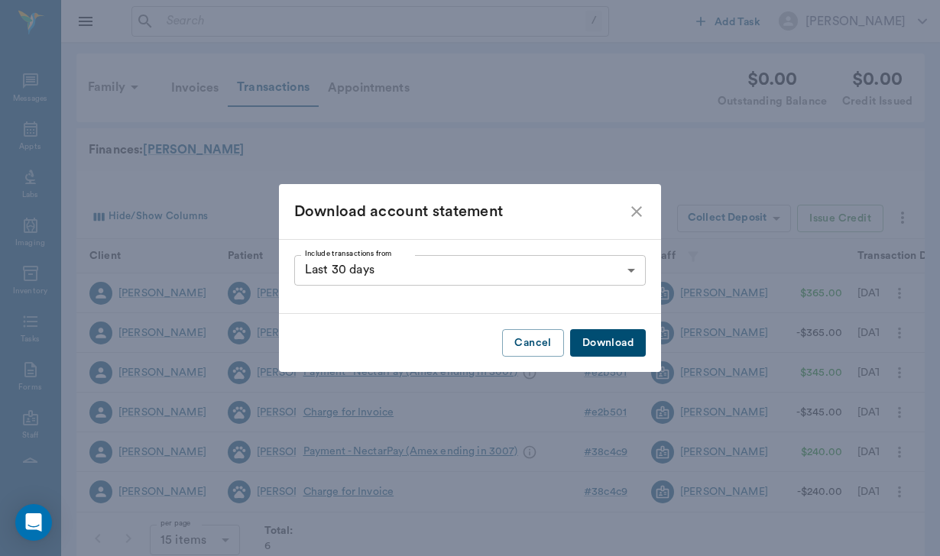
click at [630, 346] on button "Download" at bounding box center [608, 343] width 76 height 28
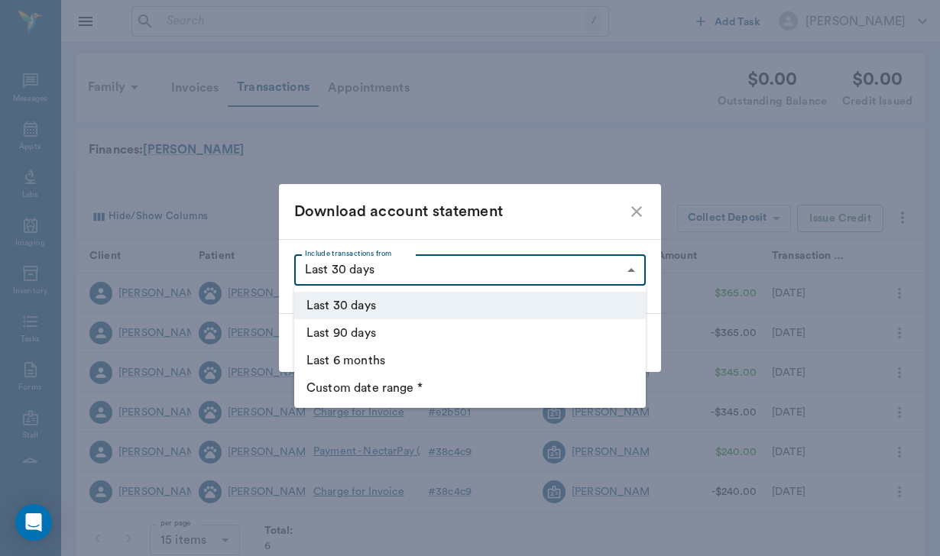
click at [536, 270] on body "/ ​ Add Task Helen Newsham Nectar Messages Appts Labs Imaging Inventory Tasks F…" at bounding box center [470, 291] width 940 height 582
click at [475, 417] on div at bounding box center [470, 278] width 940 height 556
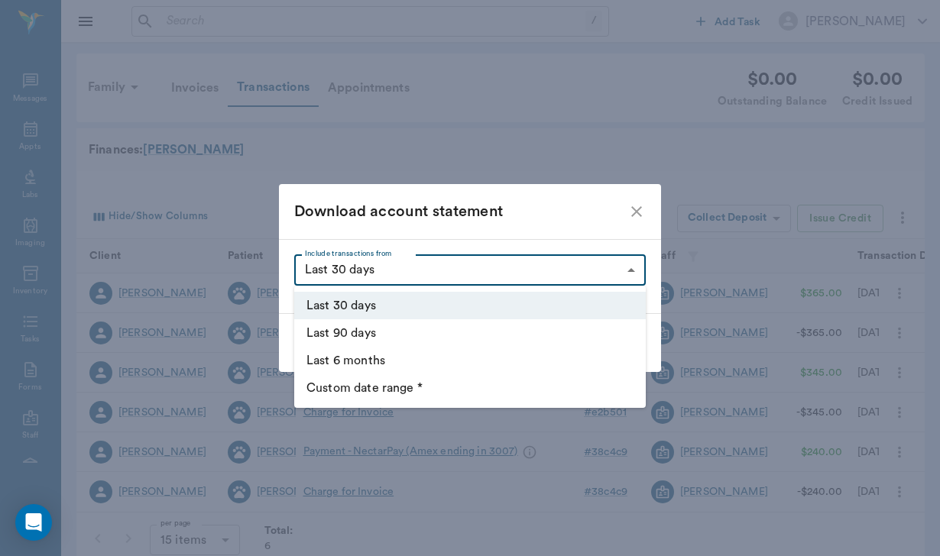
click at [519, 270] on body "/ ​ Add Task Helen Newsham Nectar Messages Appts Labs Imaging Inventory Tasks F…" at bounding box center [470, 291] width 940 height 582
click at [444, 407] on ul "Last 30 days Last 90 days Last 6 months Custom date range *" at bounding box center [469, 347] width 351 height 122
click at [444, 392] on li "Custom date range *" at bounding box center [469, 388] width 351 height 28
type input "CUSTOM_RANGE"
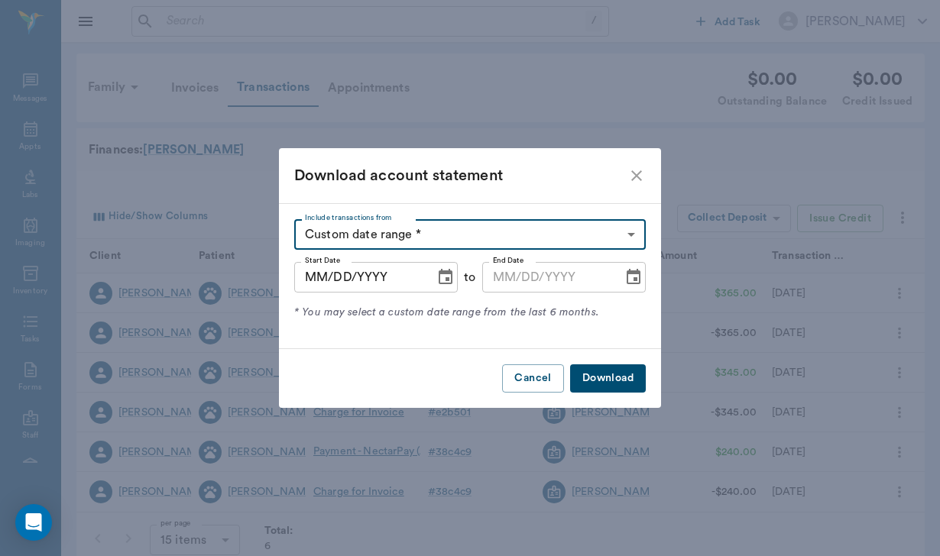
click at [317, 277] on input "MM/DD/YYYY" at bounding box center [359, 277] width 130 height 31
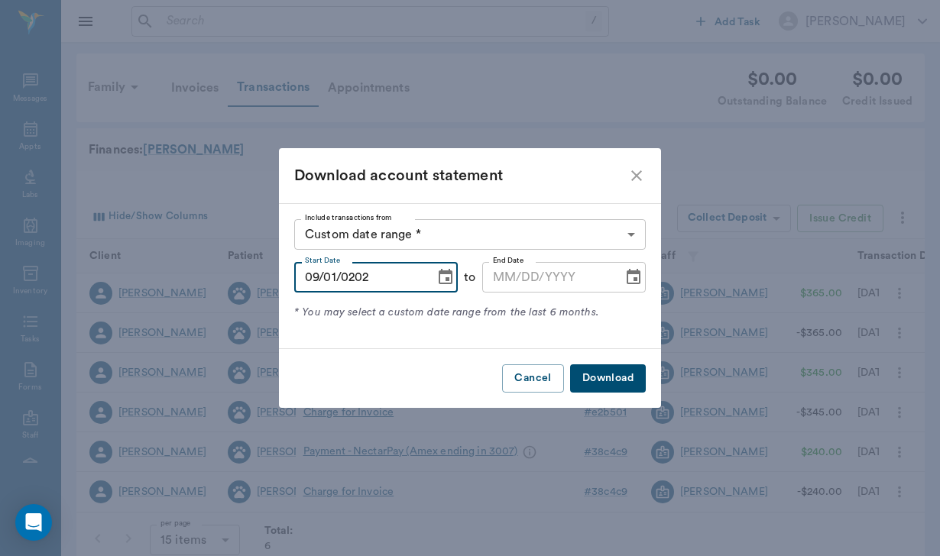
type input "09/01/2025"
click at [501, 283] on input "MM/DD/YYYY" at bounding box center [547, 277] width 130 height 31
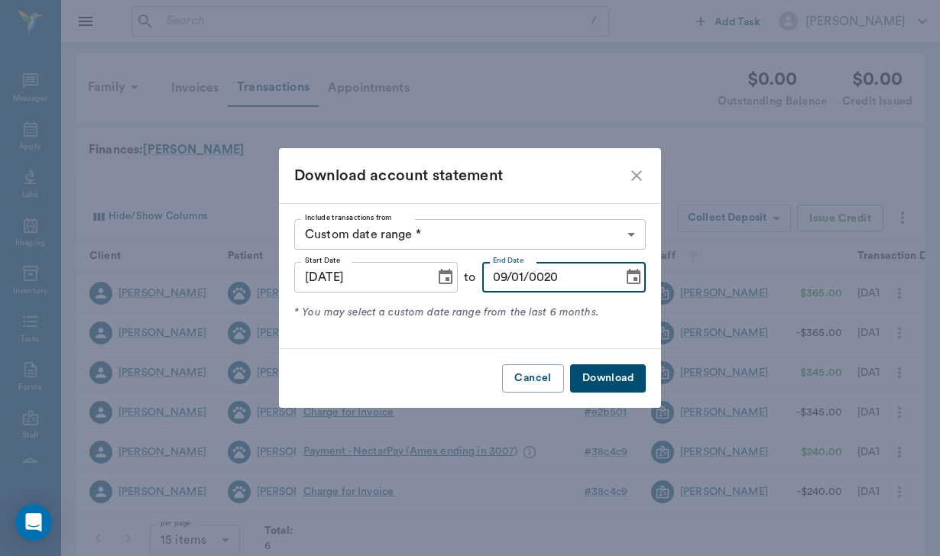
click at [520, 284] on input "09/01/0020" at bounding box center [547, 277] width 130 height 31
type input "09/20/2025"
click at [631, 377] on button "Download" at bounding box center [608, 378] width 76 height 28
click at [517, 383] on button "Cancel" at bounding box center [532, 378] width 61 height 28
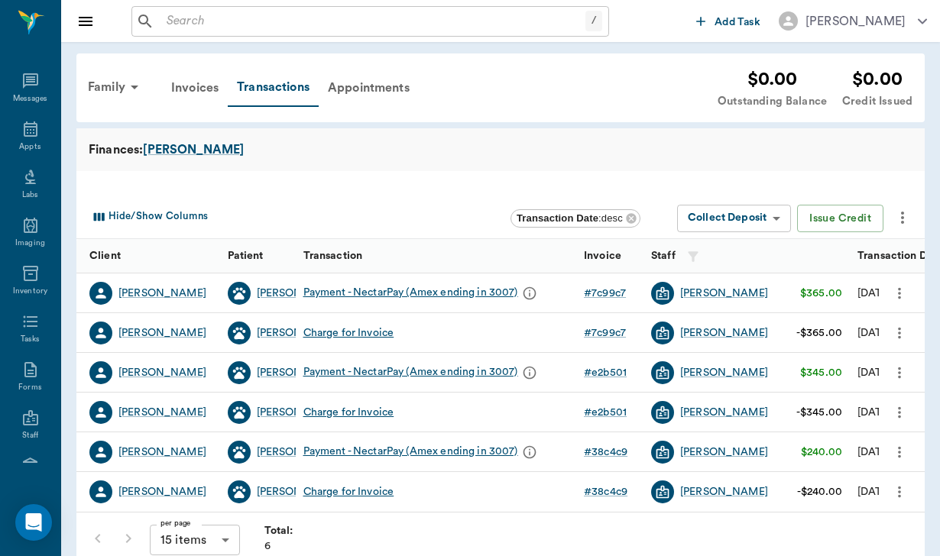
click at [899, 290] on icon "more" at bounding box center [899, 293] width 17 height 18
click at [897, 284] on div at bounding box center [470, 278] width 940 height 556
click at [901, 216] on icon "more" at bounding box center [902, 218] width 3 height 12
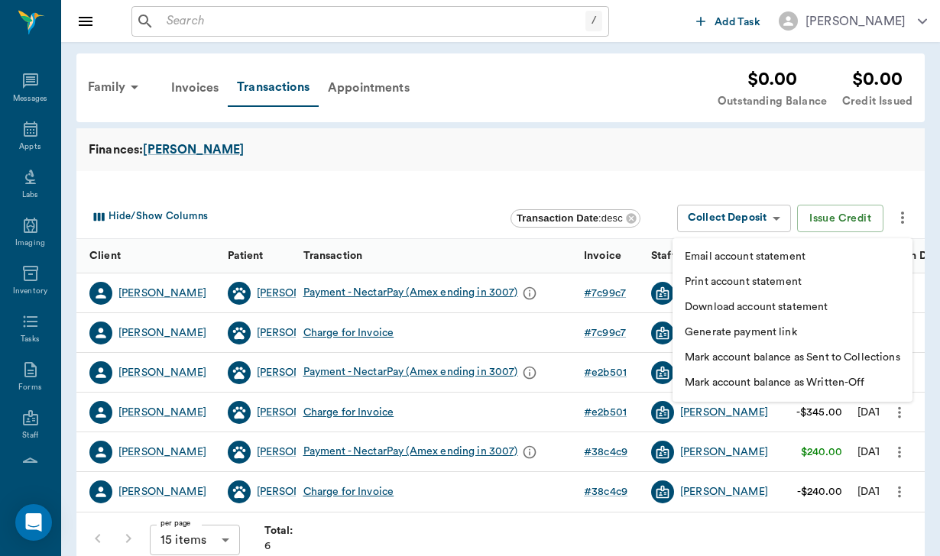
click at [839, 300] on li "Download account statement" at bounding box center [792, 307] width 240 height 25
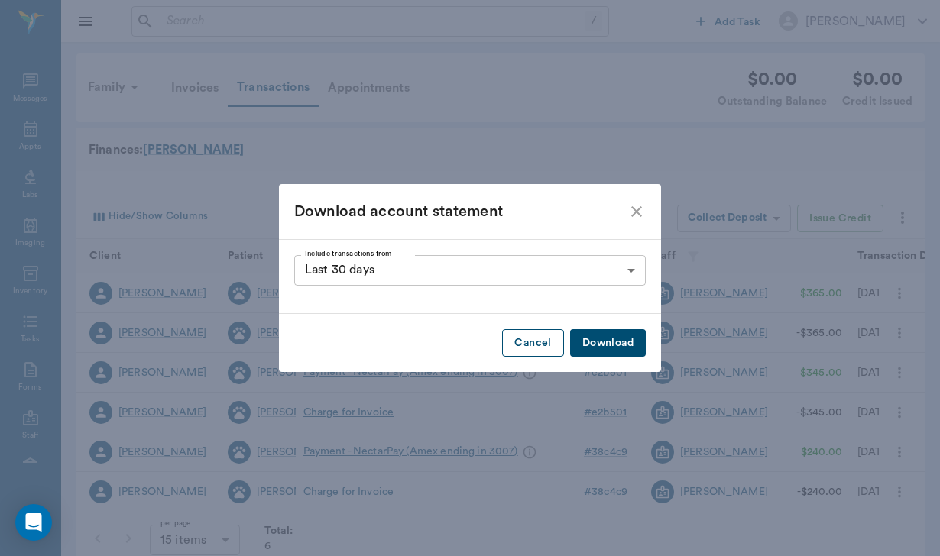
click at [518, 347] on button "Cancel" at bounding box center [532, 343] width 61 height 28
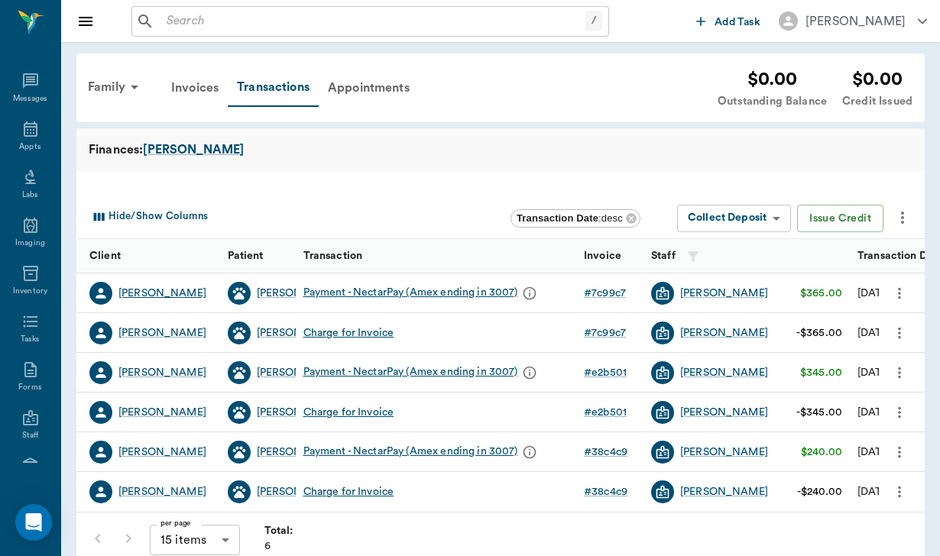
click at [185, 293] on div "Kimberly Rathmann" at bounding box center [162, 293] width 88 height 15
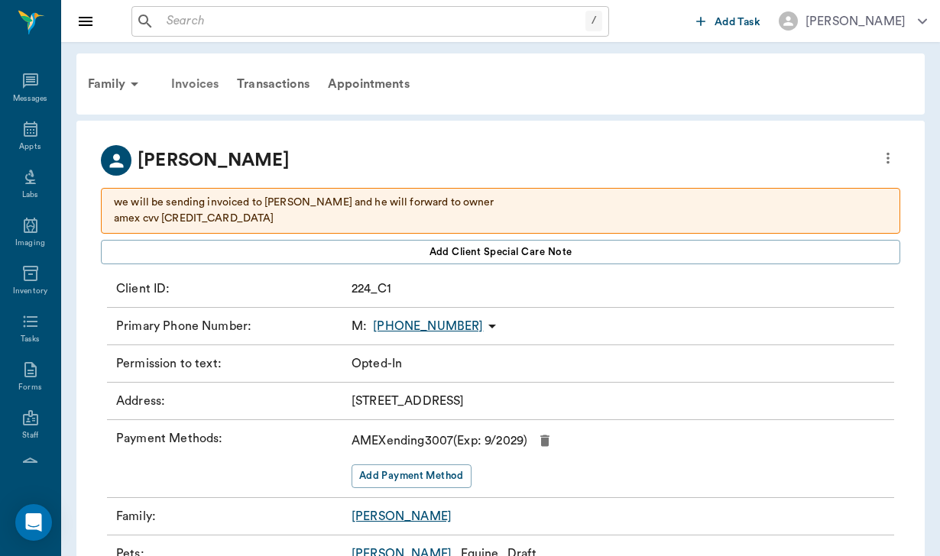
click at [199, 84] on div "Invoices" at bounding box center [195, 84] width 66 height 37
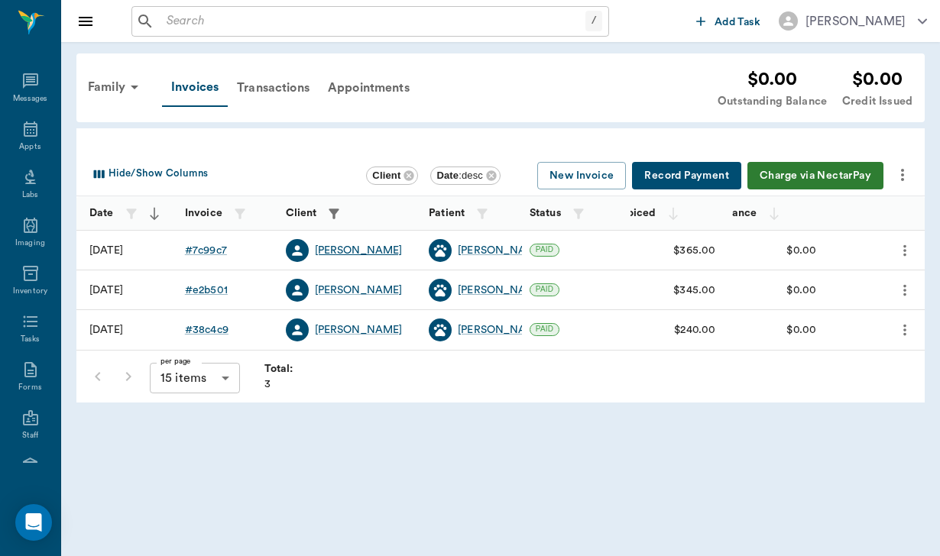
click at [400, 246] on div "Kimberly Rathmann" at bounding box center [359, 250] width 88 height 15
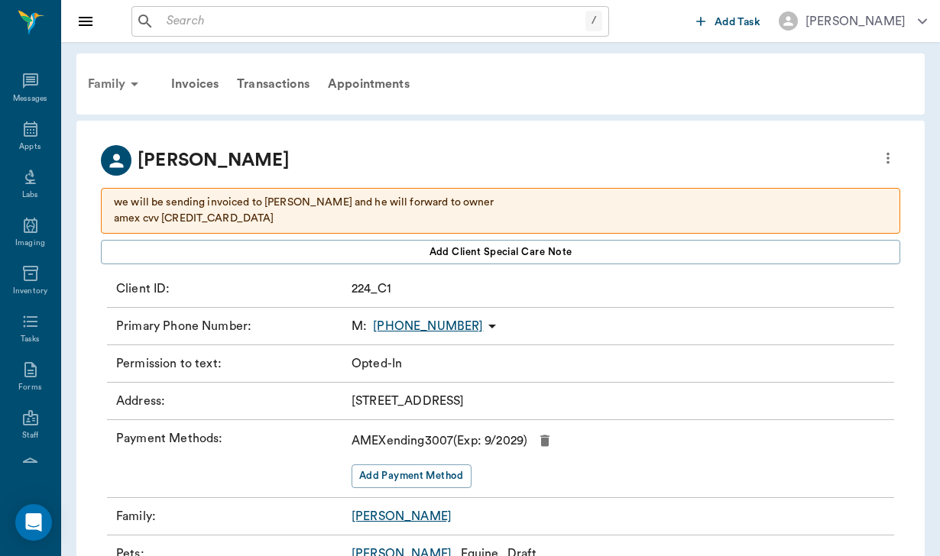
click at [108, 88] on div "Family" at bounding box center [116, 84] width 74 height 37
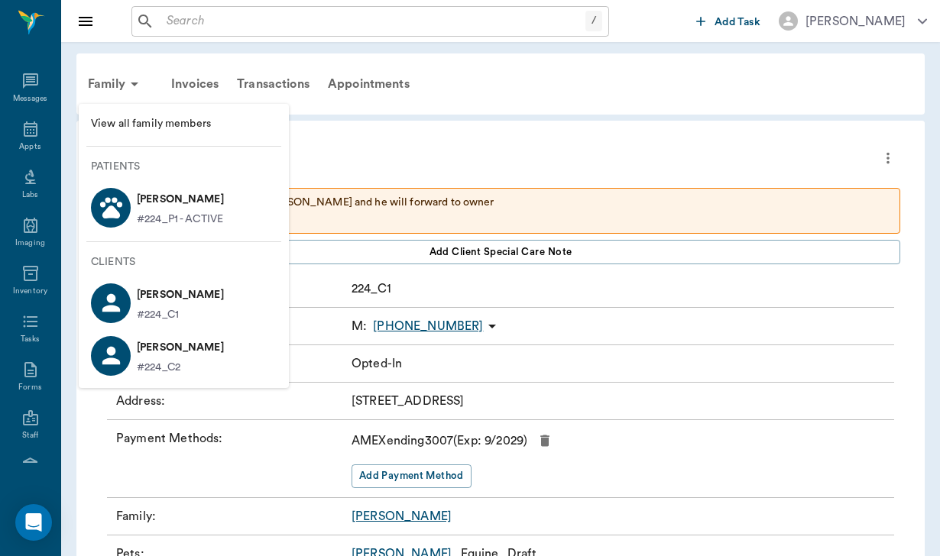
click at [166, 215] on p "#224_P1 - ACTIVE" at bounding box center [180, 220] width 86 height 16
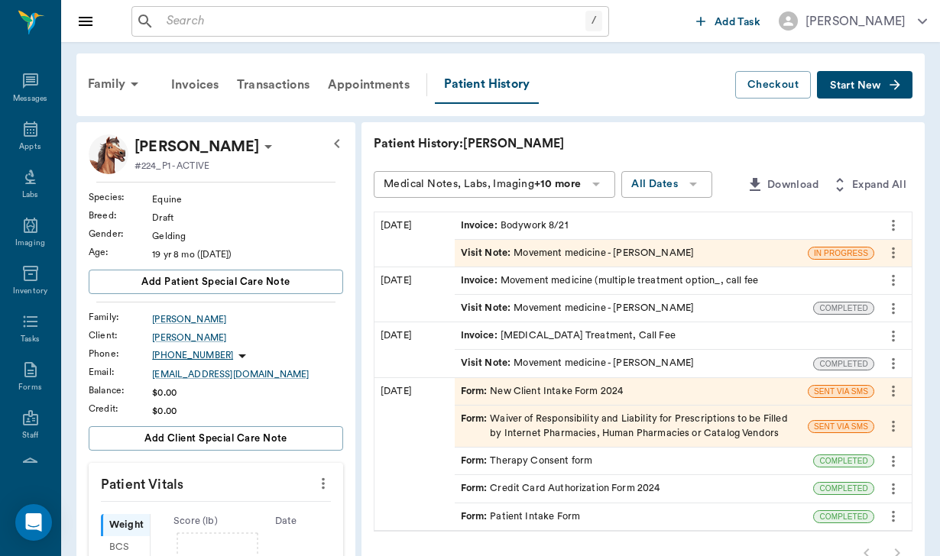
scroll to position [5, 0]
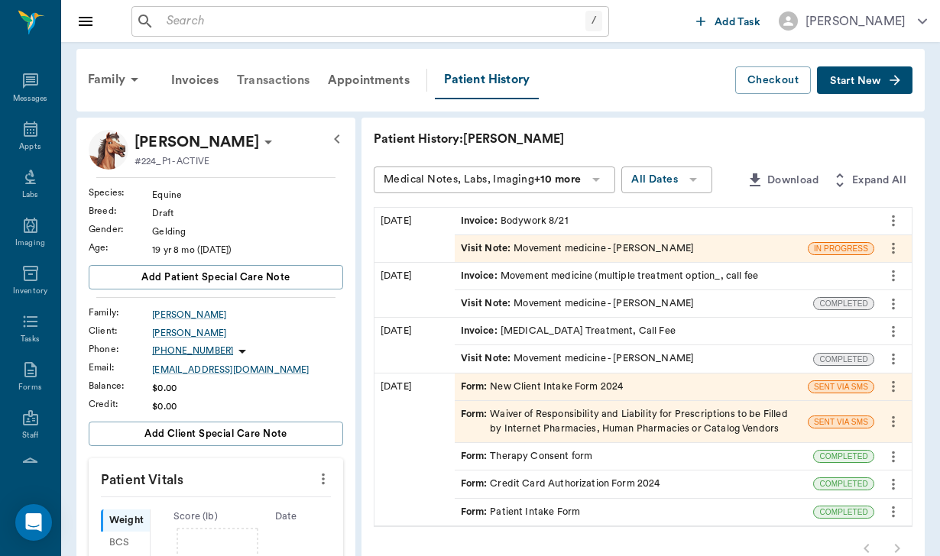
click at [264, 82] on div "Transactions" at bounding box center [273, 80] width 91 height 37
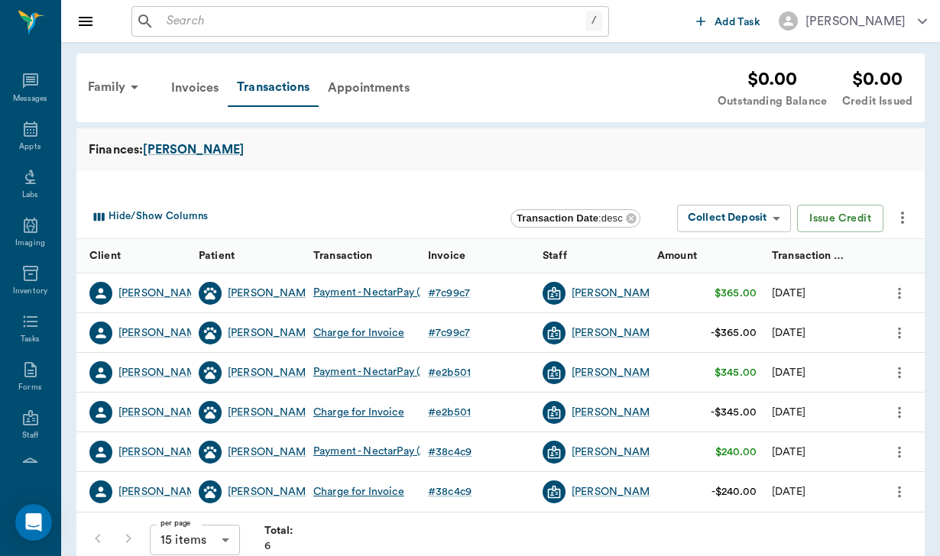
click at [905, 211] on icon "more" at bounding box center [902, 218] width 18 height 18
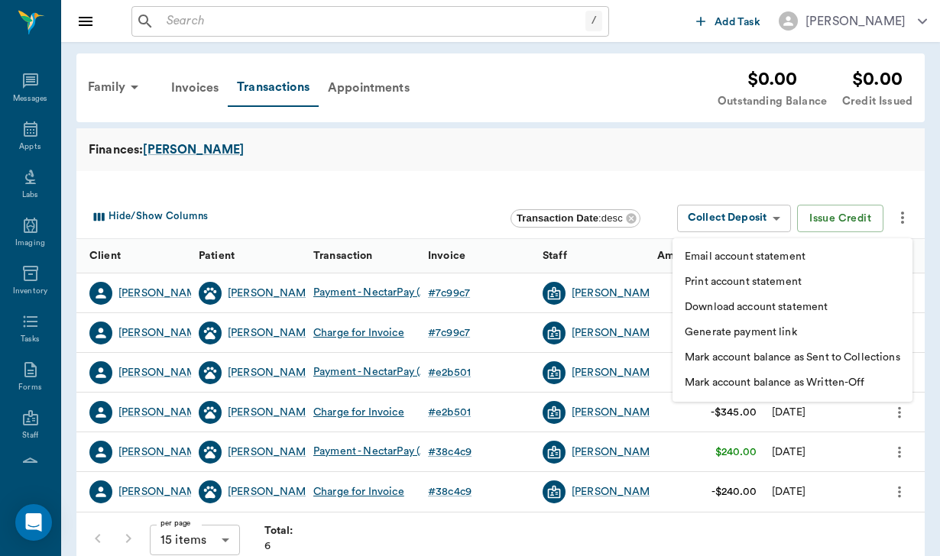
drag, startPoint x: 819, startPoint y: 308, endPoint x: 815, endPoint y: 280, distance: 27.8
click at [815, 280] on ul "Email account statement Print account statement Download account statement Gene…" at bounding box center [792, 319] width 240 height 163
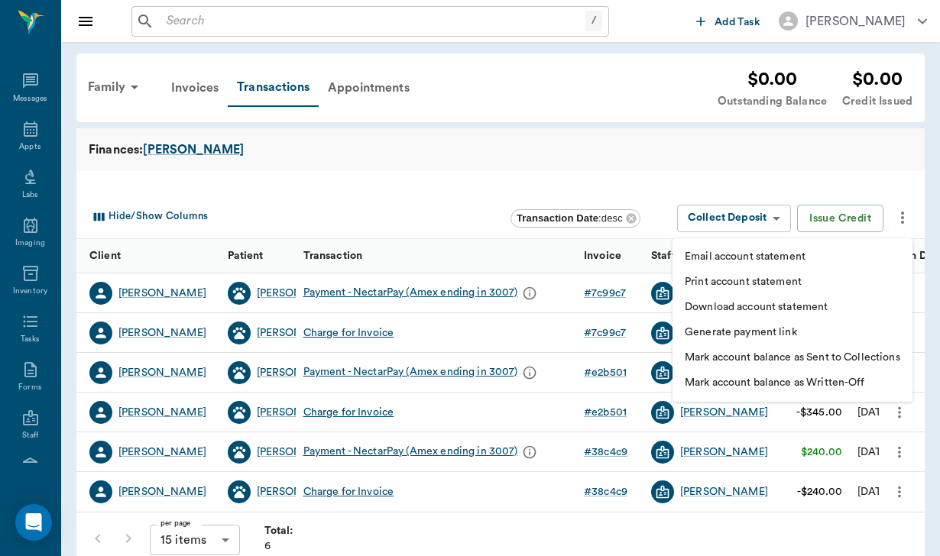
click at [814, 282] on li "Print account statement" at bounding box center [792, 282] width 240 height 25
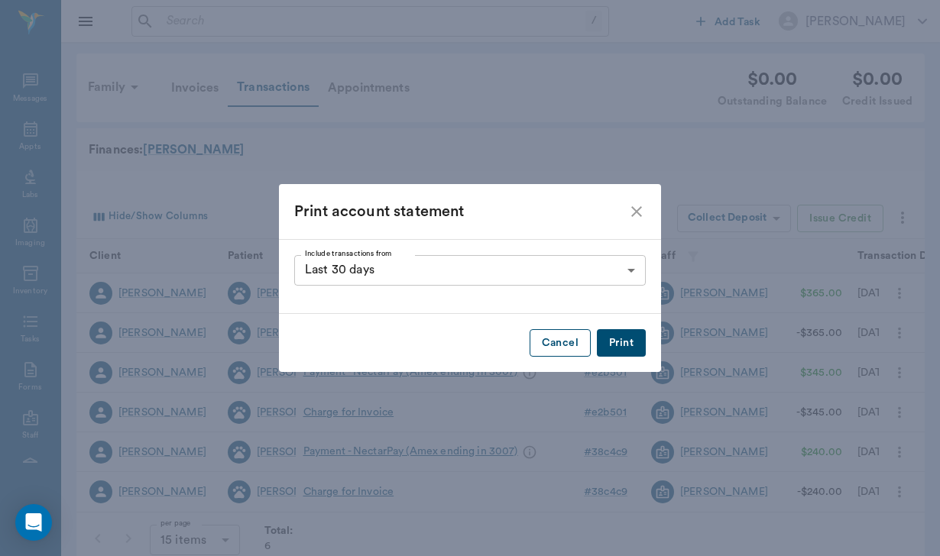
click at [547, 344] on button "Cancel" at bounding box center [559, 343] width 61 height 28
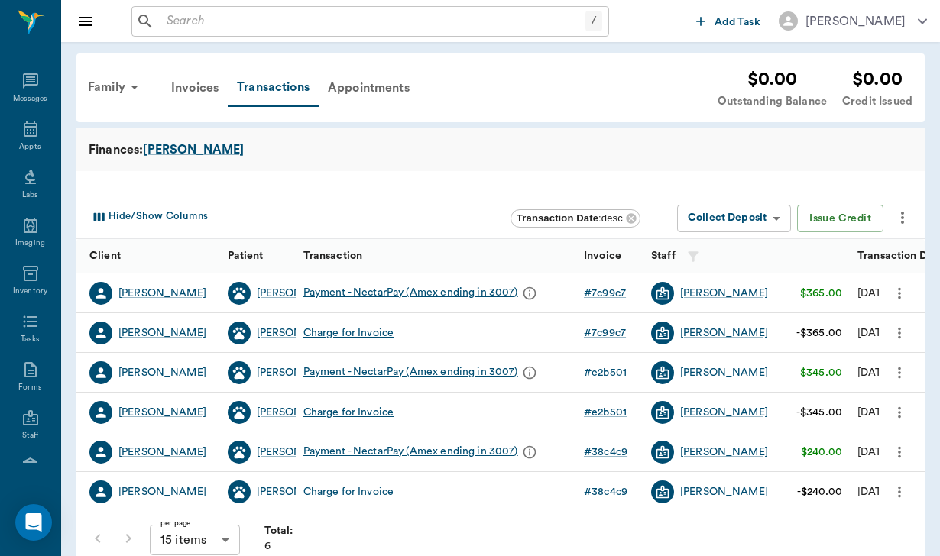
click at [904, 223] on icon "more" at bounding box center [902, 218] width 18 height 18
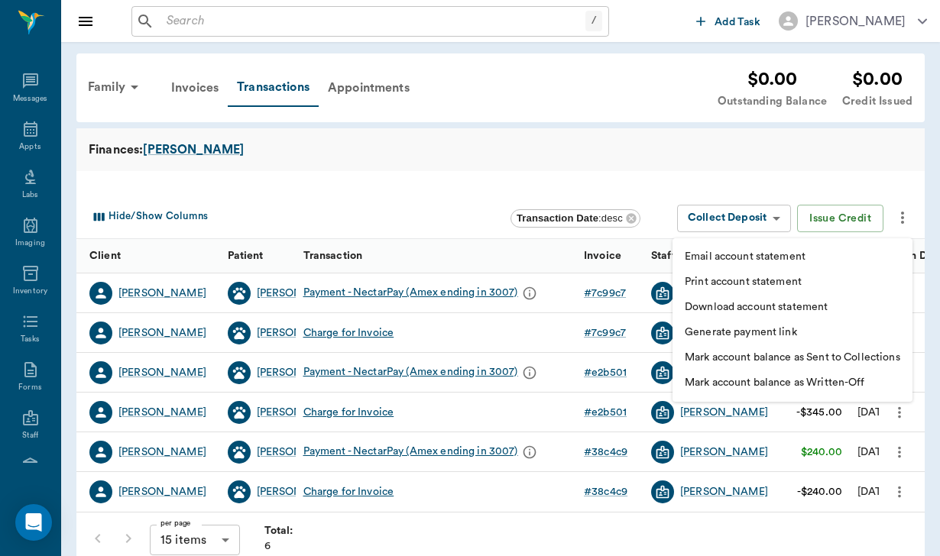
click at [795, 312] on p "Download account statement" at bounding box center [756, 307] width 143 height 16
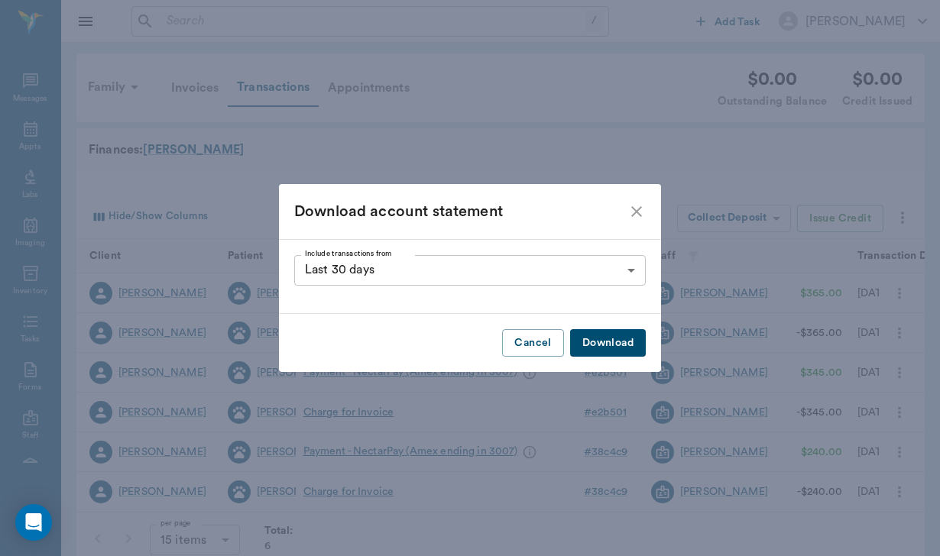
click at [628, 345] on button "Download" at bounding box center [608, 343] width 76 height 28
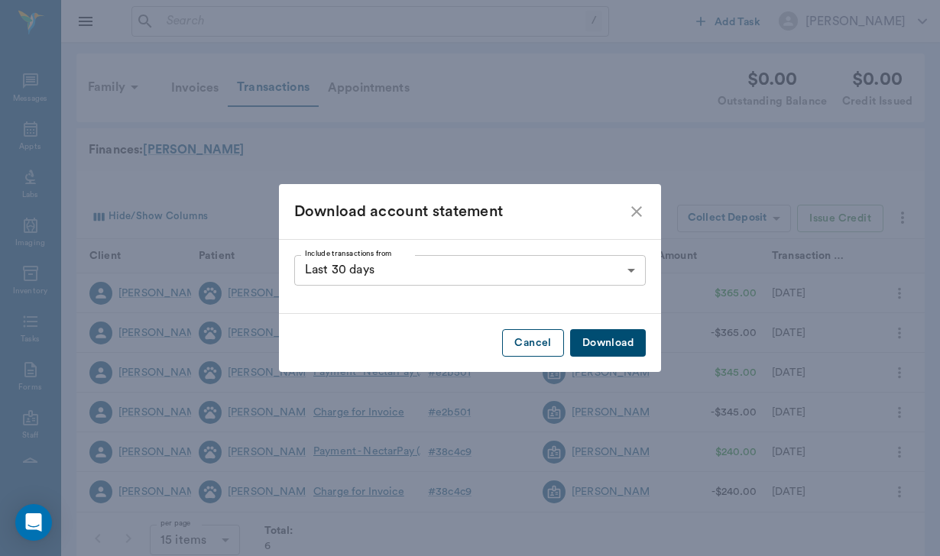
click at [536, 342] on button "Cancel" at bounding box center [532, 343] width 61 height 28
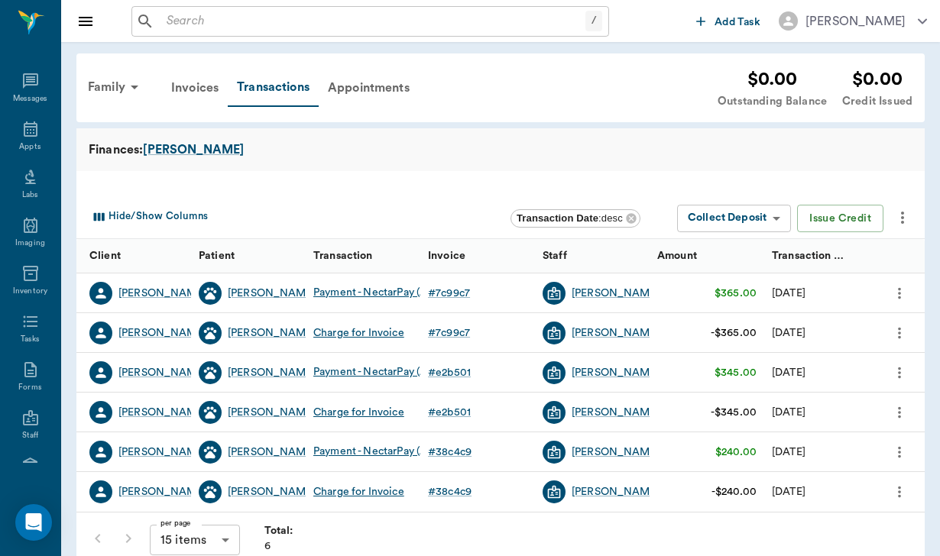
click at [908, 213] on icon "more" at bounding box center [902, 218] width 18 height 18
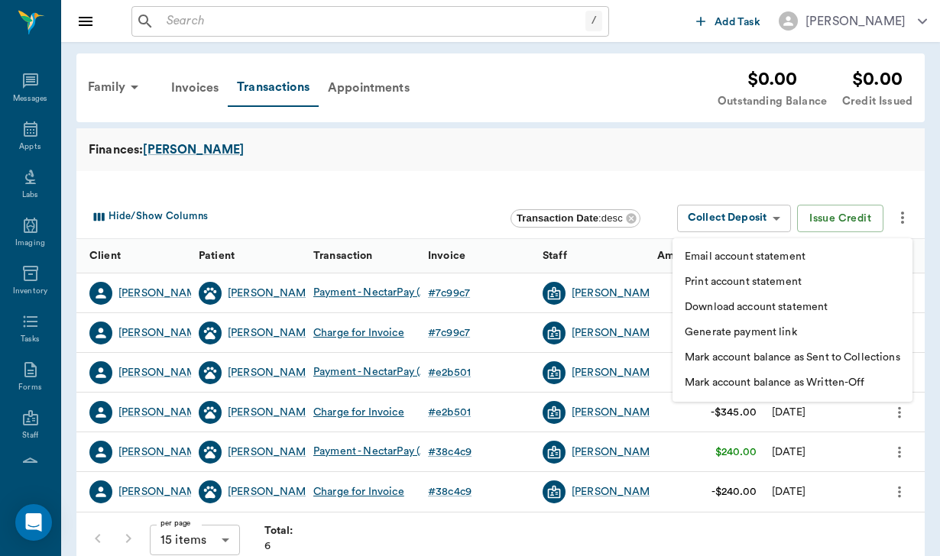
click at [811, 304] on p "Download account statement" at bounding box center [756, 307] width 143 height 16
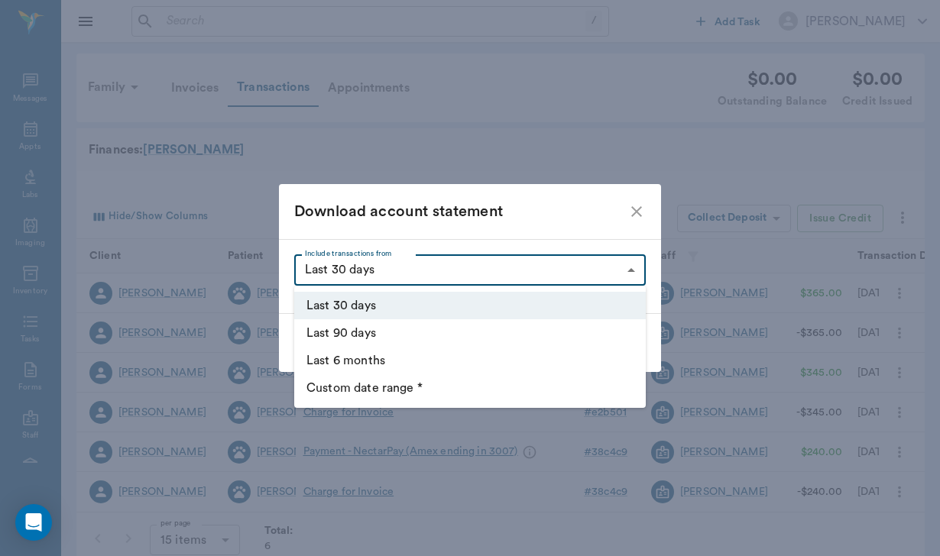
click at [545, 255] on body "/ ​ Add Task Helen Newsham Nectar Messages Appts Labs Imaging Inventory Tasks F…" at bounding box center [470, 291] width 940 height 582
click at [631, 210] on div at bounding box center [470, 278] width 940 height 556
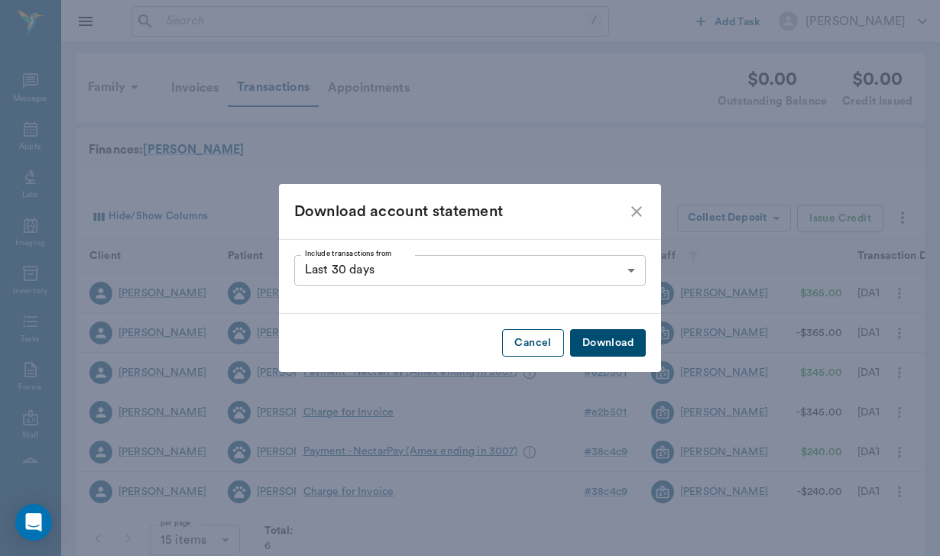
click at [536, 351] on button "Cancel" at bounding box center [532, 343] width 61 height 28
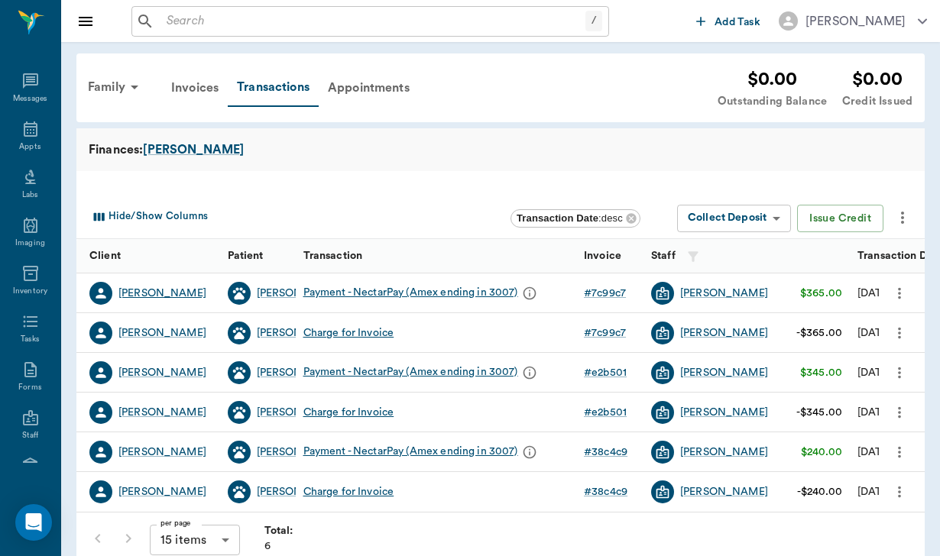
click at [141, 296] on div "Kimberly Rathmann" at bounding box center [162, 293] width 88 height 15
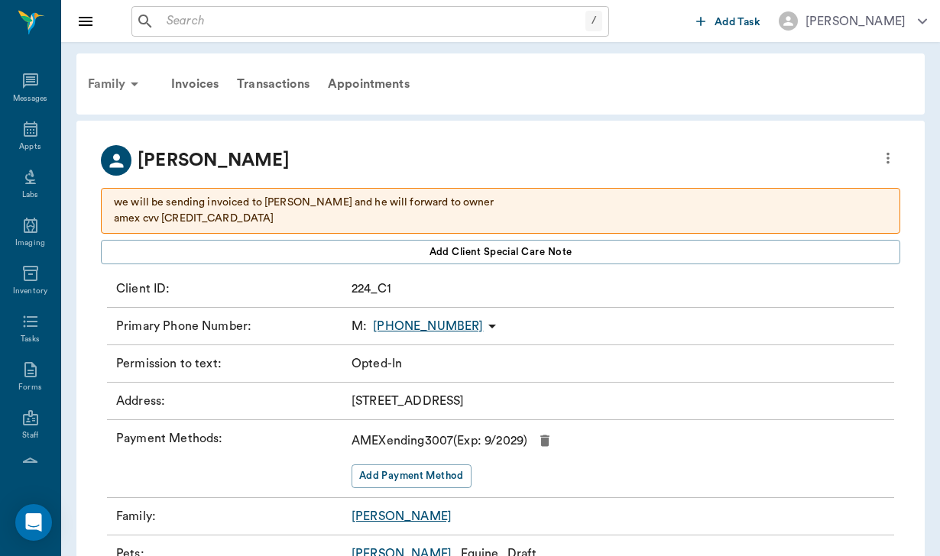
click at [111, 87] on div "Family" at bounding box center [116, 84] width 74 height 37
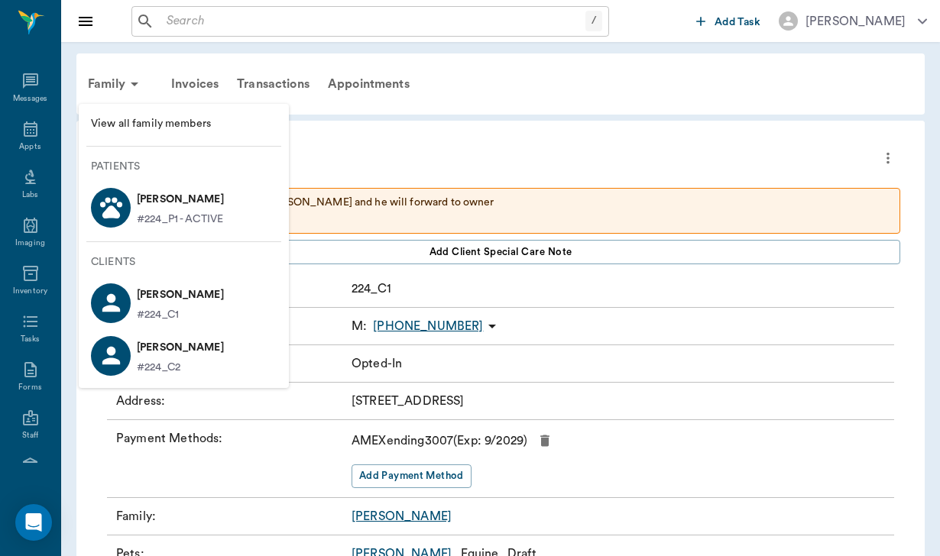
click at [199, 351] on p "Andy Phillips" at bounding box center [180, 347] width 87 height 24
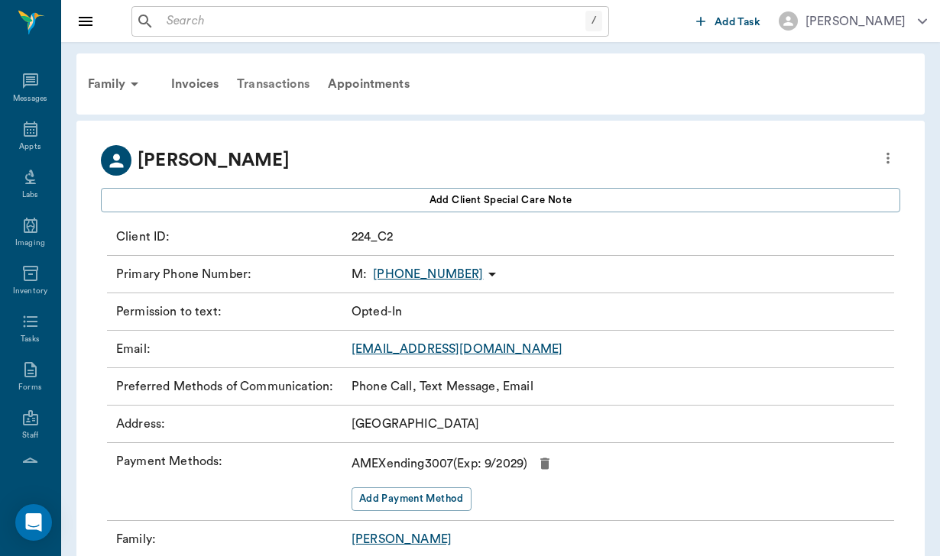
click at [273, 83] on div "Transactions" at bounding box center [273, 84] width 91 height 37
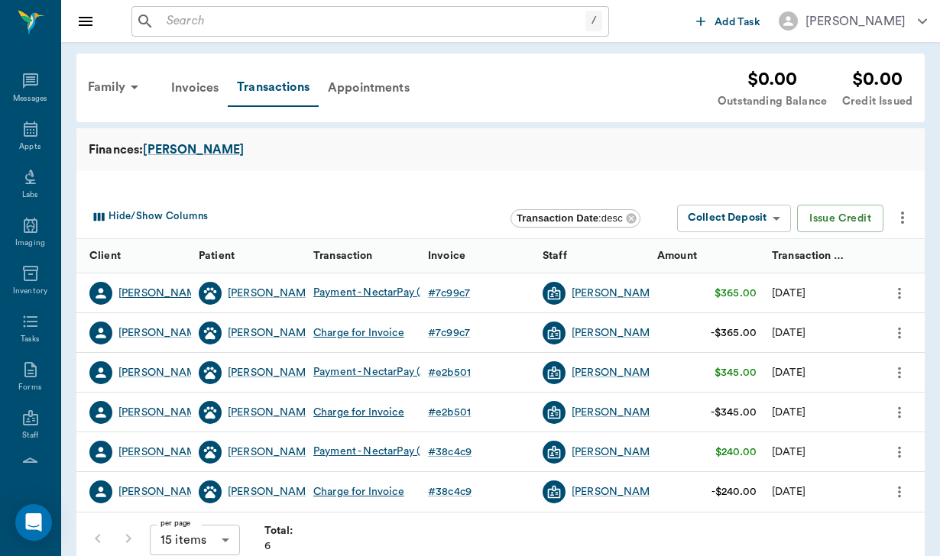
click at [135, 286] on div "Kimberly Rathmann" at bounding box center [162, 293] width 88 height 15
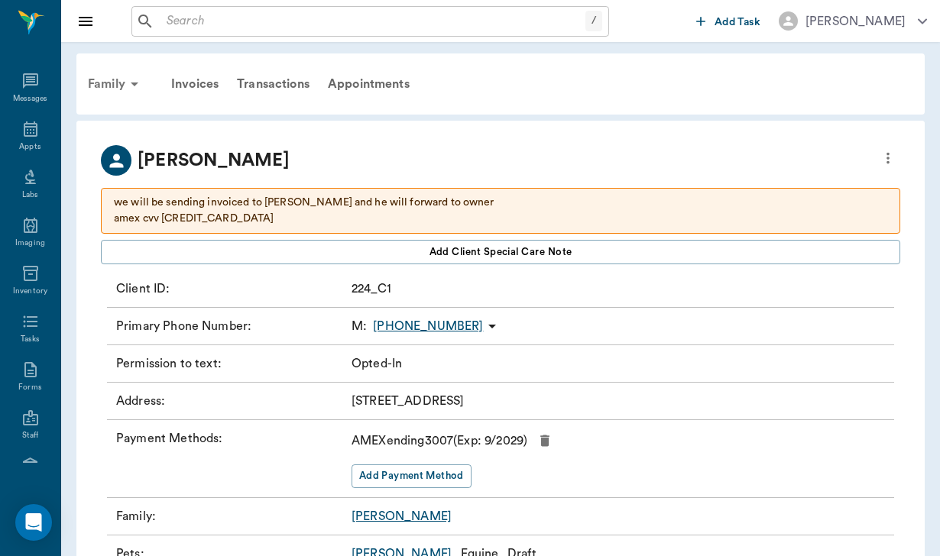
click at [108, 89] on div "Family" at bounding box center [116, 84] width 74 height 37
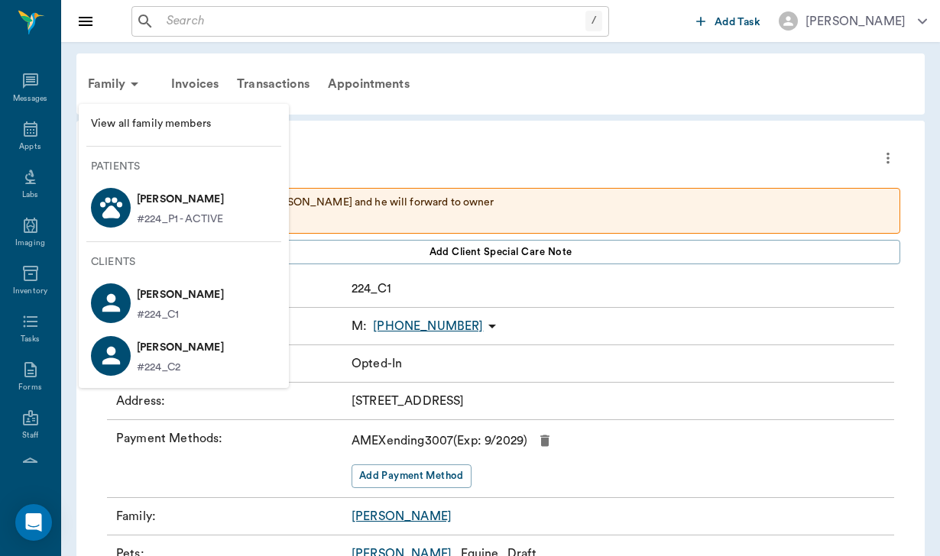
click at [348, 98] on div at bounding box center [470, 278] width 940 height 556
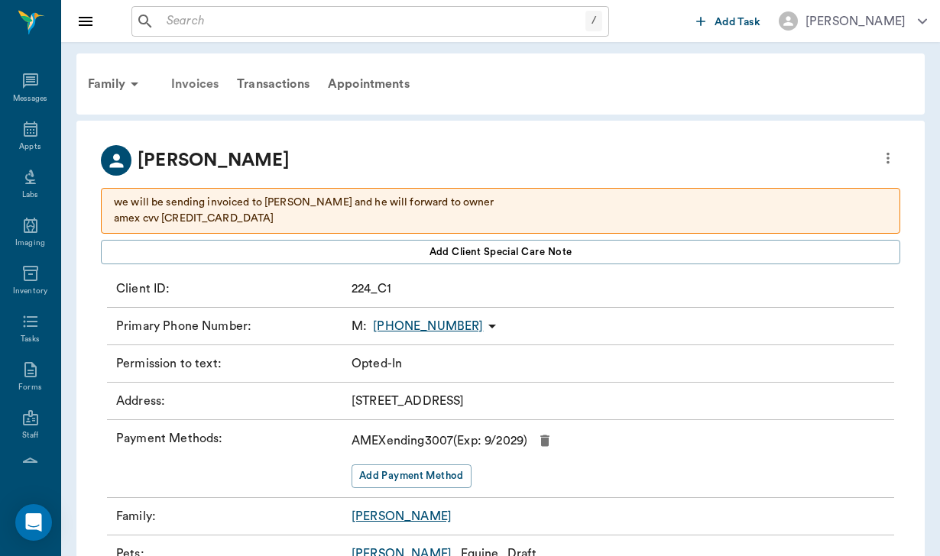
click at [214, 87] on div "Invoices" at bounding box center [195, 84] width 66 height 37
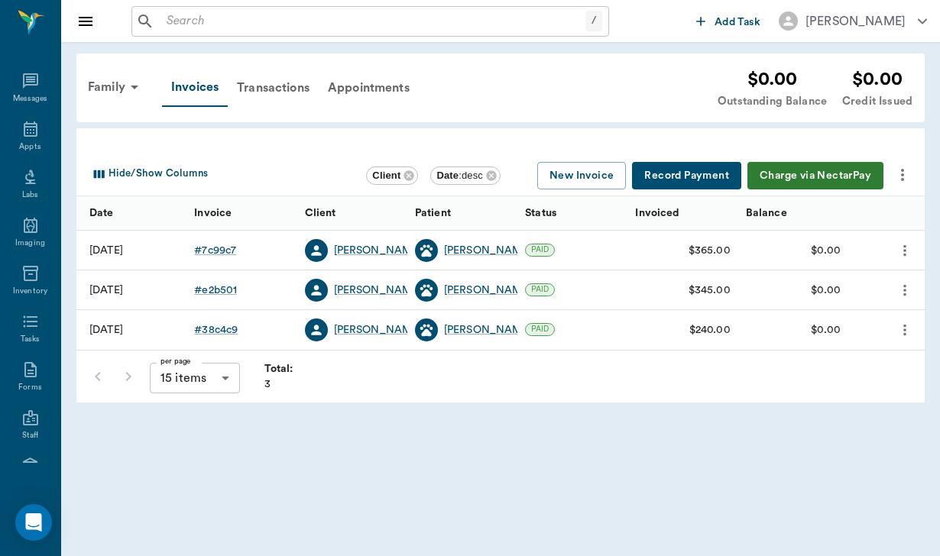
click at [901, 177] on icon "more" at bounding box center [902, 175] width 18 height 18
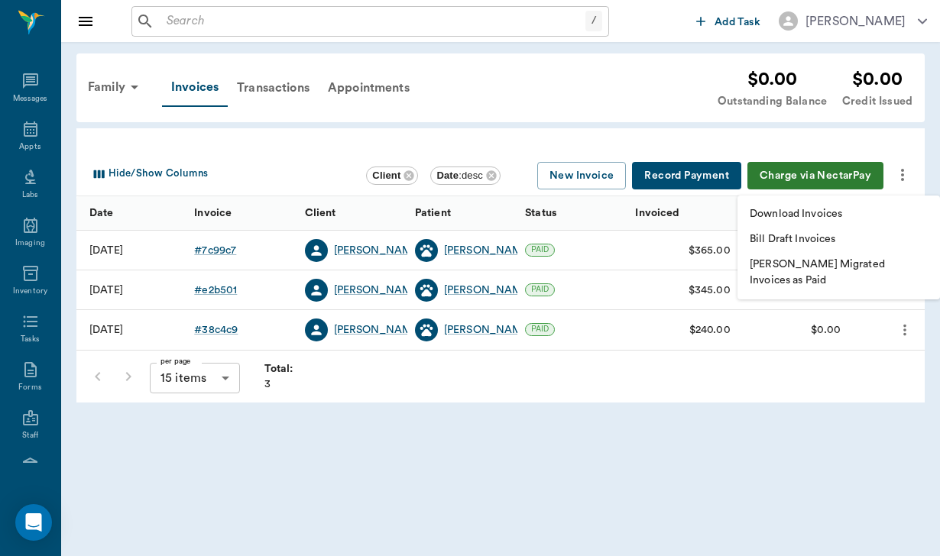
click at [290, 86] on div at bounding box center [470, 278] width 940 height 556
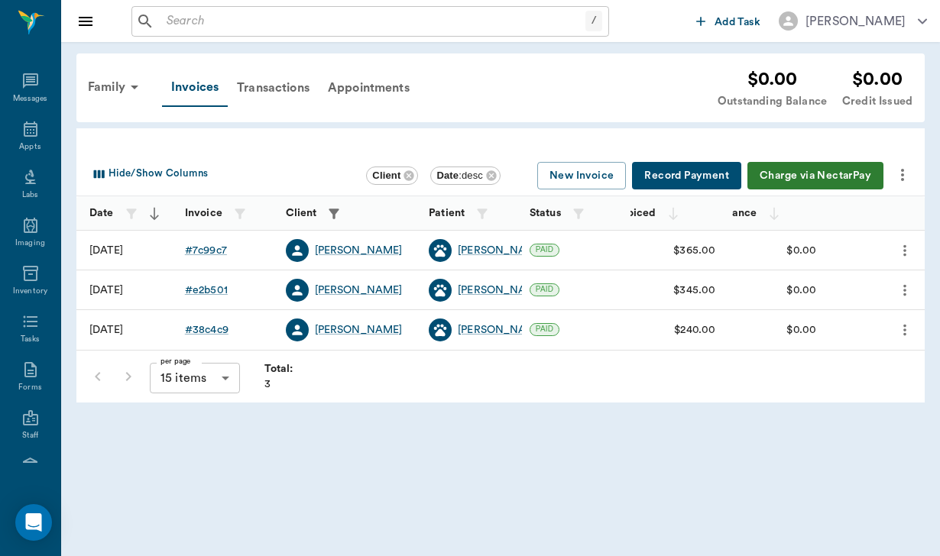
click at [290, 86] on div "Transactions" at bounding box center [273, 88] width 91 height 37
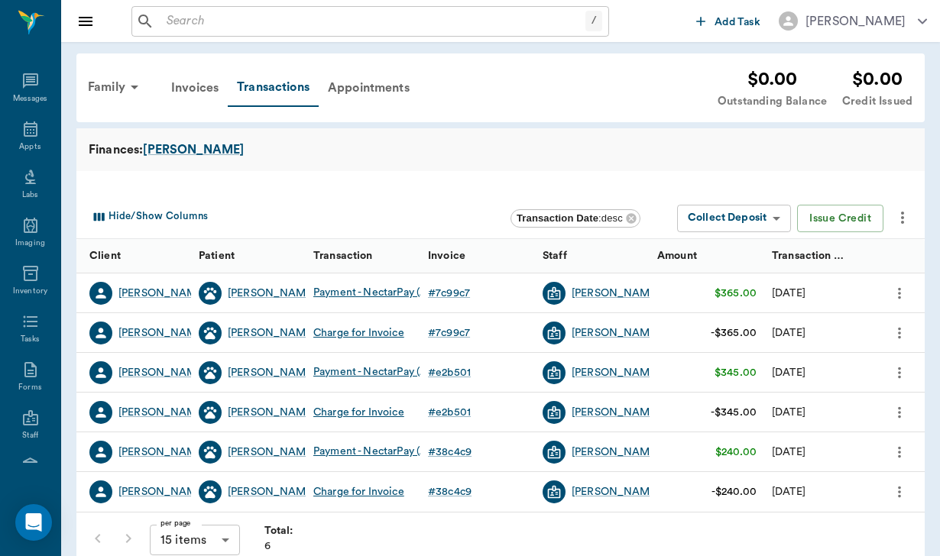
click at [905, 217] on icon "more" at bounding box center [902, 218] width 18 height 18
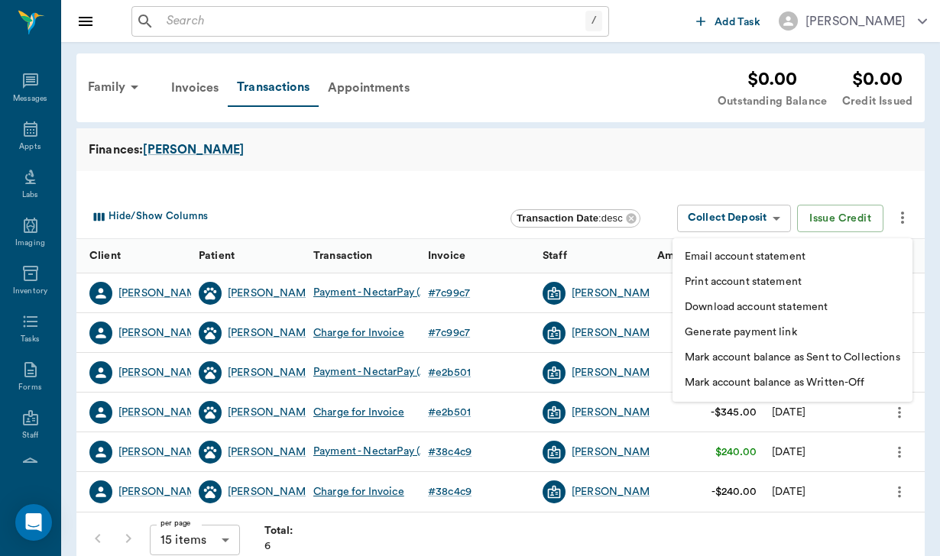
click at [749, 307] on p "Download account statement" at bounding box center [756, 307] width 143 height 16
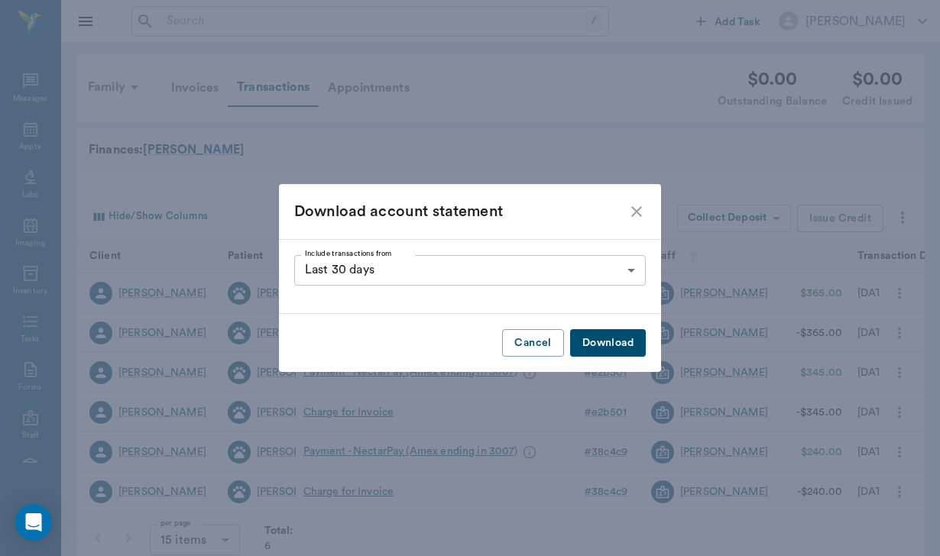
click at [635, 219] on icon "close" at bounding box center [636, 211] width 18 height 18
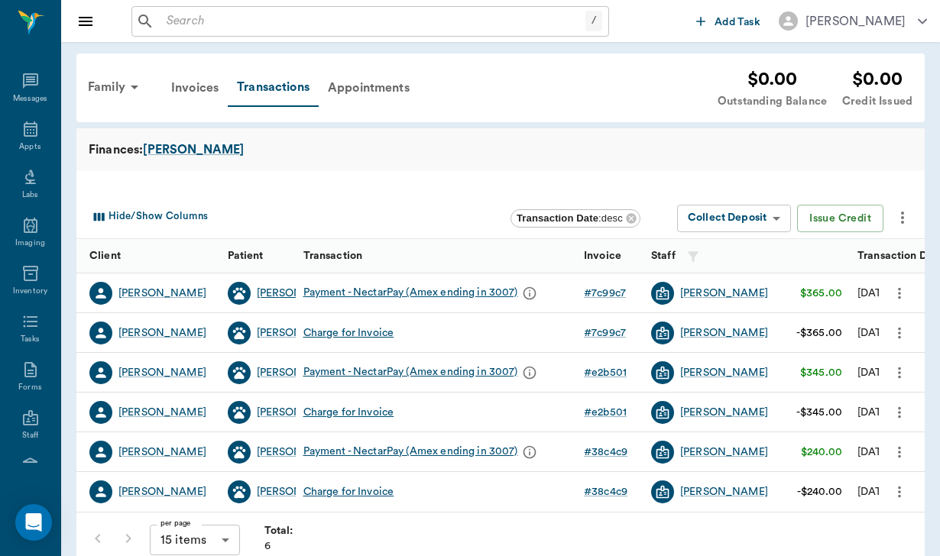
click at [279, 294] on div "Lance" at bounding box center [301, 293] width 88 height 15
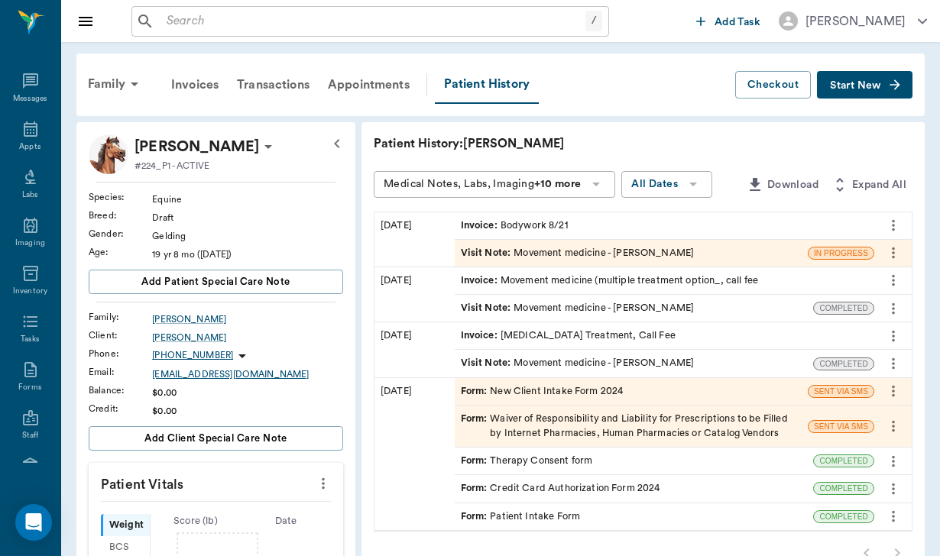
click at [191, 371] on div "aphil525@gmail.com" at bounding box center [247, 374] width 191 height 14
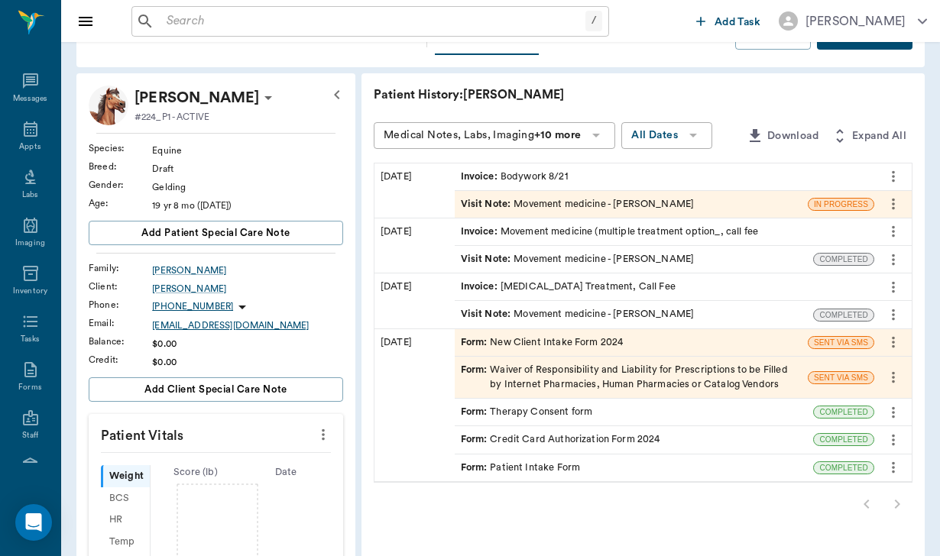
scroll to position [50, 0]
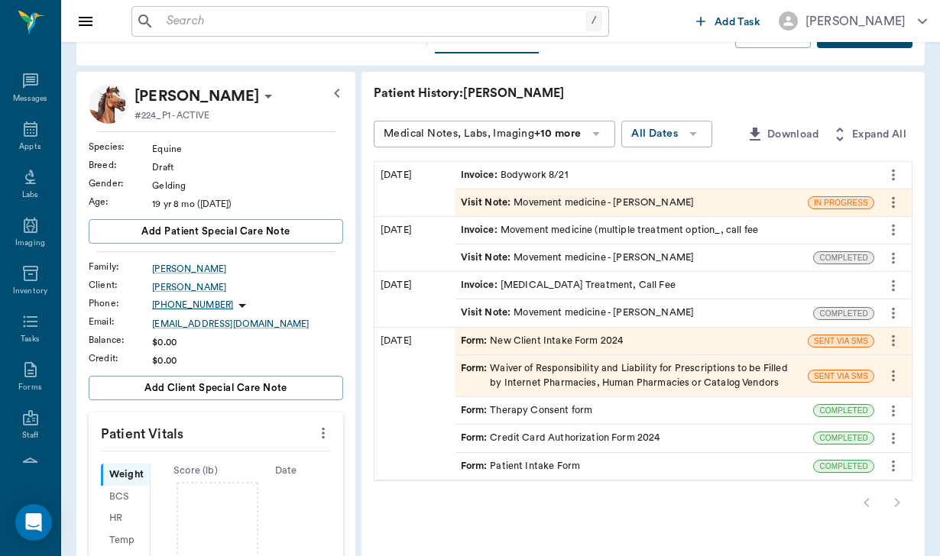
click at [183, 18] on input "text" at bounding box center [372, 21] width 425 height 21
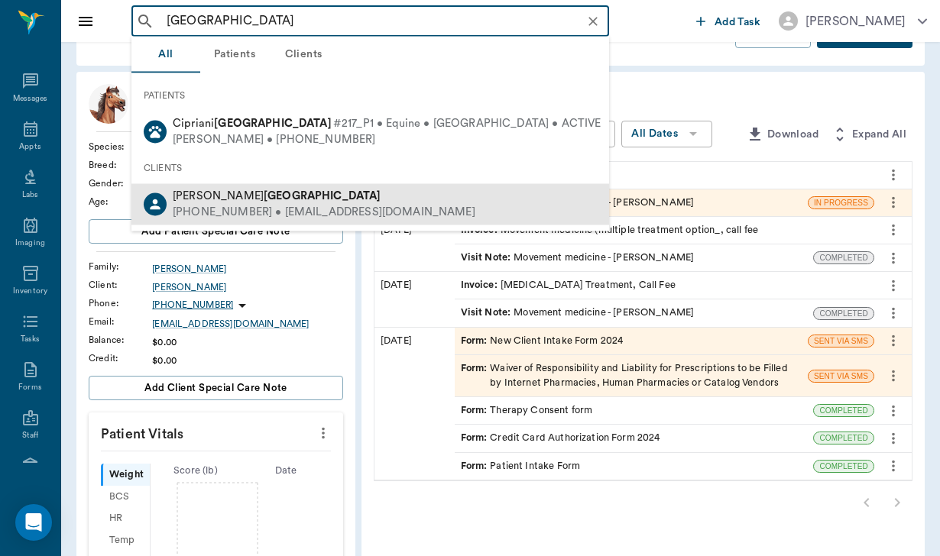
click at [247, 217] on div "(210) 392-3980 • jburllington@massageheights.com" at bounding box center [324, 213] width 303 height 16
type input "burlington"
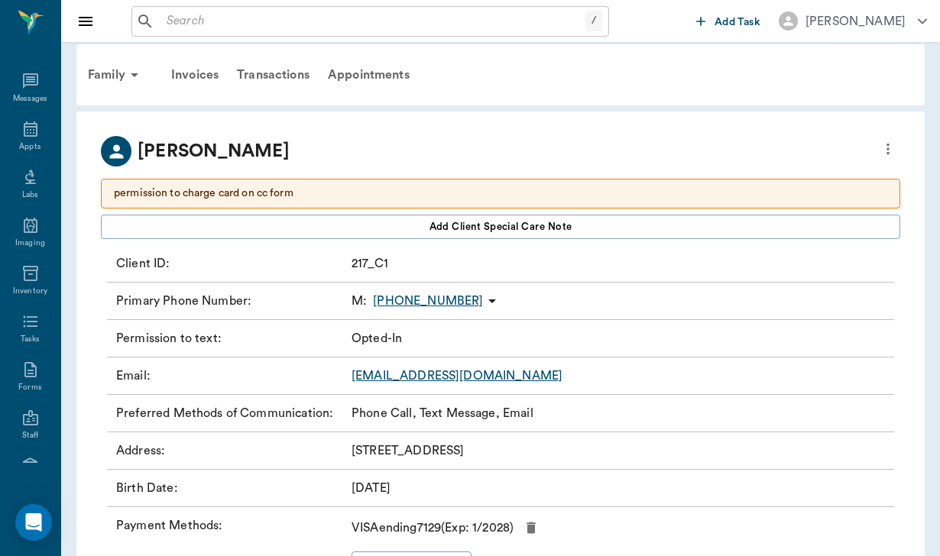
scroll to position [10, 0]
click at [206, 70] on div "Invoices" at bounding box center [195, 74] width 66 height 37
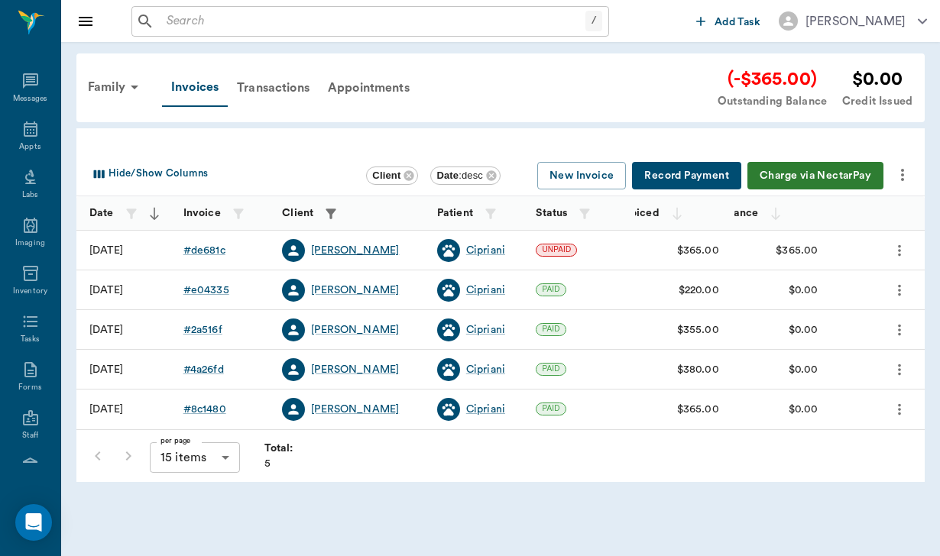
click at [349, 249] on div "Jennifer Burlington" at bounding box center [355, 250] width 88 height 15
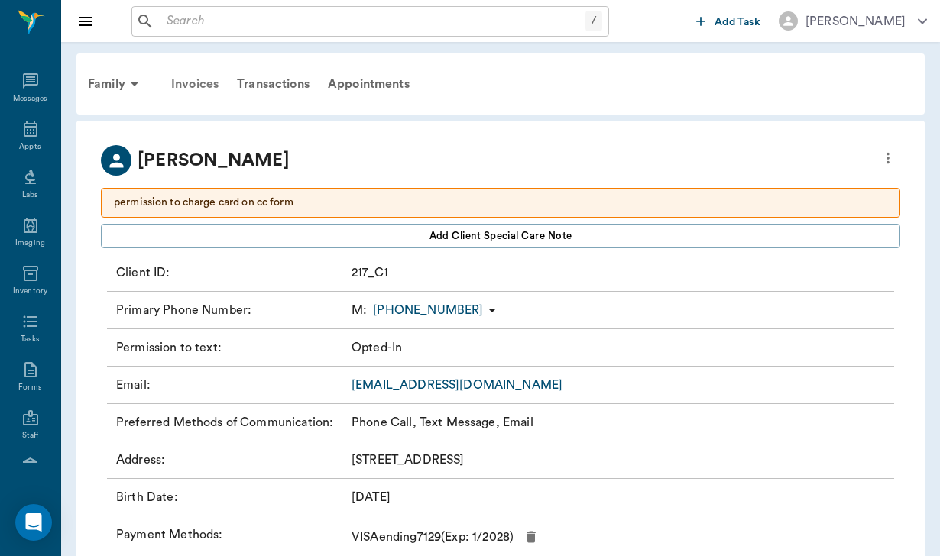
click at [208, 78] on div "Invoices" at bounding box center [195, 84] width 66 height 37
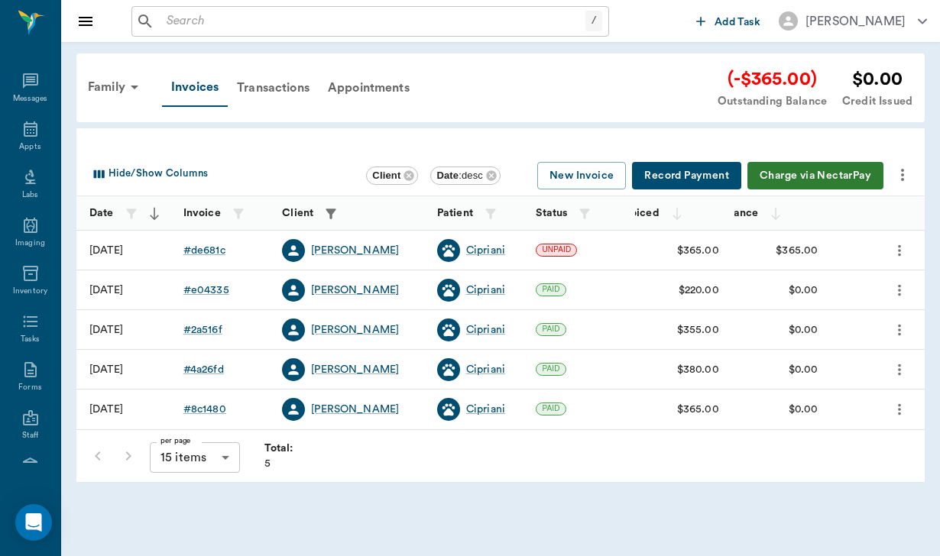
click at [820, 182] on button "Charge via NectarPay" at bounding box center [815, 176] width 136 height 28
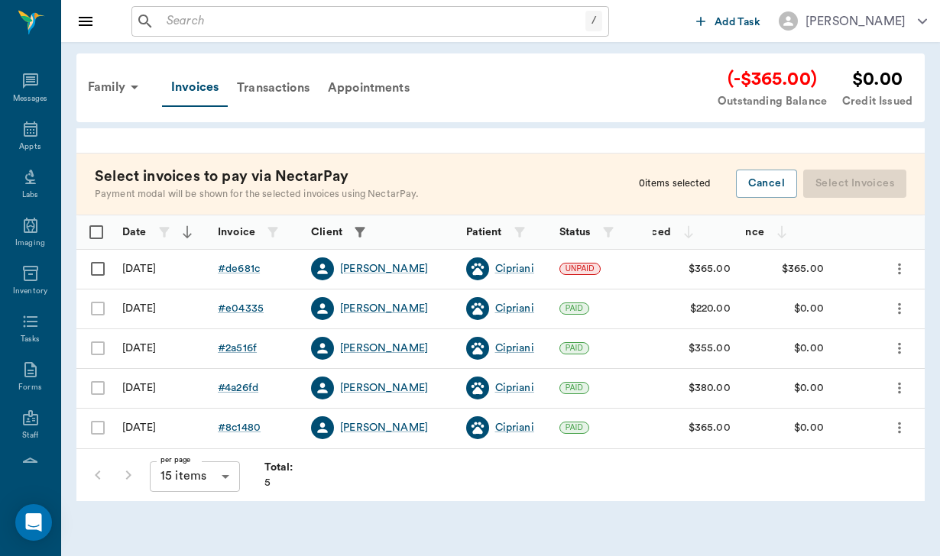
click at [105, 270] on input "Select row" at bounding box center [98, 269] width 32 height 32
checkbox input "false"
checkbox input "true"
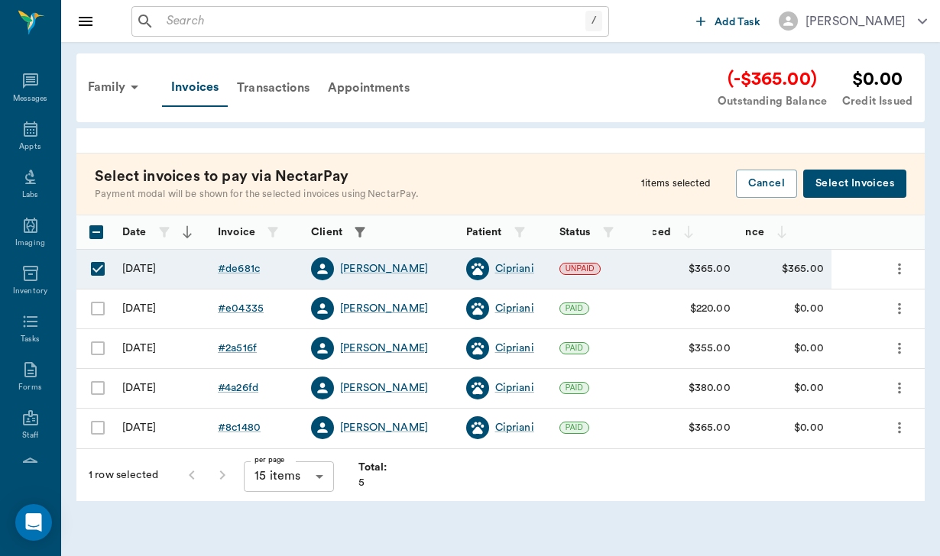
click at [873, 186] on button "Select Invoices" at bounding box center [854, 184] width 103 height 28
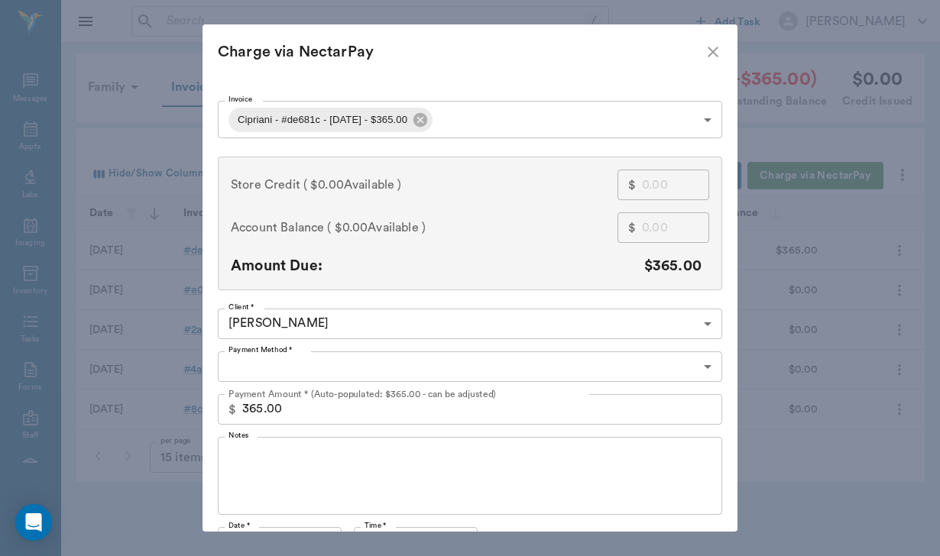
type input "CREDIT_CARDS_ON_FILE"
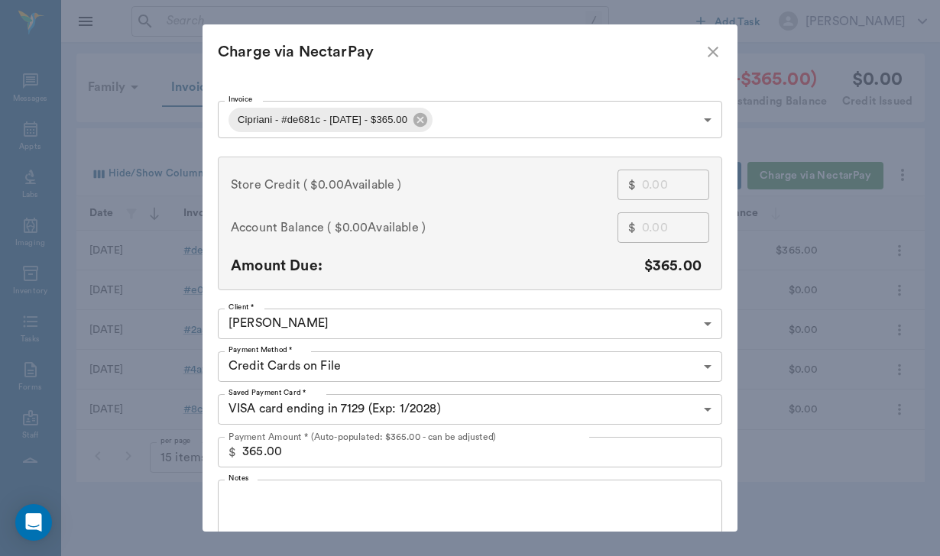
click at [282, 489] on div "x Notes" at bounding box center [470, 519] width 504 height 78
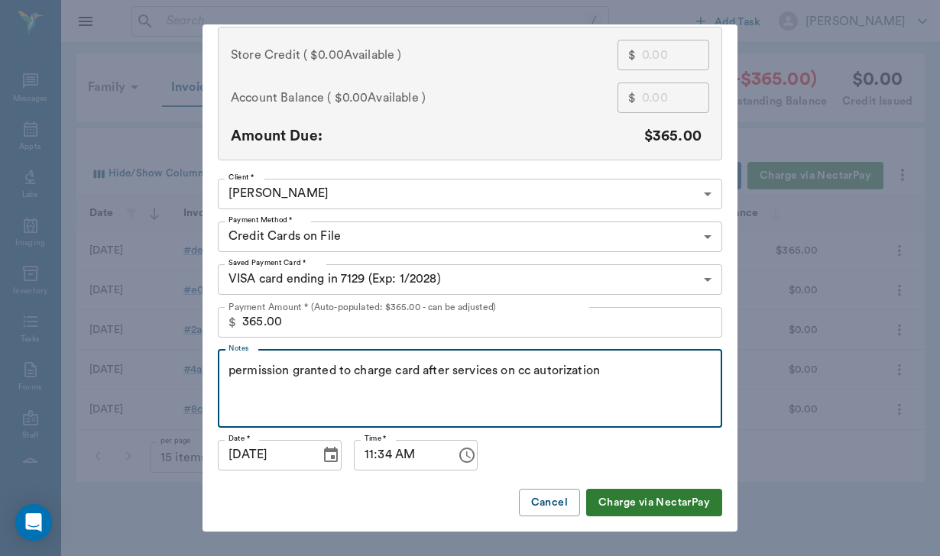
scroll to position [129, 0]
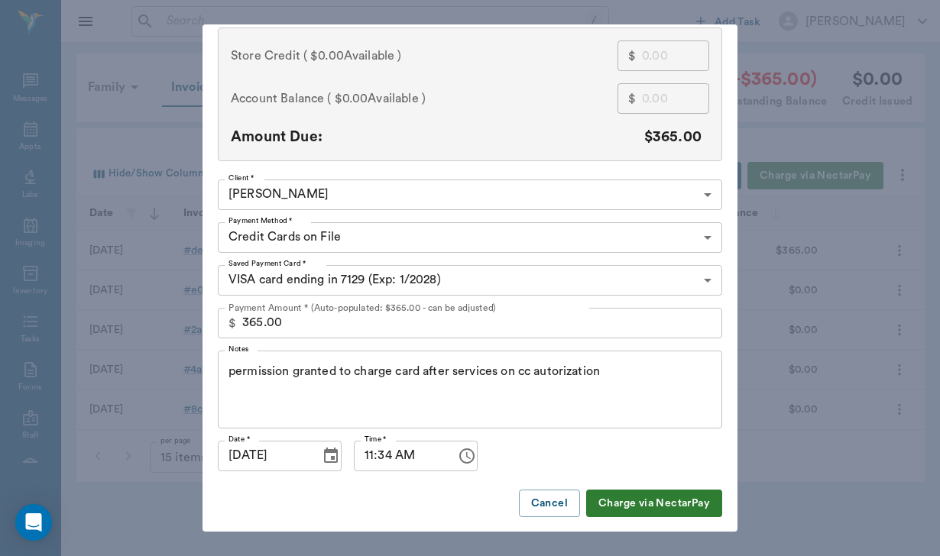
click at [608, 492] on button "Charge via NectarPay" at bounding box center [654, 504] width 136 height 28
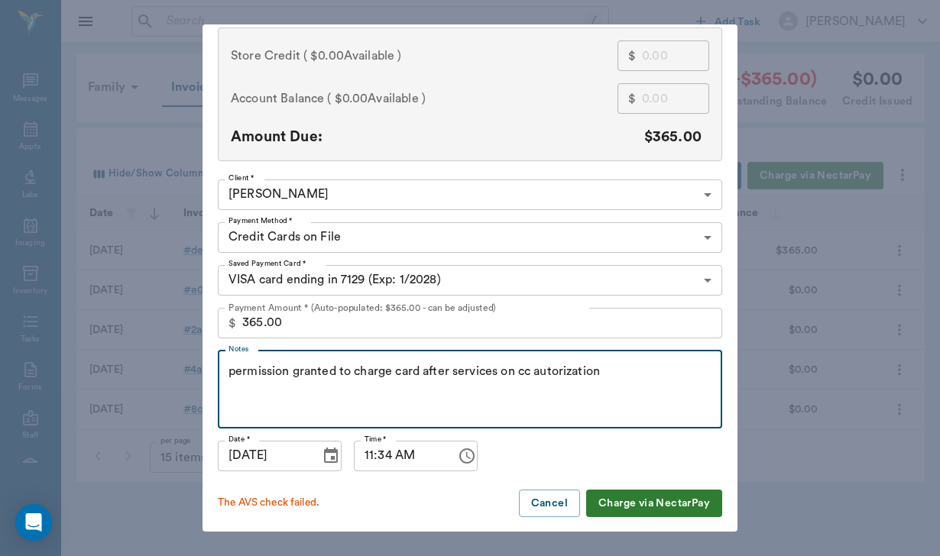
click at [555, 372] on textarea "permission granted to charge card after services on cc autorization" at bounding box center [469, 389] width 483 height 53
type textarea "permission granted to charge card after services on cc authorization"
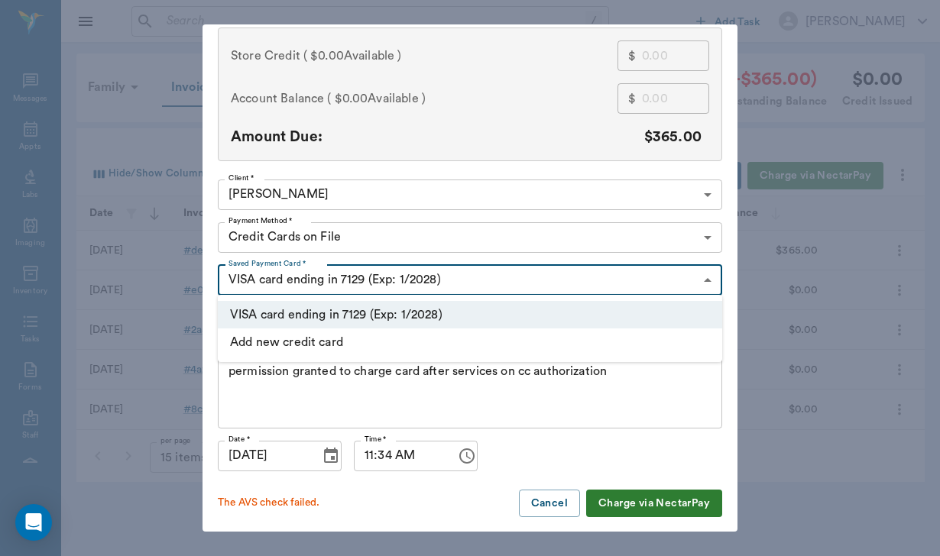
click at [494, 281] on body "/ ​ Add Task Helen Newsham Nectar Messages Appts Labs Imaging Inventory Tasks F…" at bounding box center [470, 278] width 940 height 556
click at [494, 280] on div at bounding box center [470, 278] width 940 height 556
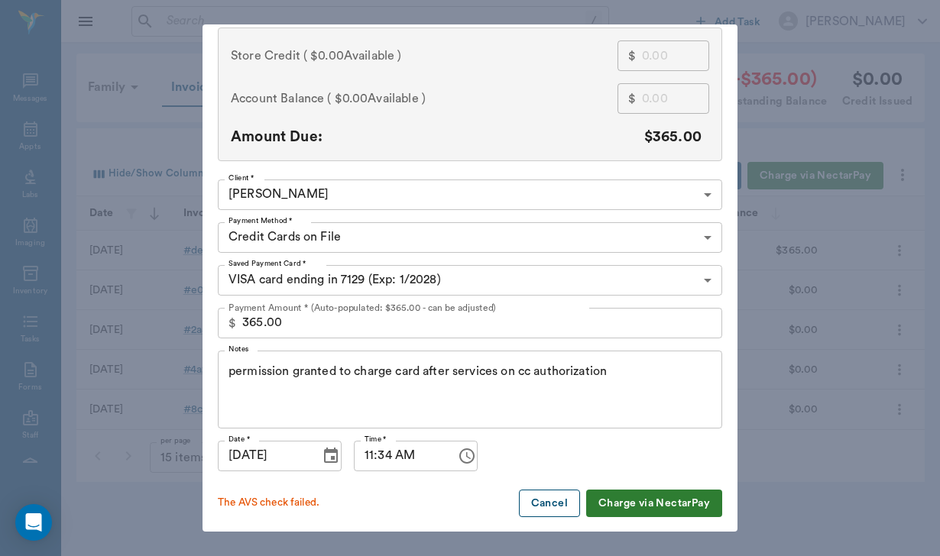
click at [538, 504] on button "Cancel" at bounding box center [549, 504] width 61 height 28
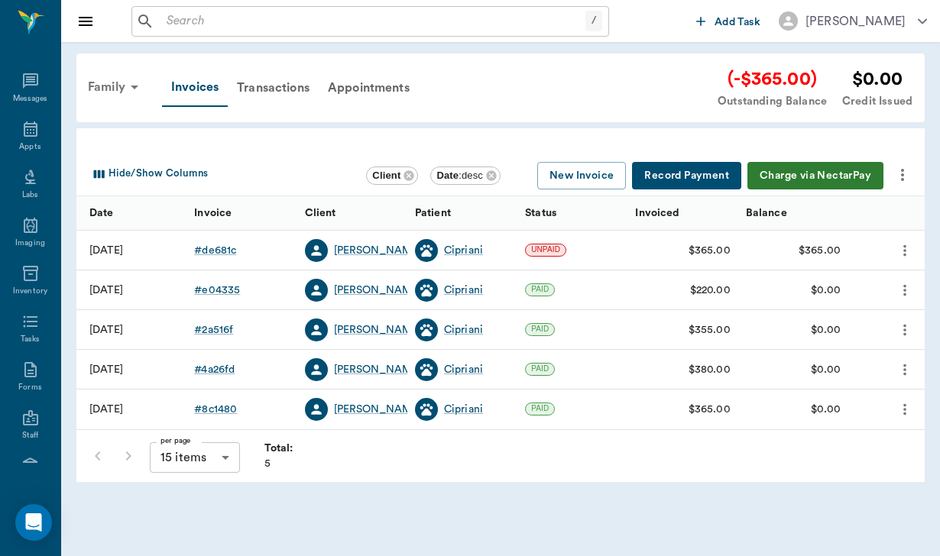
click at [107, 97] on div "Family" at bounding box center [116, 87] width 74 height 37
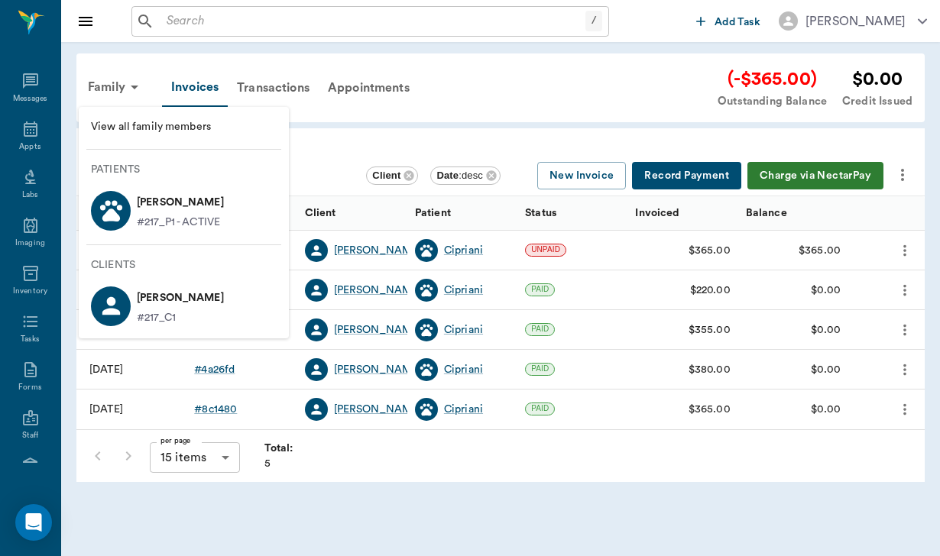
click at [193, 195] on p "Cipriani BURLINGTON" at bounding box center [180, 202] width 87 height 24
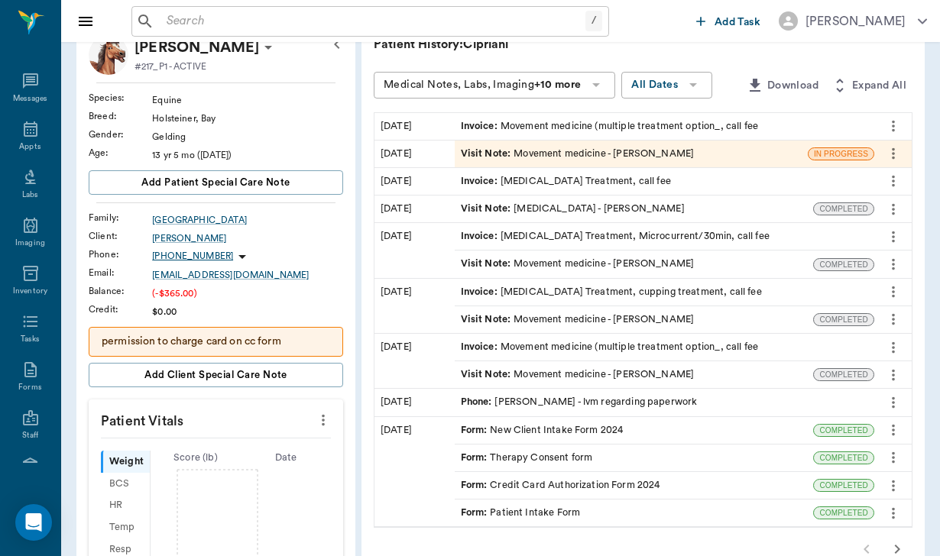
scroll to position [101, 0]
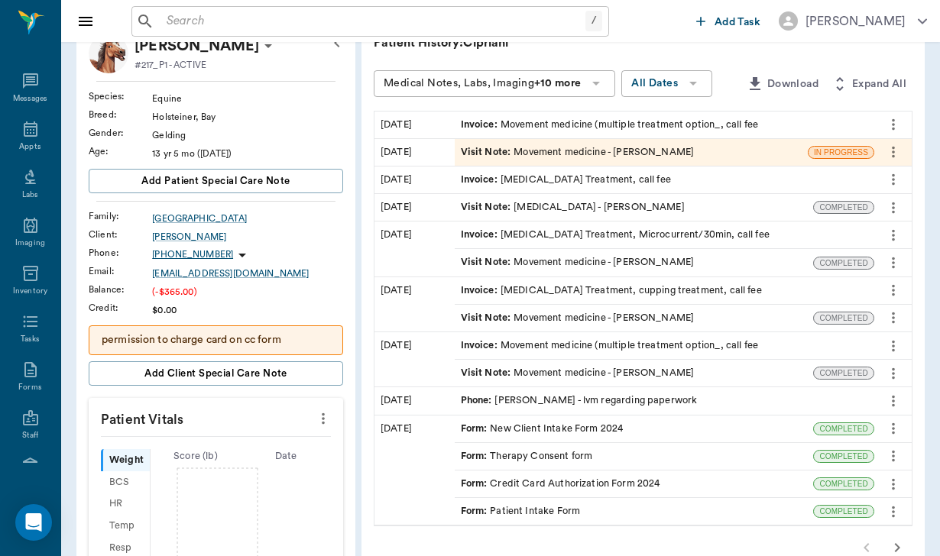
click at [602, 475] on div "Form : Credit Card Authorization Form 2024" at bounding box center [634, 484] width 359 height 27
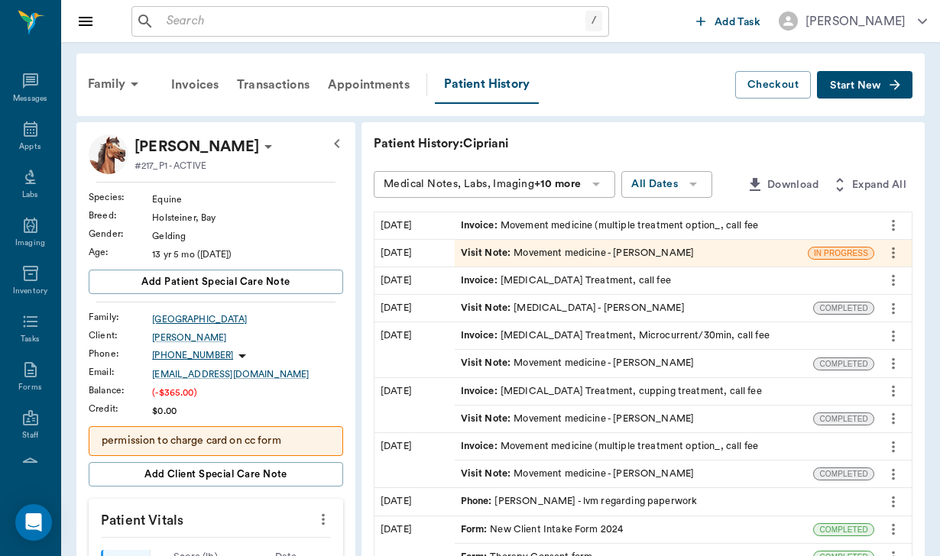
scroll to position [0, 0]
click at [202, 341] on div "Jennifer Burlington" at bounding box center [247, 338] width 191 height 14
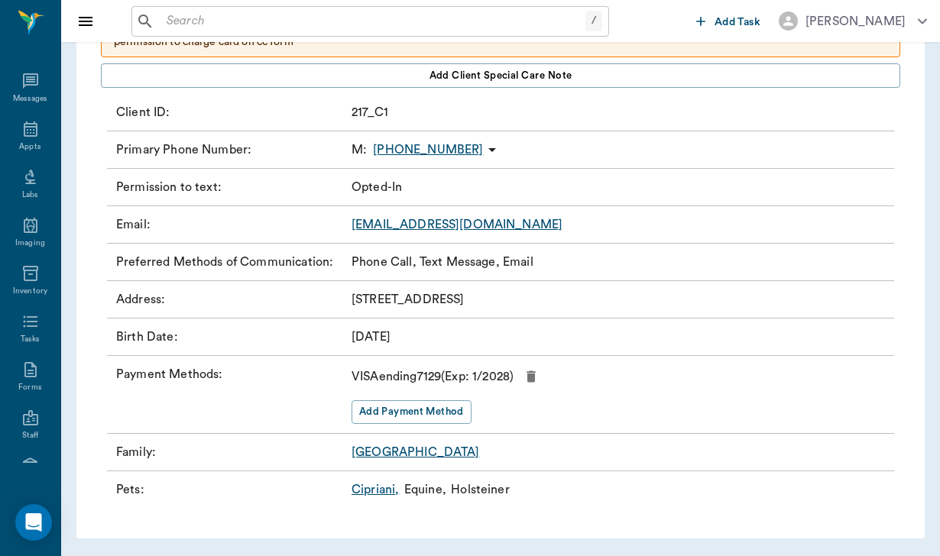
scroll to position [160, 0]
click at [539, 378] on icon "button" at bounding box center [530, 377] width 15 height 15
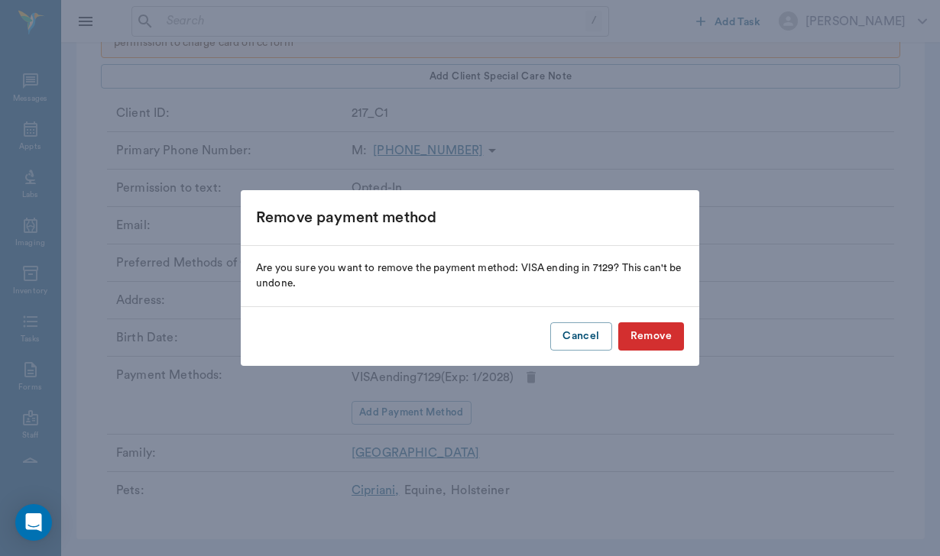
click at [644, 322] on button "Remove" at bounding box center [651, 336] width 66 height 28
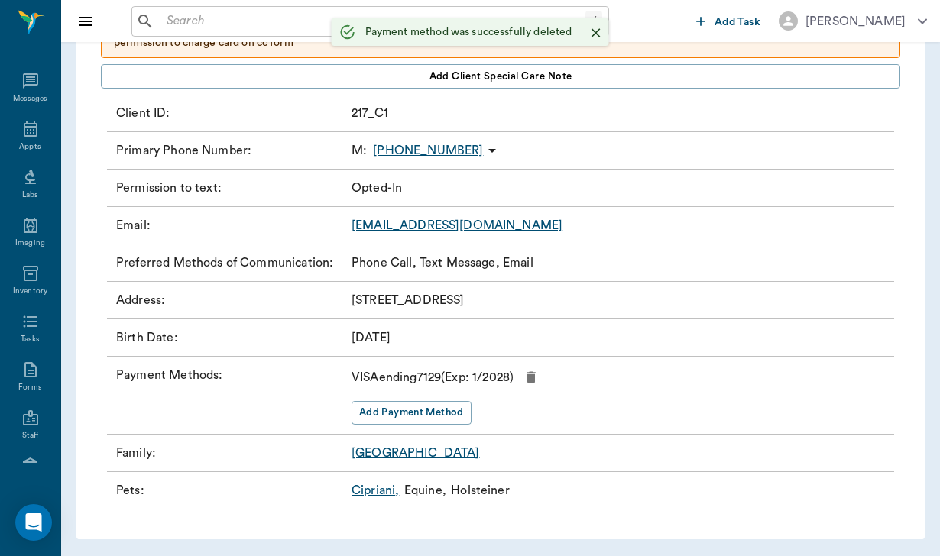
click at [650, 337] on button "Remove" at bounding box center [651, 336] width 66 height 28
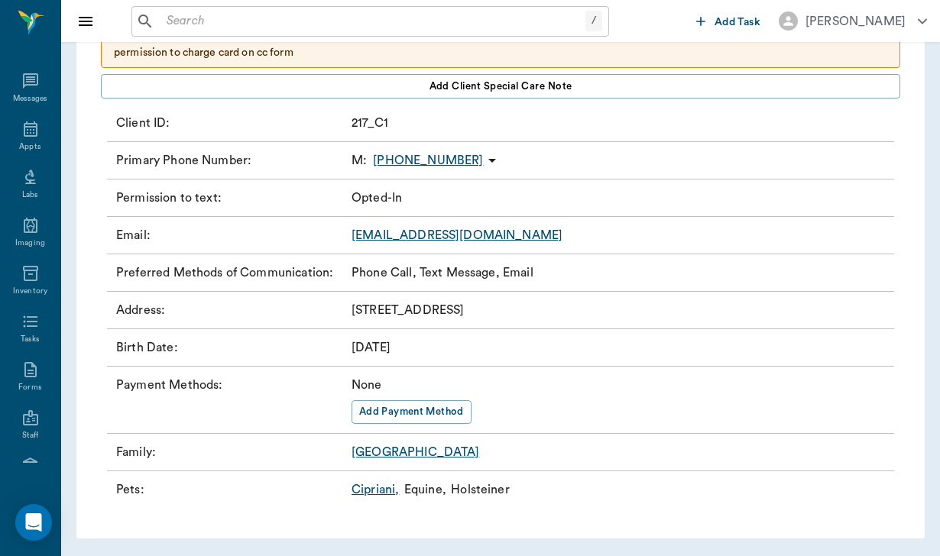
scroll to position [149, 0]
click at [393, 406] on button "Add Payment Method" at bounding box center [411, 413] width 120 height 24
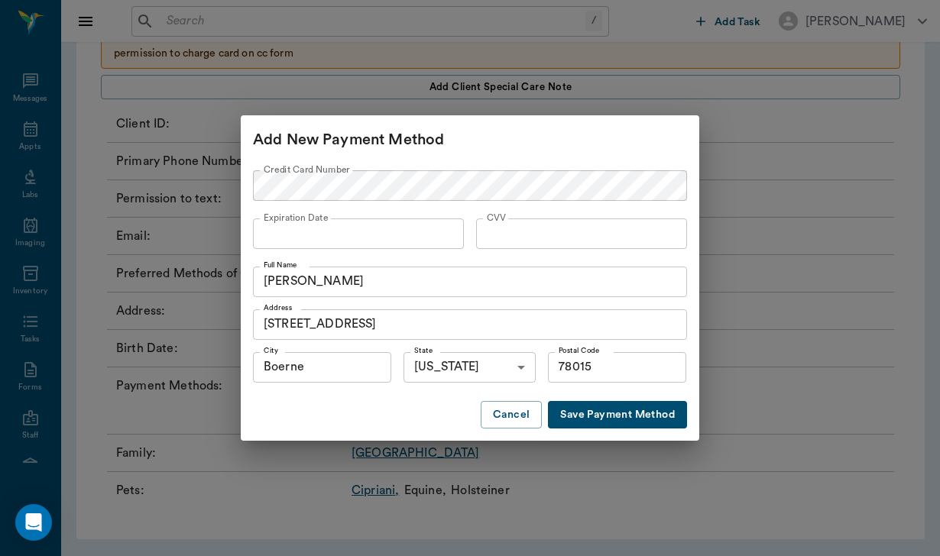
click at [651, 419] on button "Save Payment Method" at bounding box center [617, 415] width 139 height 28
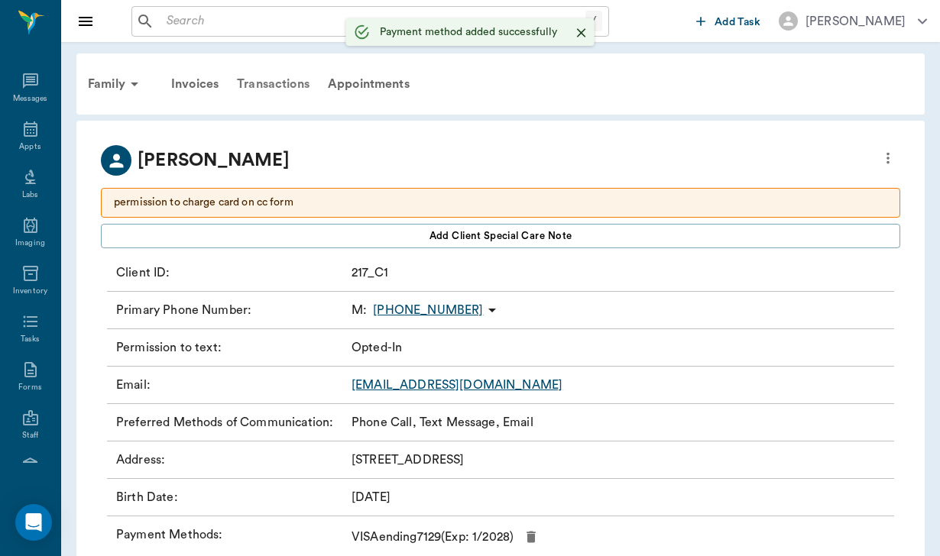
scroll to position [0, 0]
click at [189, 79] on div "Invoices" at bounding box center [195, 84] width 66 height 37
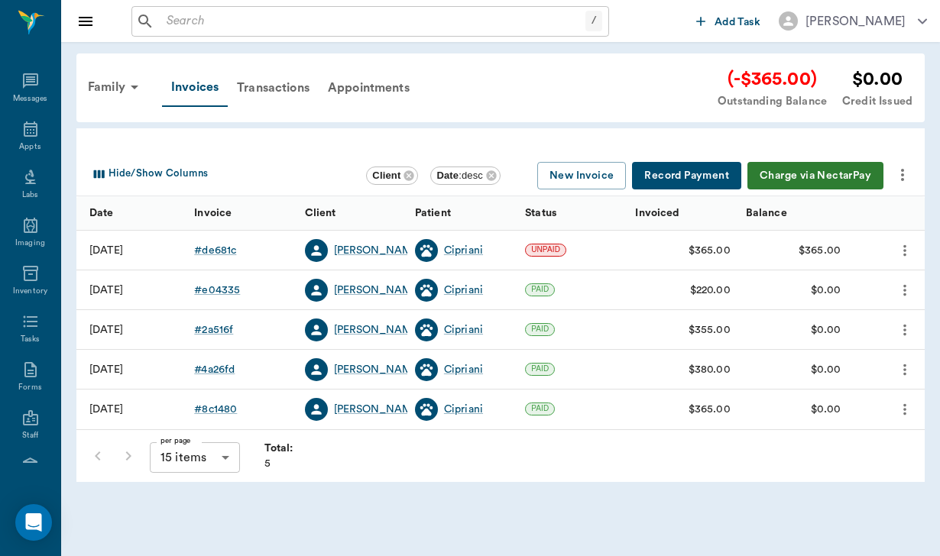
click at [850, 172] on button "Charge via NectarPay" at bounding box center [815, 176] width 136 height 28
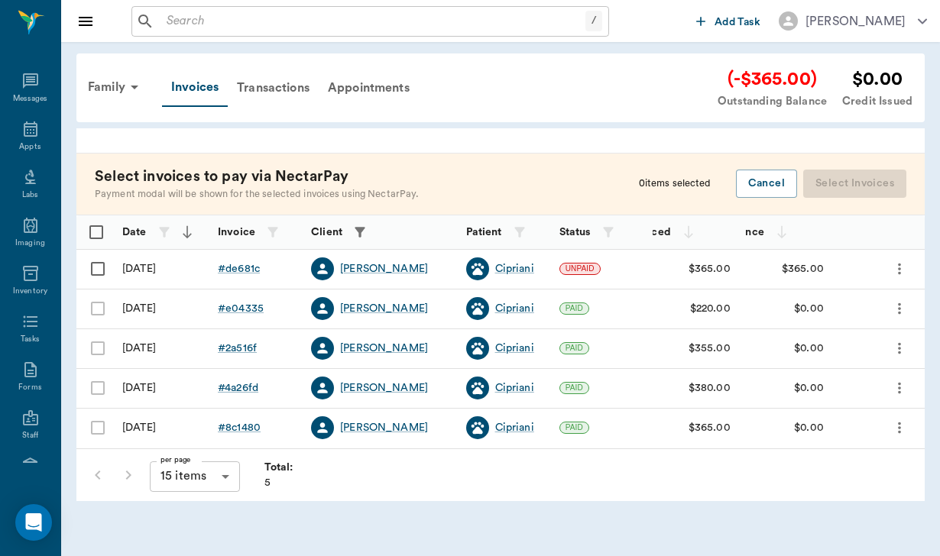
click at [99, 269] on input "Select row" at bounding box center [98, 269] width 32 height 32
checkbox input "false"
checkbox input "true"
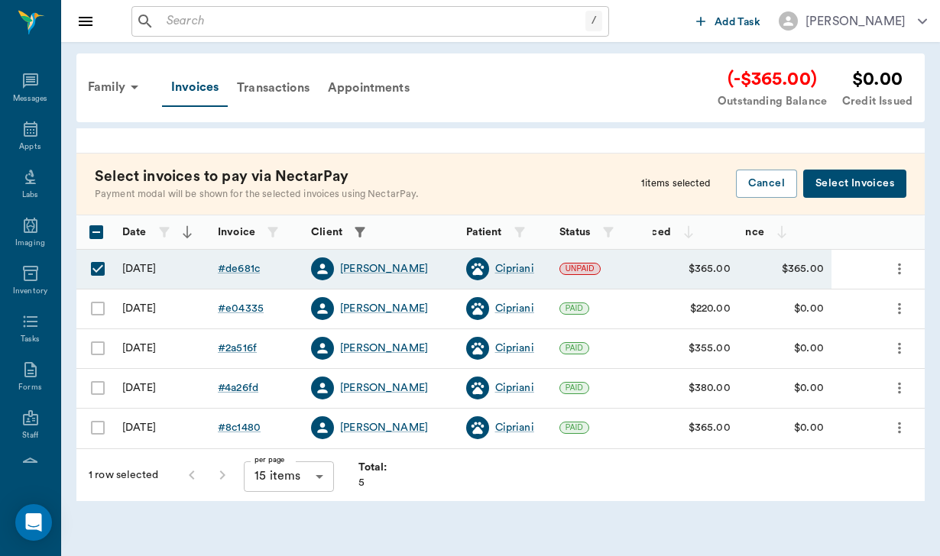
click at [827, 186] on button "Select Invoices" at bounding box center [854, 184] width 103 height 28
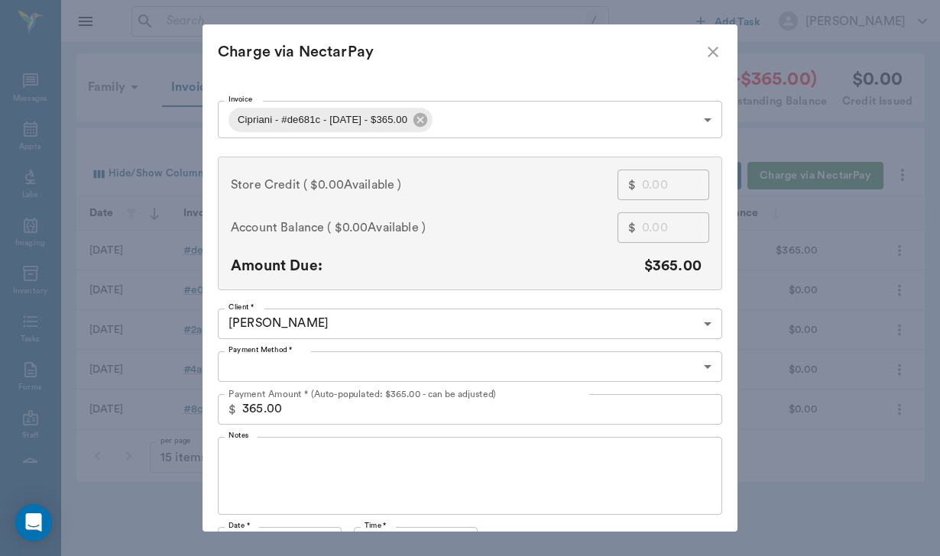
type input "CREDIT_CARDS_ON_FILE"
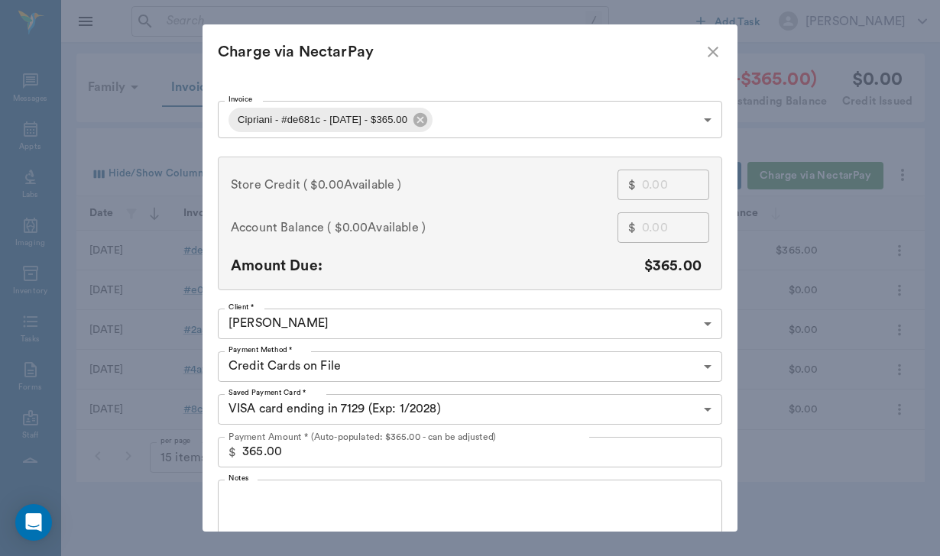
click at [254, 513] on textarea "Notes" at bounding box center [469, 518] width 483 height 53
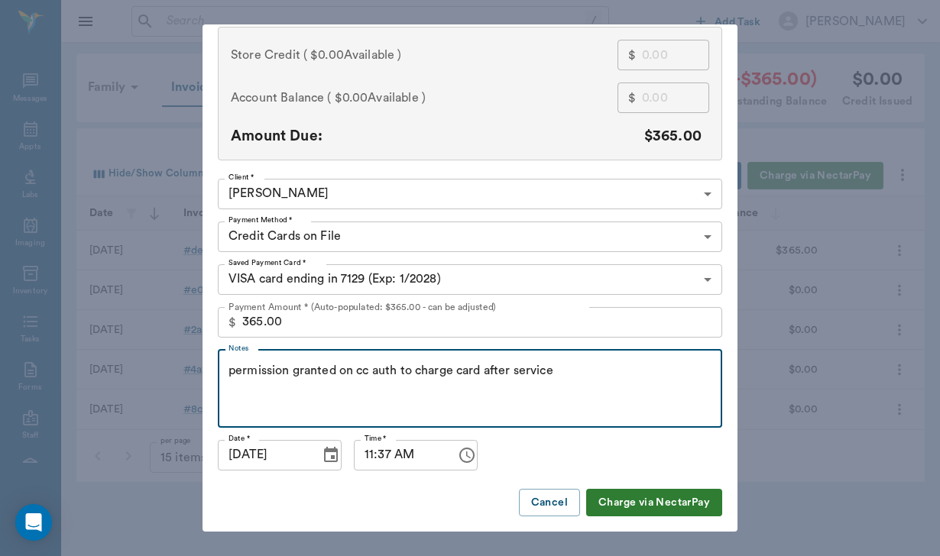
scroll to position [129, 0]
type textarea "permission granted on cc auth to charge card after service"
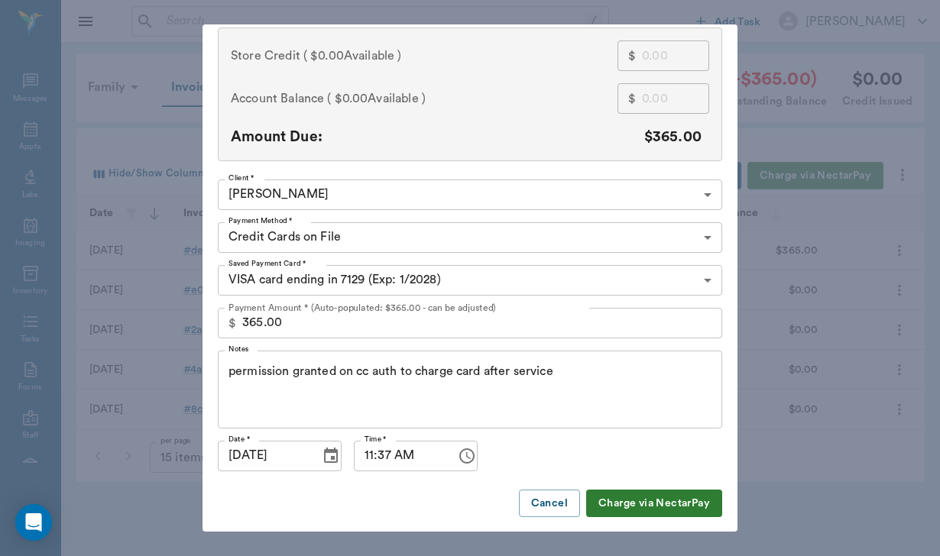
click at [625, 501] on button "Charge via NectarPay" at bounding box center [654, 504] width 136 height 28
click at [532, 510] on button "Cancel" at bounding box center [549, 504] width 61 height 28
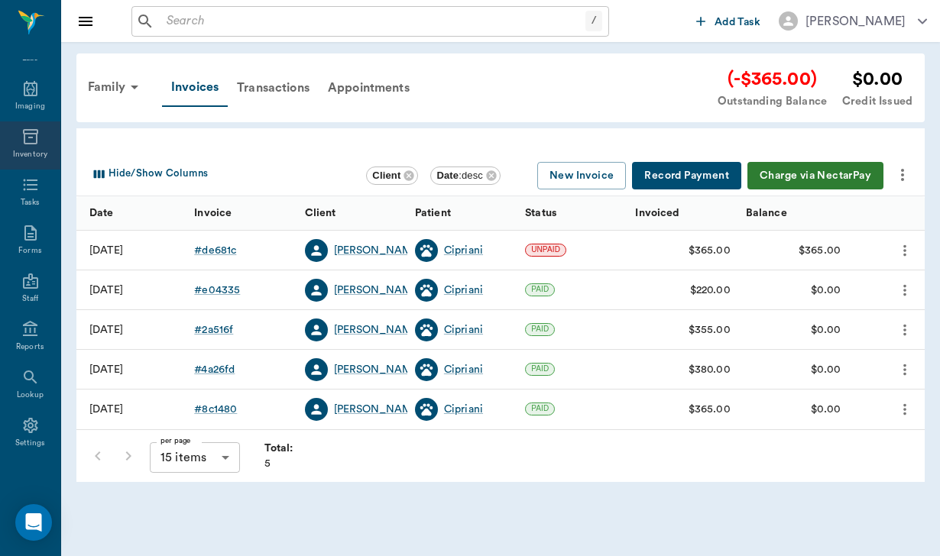
scroll to position [141, 0]
click at [30, 414] on div "Settings" at bounding box center [30, 434] width 60 height 48
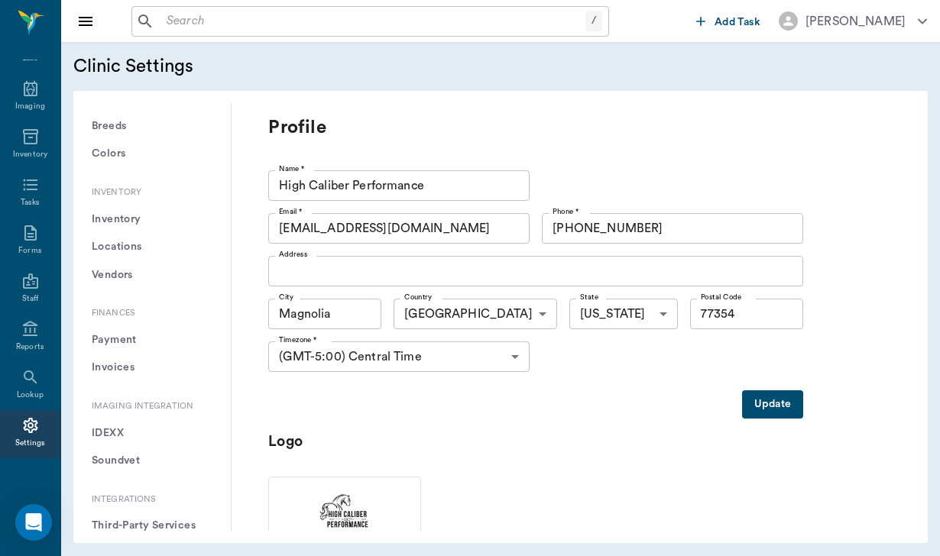
scroll to position [1088, 0]
click at [134, 327] on button "Payment" at bounding box center [152, 341] width 133 height 28
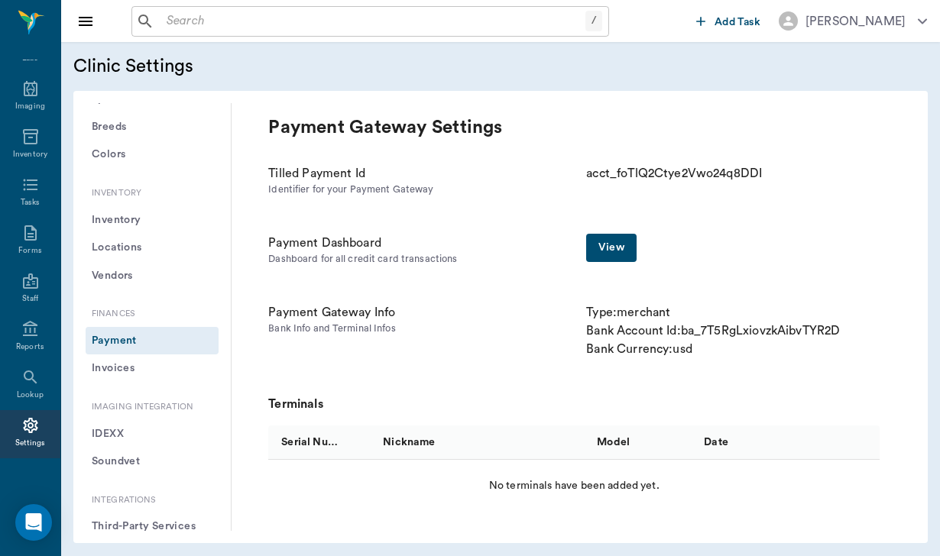
click at [610, 251] on link "View" at bounding box center [611, 248] width 50 height 28
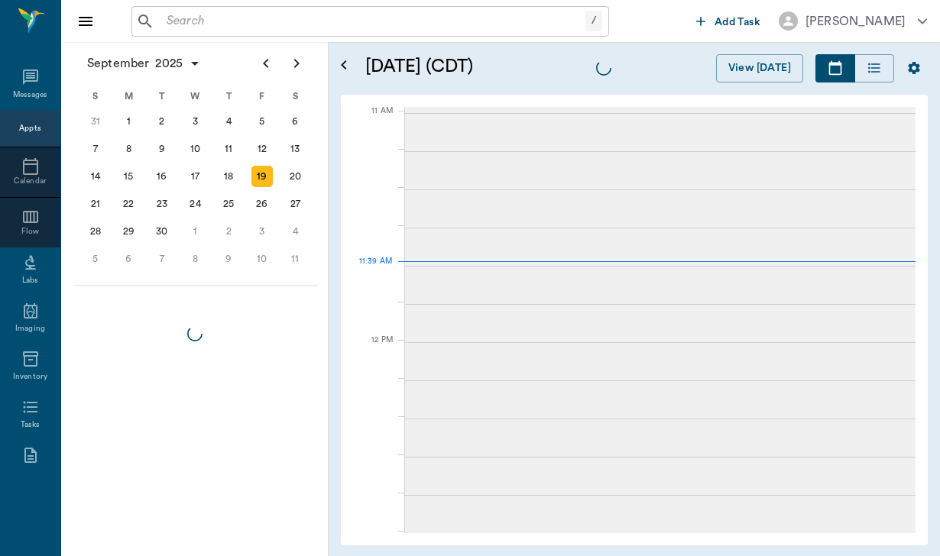
scroll to position [690, 0]
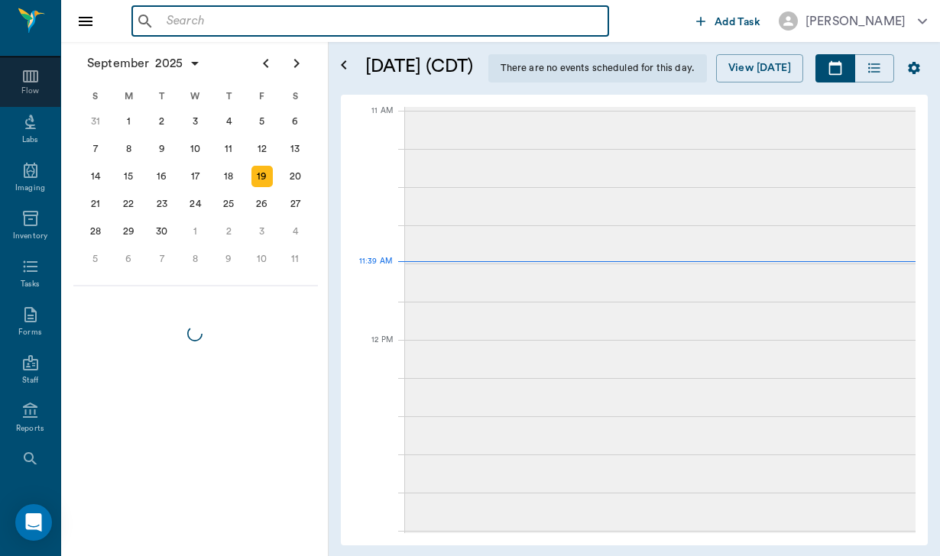
click at [161, 20] on input "text" at bounding box center [381, 21] width 442 height 21
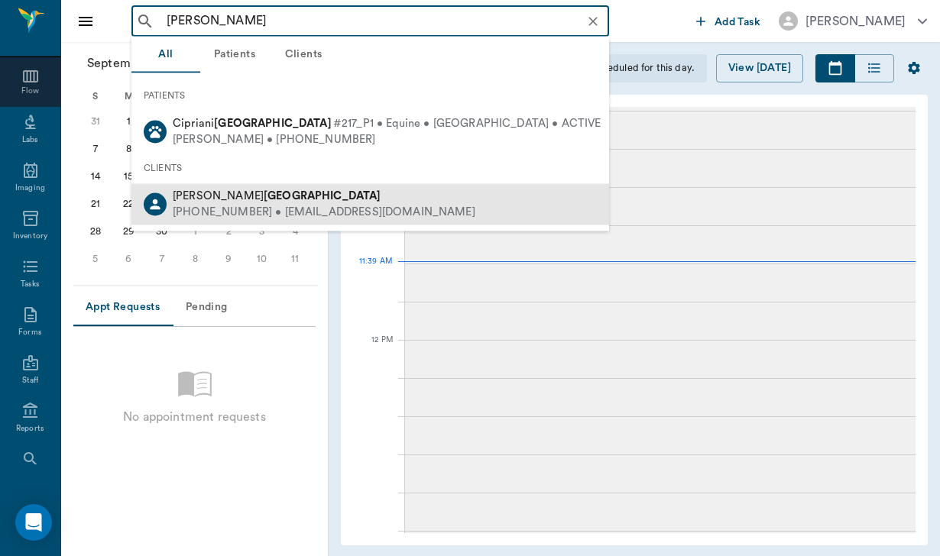
click at [242, 212] on div "[PHONE_NUMBER] • [EMAIL_ADDRESS][DOMAIN_NAME]" at bounding box center [324, 213] width 303 height 16
type input "[PERSON_NAME]"
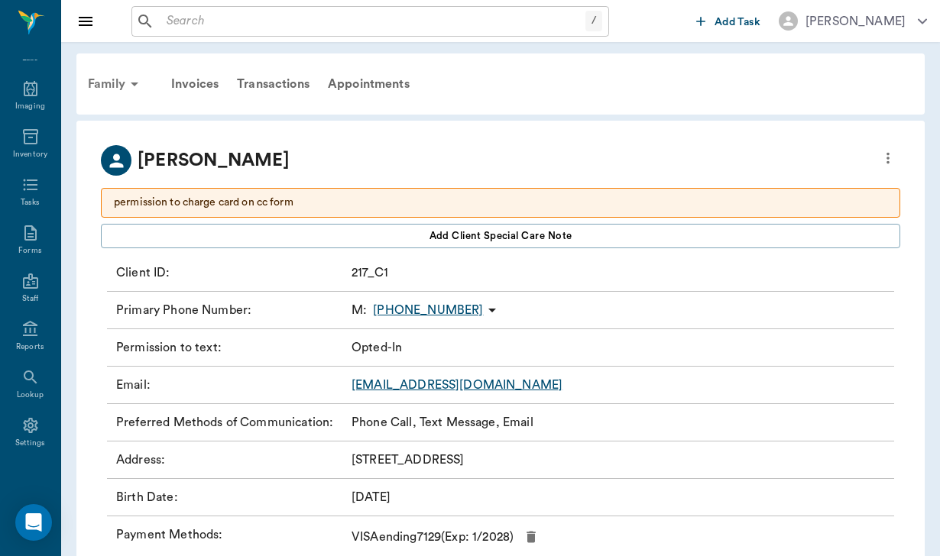
click at [116, 83] on div "Family" at bounding box center [116, 84] width 74 height 37
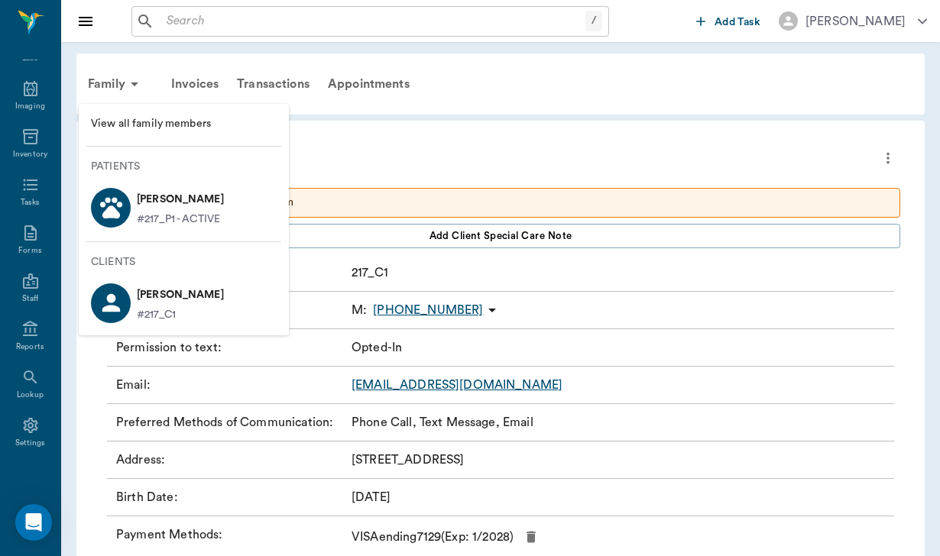
click at [164, 196] on p "[PERSON_NAME]" at bounding box center [180, 199] width 87 height 24
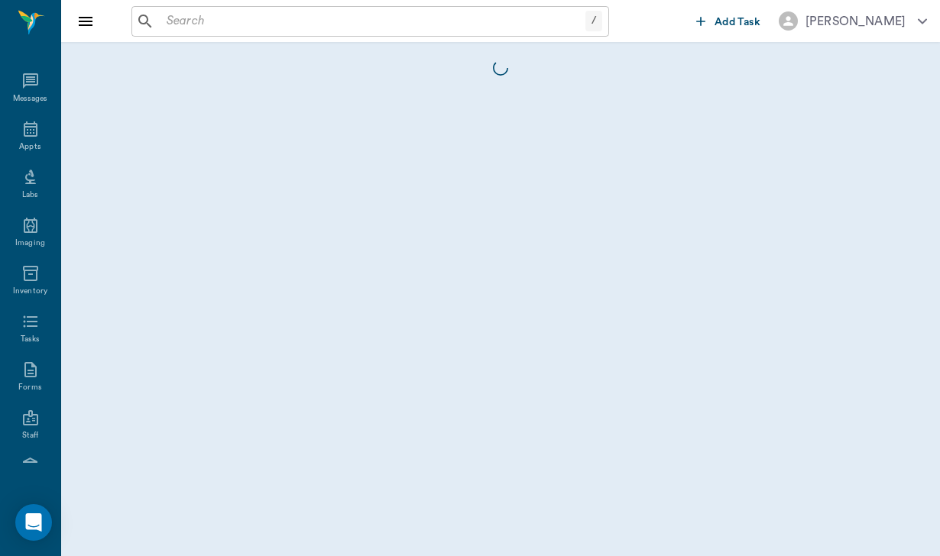
scroll to position [141, 0]
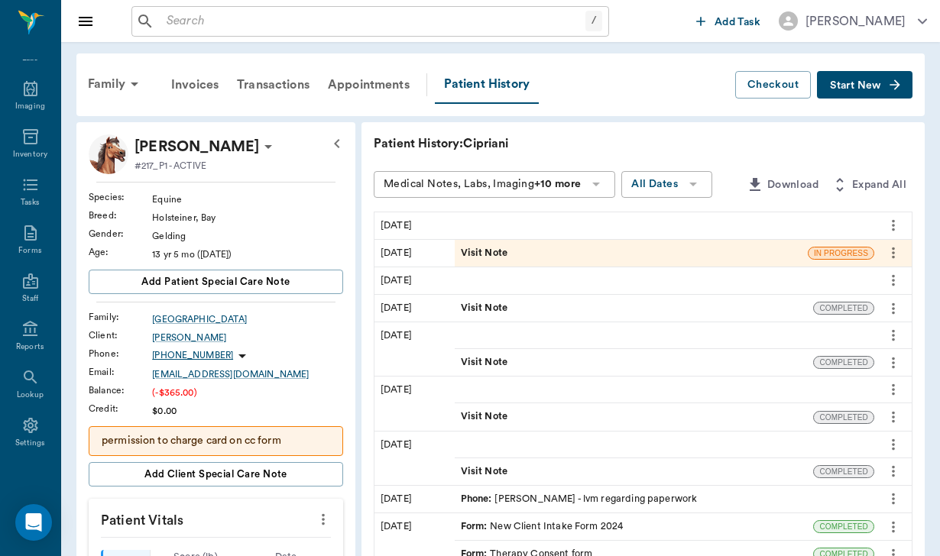
click at [849, 86] on span "Start New" at bounding box center [855, 86] width 51 height 0
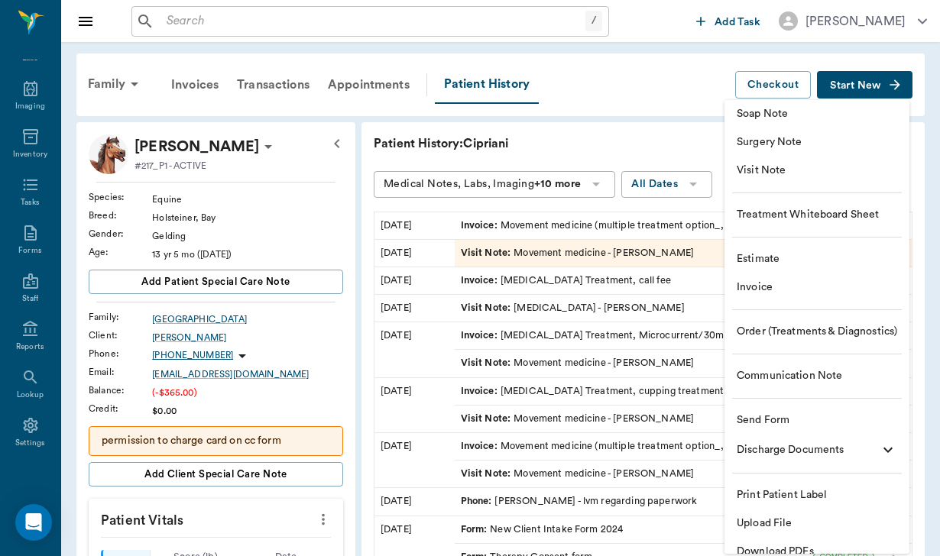
click at [763, 409] on li "Send Form" at bounding box center [816, 420] width 185 height 28
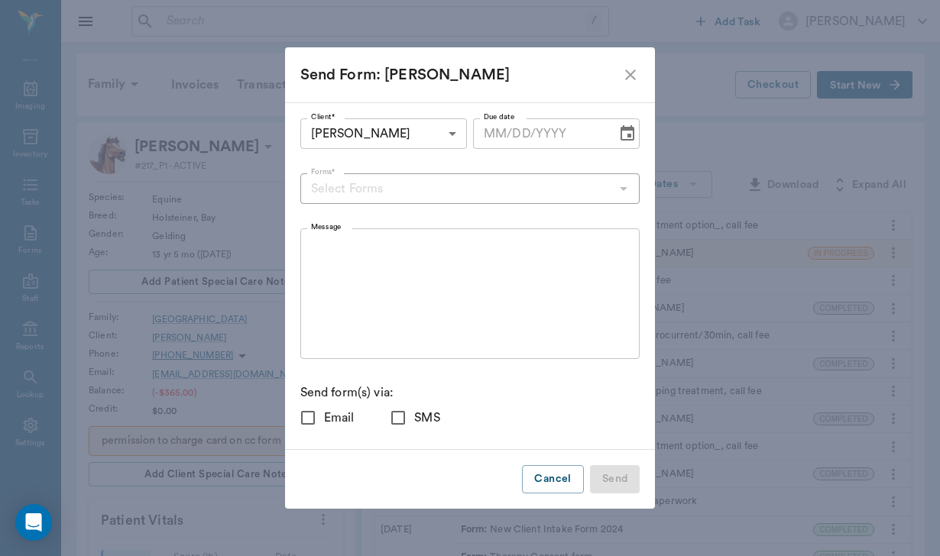
checkbox input "true"
click at [363, 189] on input "Forms*" at bounding box center [458, 188] width 306 height 21
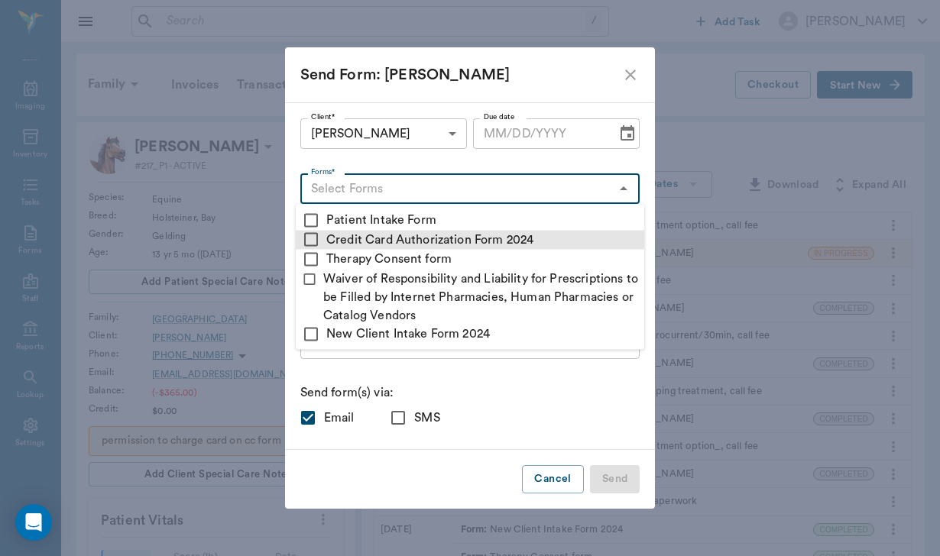
click at [307, 243] on input "checkbox" at bounding box center [311, 240] width 18 height 18
checkbox input "true"
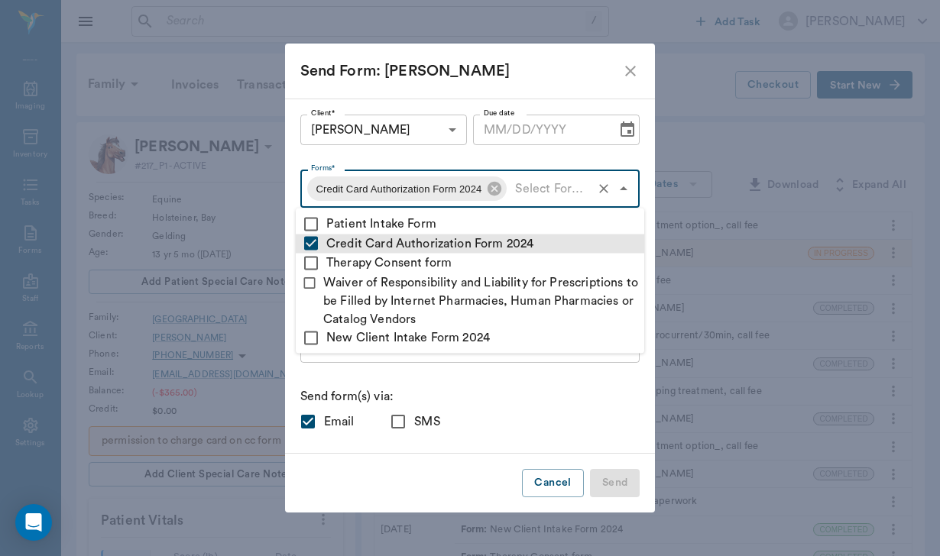
type textarea "Please complete the following forms before your visit: • Credit Card Authorizat…"
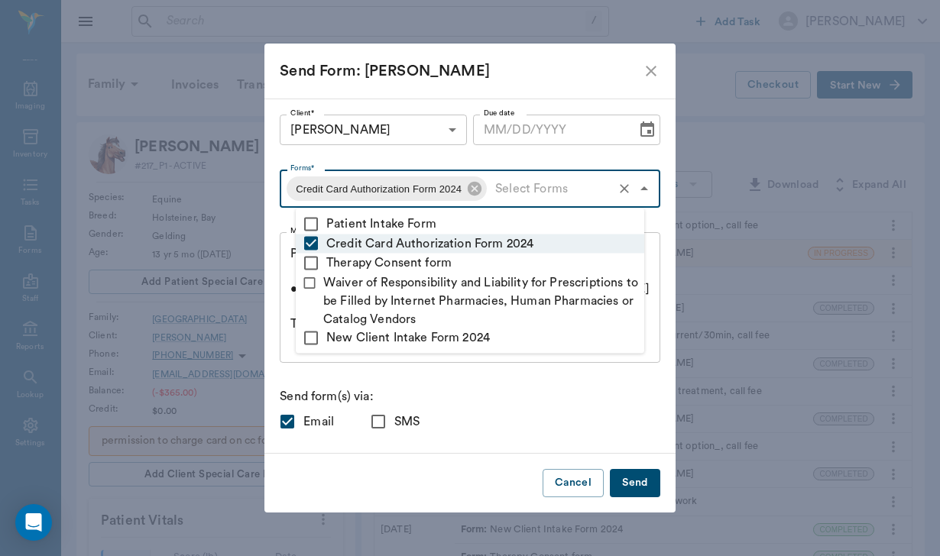
click at [393, 420] on input "SMS" at bounding box center [378, 422] width 32 height 32
checkbox input "true"
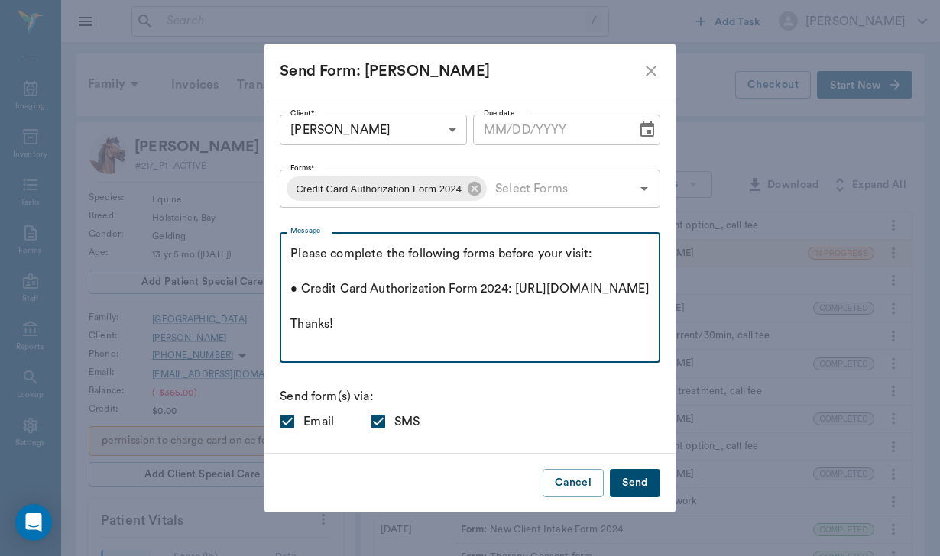
click at [306, 250] on textarea "Please complete the following forms before your visit: • Credit Card Authorizat…" at bounding box center [469, 297] width 359 height 105
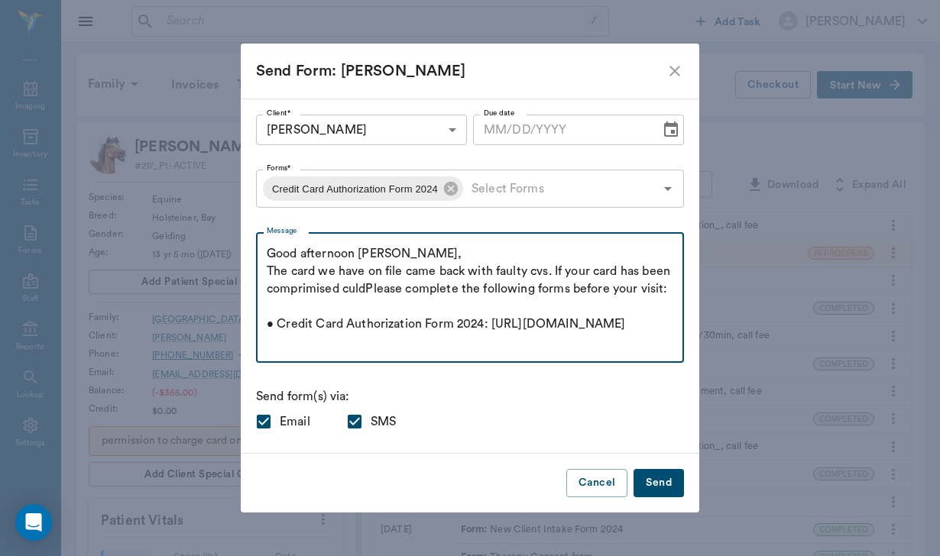
click at [429, 290] on textarea "Good afternoon Jennifer, The card we have on file came back with faulty cvs. If…" at bounding box center [470, 297] width 406 height 105
click at [474, 289] on textarea "Good afternoon Jennifer, The card we have on file came back with faulty cvs. If…" at bounding box center [470, 297] width 406 height 105
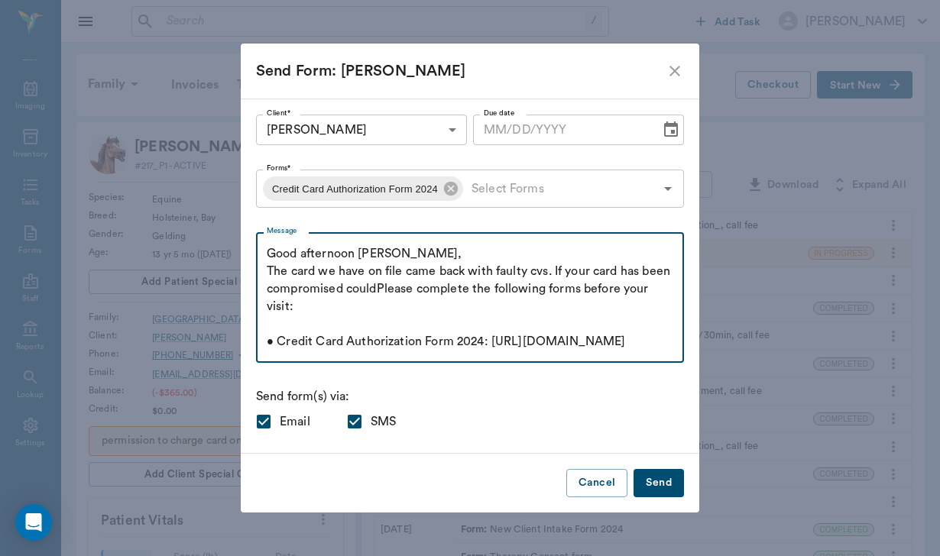
click at [499, 290] on textarea "Good afternoon Jennifer, The card we have on file came back with faulty cvs. If…" at bounding box center [470, 297] width 406 height 105
click at [531, 292] on textarea "Good afternoon Jennifer, The card we have on file came back with faulty cvs. If…" at bounding box center [470, 297] width 406 height 105
drag, startPoint x: 410, startPoint y: 306, endPoint x: 510, endPoint y: 300, distance: 100.2
click at [510, 301] on textarea "Good afternoon Jennifer, The card we have on file came back with faulty cvs. If…" at bounding box center [470, 297] width 406 height 105
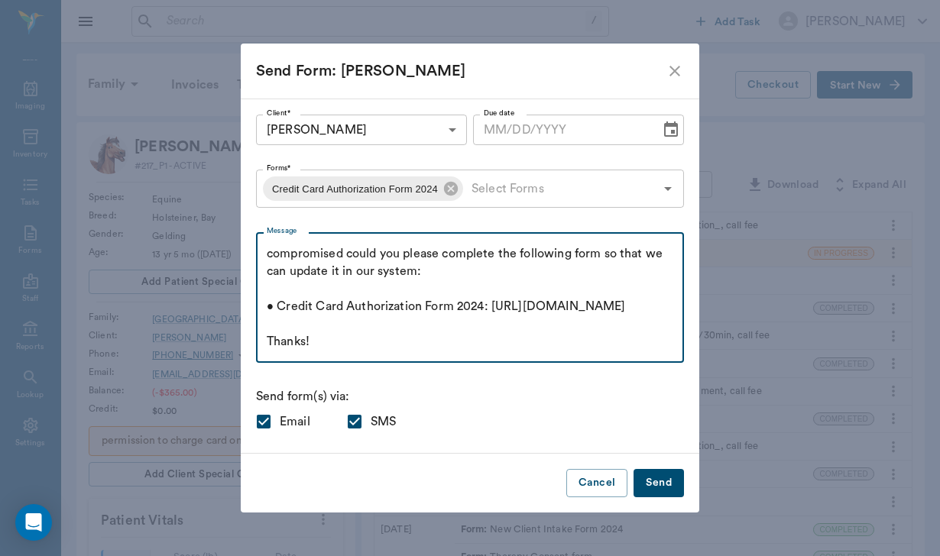
scroll to position [70, 0]
click at [363, 338] on textarea "Good afternoon Jennifer, The card we have on file came back with faulty cvs. If…" at bounding box center [470, 297] width 406 height 105
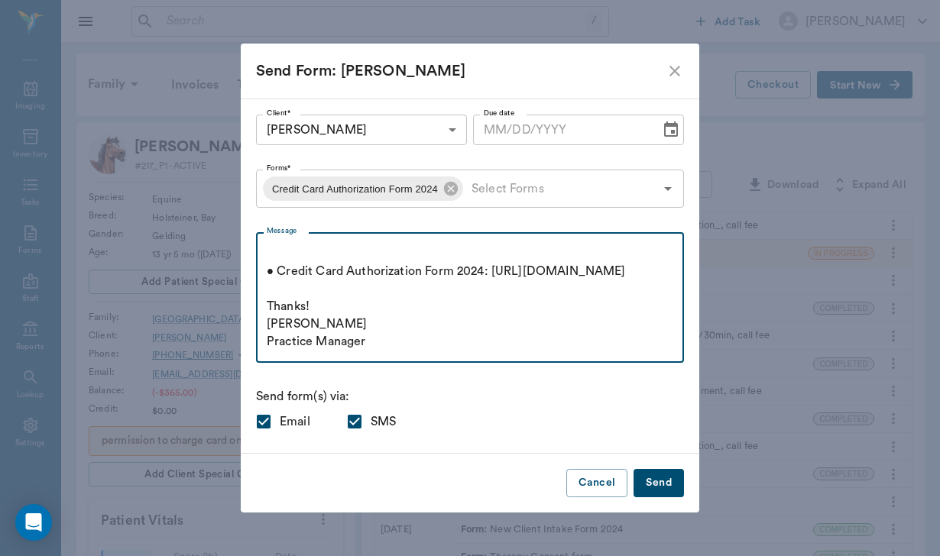
scroll to position [121, 0]
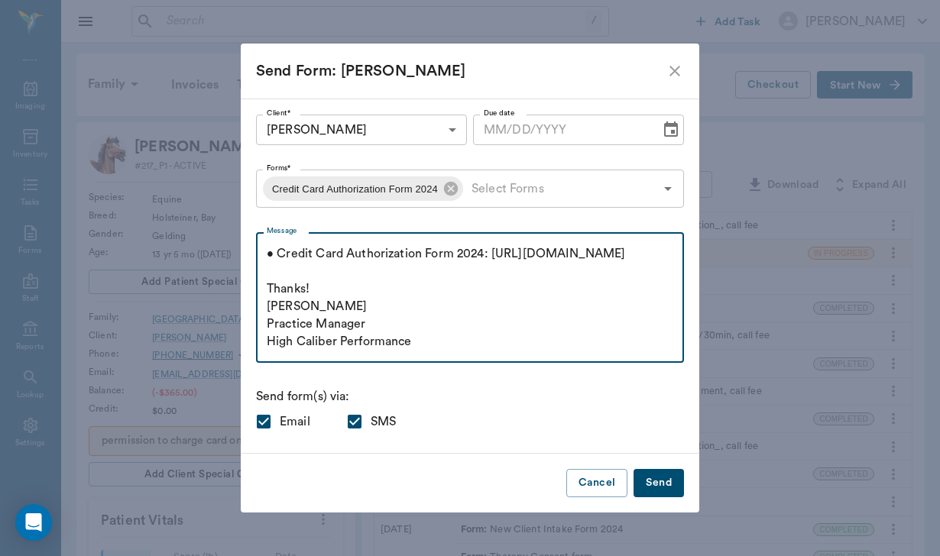
type textarea "Good afternoon Jennifer, The card we have on file came back with faulty cvs. If…"
click at [633, 482] on button "Send" at bounding box center [658, 483] width 50 height 28
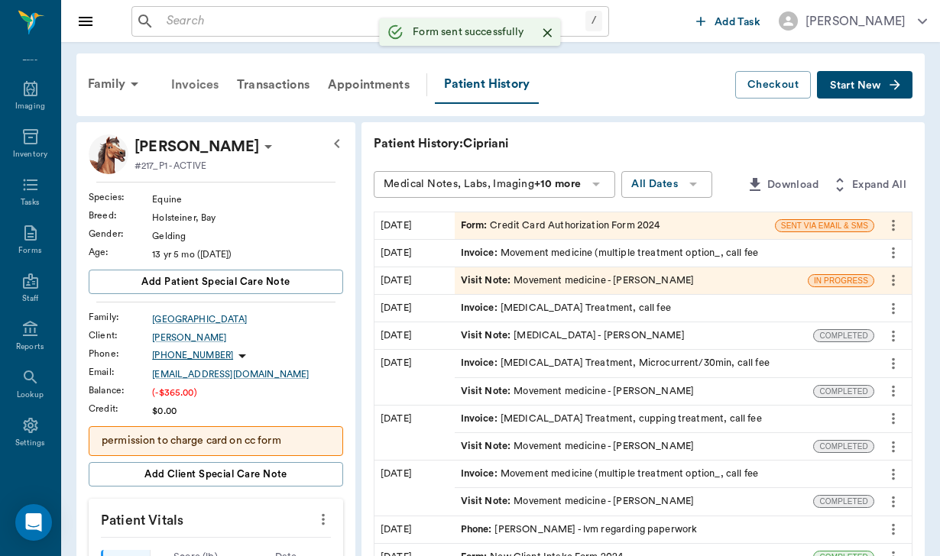
click at [196, 78] on div "Invoices" at bounding box center [195, 84] width 66 height 37
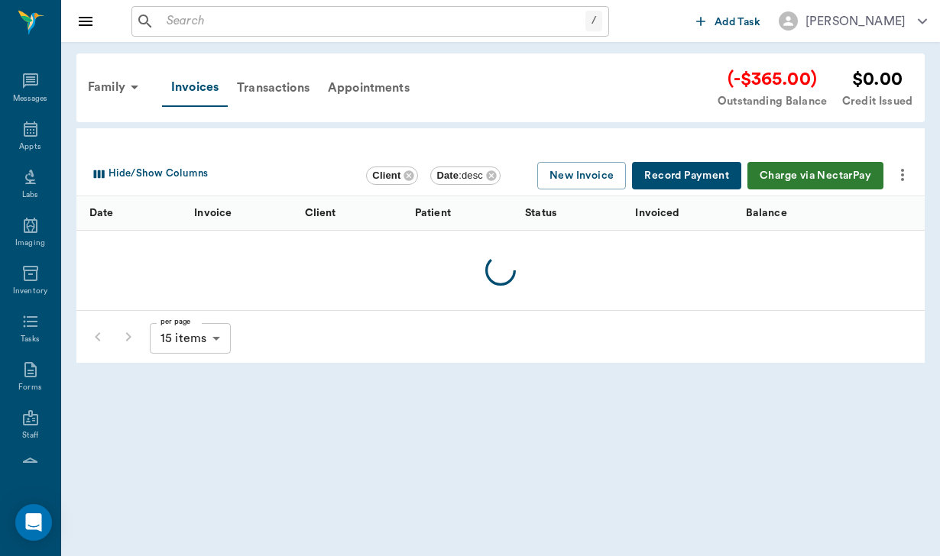
scroll to position [141, 0]
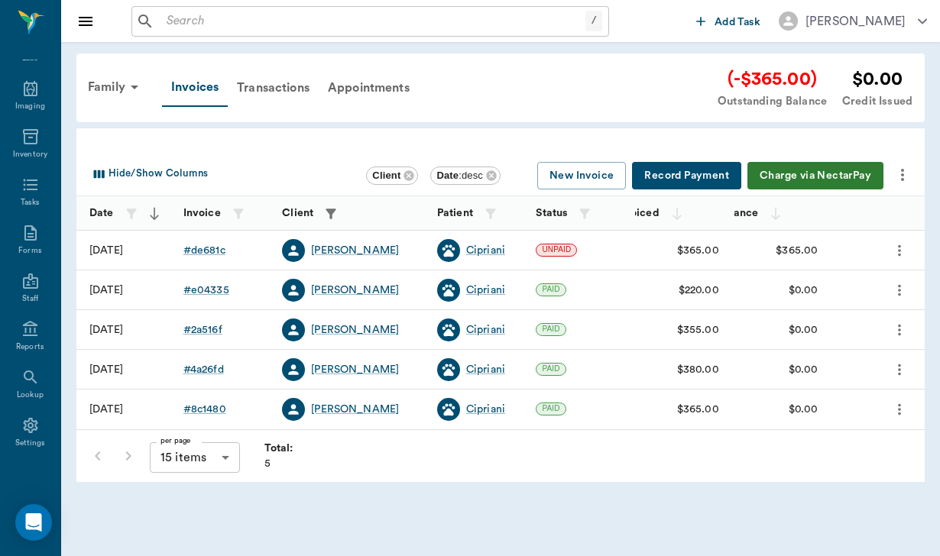
click at [905, 173] on icon "more" at bounding box center [902, 175] width 18 height 18
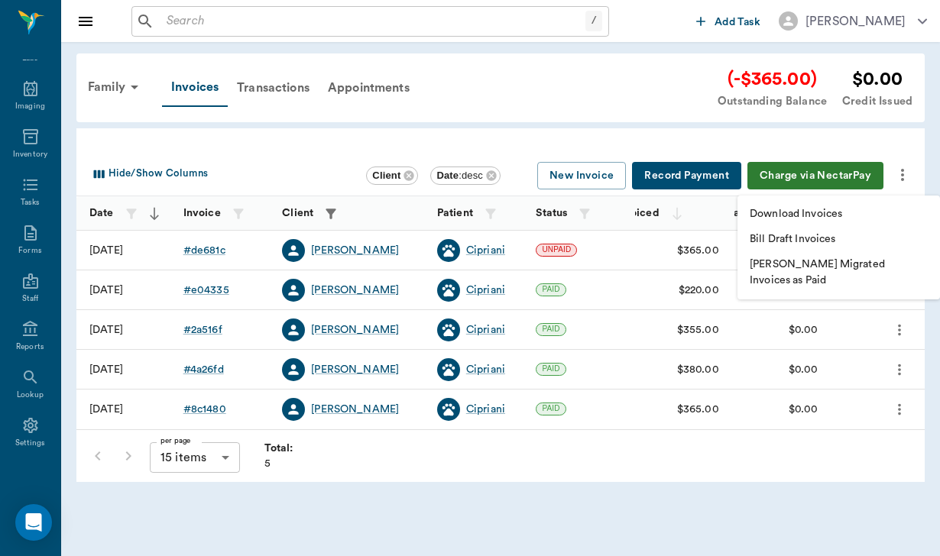
click at [838, 215] on p "Download Invoices" at bounding box center [795, 214] width 92 height 16
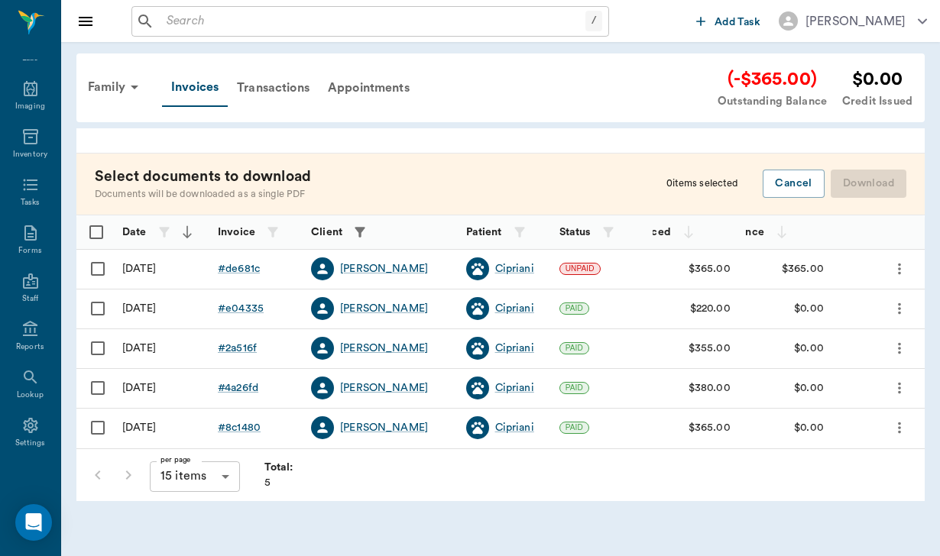
click at [102, 269] on input "Select row" at bounding box center [98, 269] width 32 height 32
checkbox input "false"
checkbox input "true"
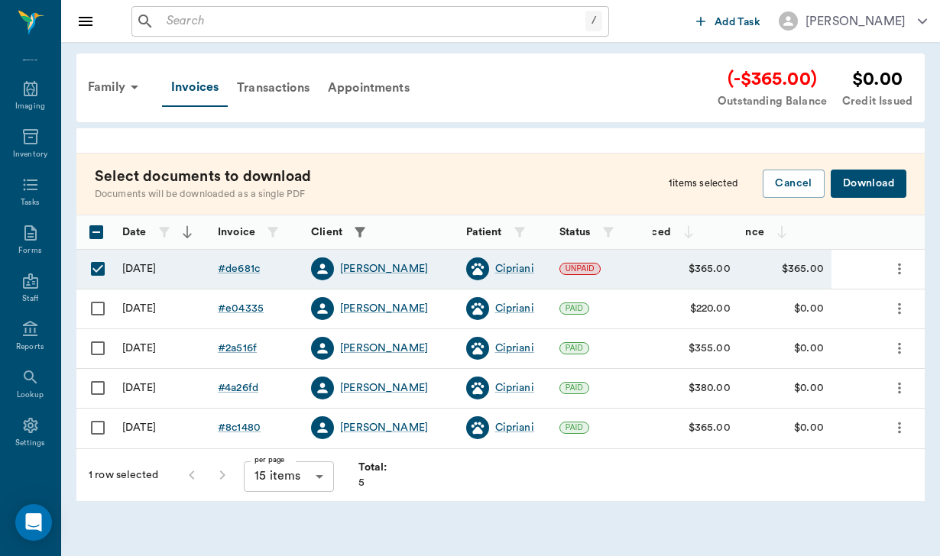
click at [867, 186] on button "Download" at bounding box center [868, 184] width 76 height 28
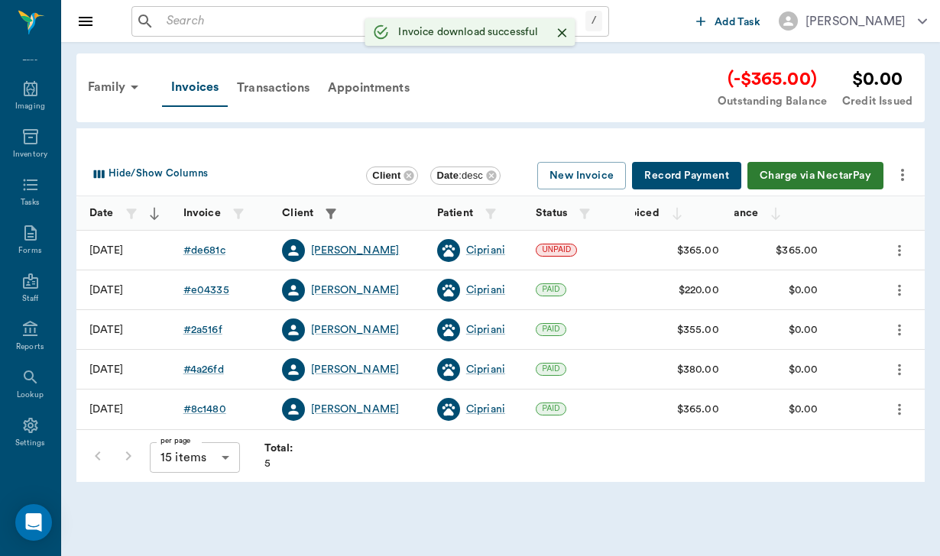
click at [322, 249] on div "Jennifer Burlington" at bounding box center [355, 250] width 88 height 15
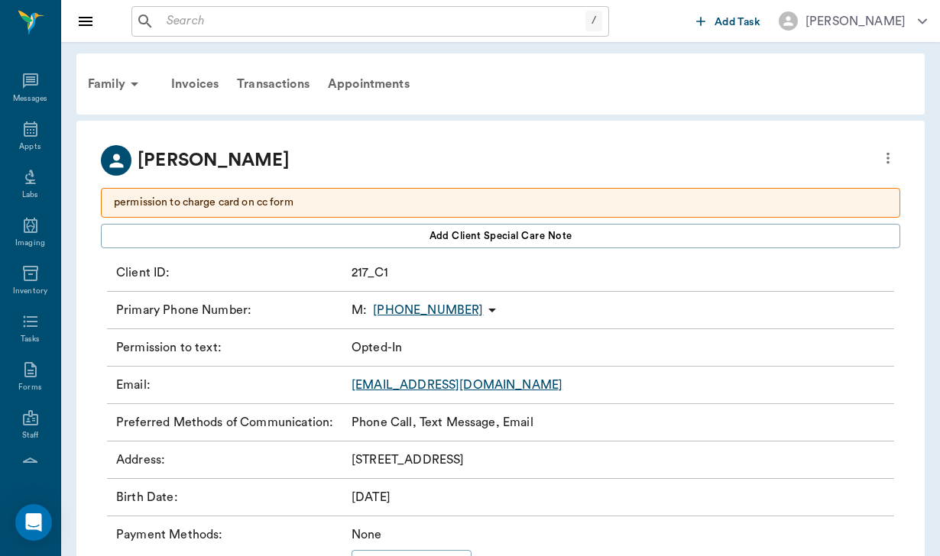
scroll to position [141, 0]
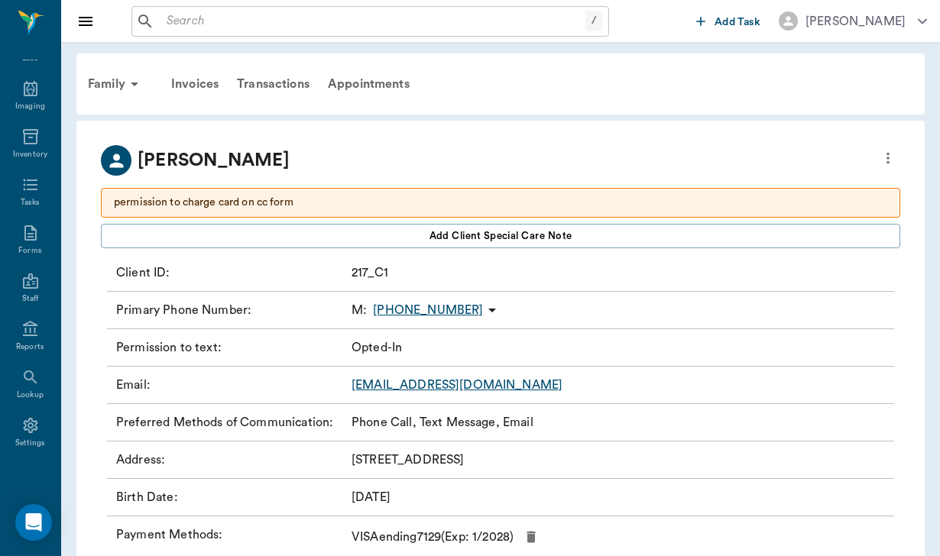
click at [526, 391] on link "jburllington@massageheights.com" at bounding box center [456, 385] width 211 height 12
click at [212, 82] on div "Invoices" at bounding box center [195, 84] width 66 height 37
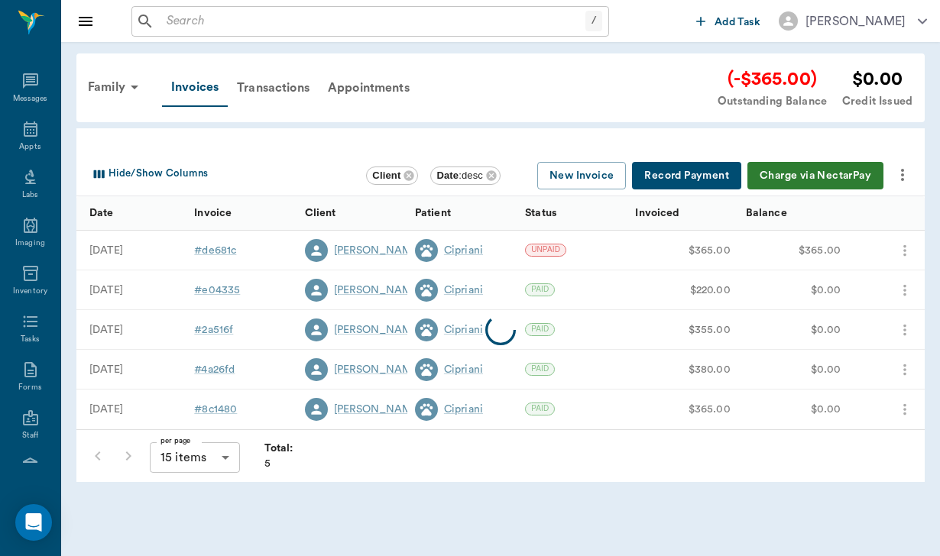
scroll to position [141, 0]
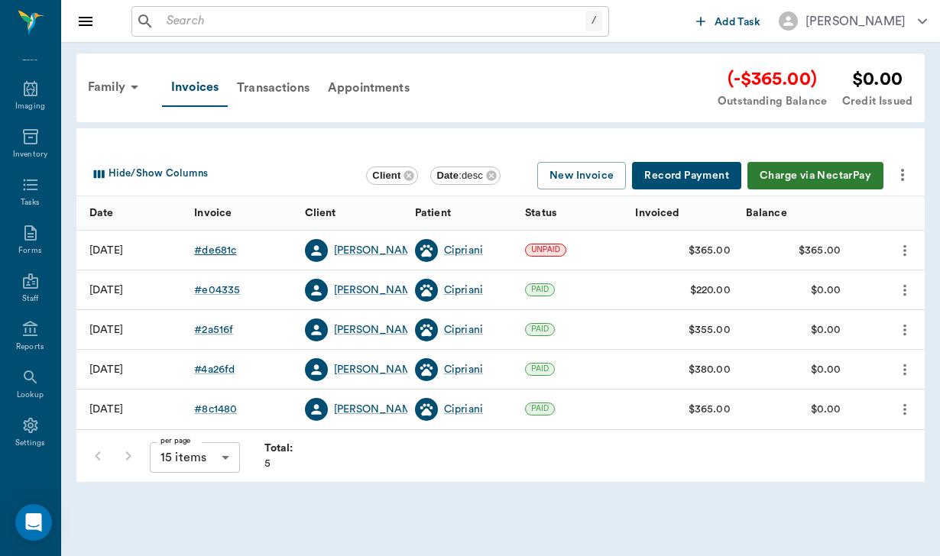
click at [208, 252] on div "# de681c" at bounding box center [215, 250] width 42 height 15
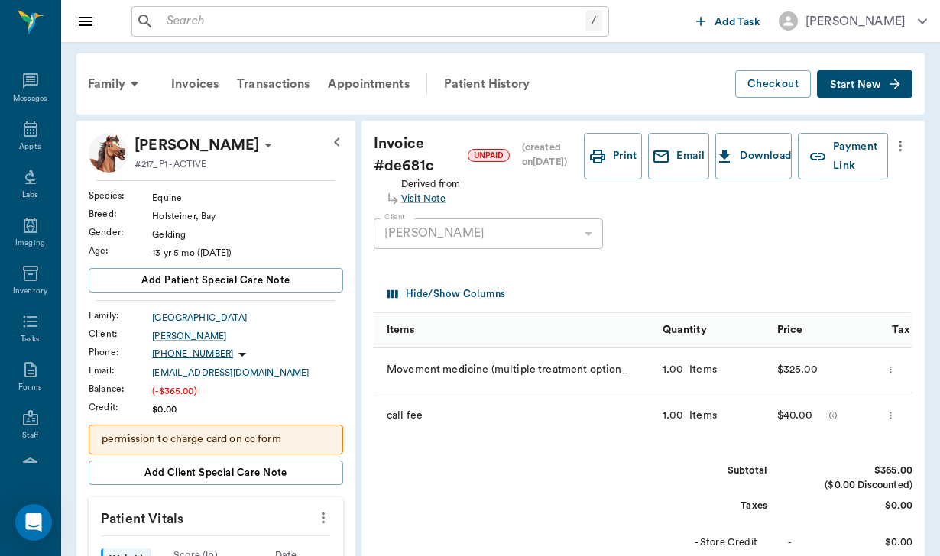
scroll to position [141, 0]
click at [843, 161] on button "Payment Link" at bounding box center [843, 156] width 90 height 47
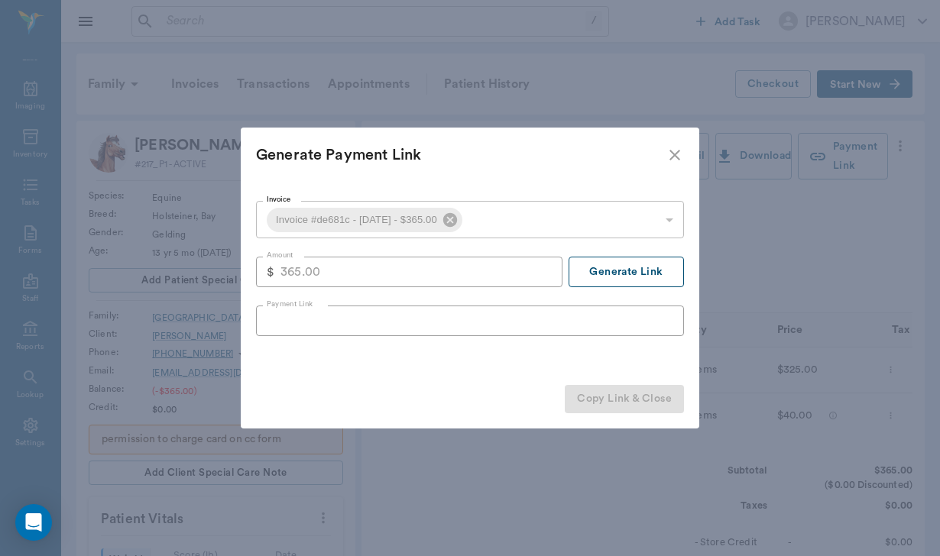
click at [657, 276] on button "Generate Link" at bounding box center [625, 272] width 115 height 31
type input "https://nectarvet.paymentsonline.io/pay/cs_0oWrVNPxtFPqCxDdGTs1F#fidkdWxabmB8Jz…"
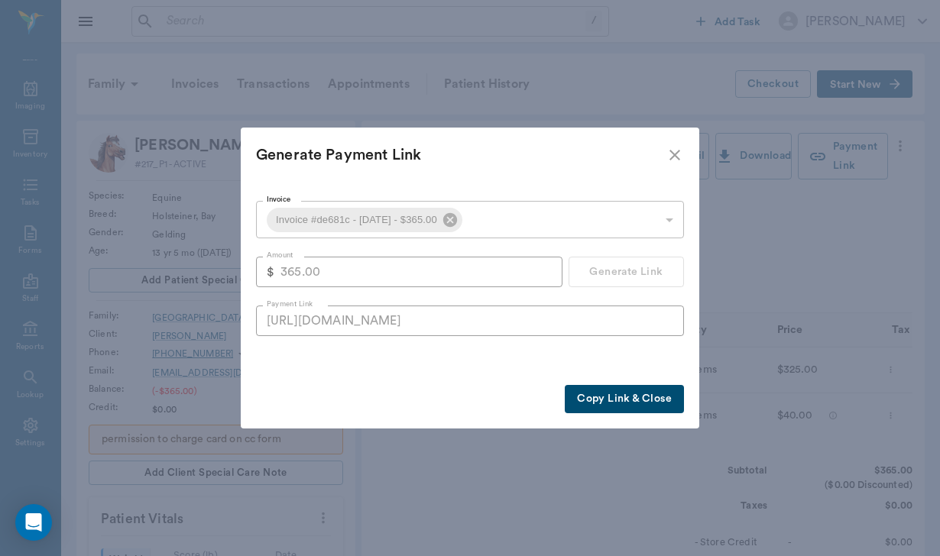
click at [610, 401] on button "Copy Link & Close" at bounding box center [624, 399] width 119 height 28
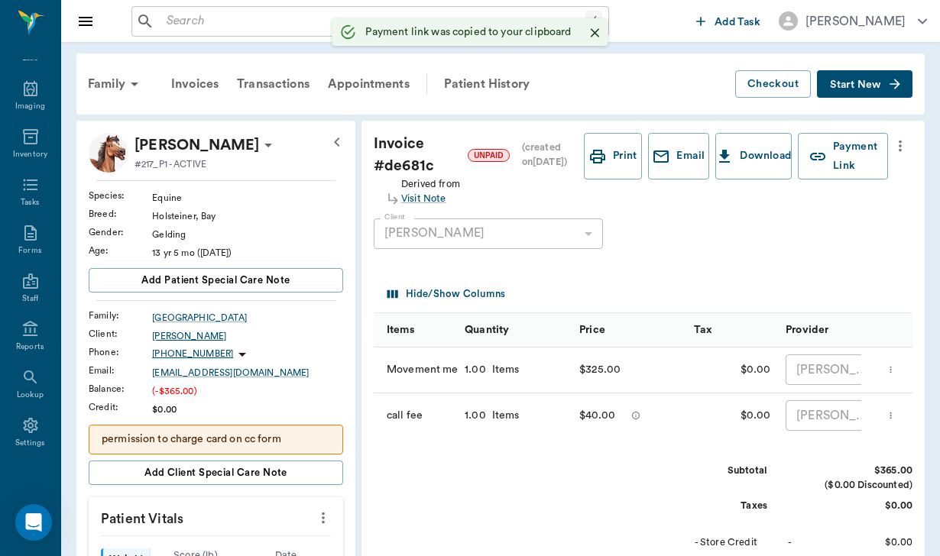
click at [178, 335] on div "Jennifer Burlington" at bounding box center [247, 336] width 191 height 14
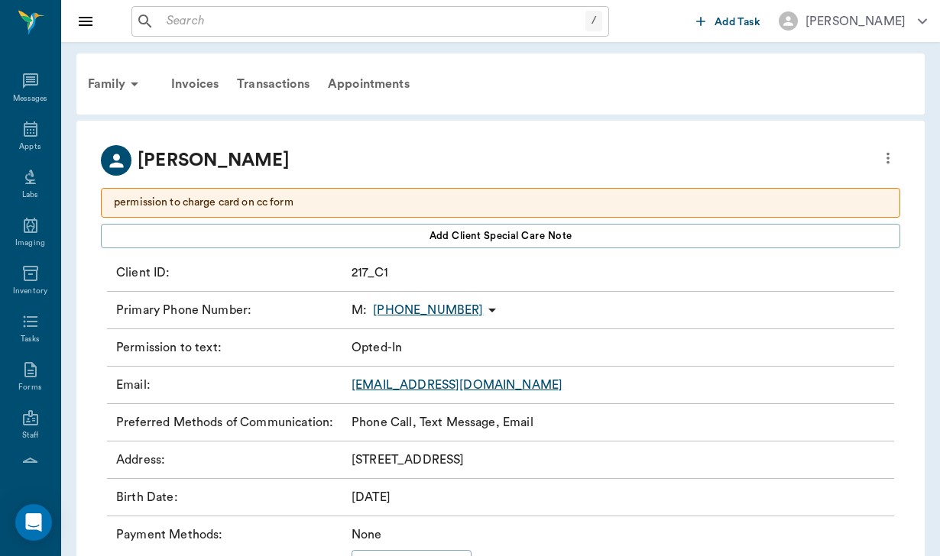
scroll to position [141, 0]
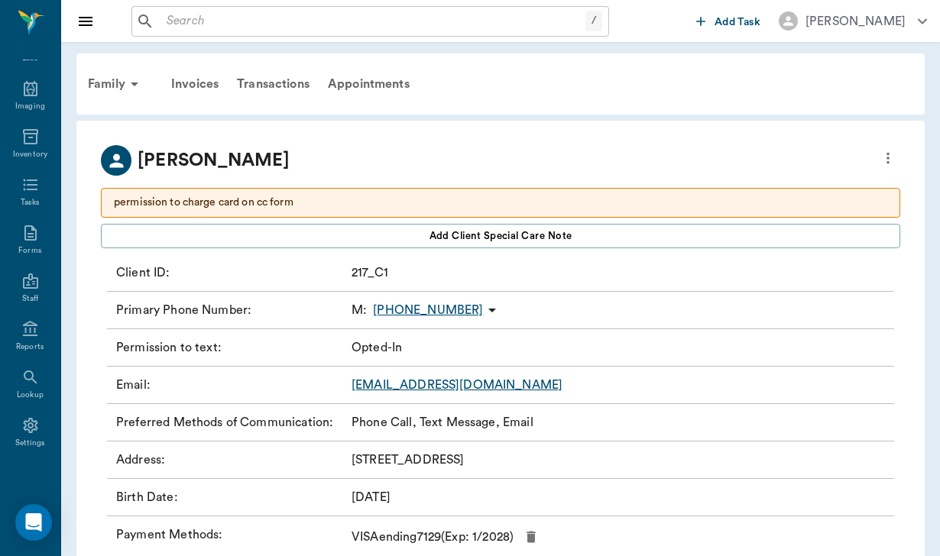
click at [483, 312] on icon at bounding box center [492, 310] width 18 height 18
click at [407, 346] on span "Send SMS Message" at bounding box center [398, 340] width 128 height 16
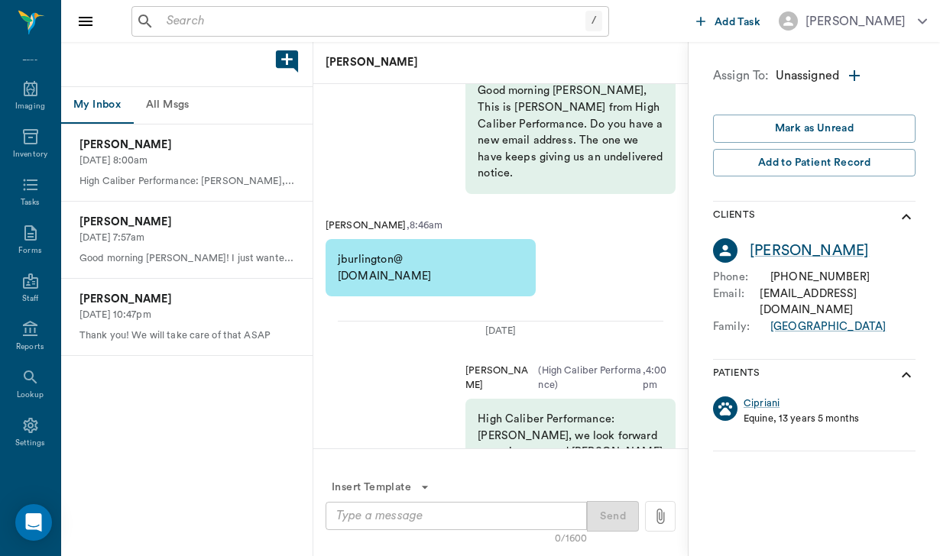
scroll to position [-1879, 0]
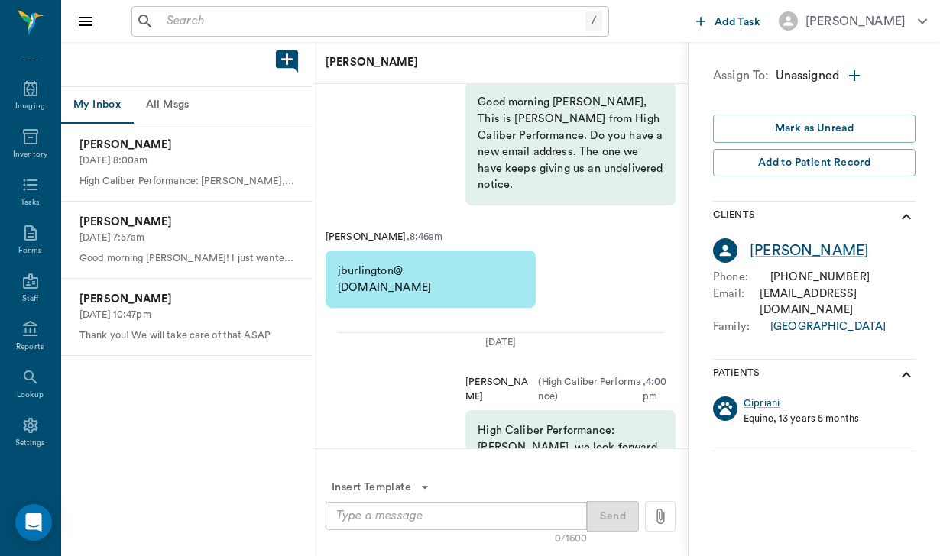
drag, startPoint x: 338, startPoint y: 325, endPoint x: 481, endPoint y: 338, distance: 143.5
click at [481, 308] on div "jburlington@ MassageHeights.com" at bounding box center [430, 279] width 210 height 57
copy div "jburlington@ MassageHeights.com"
click at [839, 253] on div "Jennifer Burlington" at bounding box center [808, 251] width 119 height 22
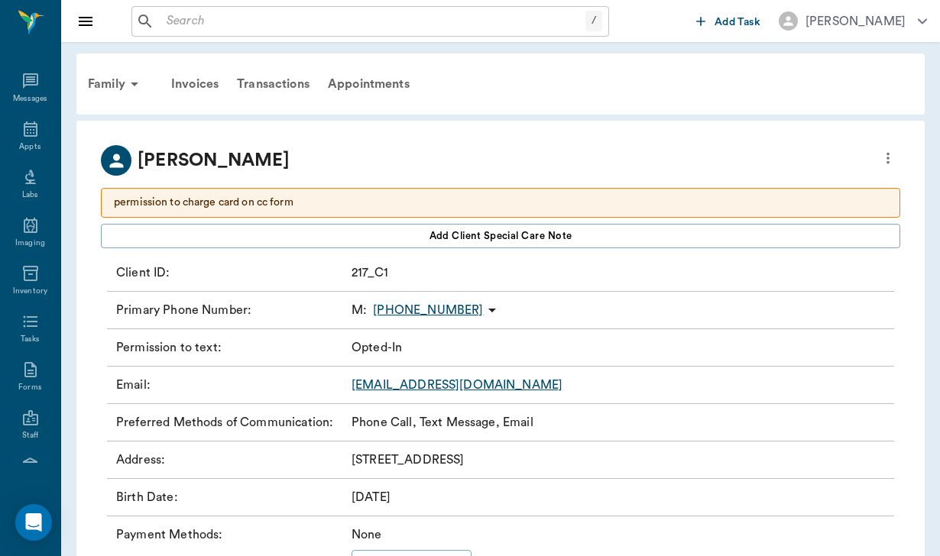
scroll to position [141, 0]
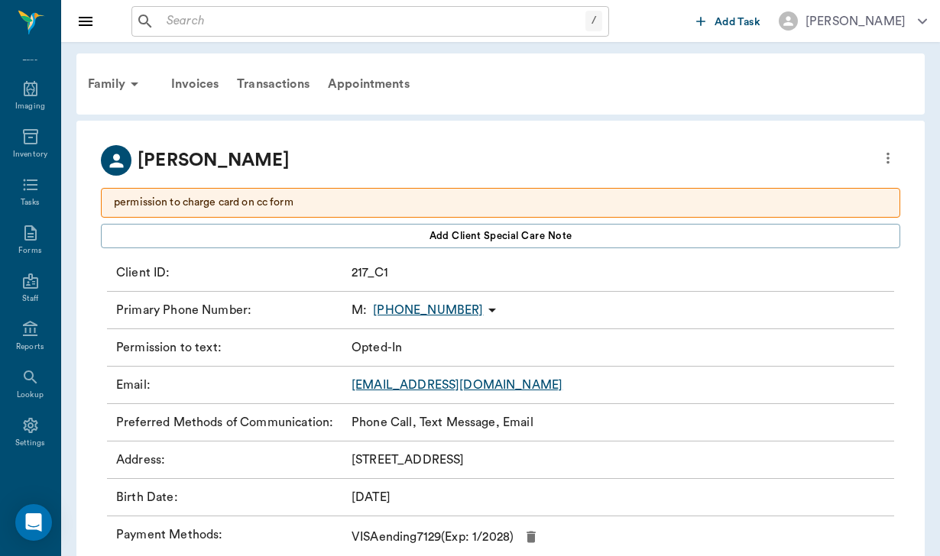
click at [887, 151] on icon "more" at bounding box center [887, 158] width 17 height 18
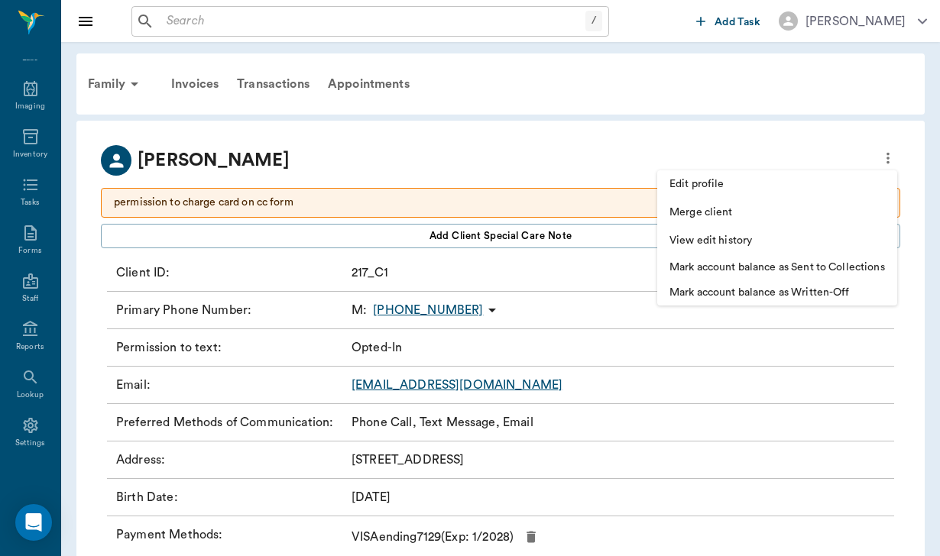
click at [751, 182] on span "Edit profile" at bounding box center [776, 184] width 215 height 16
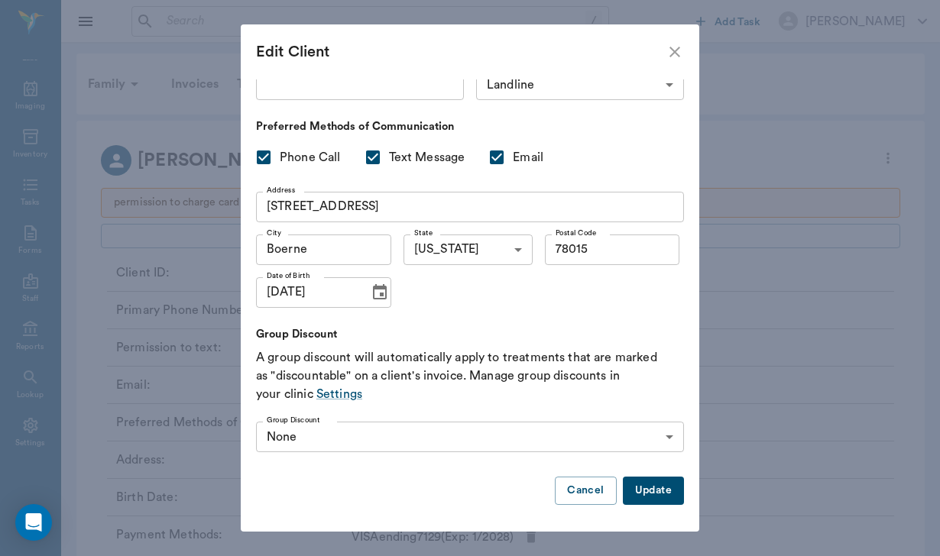
scroll to position [144, 0]
type input "jburlington@massageheights.com"
click at [645, 480] on button "Update" at bounding box center [653, 491] width 61 height 28
type input "UNKNOWN"
checkbox input "false"
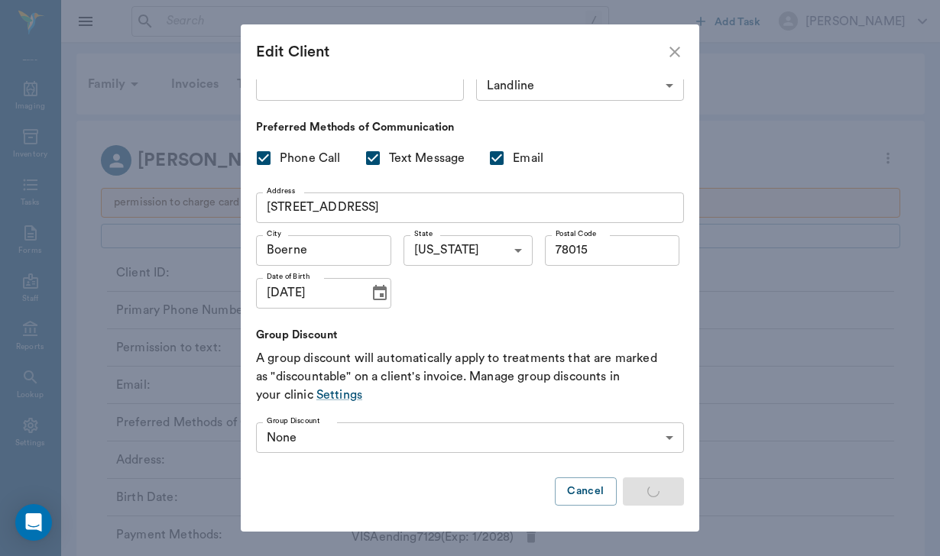
checkbox input "false"
type input "MM/DD/YYYY"
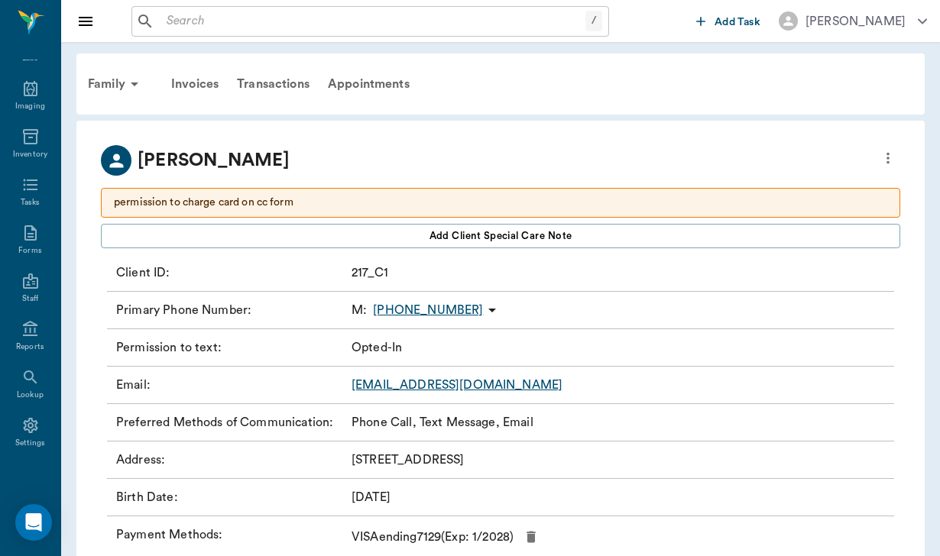
click at [196, 19] on input "text" at bounding box center [372, 21] width 425 height 21
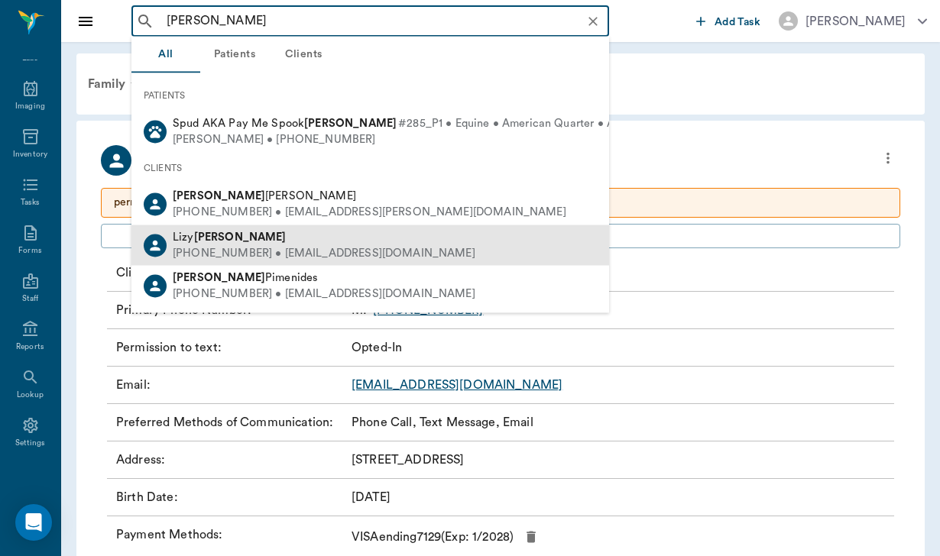
click at [229, 251] on div "[PHONE_NUMBER] • [EMAIL_ADDRESS][DOMAIN_NAME]" at bounding box center [324, 253] width 303 height 16
type input "[PERSON_NAME]"
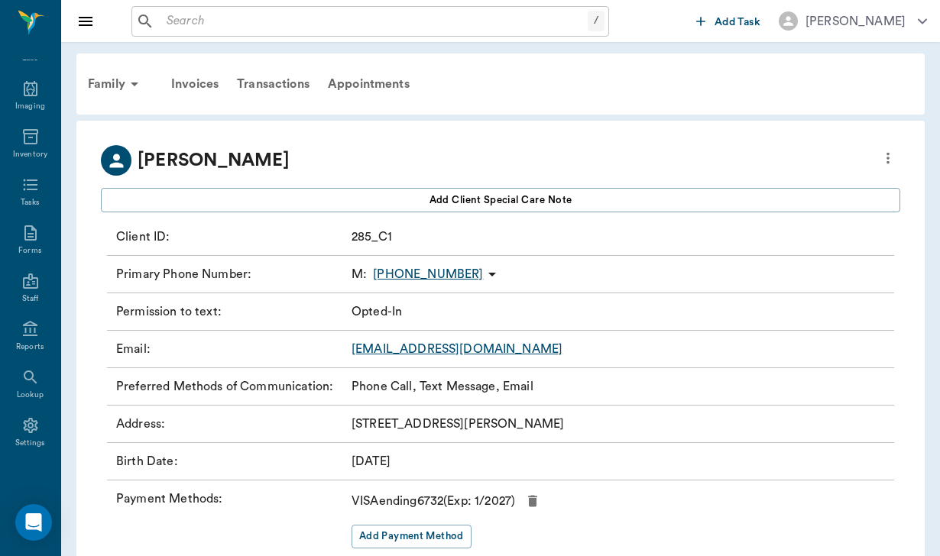
click at [483, 271] on icon at bounding box center [492, 274] width 18 height 18
click at [405, 308] on span "Send SMS Message" at bounding box center [395, 304] width 128 height 16
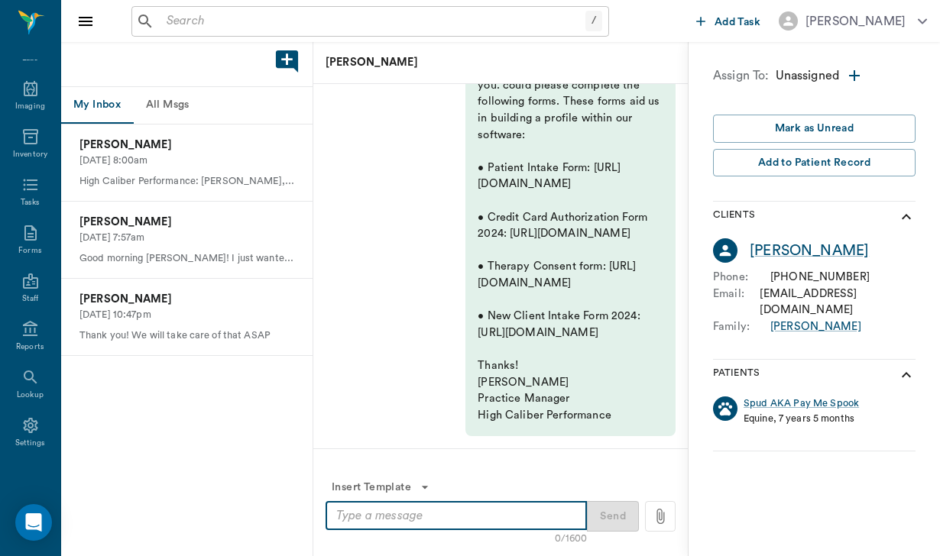
click at [348, 510] on textarea at bounding box center [456, 516] width 240 height 18
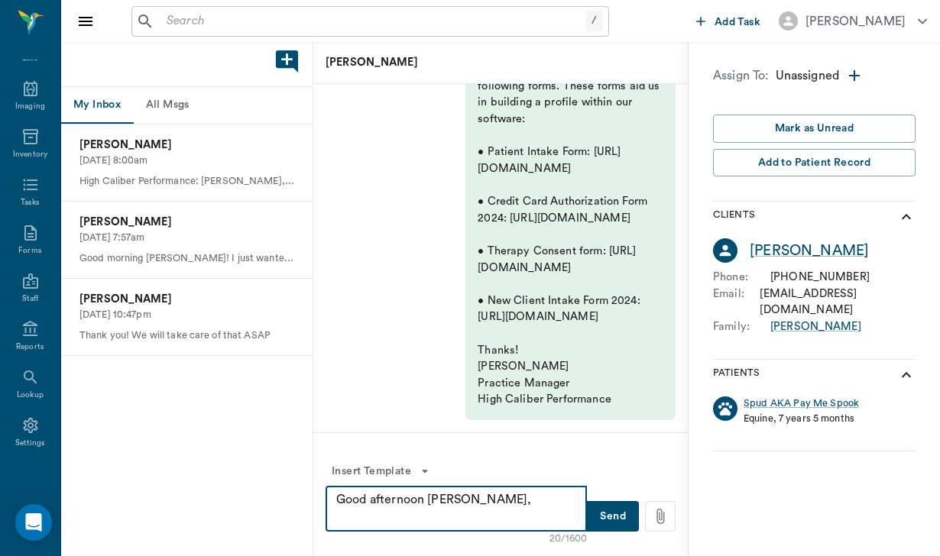
click at [446, 499] on textarea "Good afternoon Liz," at bounding box center [456, 508] width 240 height 35
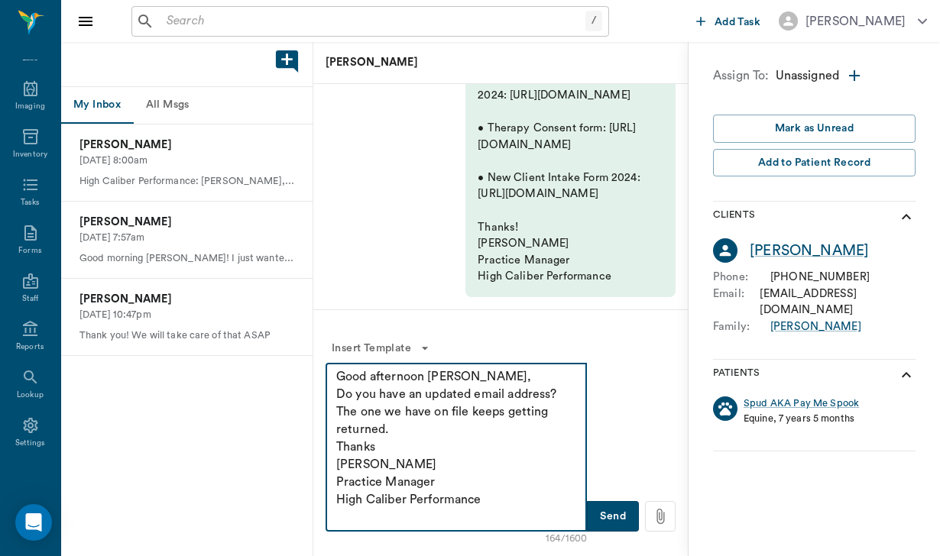
type textarea "Good afternoon Lizy, Do you have an updated email address? The one we have on f…"
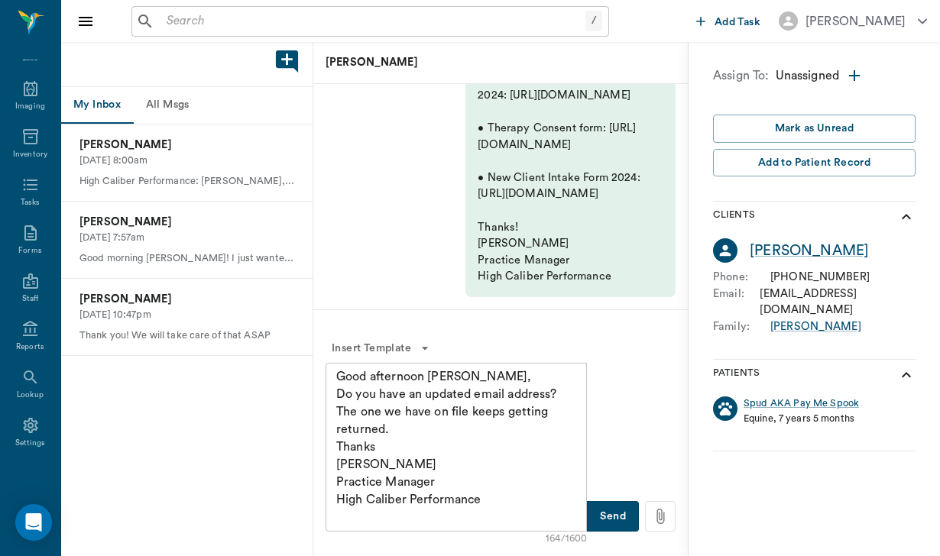
click at [607, 519] on button "Send" at bounding box center [613, 516] width 52 height 31
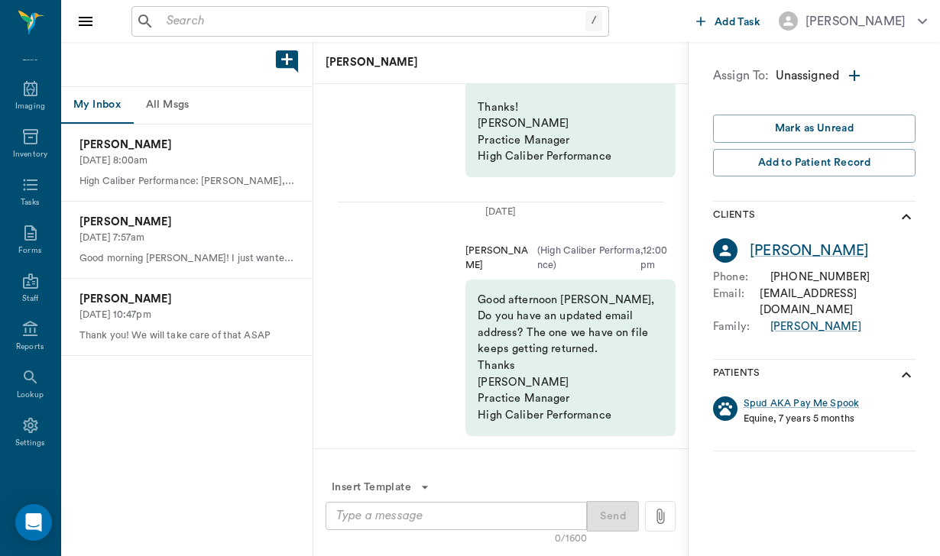
click at [669, 471] on div "Insert Template 0/1600 x ​ Send" at bounding box center [500, 502] width 374 height 108
click at [670, 473] on div "Insert Template 0/1600 x ​ Send" at bounding box center [500, 502] width 374 height 108
click at [667, 467] on div "Insert Template 0/1600 x ​ Send" at bounding box center [500, 502] width 374 height 108
click at [657, 515] on icon at bounding box center [660, 516] width 8 height 15
click at [0, 0] on input "file" at bounding box center [0, 0] width 0 height 0
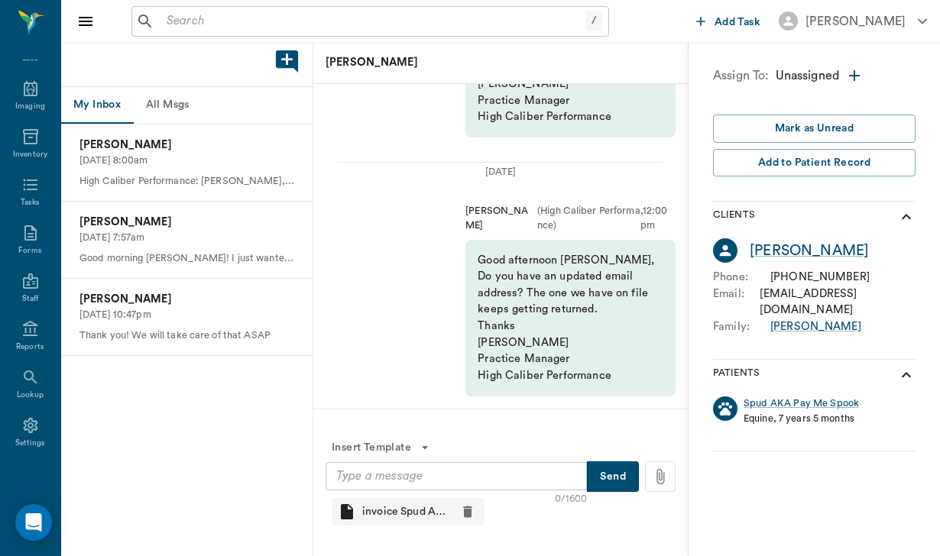
click at [378, 519] on p "invoice Spud Augu...pdf" at bounding box center [406, 511] width 89 height 15
click at [473, 380] on div "Good afternoon Lizy, Do you have an updated email address? The one we have on f…" at bounding box center [570, 318] width 210 height 157
click at [400, 510] on p "invoice Spud Augu...pdf" at bounding box center [406, 511] width 89 height 15
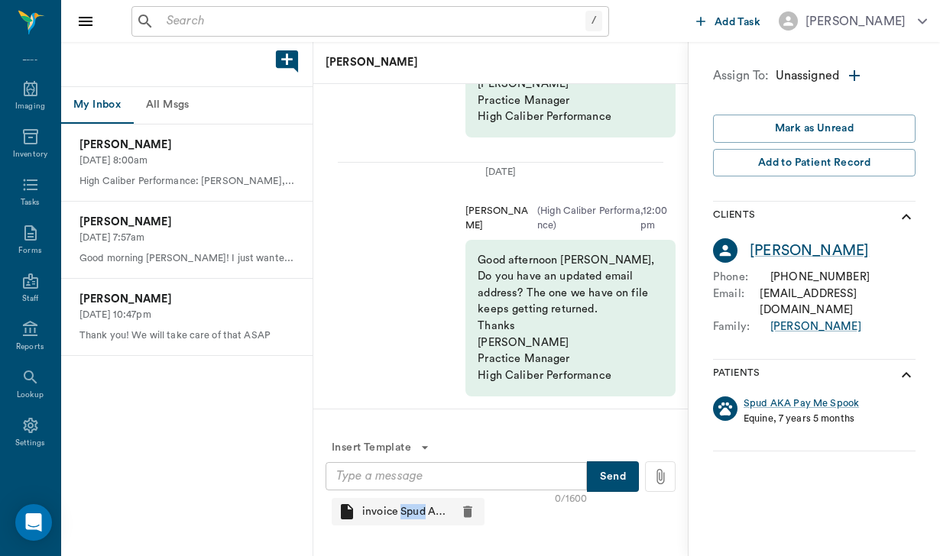
click at [351, 511] on icon at bounding box center [347, 511] width 12 height 15
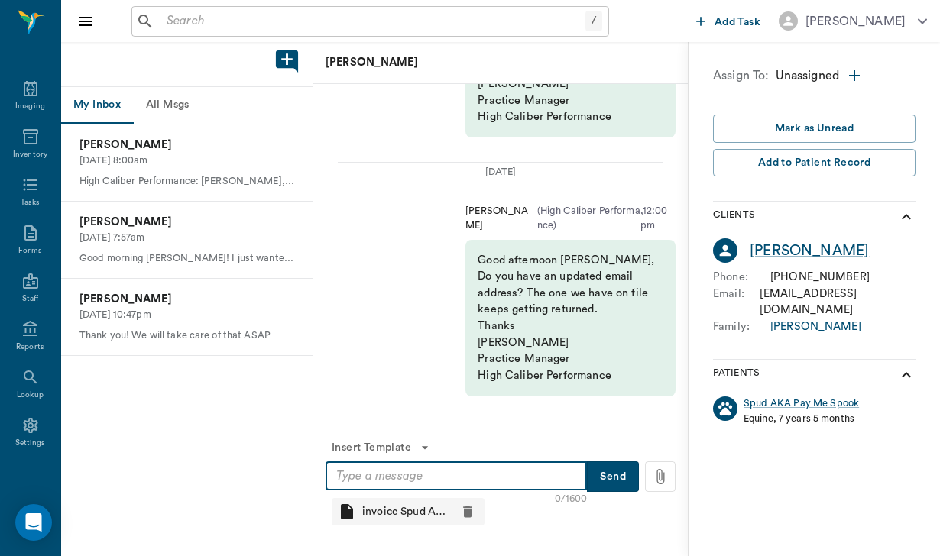
click at [355, 481] on textarea at bounding box center [456, 477] width 240 height 18
type textarea "h"
type textarea "Here is Spud's August invoice"
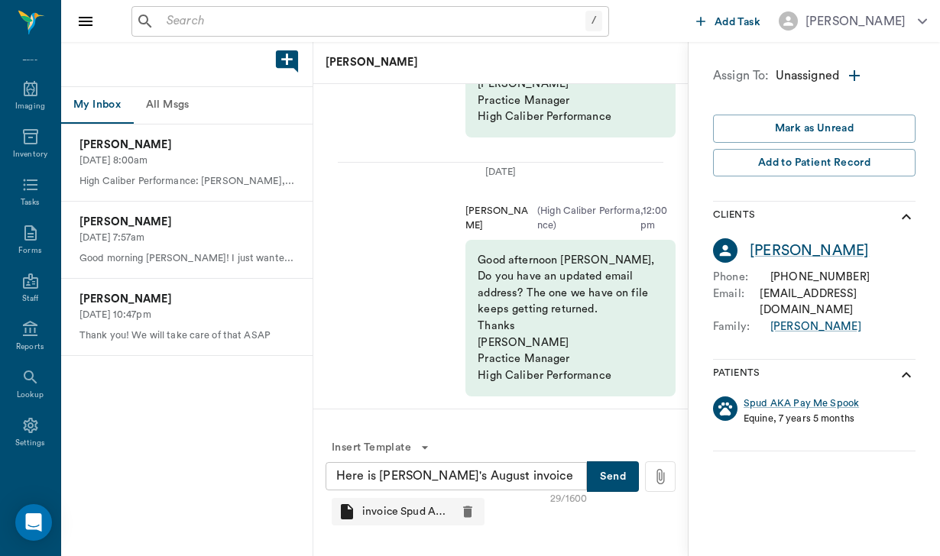
click at [602, 481] on button "Send" at bounding box center [613, 476] width 52 height 31
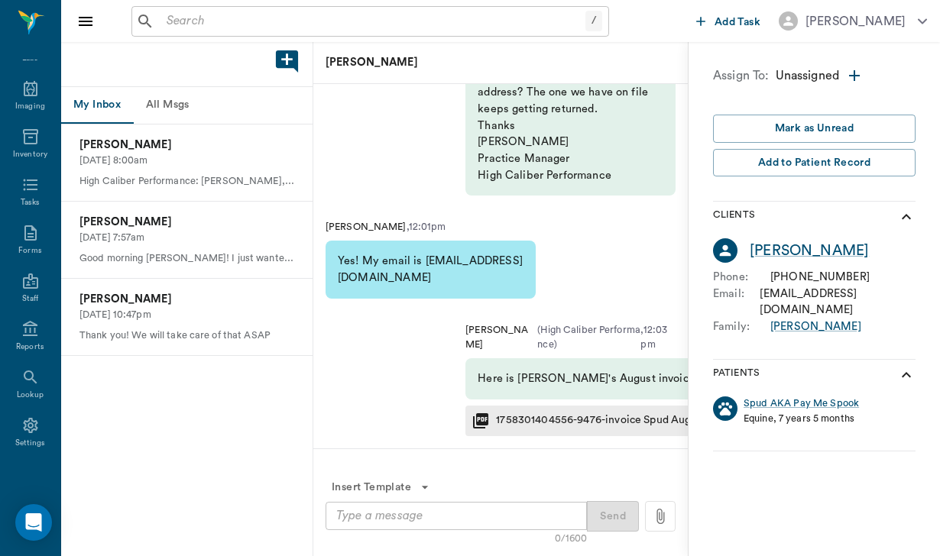
click at [553, 419] on div "1758301404556-9476-invoice Spud August 2025-37.pdf" at bounding box center [622, 421] width 252 height 16
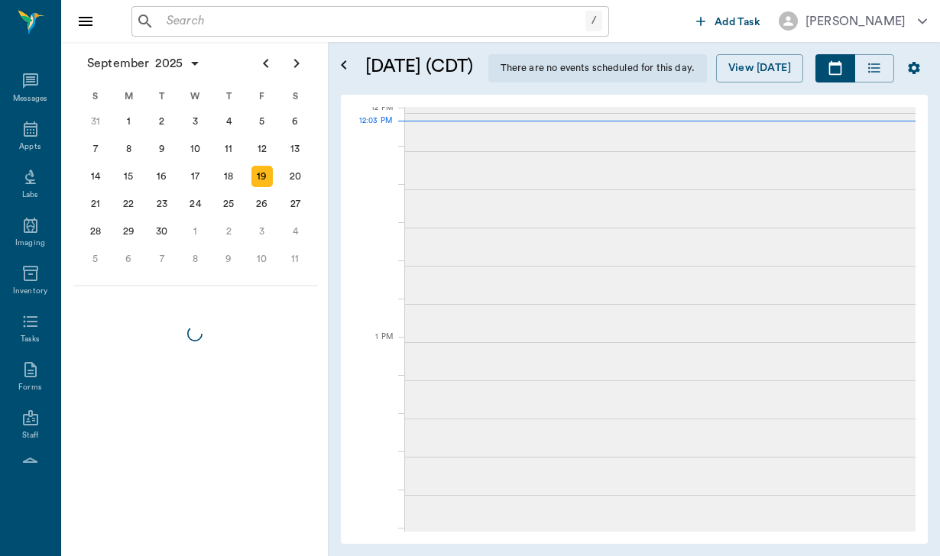
scroll to position [922, 0]
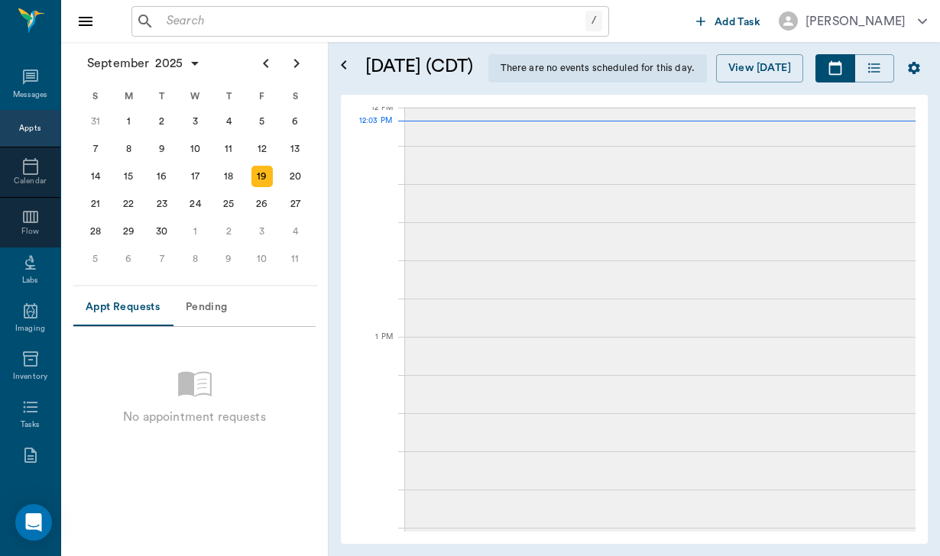
click at [296, 349] on div "No appointment requests" at bounding box center [194, 450] width 242 height 223
click at [296, 348] on div "No appointment requests" at bounding box center [194, 450] width 242 height 223
click at [308, 351] on div "No appointment requests" at bounding box center [194, 450] width 242 height 223
click at [308, 350] on div "No appointment requests" at bounding box center [194, 450] width 242 height 223
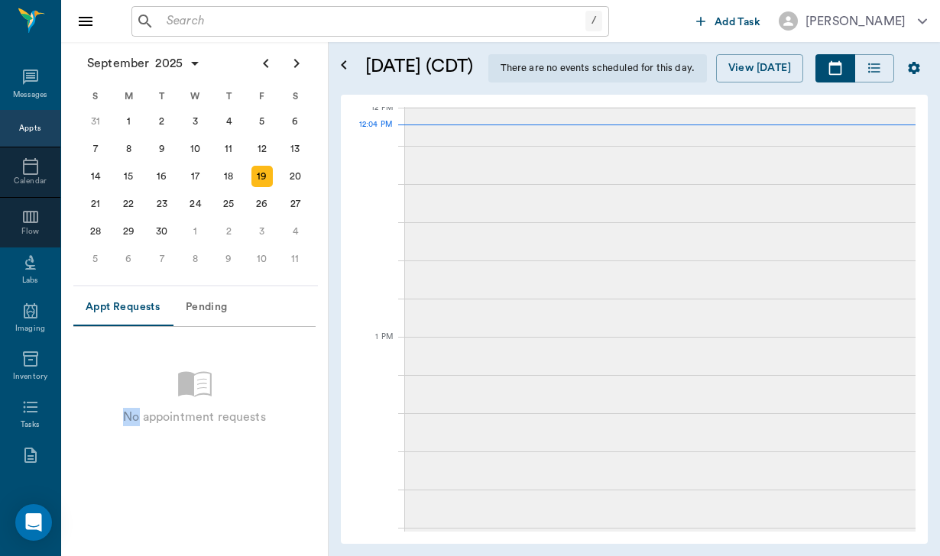
click at [309, 351] on div "No appointment requests" at bounding box center [194, 450] width 242 height 223
click at [311, 343] on div "No appointment requests" at bounding box center [194, 450] width 242 height 223
click at [309, 351] on div "No appointment requests" at bounding box center [194, 450] width 242 height 223
click at [312, 350] on div "No appointment requests" at bounding box center [194, 450] width 242 height 223
click at [313, 349] on div "No appointment requests" at bounding box center [194, 450] width 242 height 223
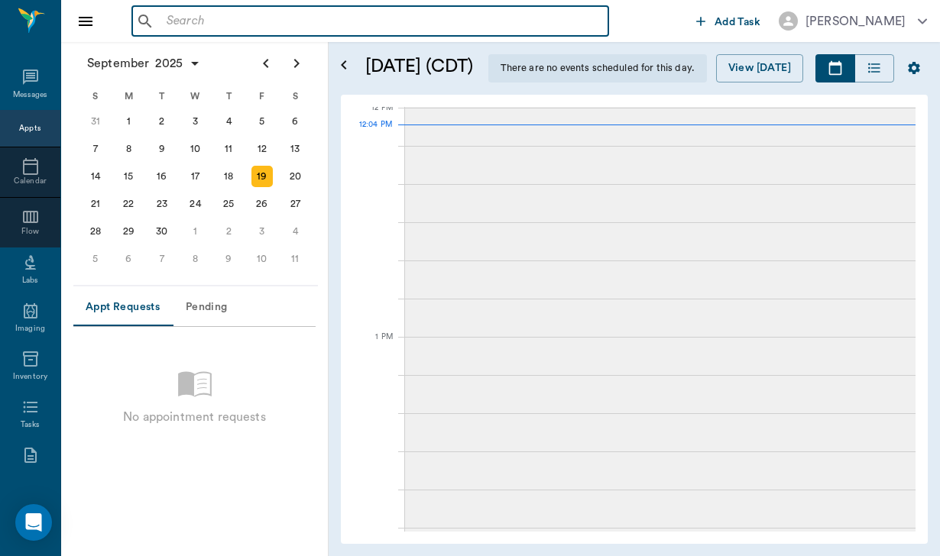
click at [190, 30] on input "text" at bounding box center [381, 21] width 442 height 21
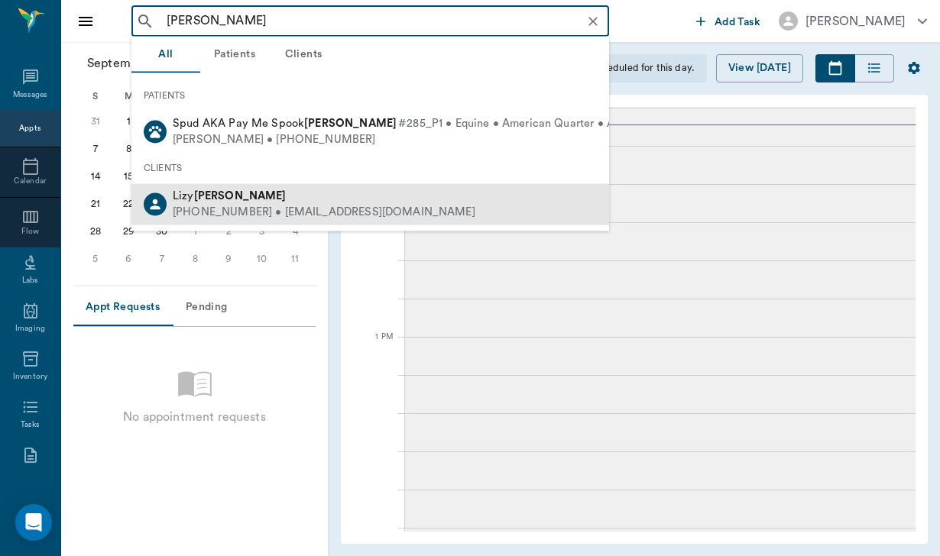
click at [222, 213] on div "[PHONE_NUMBER] • [EMAIL_ADDRESS][DOMAIN_NAME]" at bounding box center [324, 213] width 303 height 16
type input "[PERSON_NAME]"
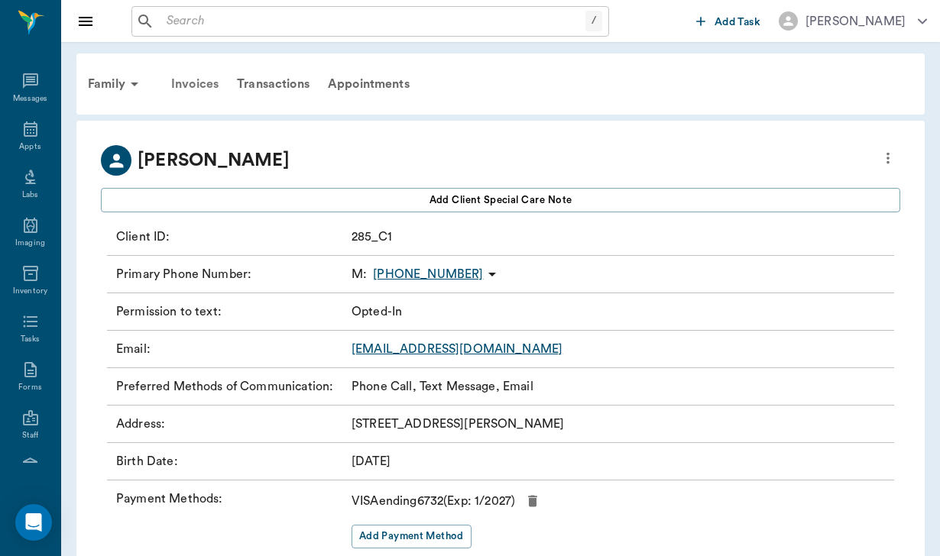
click at [197, 76] on div "Invoices" at bounding box center [195, 84] width 66 height 37
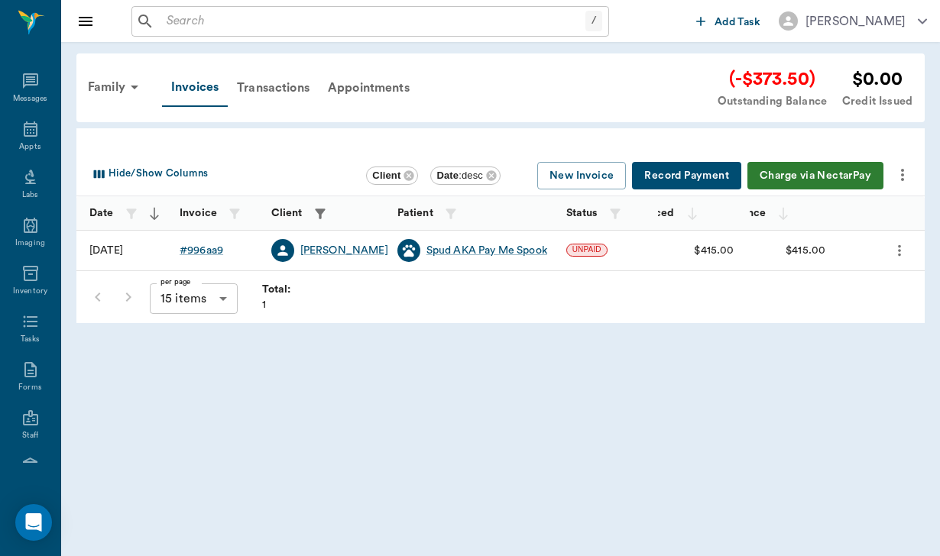
click at [792, 173] on button "Charge via NectarPay" at bounding box center [815, 176] width 136 height 28
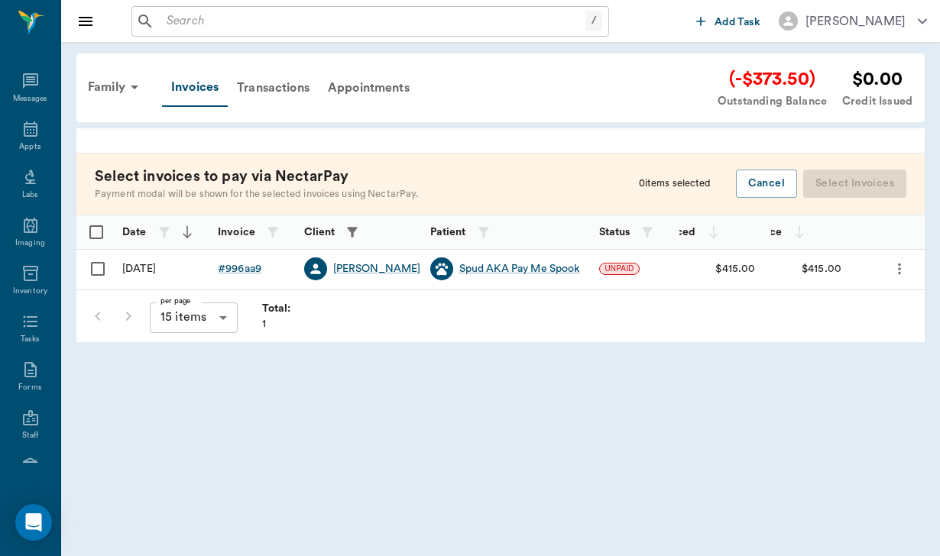
click at [101, 264] on input "Select row" at bounding box center [98, 269] width 32 height 32
checkbox input "false"
checkbox input "true"
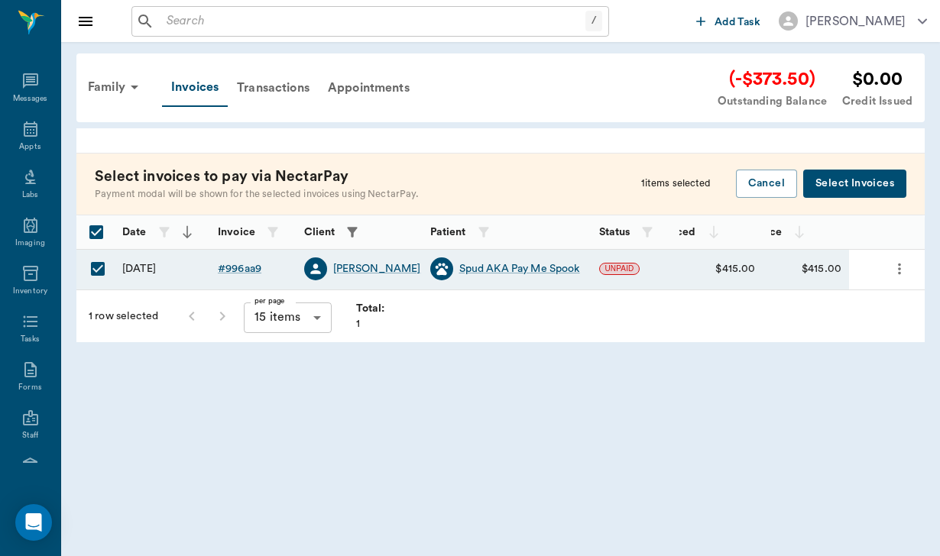
click at [882, 179] on button "Select Invoices" at bounding box center [854, 184] width 103 height 28
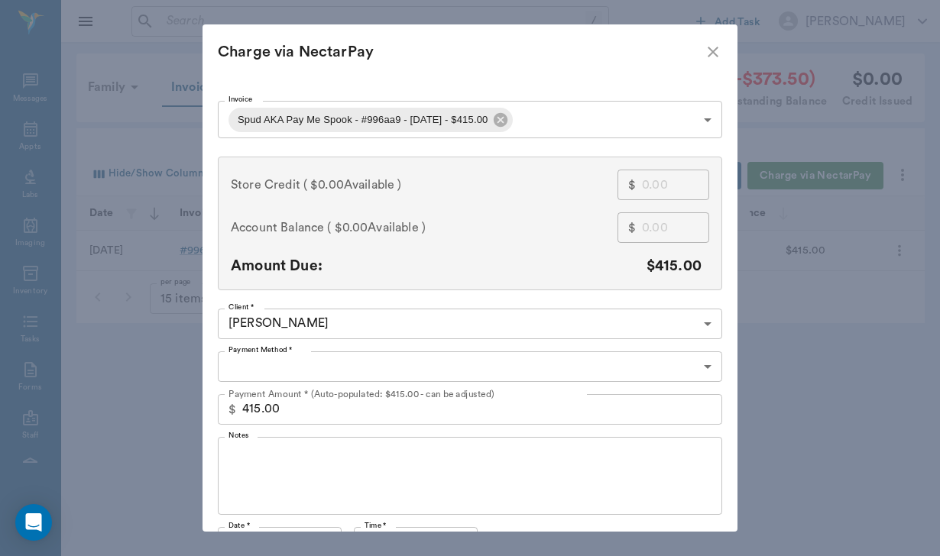
type input "CREDIT_CARDS_ON_FILE"
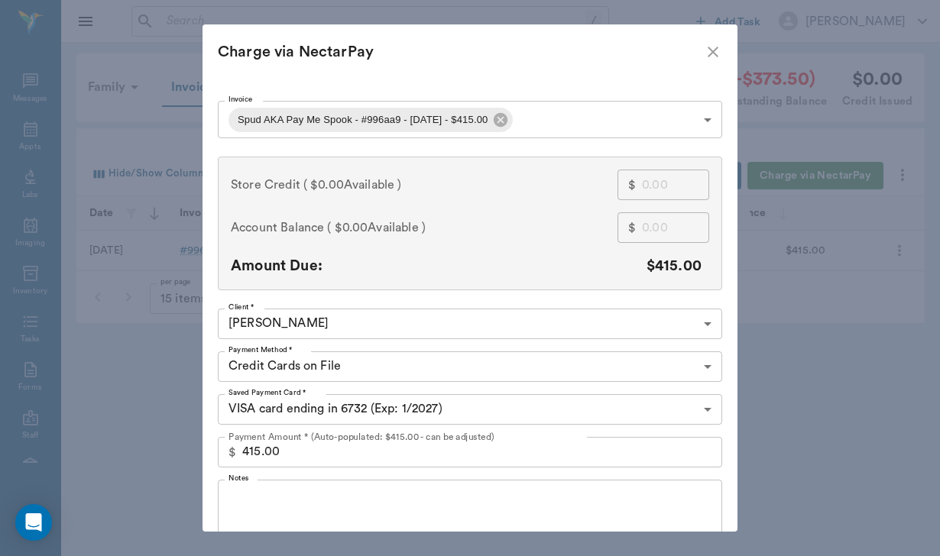
click at [248, 501] on textarea "Notes" at bounding box center [469, 518] width 483 height 53
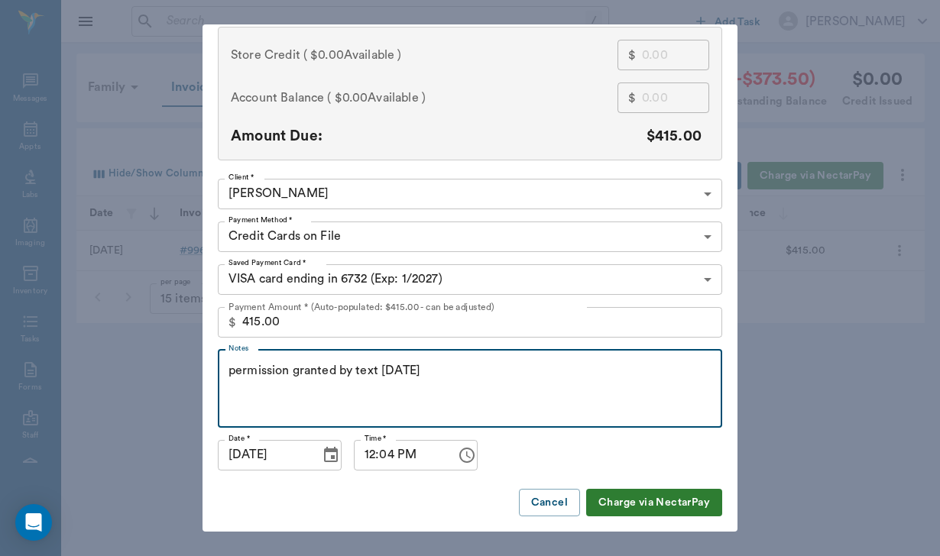
scroll to position [129, 0]
type textarea "permission granted by text [DATE]"
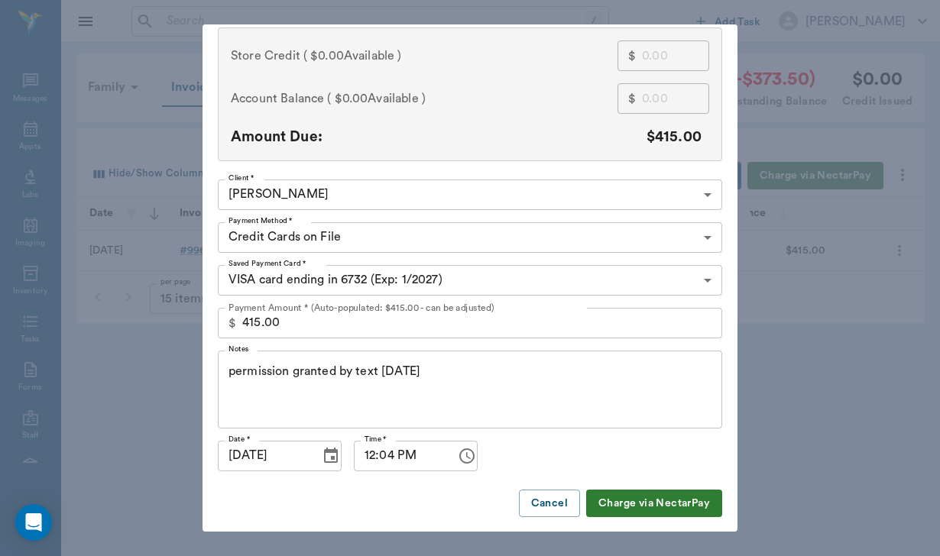
click at [649, 498] on button "Charge via NectarPay" at bounding box center [654, 504] width 136 height 28
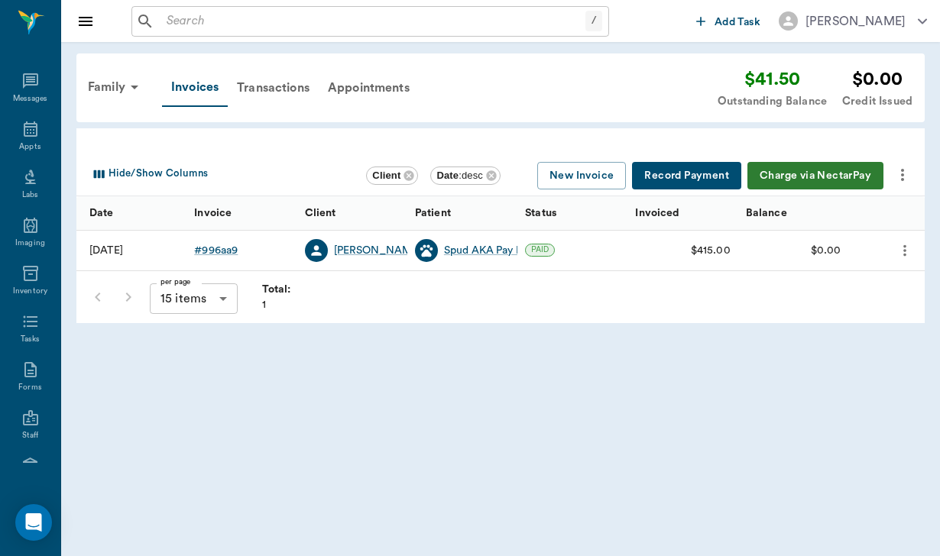
click at [655, 503] on body "/ ​ Add Task [PERSON_NAME] Nectar Messages Appts Labs Imaging Inventory Tasks F…" at bounding box center [470, 278] width 940 height 556
click at [170, 18] on input "text" at bounding box center [372, 21] width 425 height 21
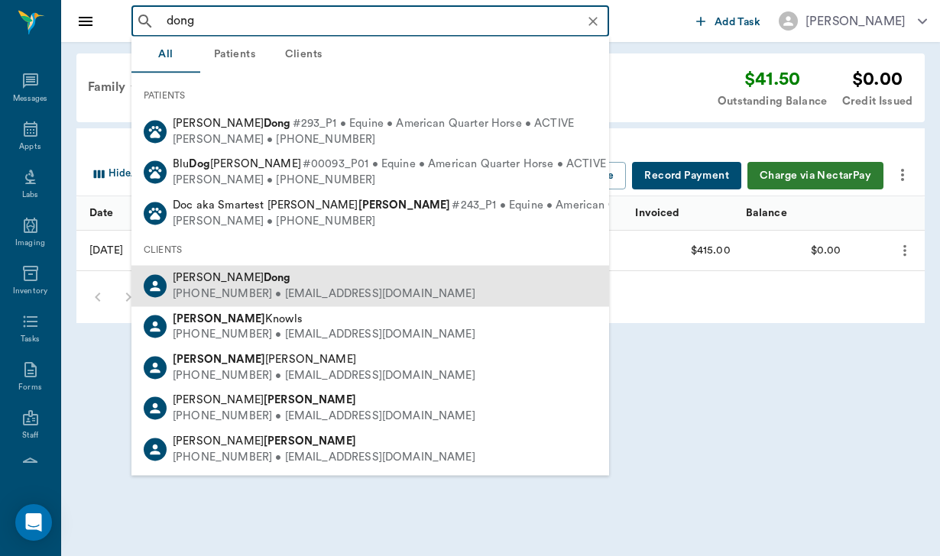
click at [196, 302] on div "[PERSON_NAME] [PHONE_NUMBER] • [EMAIL_ADDRESS][DOMAIN_NAME]" at bounding box center [369, 286] width 477 height 40
type input "dong"
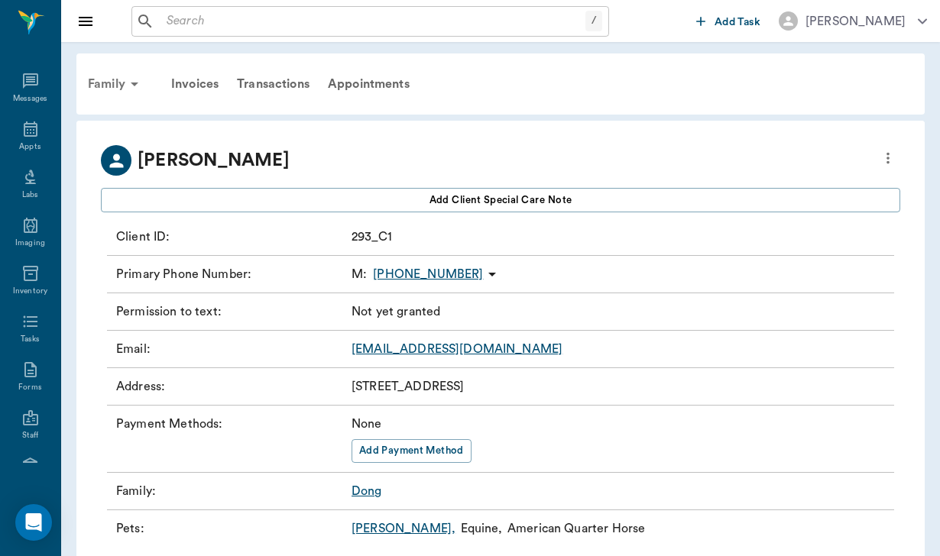
click at [111, 85] on div "Family" at bounding box center [116, 84] width 74 height 37
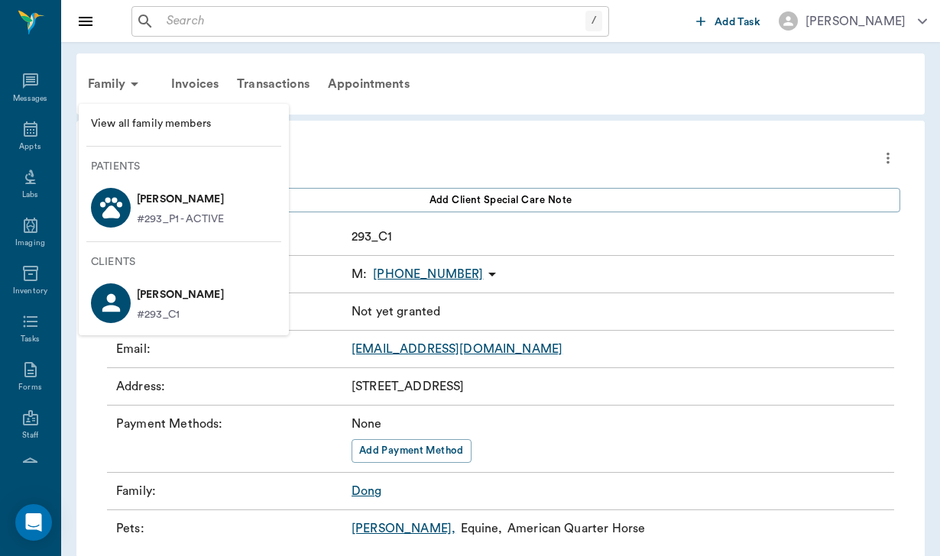
click at [144, 181] on li "[PERSON_NAME] #293_P1 - ACTIVE" at bounding box center [184, 207] width 210 height 53
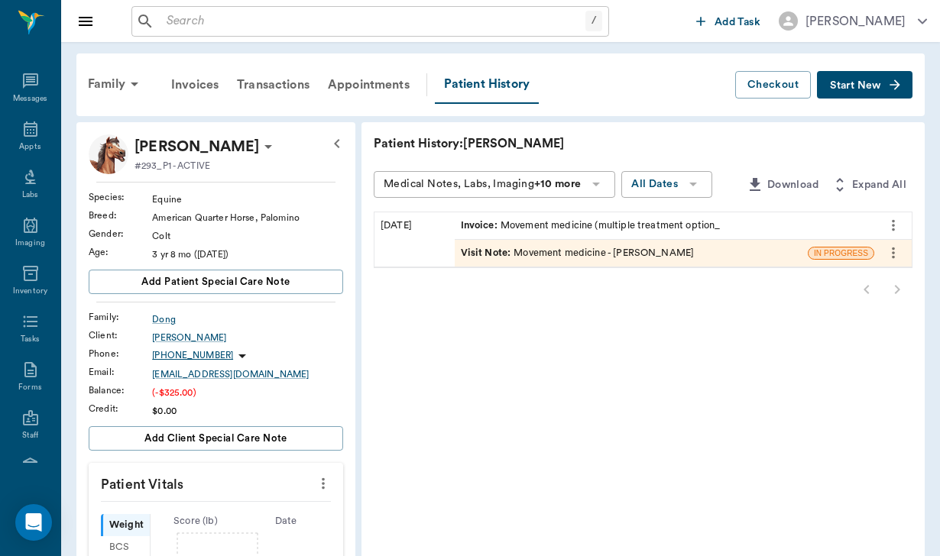
click at [842, 86] on span "Start New" at bounding box center [855, 86] width 51 height 0
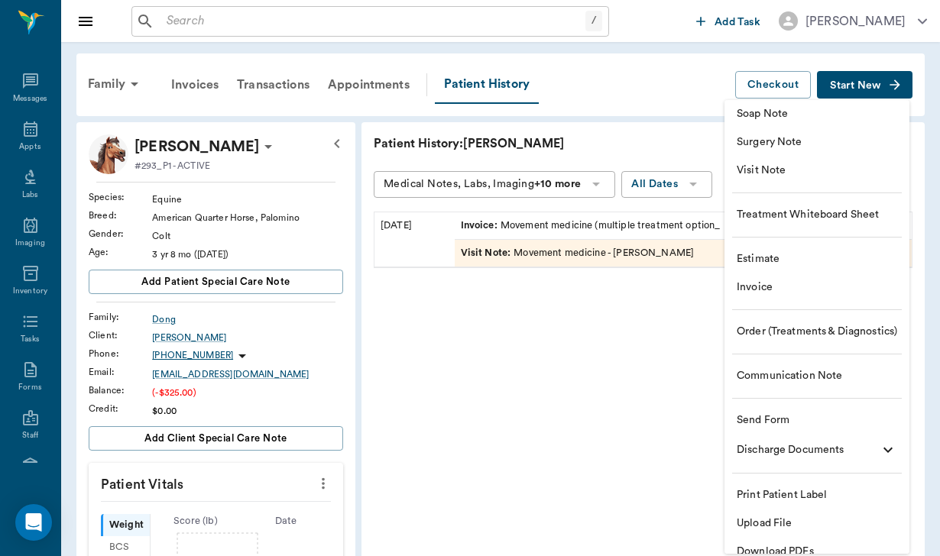
click at [783, 413] on span "Send Form" at bounding box center [816, 421] width 160 height 16
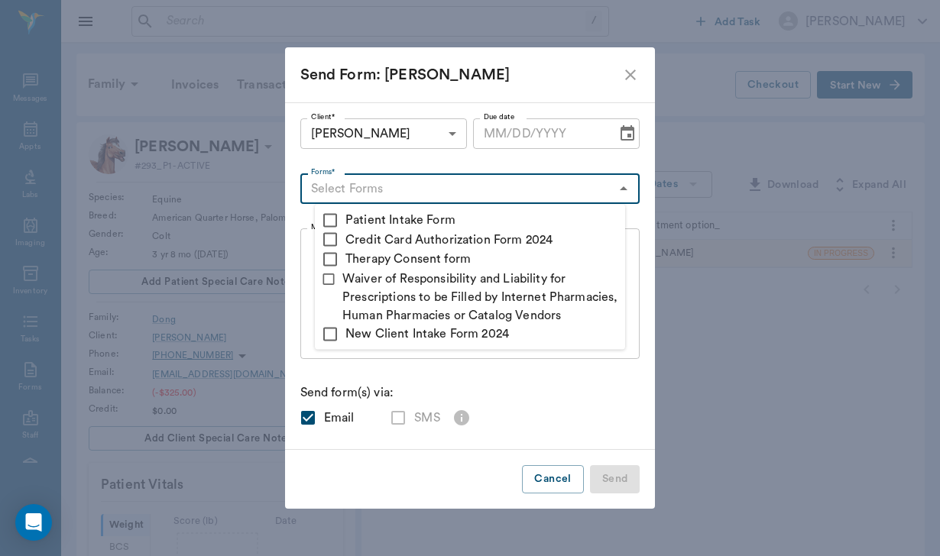
click at [405, 187] on input "Forms*" at bounding box center [458, 188] width 306 height 21
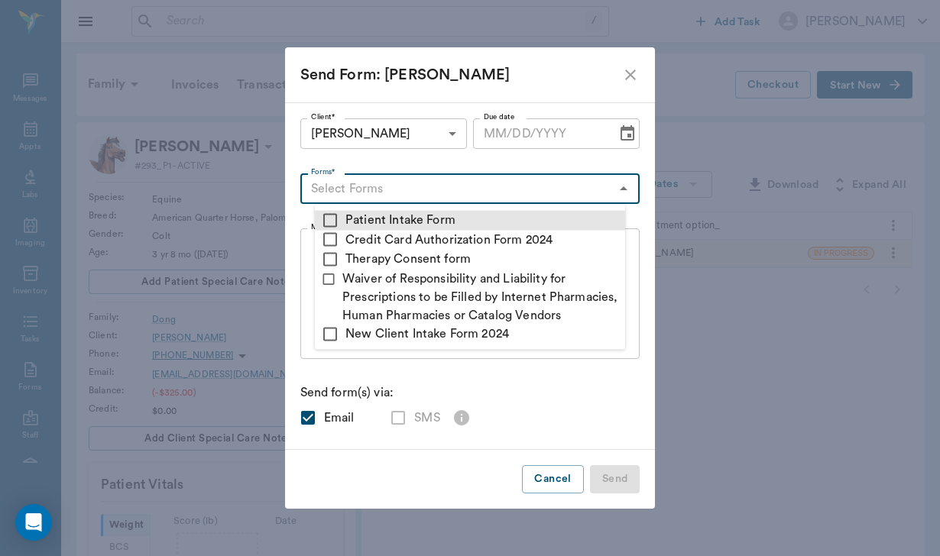
click at [332, 221] on input "checkbox" at bounding box center [330, 220] width 18 height 18
checkbox input "true"
type textarea "Please complete the following forms before your visit: • Patient Intake Form: […"
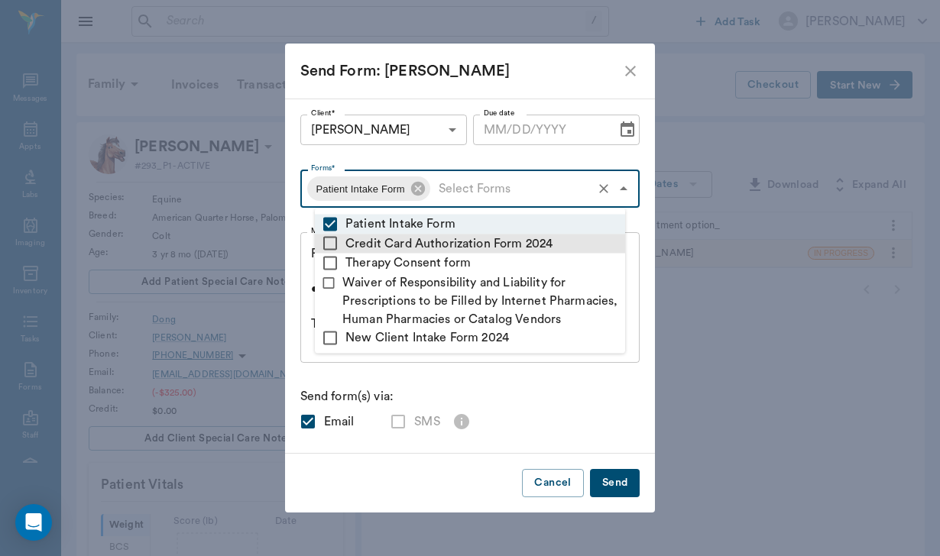
click at [333, 248] on input "checkbox" at bounding box center [330, 244] width 18 height 18
checkbox input "true"
type textarea "Please complete the following forms before your visit: • Patient Intake Form: […"
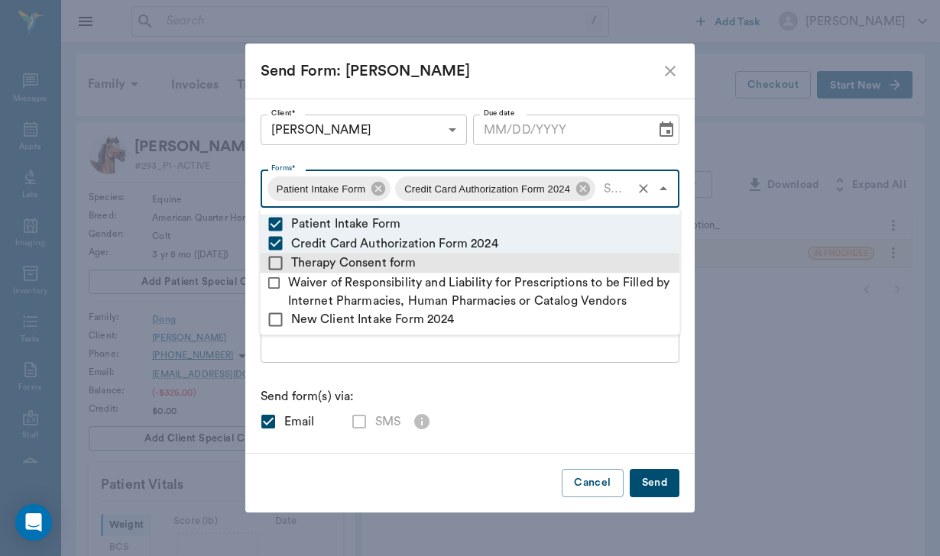
click at [270, 260] on input "checkbox" at bounding box center [276, 263] width 18 height 18
checkbox input "true"
type textarea "Please complete the following forms before your visit: • Patient Intake Form: […"
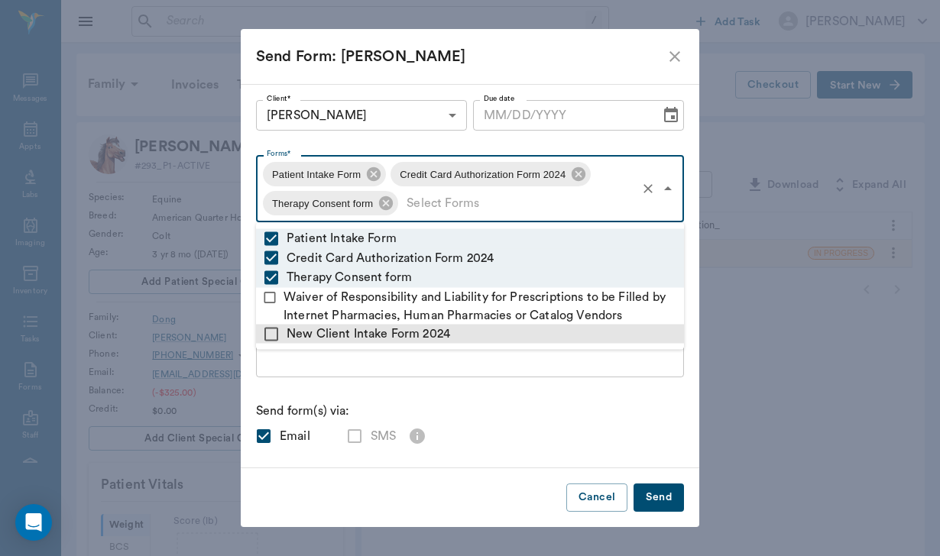
click at [269, 337] on input "checkbox" at bounding box center [271, 334] width 18 height 18
checkbox input "true"
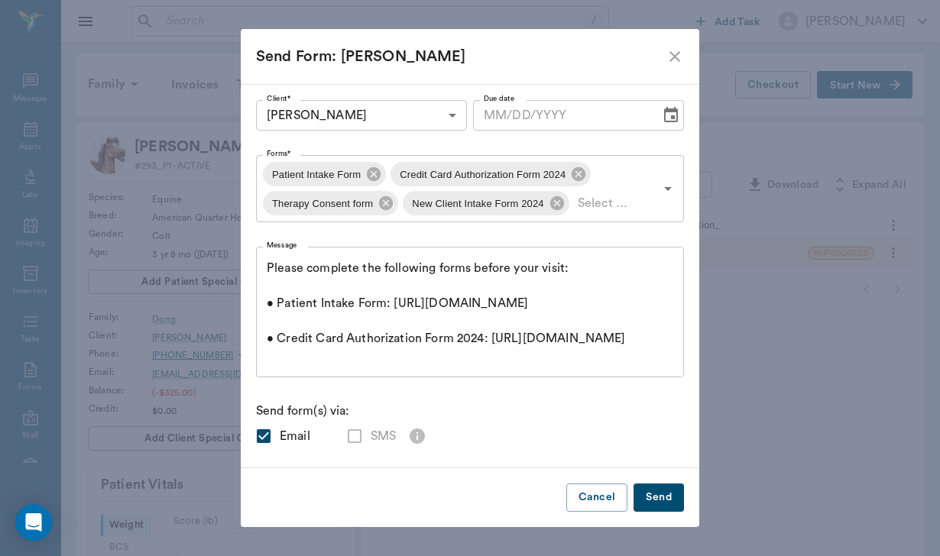
click at [280, 376] on div "Please complete the following forms before your visit: • Patient Intake Form: […" at bounding box center [470, 312] width 428 height 131
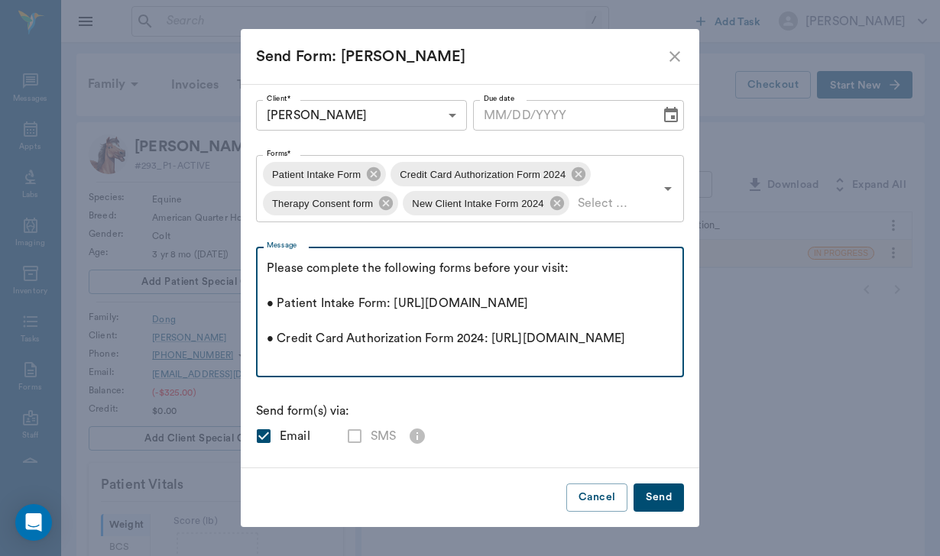
click at [269, 266] on textarea "Please complete the following forms before your visit: • Patient Intake Form: […" at bounding box center [470, 312] width 406 height 105
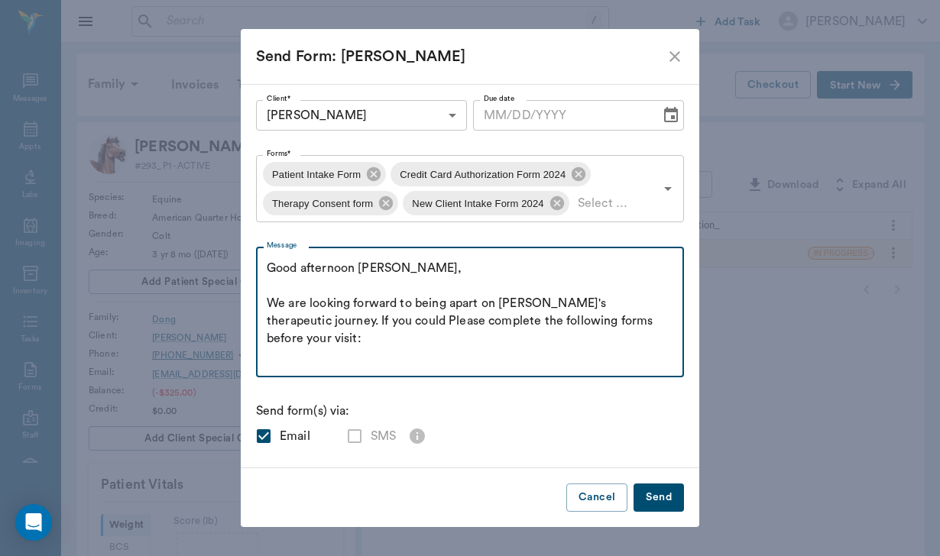
click at [390, 322] on textarea "Good afternoon [PERSON_NAME], We are looking forward to being apart on [PERSON_…" at bounding box center [470, 312] width 406 height 105
click at [590, 322] on textarea "Good afternoon [PERSON_NAME], We are looking forward to being apart on [PERSON_…" at bounding box center [470, 312] width 406 height 105
drag, startPoint x: 595, startPoint y: 338, endPoint x: 507, endPoint y: 335, distance: 87.9
click at [506, 336] on textarea "Good afternoon [PERSON_NAME], We are looking forward to being apart on [PERSON_…" at bounding box center [470, 312] width 406 height 105
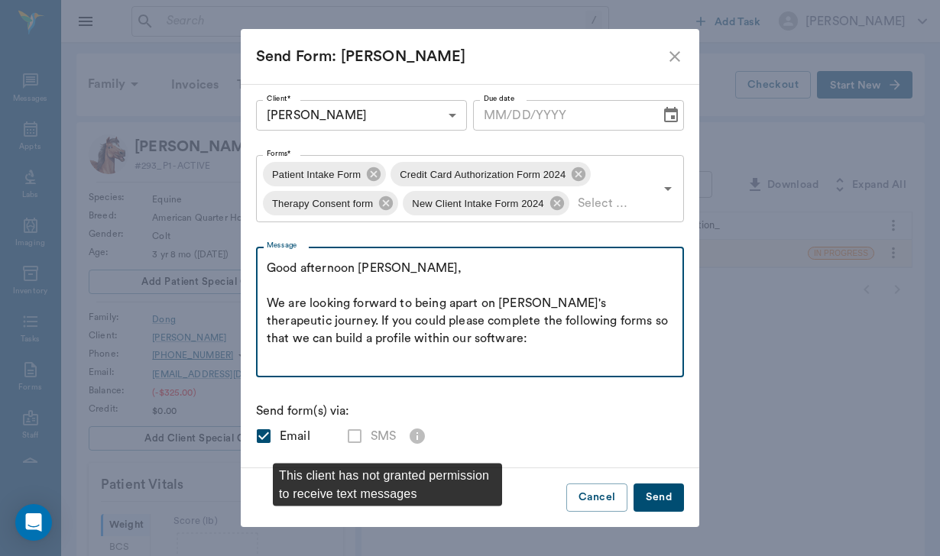
type textarea "Good afternoon [PERSON_NAME], We are looking forward to being apart on [PERSON_…"
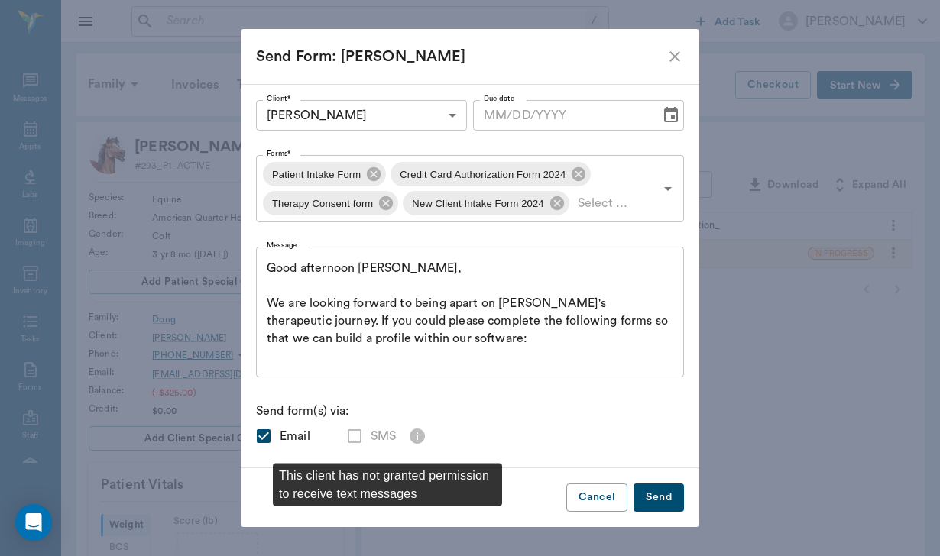
click at [349, 438] on label "SMS" at bounding box center [366, 436] width 57 height 32
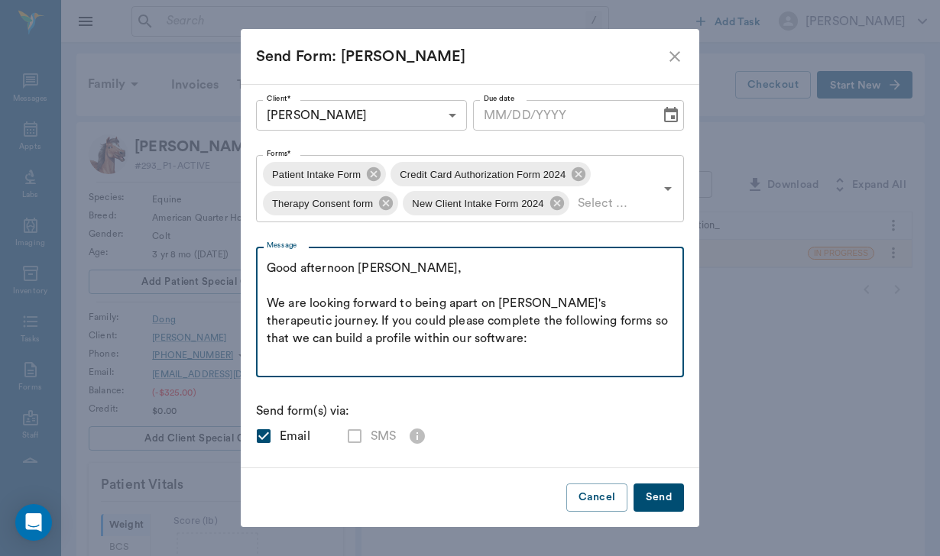
drag, startPoint x: 267, startPoint y: 265, endPoint x: 497, endPoint y: 343, distance: 242.1
click at [497, 343] on textarea "Good afternoon [PERSON_NAME], We are looking forward to being apart on [PERSON_…" at bounding box center [470, 312] width 406 height 105
click at [594, 496] on button "Cancel" at bounding box center [596, 498] width 61 height 28
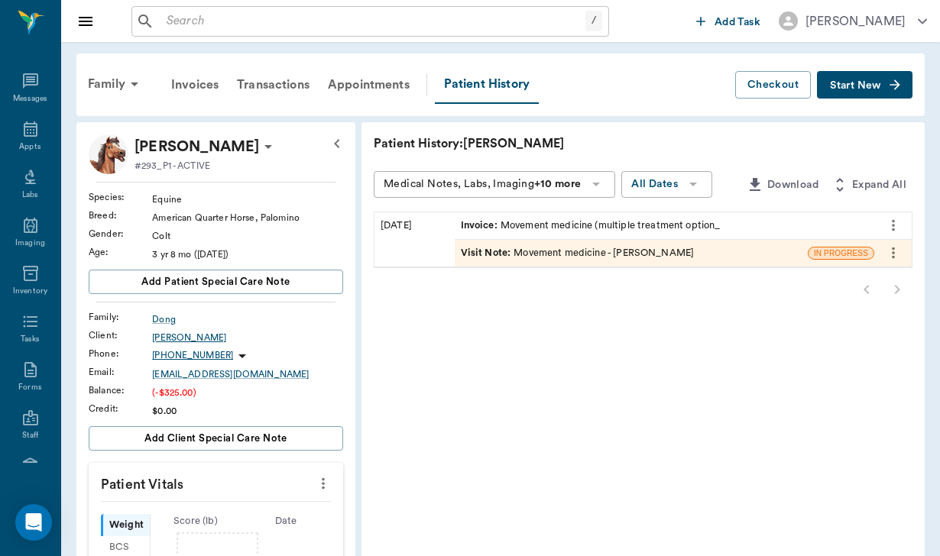
click at [176, 345] on div "[PERSON_NAME]" at bounding box center [247, 338] width 191 height 14
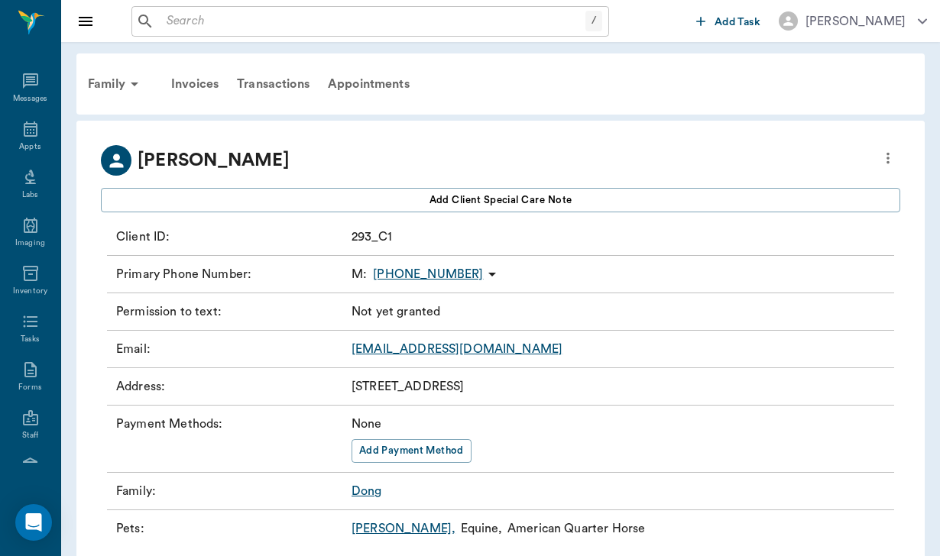
click at [883, 160] on icon "more" at bounding box center [887, 158] width 17 height 18
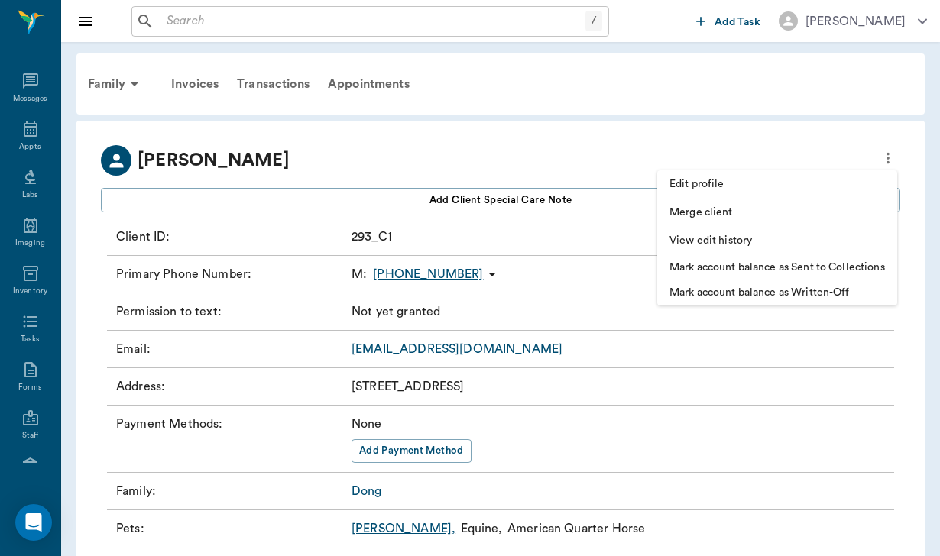
click at [785, 184] on span "Edit profile" at bounding box center [776, 184] width 215 height 16
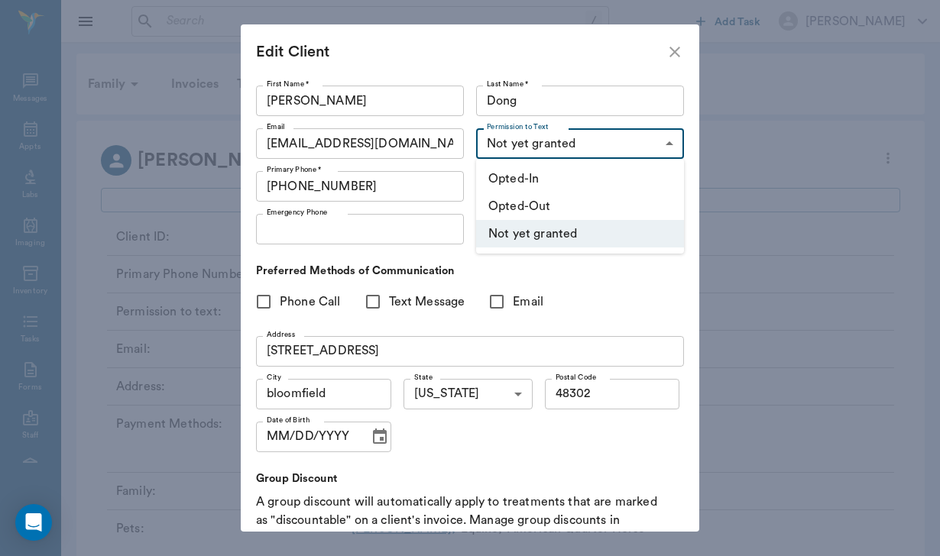
click at [625, 139] on body "/ ​ Add Task [PERSON_NAME] Nectar Messages Appts Labs Imaging Inventory Tasks F…" at bounding box center [470, 297] width 940 height 595
drag, startPoint x: 556, startPoint y: 204, endPoint x: 557, endPoint y: 173, distance: 30.6
click at [557, 173] on ul "Opted-In Opted-Out Not yet granted" at bounding box center [580, 206] width 208 height 95
click at [557, 173] on li "Opted-In" at bounding box center [580, 179] width 208 height 28
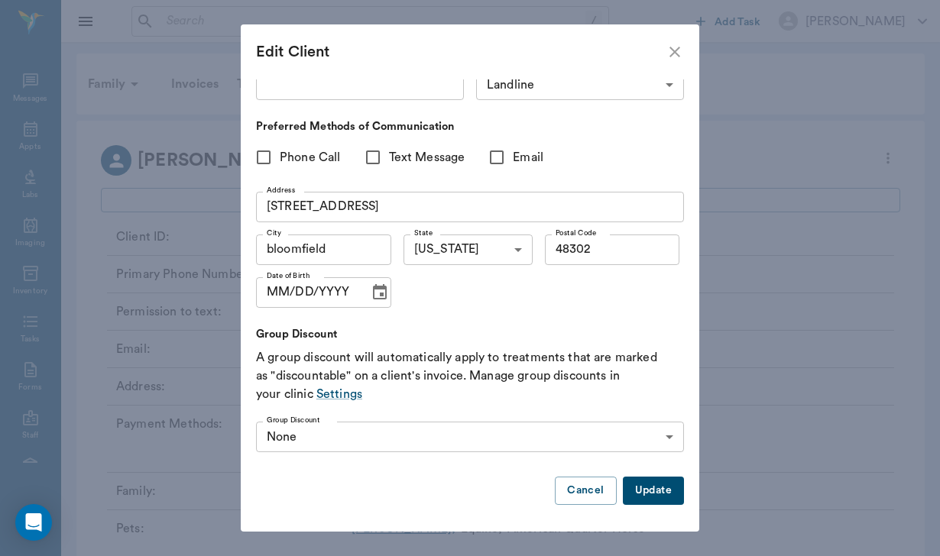
scroll to position [144, 0]
click at [662, 487] on button "Update" at bounding box center [653, 491] width 61 height 28
type input "UNKNOWN"
type input "OPT_IN"
type input "48302"
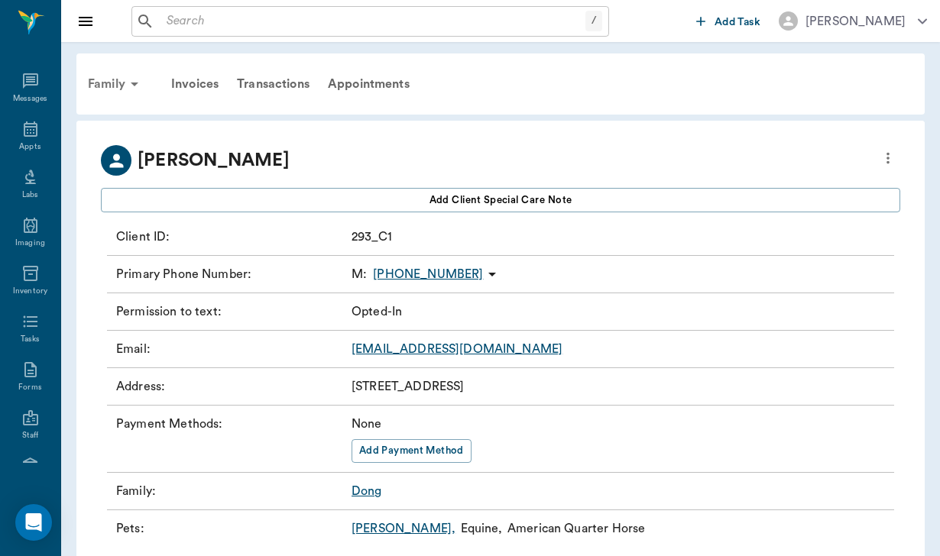
click at [118, 76] on div "Family" at bounding box center [116, 84] width 74 height 37
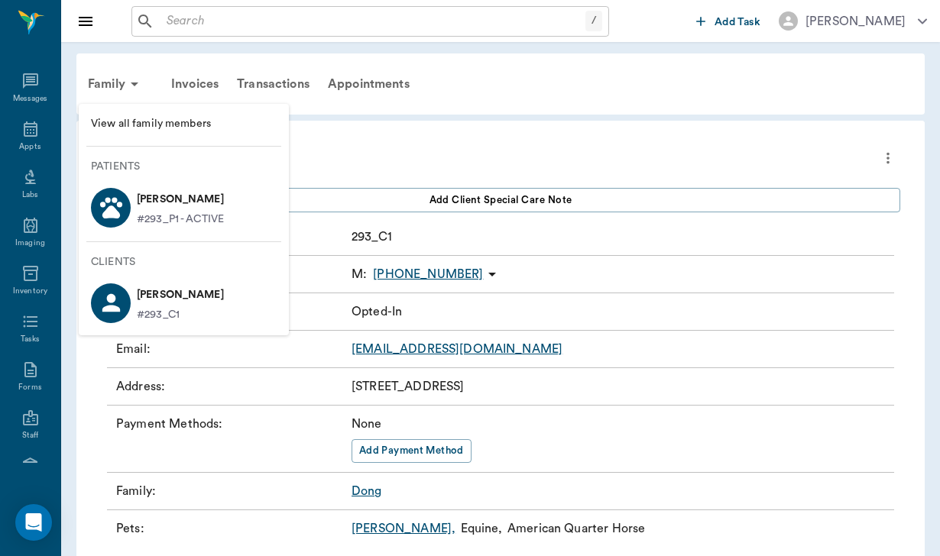
click at [182, 200] on p "[PERSON_NAME]" at bounding box center [180, 199] width 87 height 24
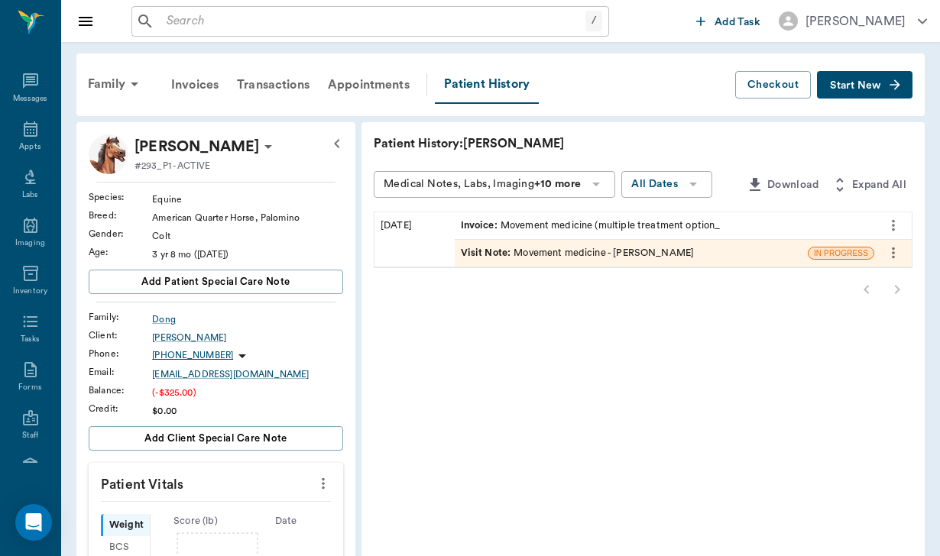
click at [866, 86] on span "Start New" at bounding box center [855, 86] width 51 height 0
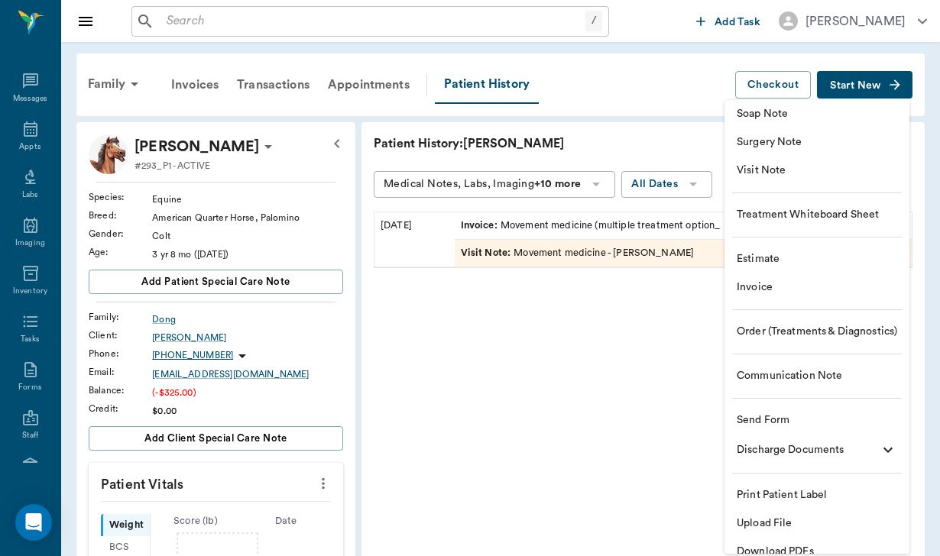
click at [809, 419] on span "Send Form" at bounding box center [816, 421] width 160 height 16
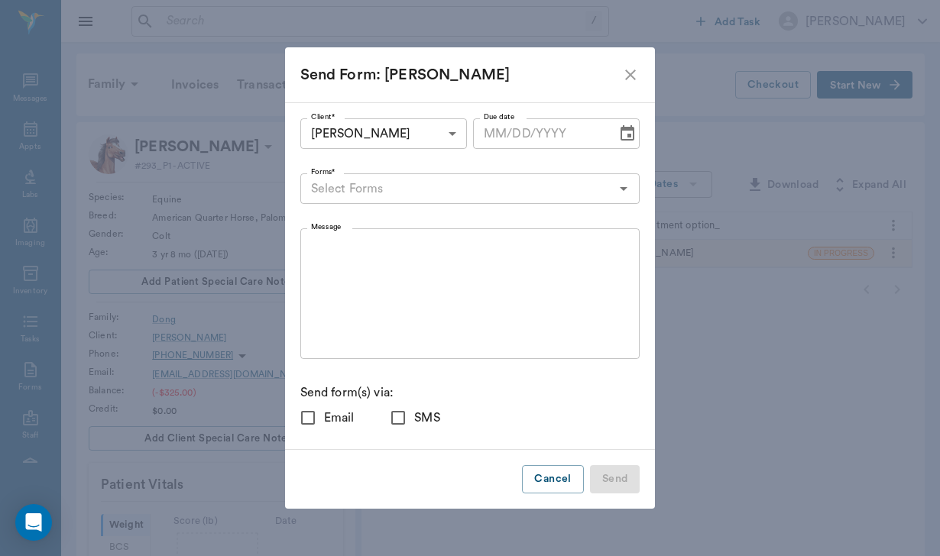
checkbox input "true"
click at [360, 180] on input "Forms*" at bounding box center [458, 188] width 306 height 21
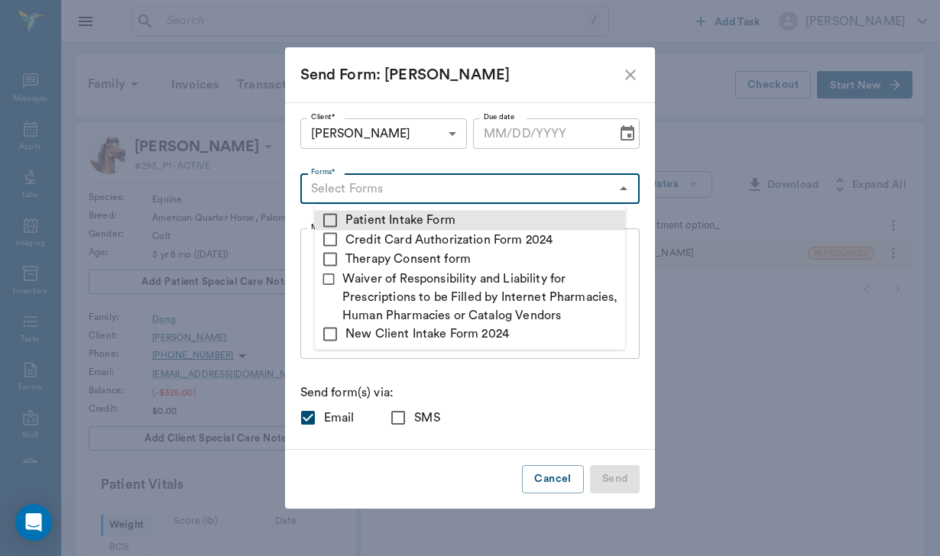
click at [332, 218] on input "checkbox" at bounding box center [330, 220] width 18 height 18
checkbox input "true"
type textarea "Please complete the following forms before your visit: • Patient Intake Form: […"
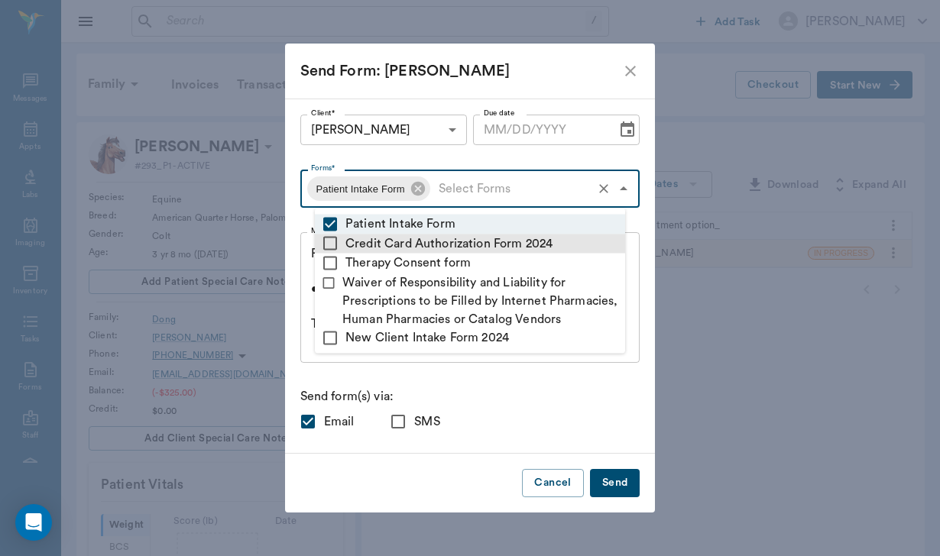
click at [330, 245] on input "checkbox" at bounding box center [330, 244] width 18 height 18
checkbox input "true"
type textarea "Please complete the following forms before your visit: • Patient Intake Form: […"
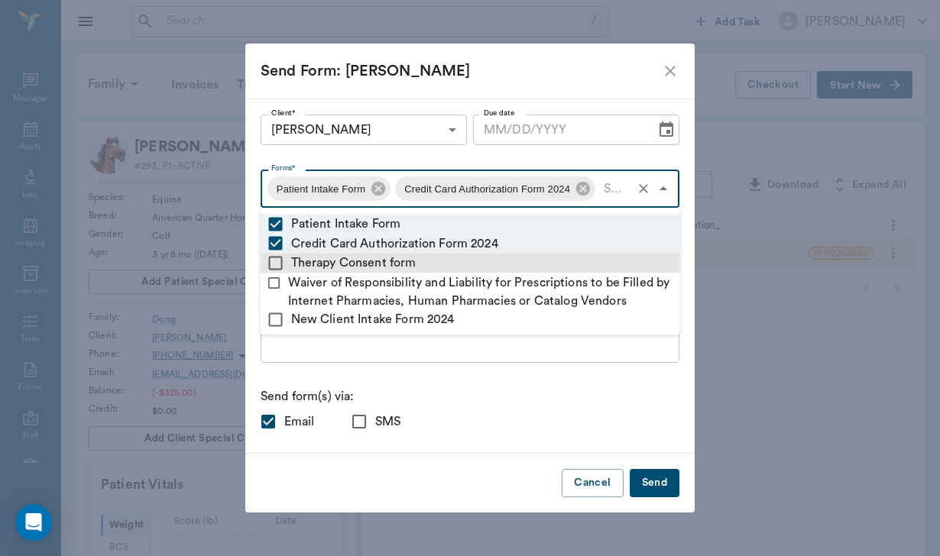
click at [282, 255] on input "checkbox" at bounding box center [276, 263] width 18 height 18
checkbox input "true"
type textarea "Please complete the following forms before your visit: • Patient Intake Form: […"
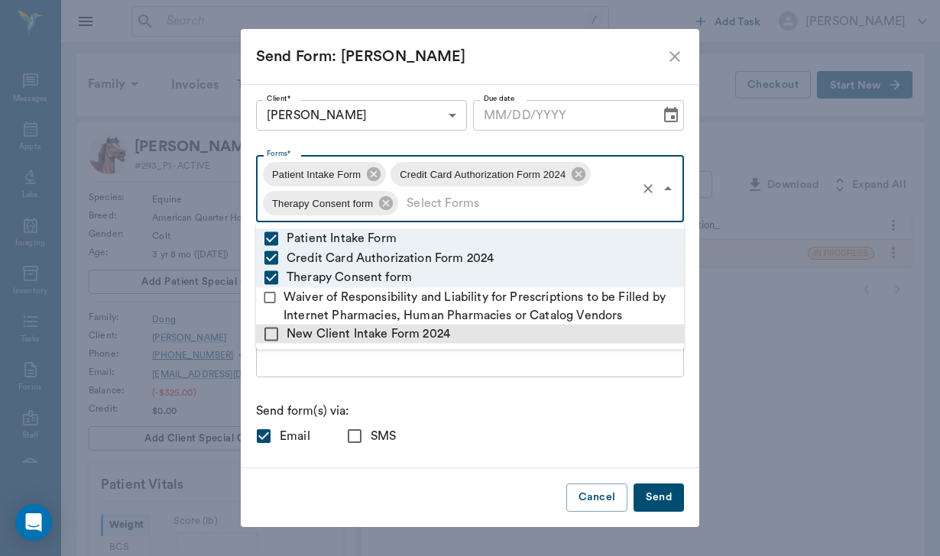
click at [270, 327] on input "checkbox" at bounding box center [271, 334] width 18 height 18
checkbox input "true"
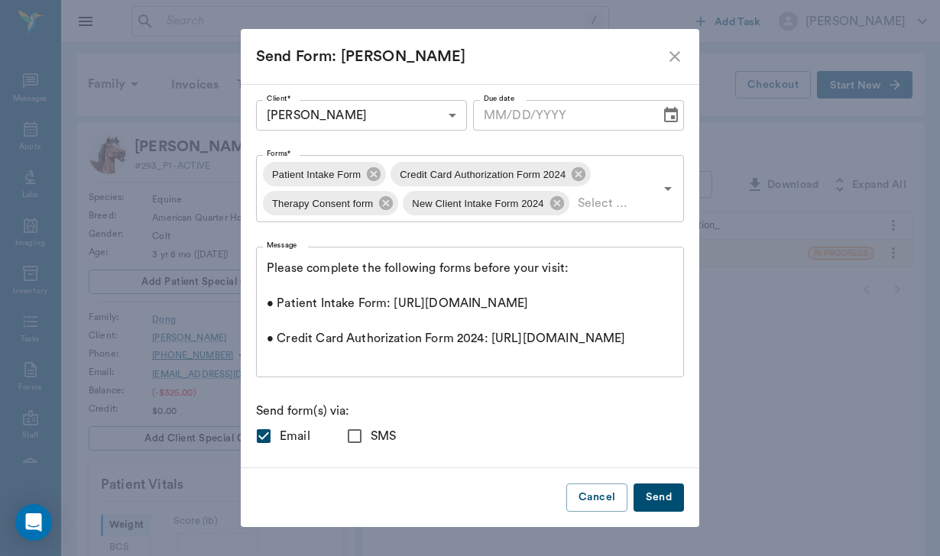
click at [286, 367] on div "Please complete the following forms before your visit: • Patient Intake Form: […" at bounding box center [470, 312] width 428 height 131
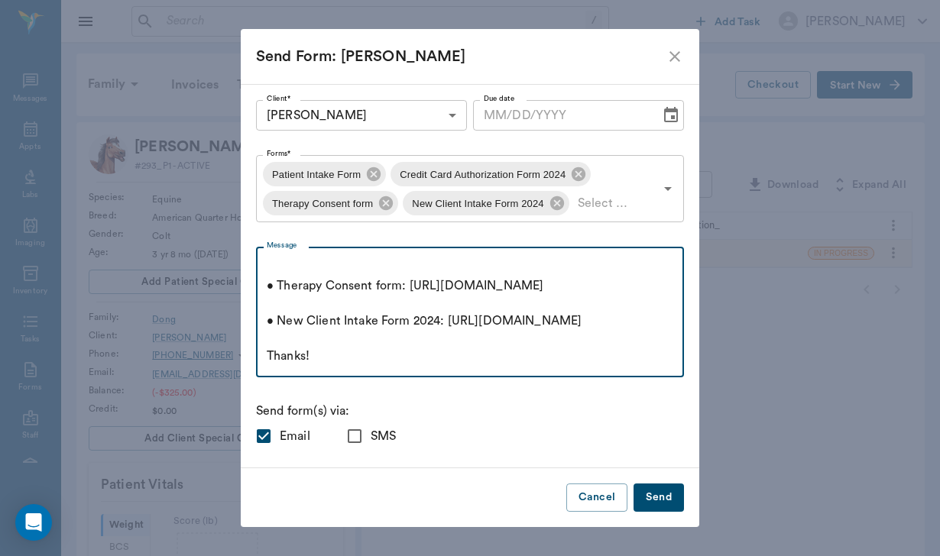
click at [396, 296] on textarea "Please complete the following forms before your visit: • Patient Intake Form: […" at bounding box center [470, 312] width 406 height 105
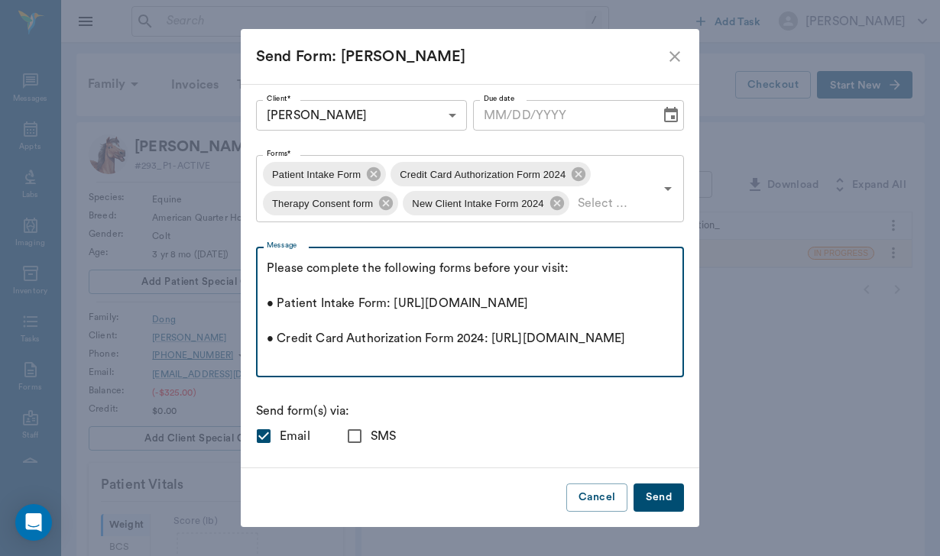
scroll to position [0, 0]
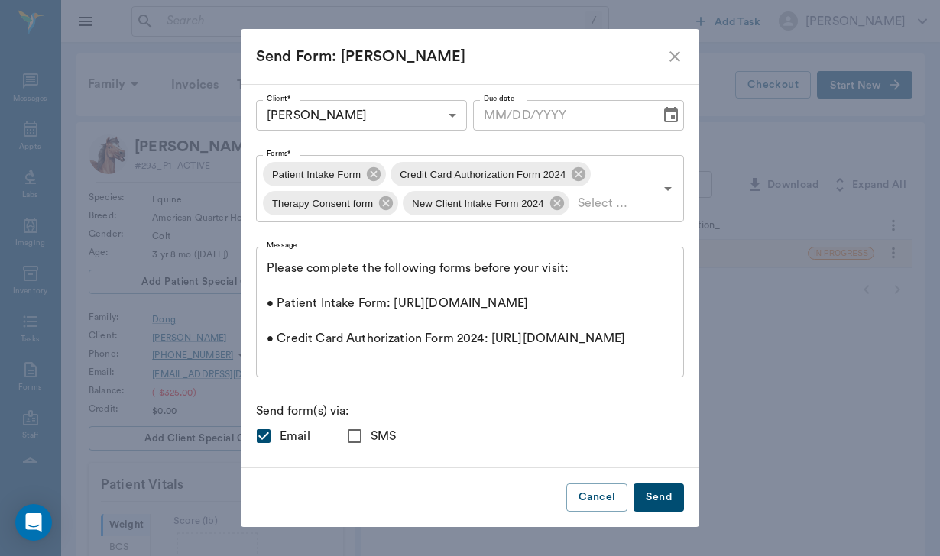
drag, startPoint x: 266, startPoint y: 263, endPoint x: 502, endPoint y: 254, distance: 236.2
click at [502, 254] on div "Please complete the following forms before your visit: • Patient Intake Form: […" at bounding box center [470, 312] width 428 height 131
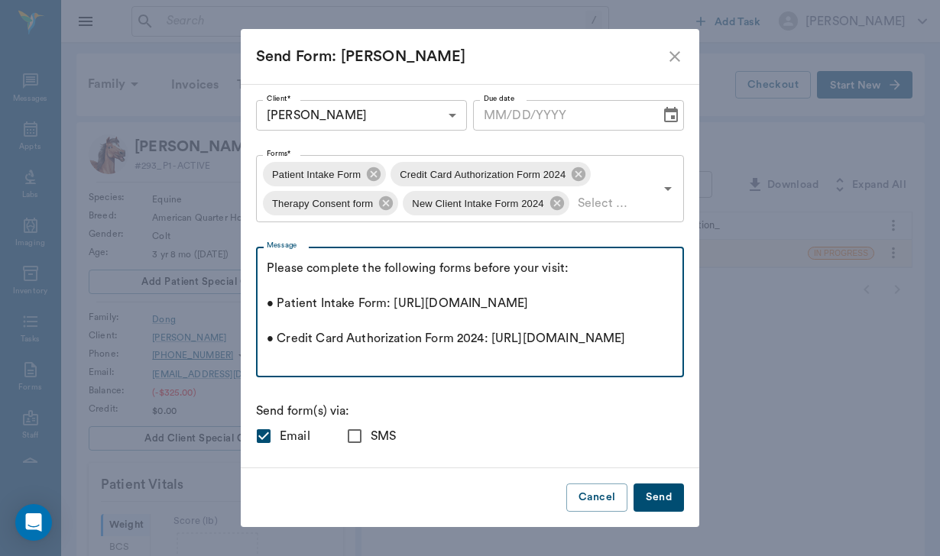
drag, startPoint x: 570, startPoint y: 266, endPoint x: 253, endPoint y: 264, distance: 317.0
click at [253, 264] on div "Client* [PERSON_NAME] 68c9ed9628451a2078698f40 Client* Due date Due date Forms*…" at bounding box center [470, 276] width 458 height 384
paste textarea
click at [266, 270] on div "Please complete the following • Patient Intake Form: [URL][DOMAIN_NAME] • Credi…" at bounding box center [470, 312] width 428 height 131
click at [267, 266] on textarea "Please complete the following • Patient Intake Form: [URL][DOMAIN_NAME] • Credi…" at bounding box center [470, 312] width 406 height 105
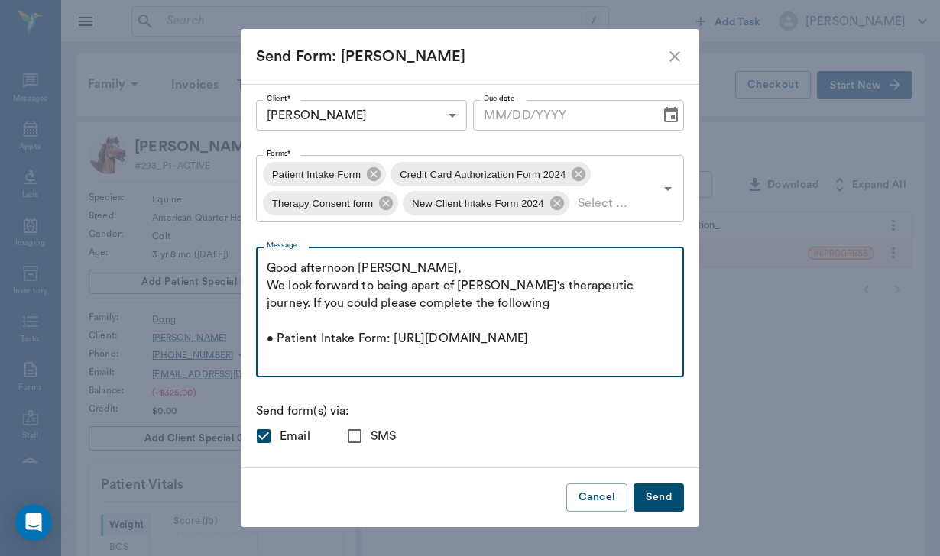
click at [505, 306] on textarea "Good afternoon [PERSON_NAME], We look forward to being apart of [PERSON_NAME]'s…" at bounding box center [470, 312] width 406 height 105
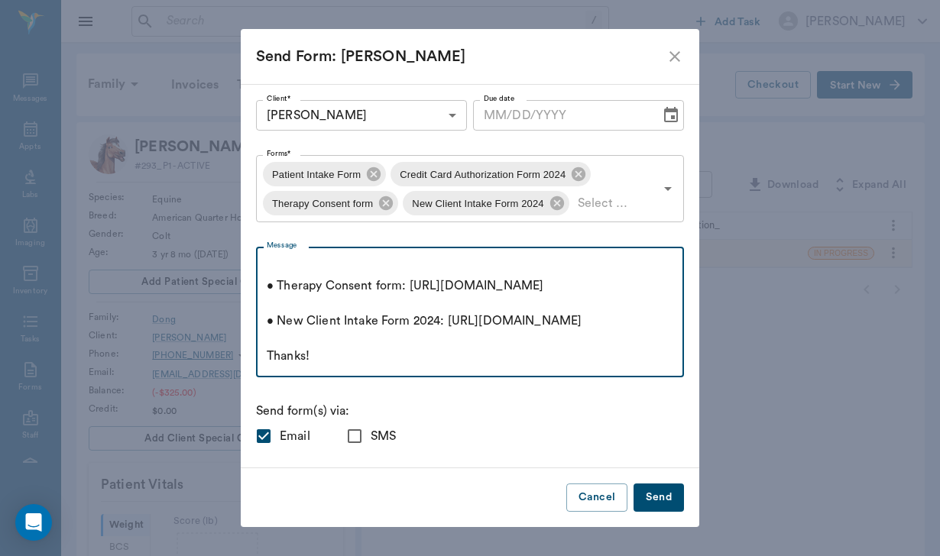
scroll to position [281, 0]
click at [334, 341] on textarea "Good afternoon [PERSON_NAME], We look forward to being apart of [PERSON_NAME]'s…" at bounding box center [470, 312] width 406 height 105
click at [327, 369] on div "Good afternoon [PERSON_NAME], We look forward to being apart of [PERSON_NAME]'s…" at bounding box center [470, 312] width 428 height 131
click at [322, 355] on textarea "Good afternoon [PERSON_NAME], We look forward to being apart of [PERSON_NAME]'s…" at bounding box center [470, 312] width 406 height 105
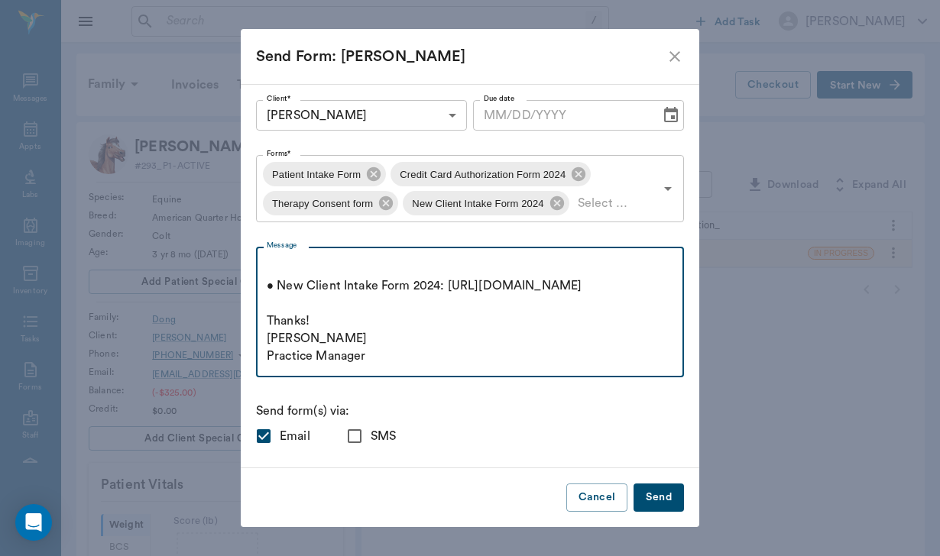
scroll to position [332, 0]
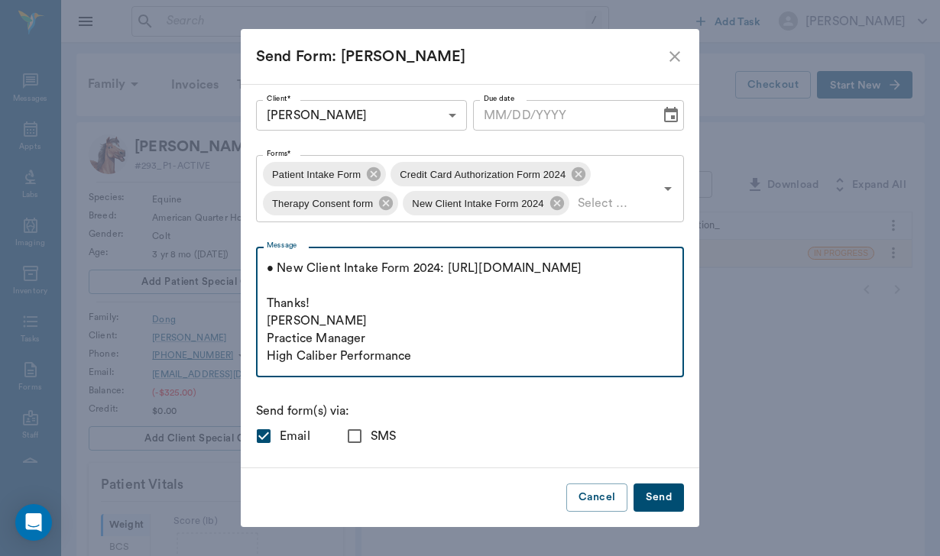
type textarea "Good afternoon [PERSON_NAME], We look forward to being apart of [PERSON_NAME]'s…"
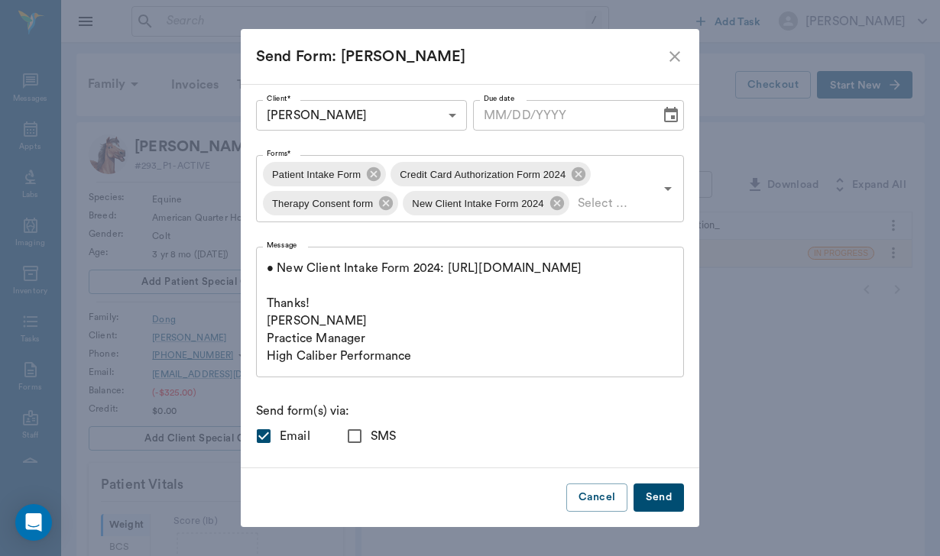
click at [345, 437] on input "SMS" at bounding box center [354, 436] width 32 height 32
checkbox input "true"
click at [662, 504] on button "Send" at bounding box center [658, 498] width 50 height 28
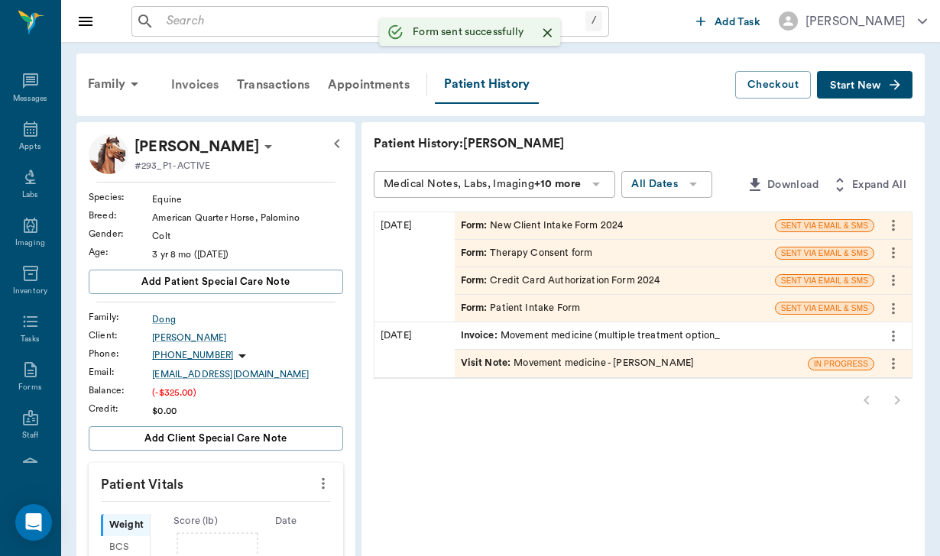
click at [202, 94] on div "Invoices" at bounding box center [195, 84] width 66 height 37
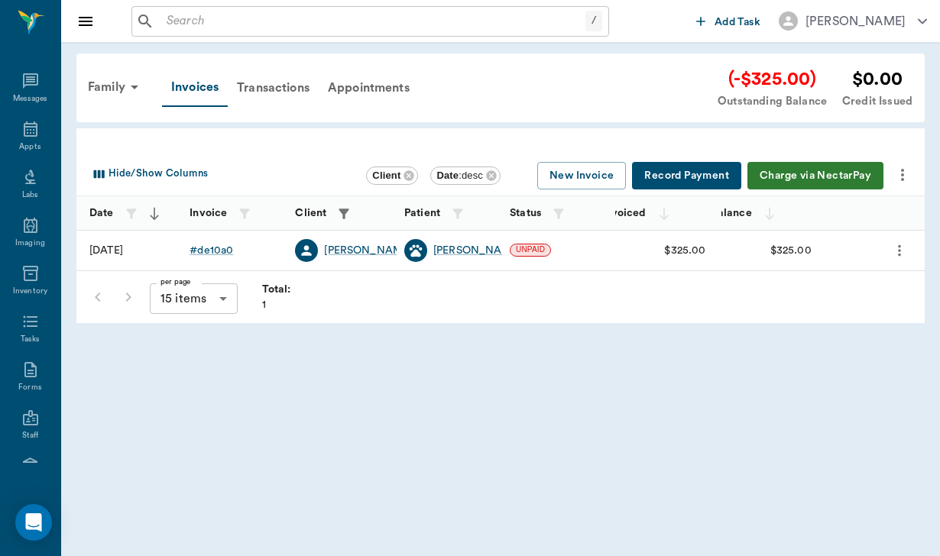
click at [908, 170] on icon "more" at bounding box center [902, 175] width 18 height 18
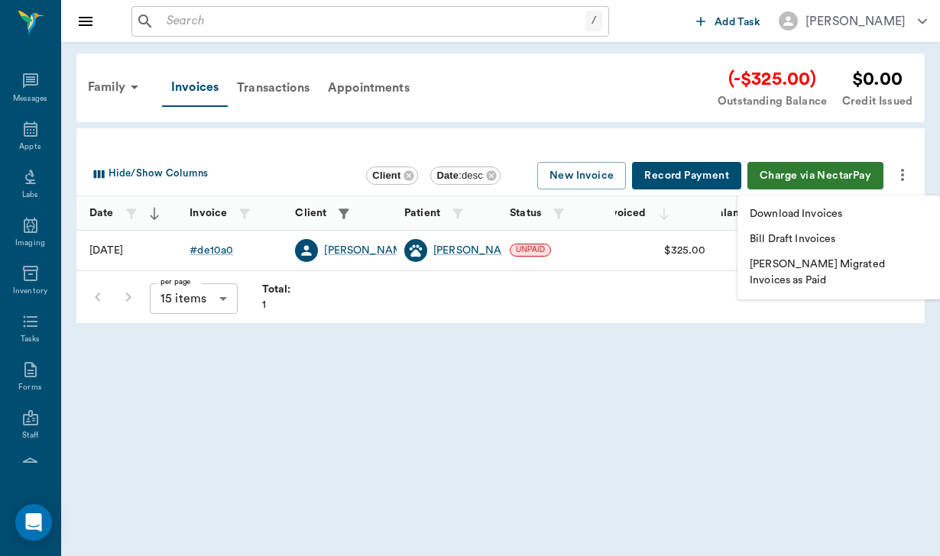
click at [778, 219] on p "Download Invoices" at bounding box center [795, 214] width 92 height 16
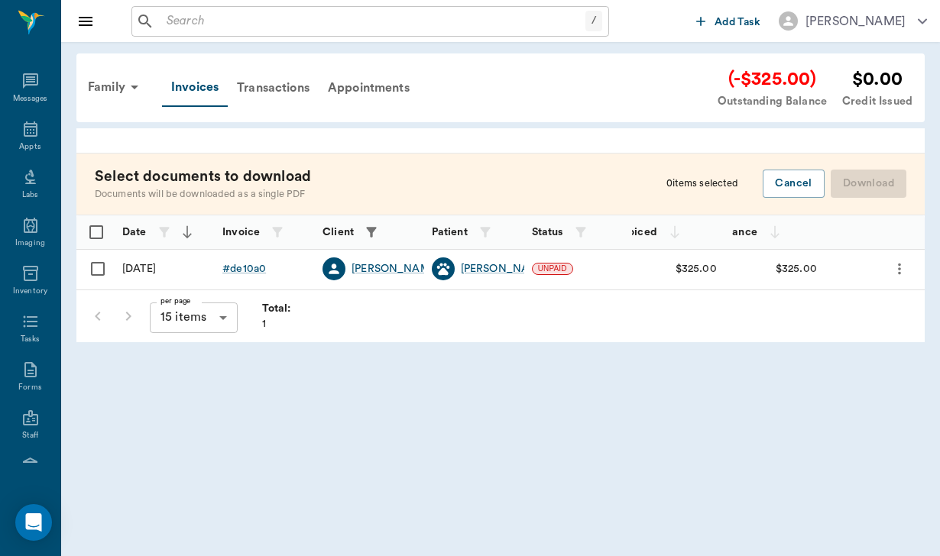
click at [99, 271] on input "Select row" at bounding box center [98, 269] width 32 height 32
checkbox input "false"
checkbox input "true"
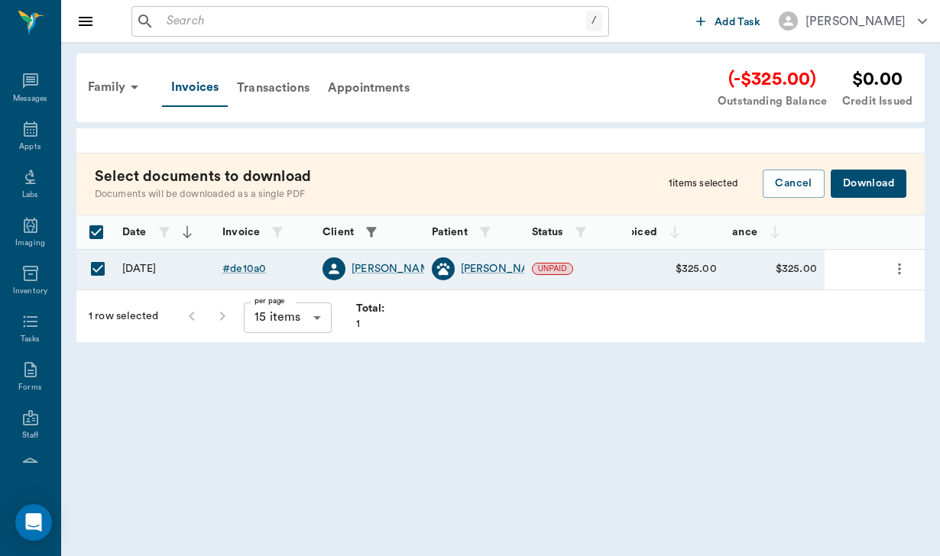
click at [859, 189] on button "Download" at bounding box center [868, 184] width 76 height 28
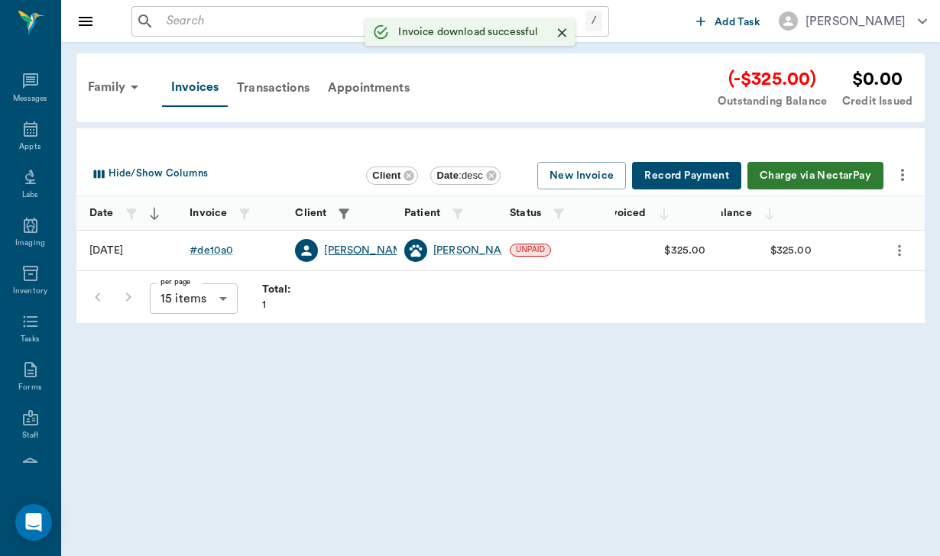
click at [344, 249] on div "[PERSON_NAME]" at bounding box center [368, 250] width 88 height 15
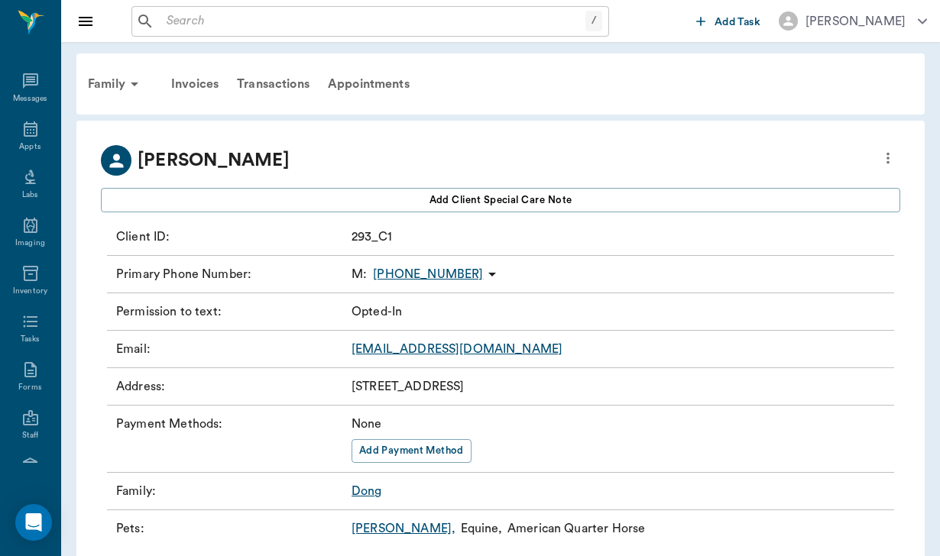
click at [479, 347] on link "[EMAIL_ADDRESS][DOMAIN_NAME]" at bounding box center [456, 349] width 211 height 12
click at [201, 83] on div "Invoices" at bounding box center [195, 84] width 66 height 37
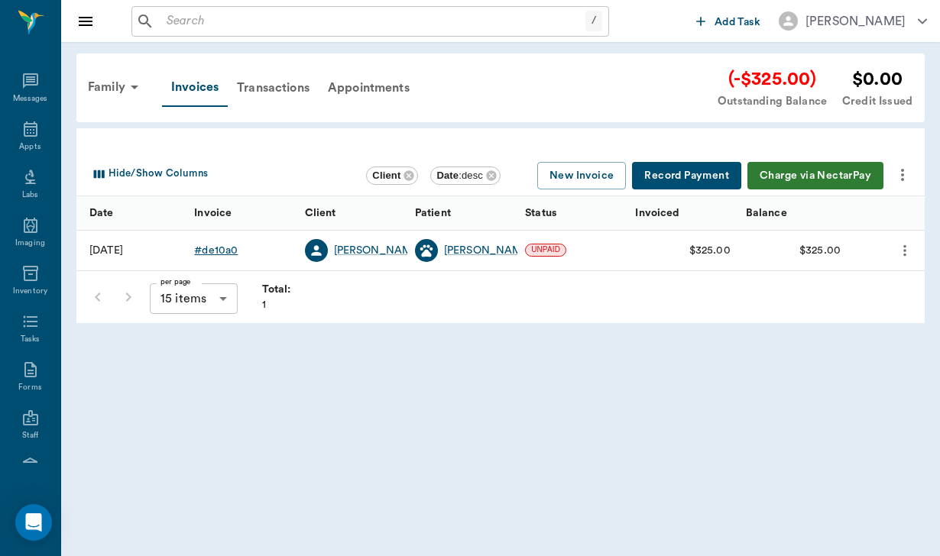
click at [222, 248] on div "# de10a0" at bounding box center [216, 250] width 44 height 15
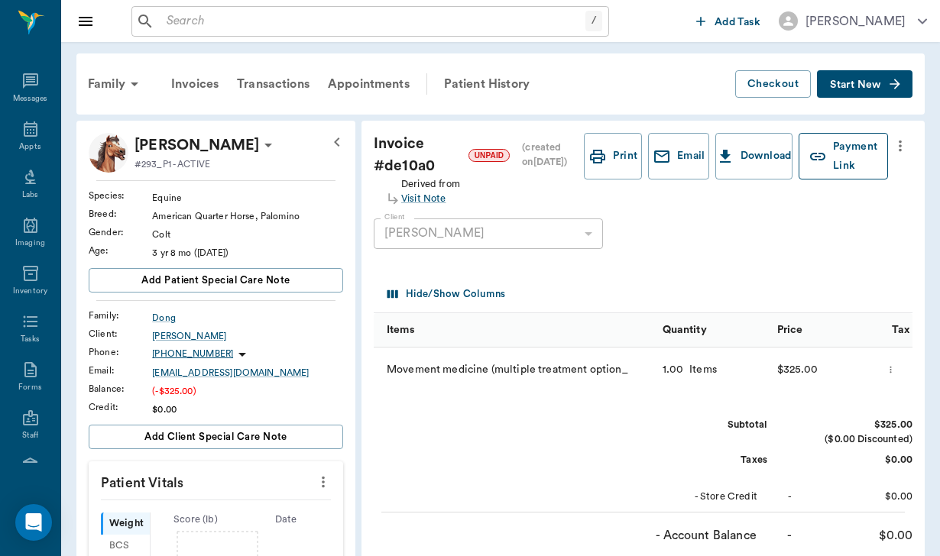
click at [858, 163] on button "Payment Link" at bounding box center [842, 156] width 89 height 47
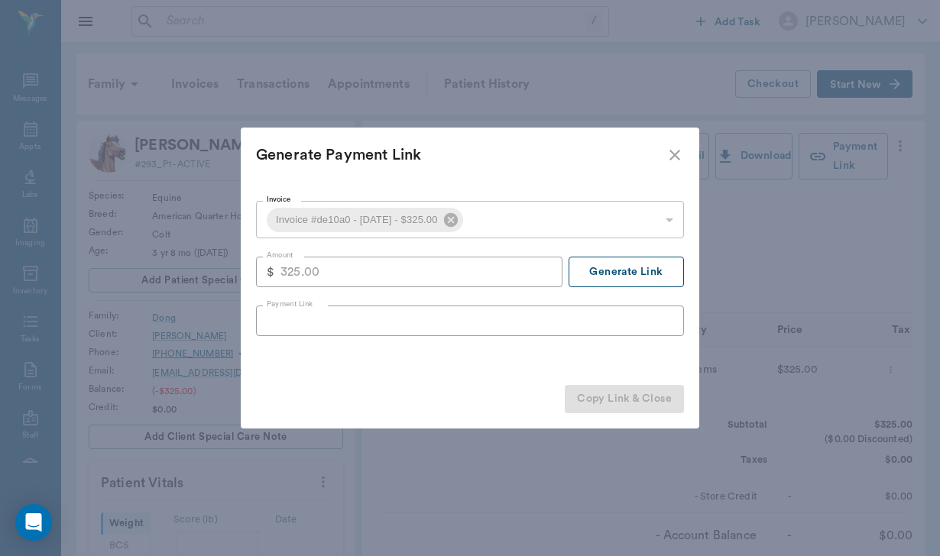
click at [639, 273] on button "Generate Link" at bounding box center [625, 272] width 115 height 31
type input "[URL][DOMAIN_NAME]"
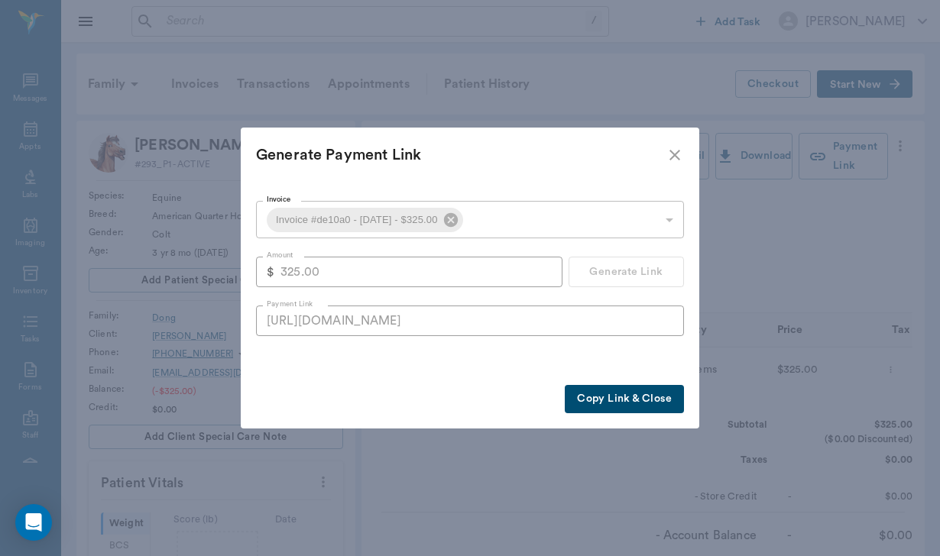
click at [623, 407] on button "Copy Link & Close" at bounding box center [624, 399] width 119 height 28
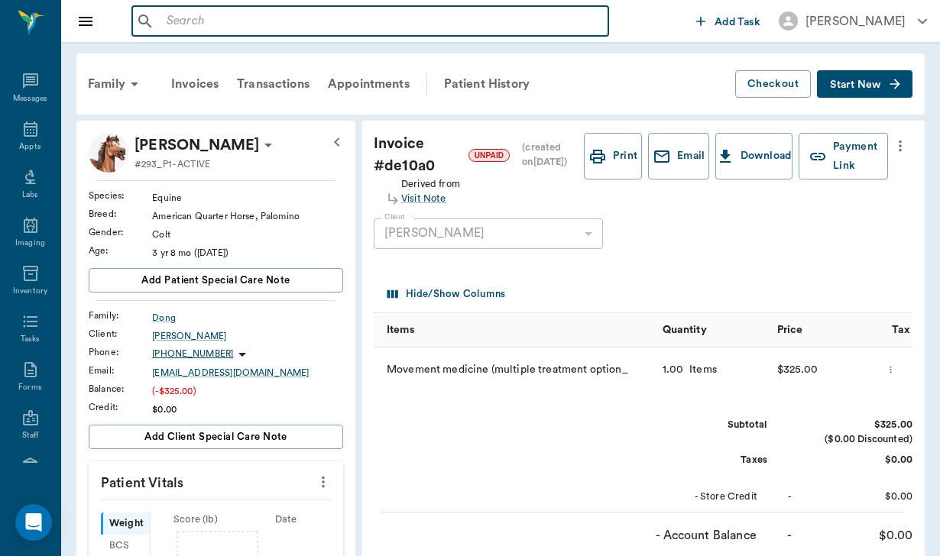
click at [202, 11] on input "text" at bounding box center [381, 21] width 442 height 21
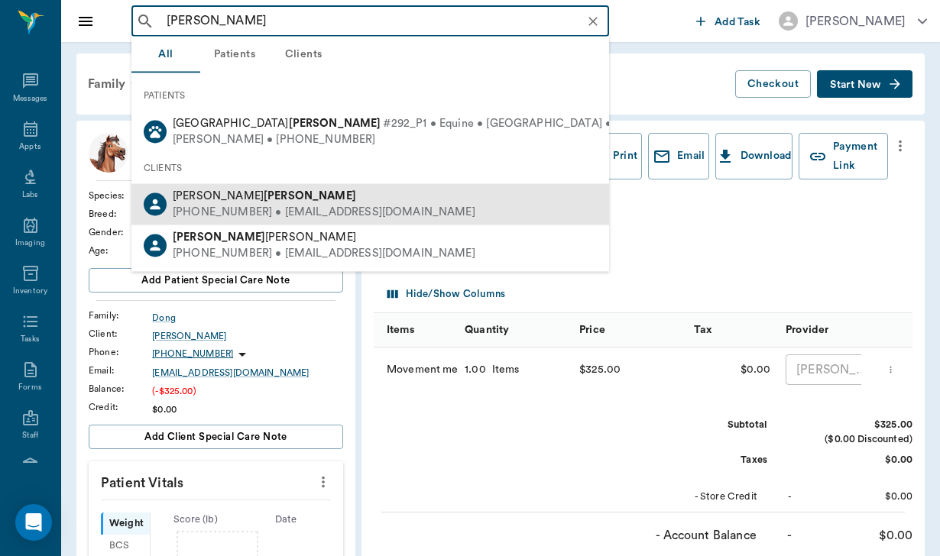
click at [211, 207] on div "[PHONE_NUMBER] • [EMAIL_ADDRESS][DOMAIN_NAME]" at bounding box center [324, 213] width 303 height 16
type input "[PERSON_NAME]"
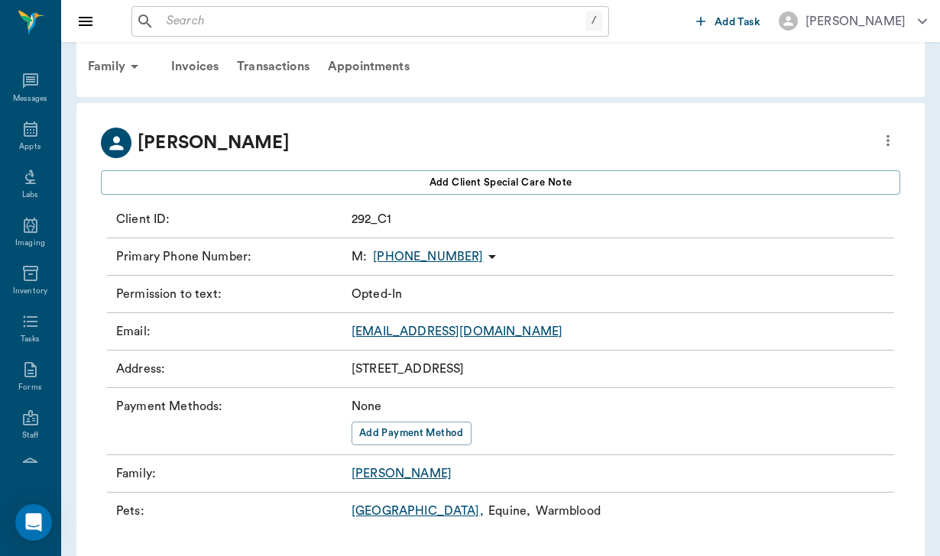
scroll to position [19, 0]
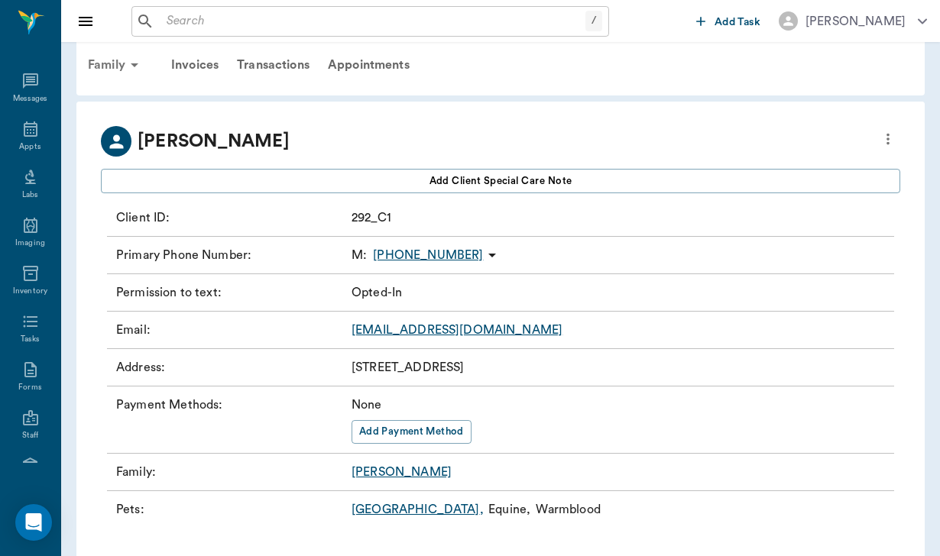
click at [105, 63] on div "Family" at bounding box center [116, 65] width 74 height 37
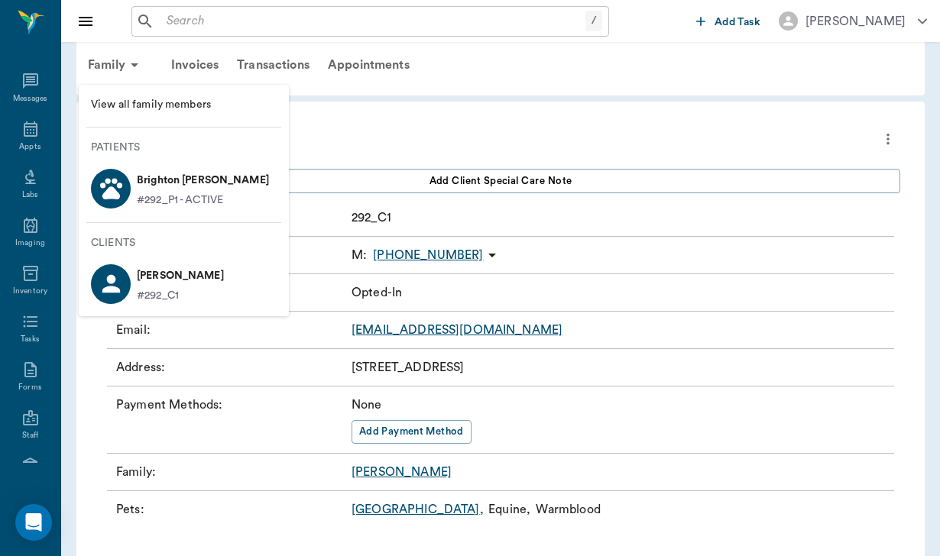
click at [142, 186] on p "Brighton [PERSON_NAME]" at bounding box center [203, 180] width 132 height 24
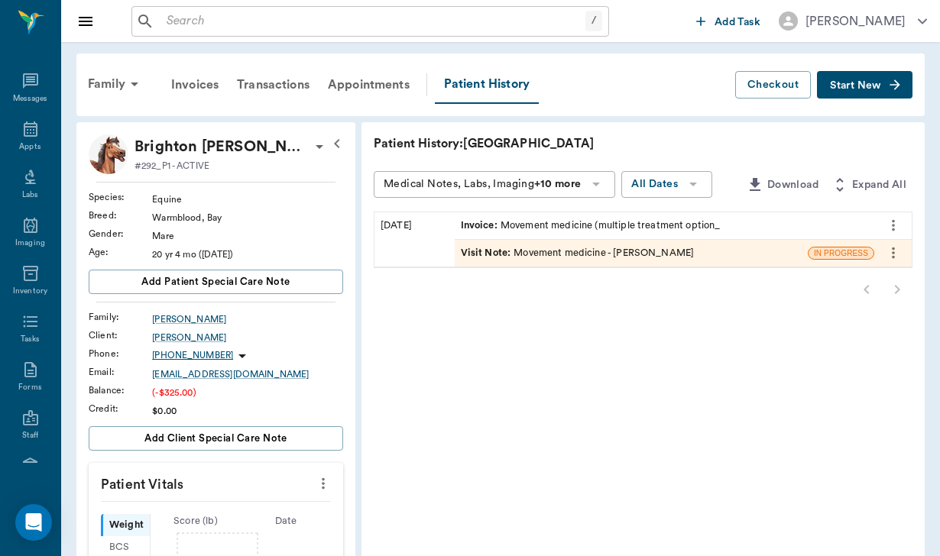
click at [836, 86] on span "Start New" at bounding box center [855, 86] width 51 height 0
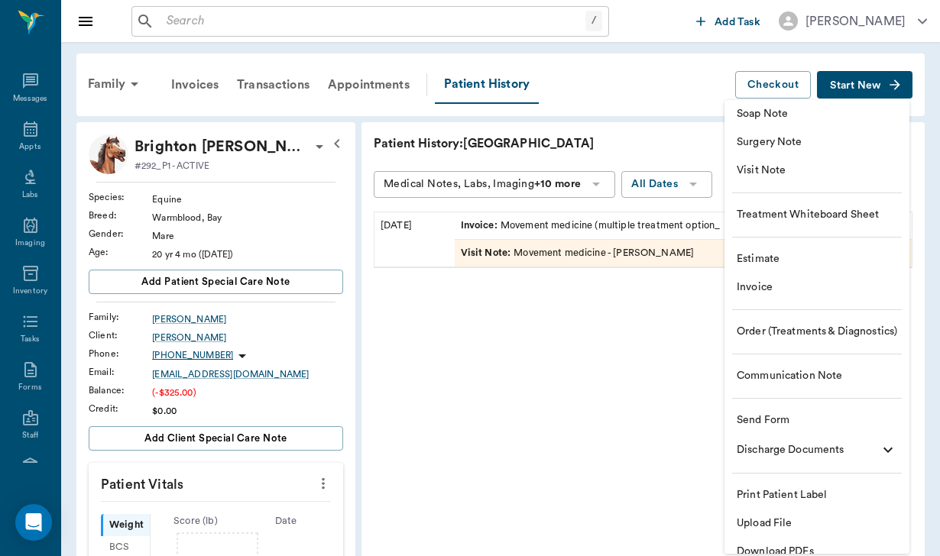
click at [785, 419] on span "Send Form" at bounding box center [816, 421] width 160 height 16
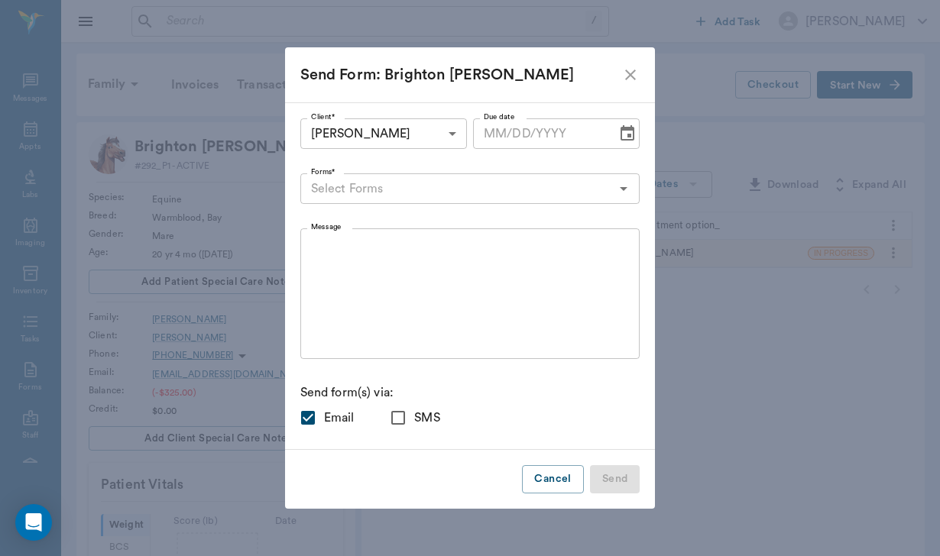
click at [366, 178] on input "Forms*" at bounding box center [458, 188] width 306 height 21
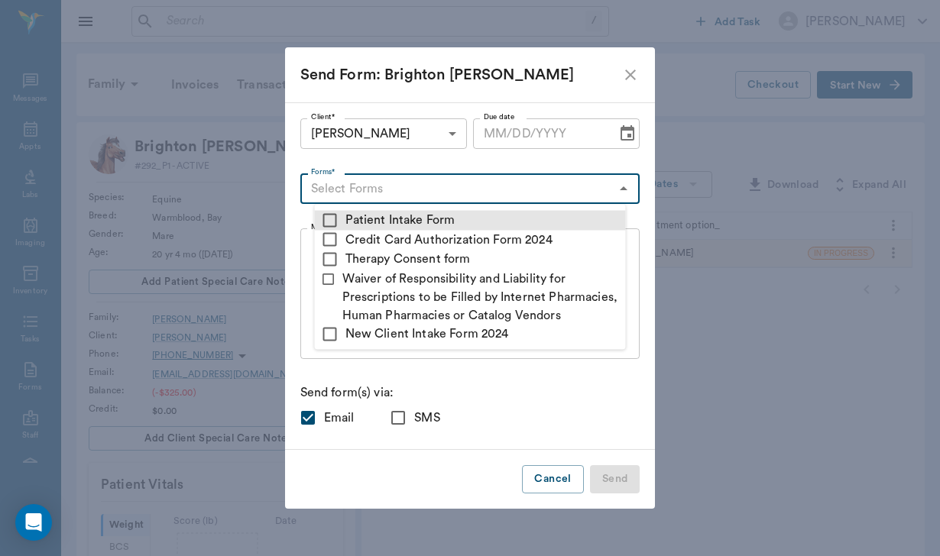
click at [332, 214] on input "checkbox" at bounding box center [330, 220] width 18 height 18
checkbox input "true"
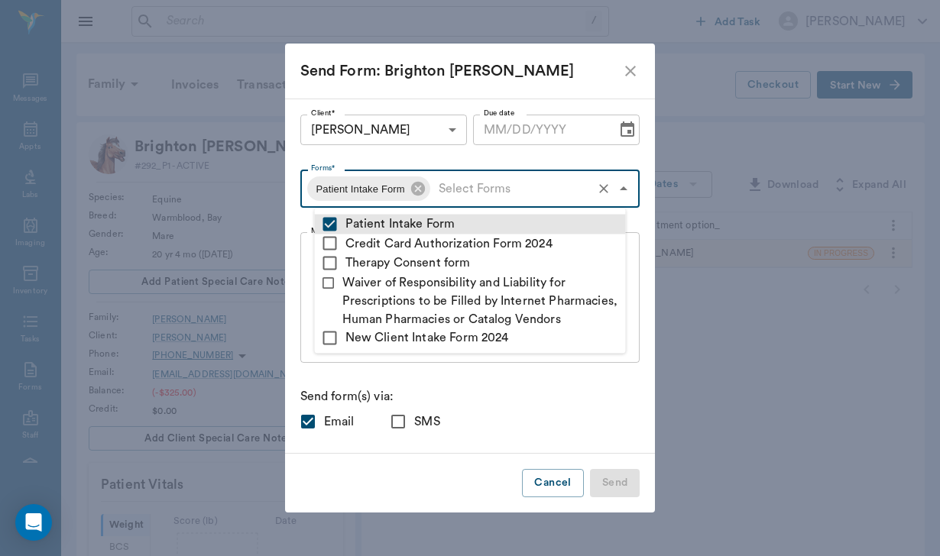
type textarea "Please complete the following forms before your visit: • Patient Intake Form: […"
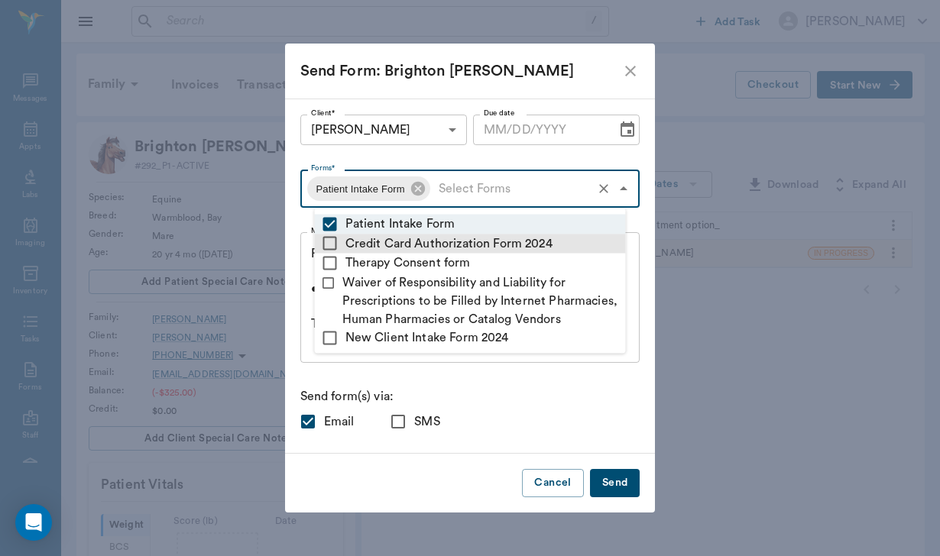
click at [333, 241] on input "checkbox" at bounding box center [330, 244] width 18 height 18
checkbox input "true"
type textarea "Please complete the following forms before your visit: • Patient Intake Form: […"
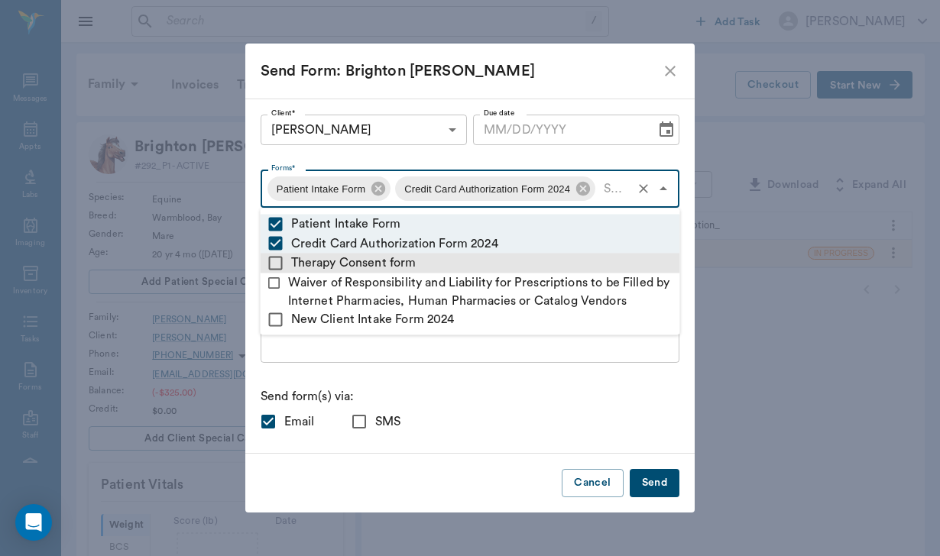
click at [278, 261] on input "checkbox" at bounding box center [276, 263] width 18 height 18
checkbox input "true"
type textarea "Please complete the following forms before your visit: • Patient Intake Form: […"
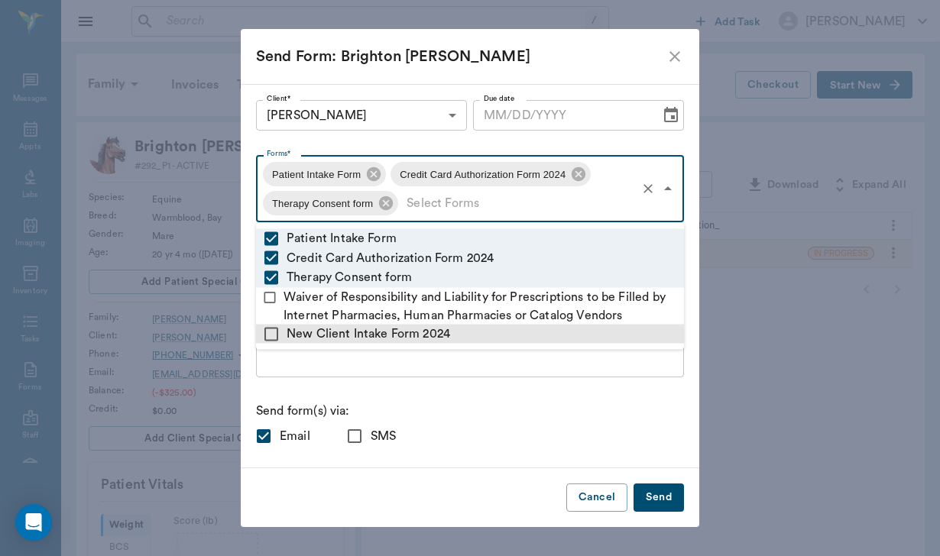
click at [270, 338] on input "checkbox" at bounding box center [271, 334] width 18 height 18
checkbox input "true"
click at [284, 362] on textarea "Please complete the following forms before your visit: • Patient Intake Form: […" at bounding box center [470, 312] width 406 height 105
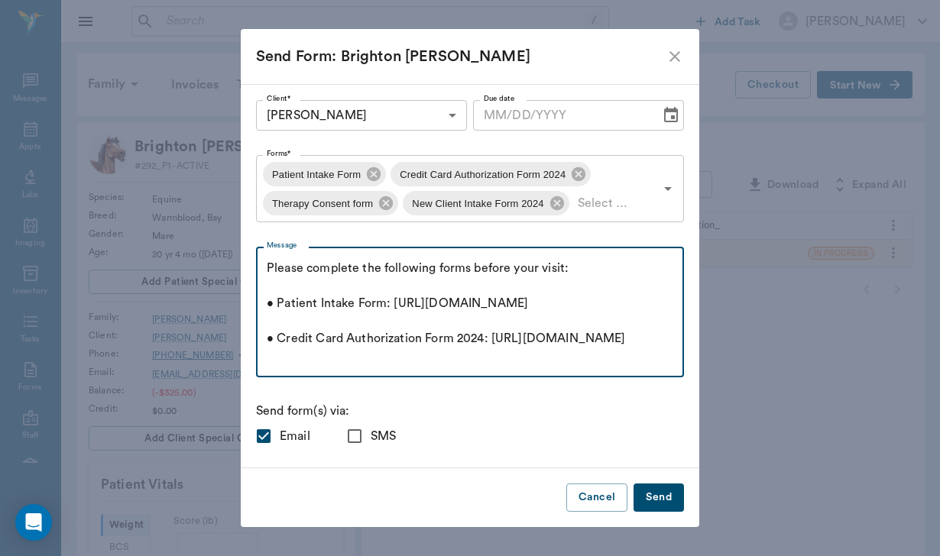
click at [267, 268] on textarea "Please complete the following forms before your visit: • Patient Intake Form: […" at bounding box center [470, 312] width 406 height 105
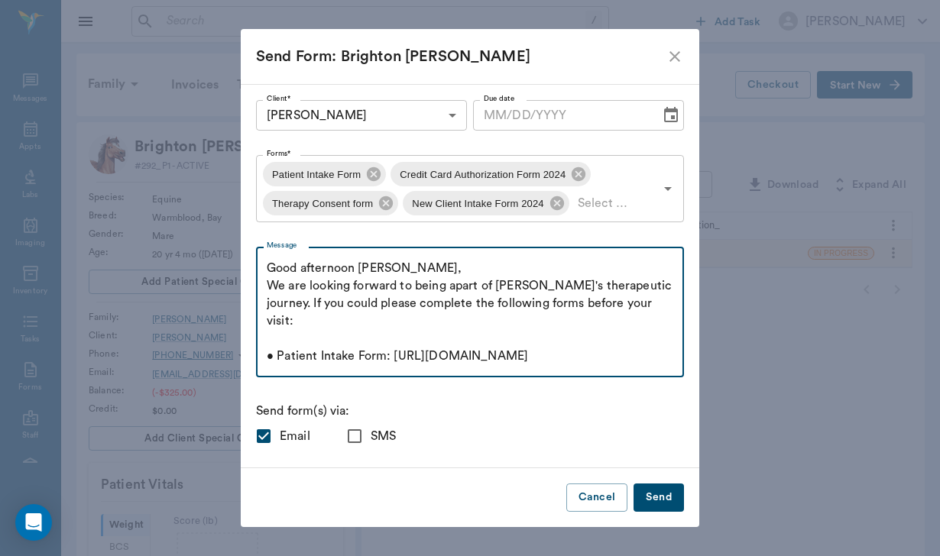
click at [586, 306] on textarea "Good afternoon [PERSON_NAME], We are looking forward to being apart of [PERSON_…" at bounding box center [470, 312] width 406 height 105
drag, startPoint x: 564, startPoint y: 322, endPoint x: 473, endPoint y: 318, distance: 91.0
click at [473, 318] on textarea "Good afternoon [PERSON_NAME], We are looking forward to being apart of [PERSON_…" at bounding box center [470, 312] width 406 height 105
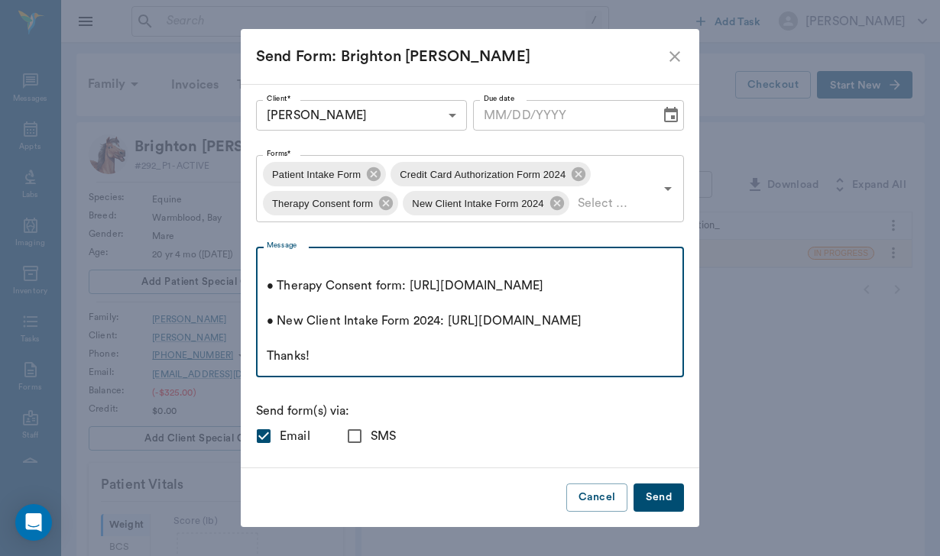
scroll to position [251, 0]
type textarea "Good afternoon [PERSON_NAME], We are looking forward to being apart of [PERSON_…"
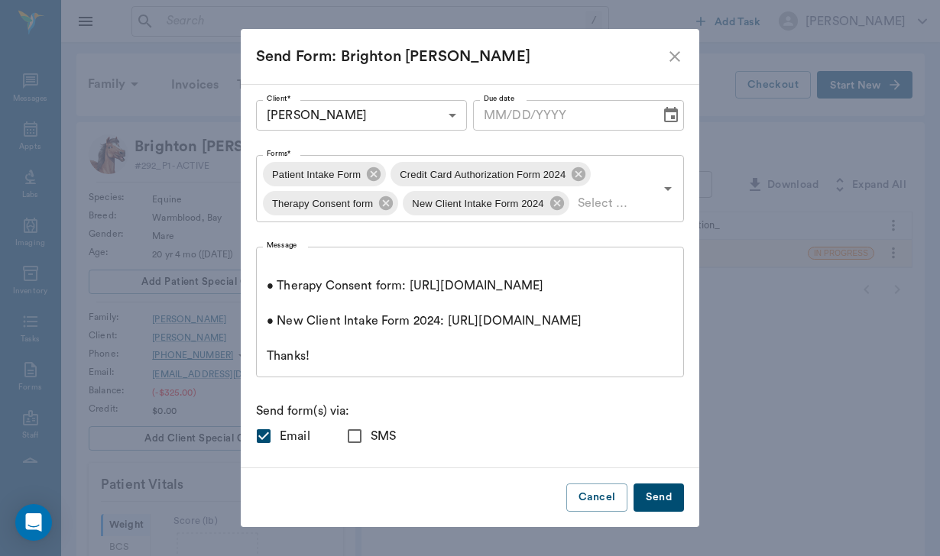
click at [357, 447] on input "SMS" at bounding box center [354, 436] width 32 height 32
checkbox input "true"
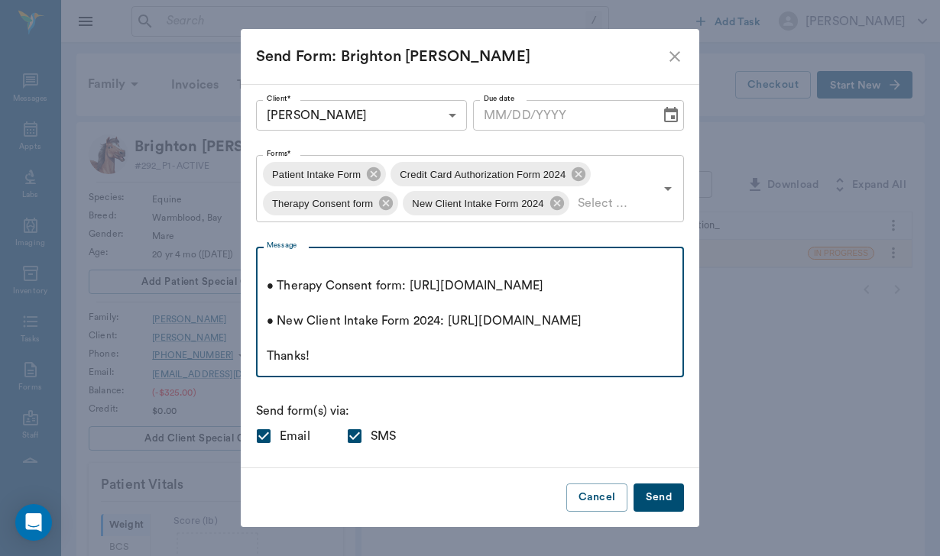
click at [335, 349] on textarea "Good afternoon [PERSON_NAME], We are looking forward to being apart of [PERSON_…" at bounding box center [470, 312] width 406 height 105
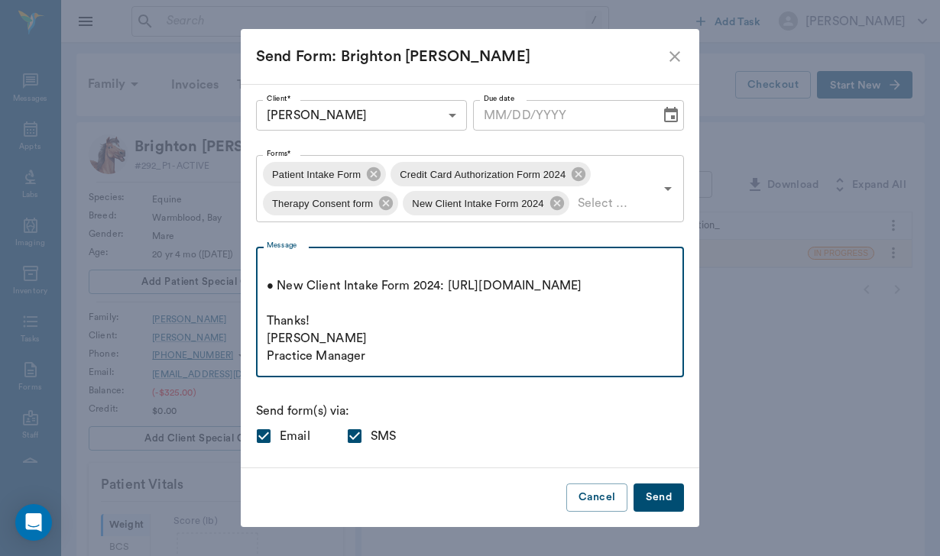
scroll to position [332, 0]
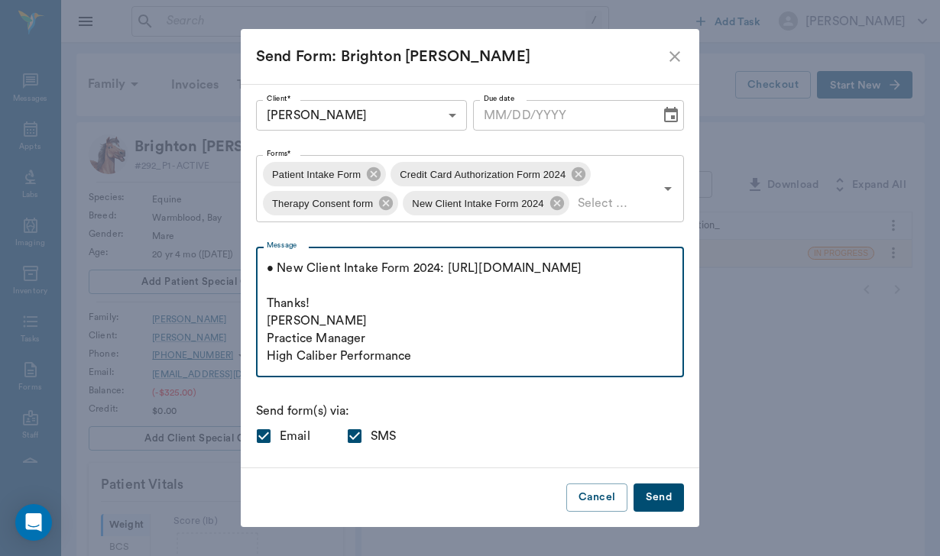
type textarea "Good afternoon [PERSON_NAME], We are looking forward to being apart of [PERSON_…"
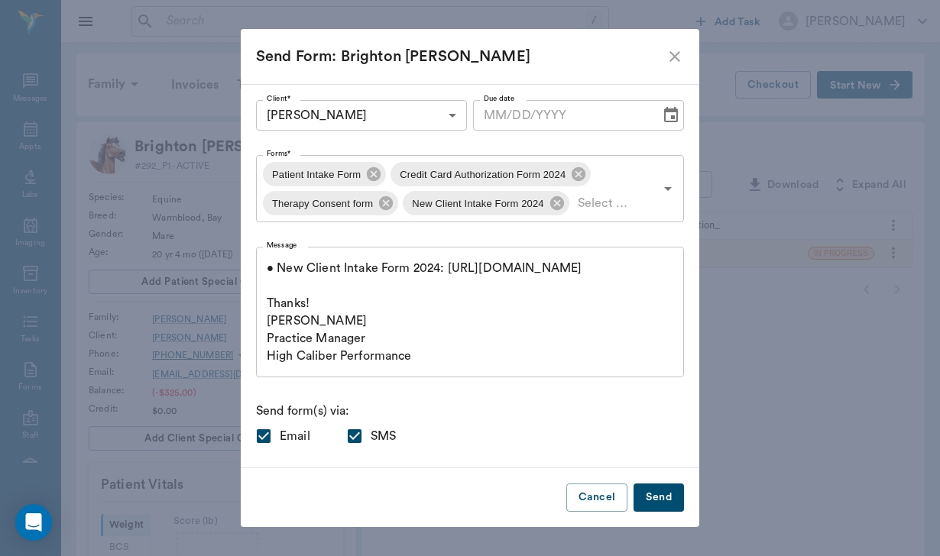
click at [664, 503] on button "Send" at bounding box center [658, 498] width 50 height 28
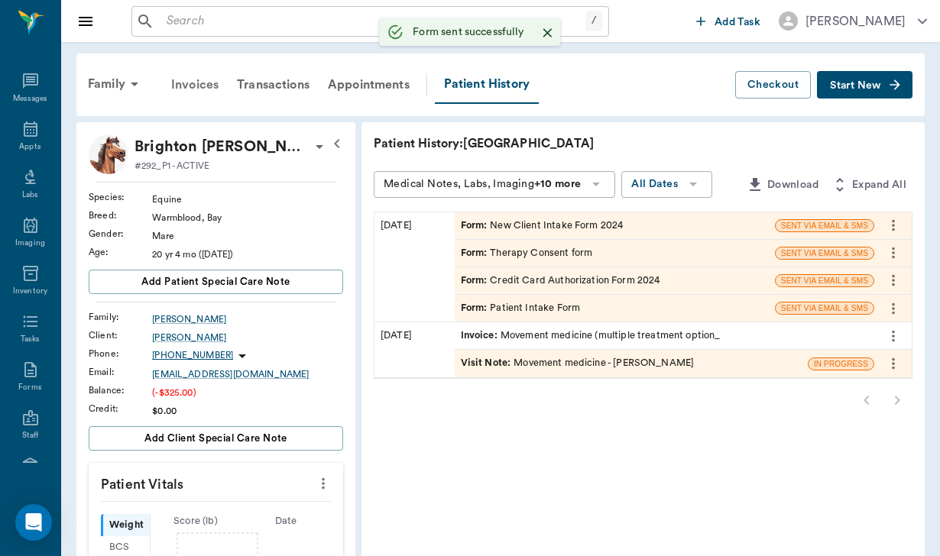
click at [196, 84] on div "Invoices" at bounding box center [195, 84] width 66 height 37
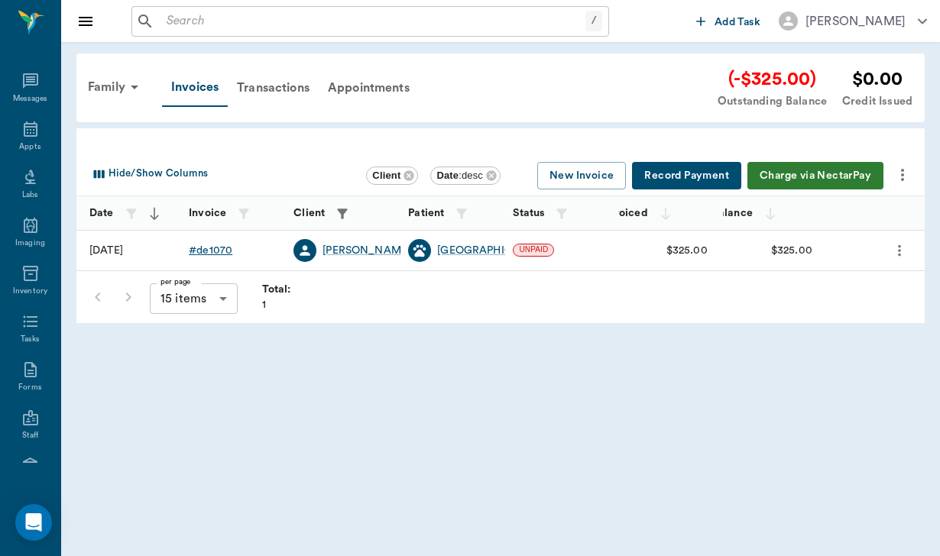
click at [208, 251] on div "# de1070" at bounding box center [211, 250] width 44 height 15
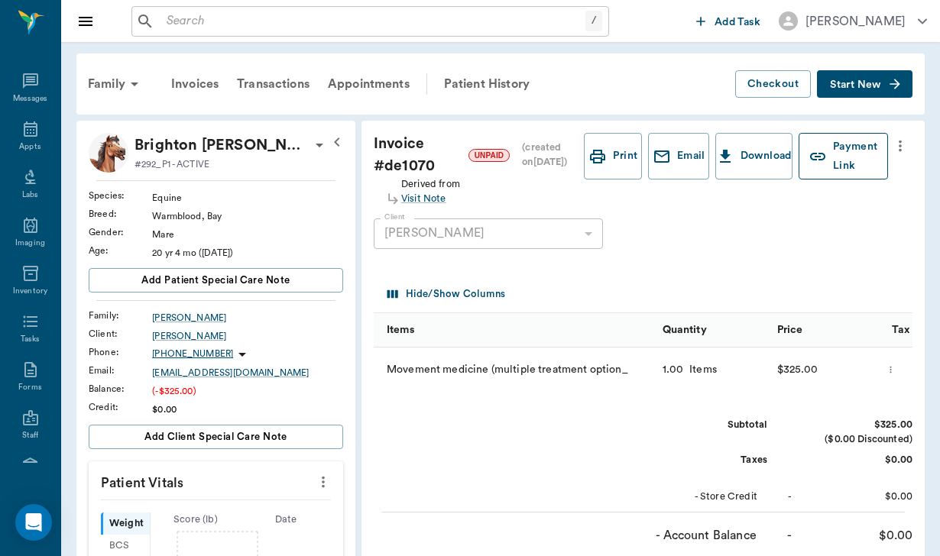
click at [830, 170] on button "Payment Link" at bounding box center [842, 156] width 89 height 47
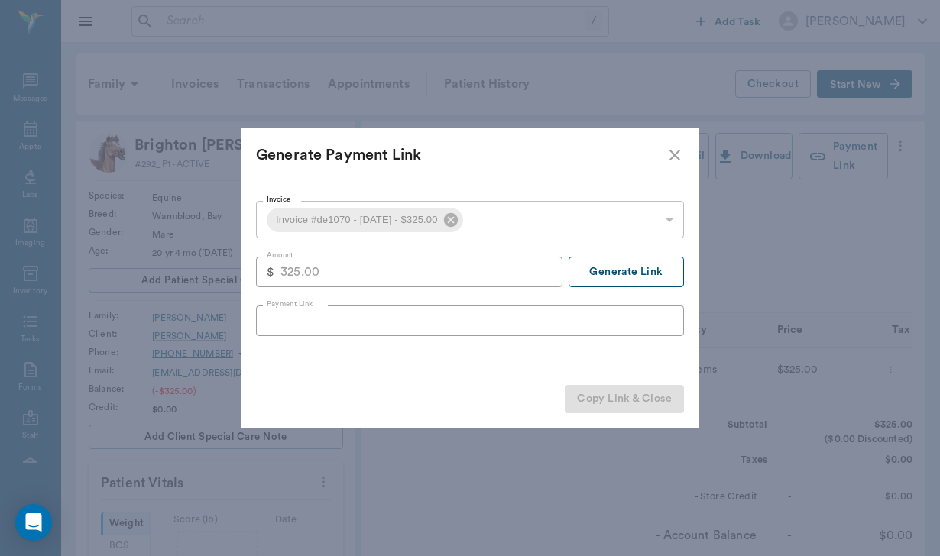
click at [623, 267] on button "Generate Link" at bounding box center [625, 272] width 115 height 31
type input "[URL][DOMAIN_NAME]"
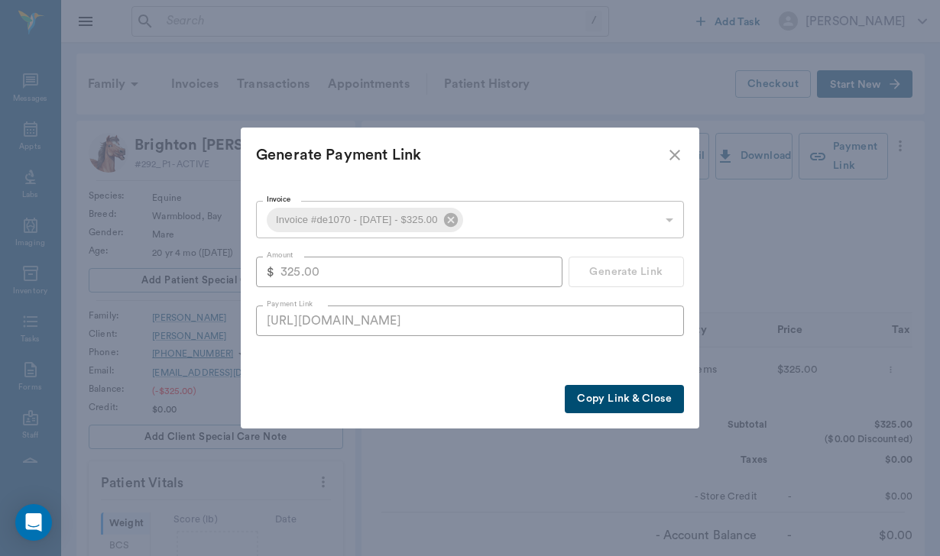
click at [621, 404] on button "Copy Link & Close" at bounding box center [624, 399] width 119 height 28
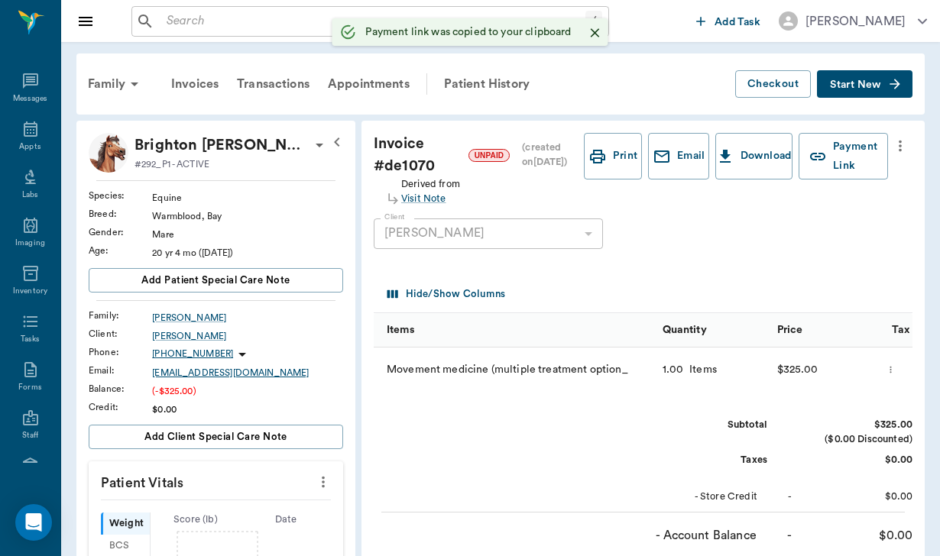
click at [182, 372] on div "[EMAIL_ADDRESS][DOMAIN_NAME]" at bounding box center [247, 373] width 191 height 14
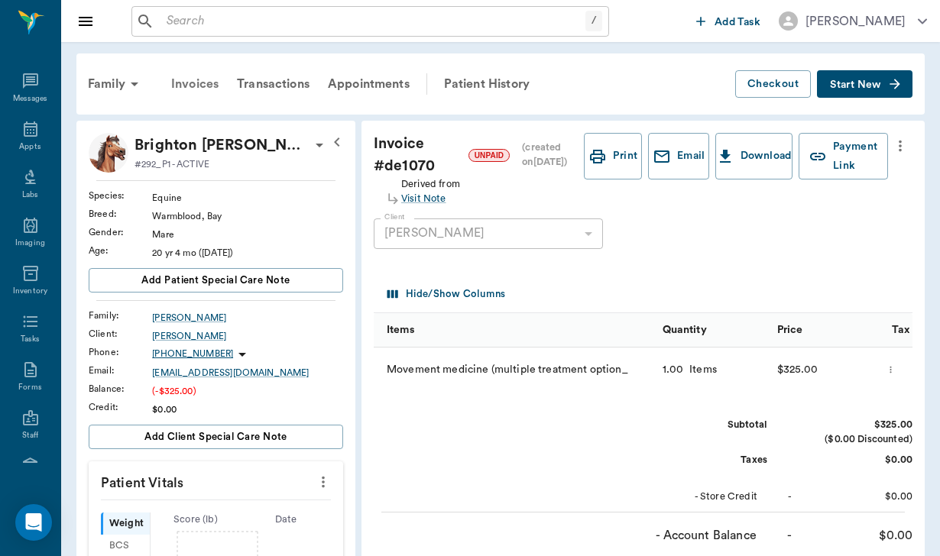
click at [208, 84] on div "Invoices" at bounding box center [195, 84] width 66 height 37
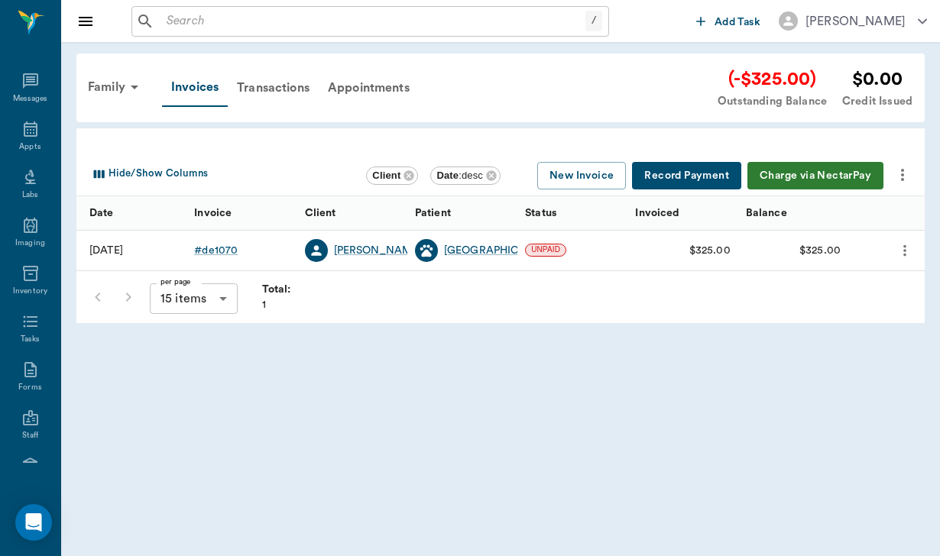
click at [905, 174] on icon "more" at bounding box center [902, 175] width 18 height 18
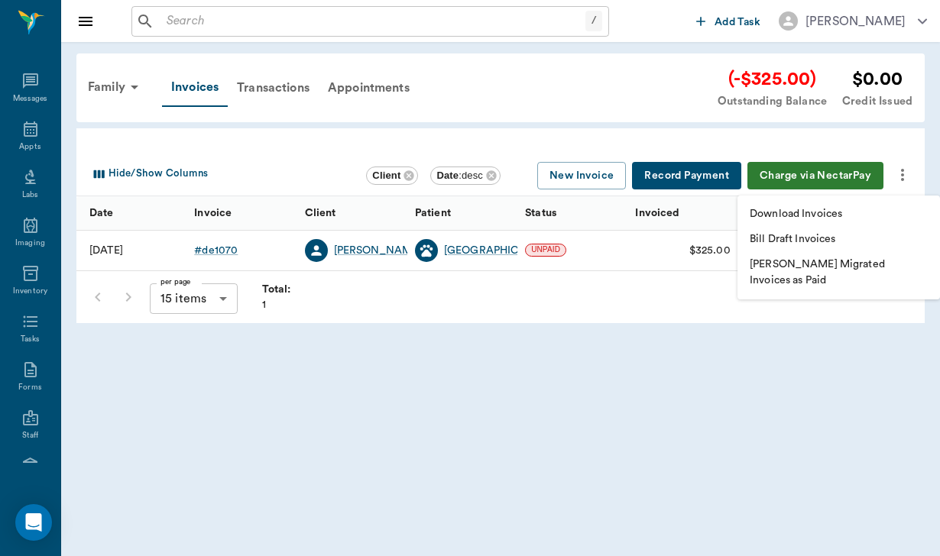
click at [795, 220] on p "Download Invoices" at bounding box center [795, 214] width 92 height 16
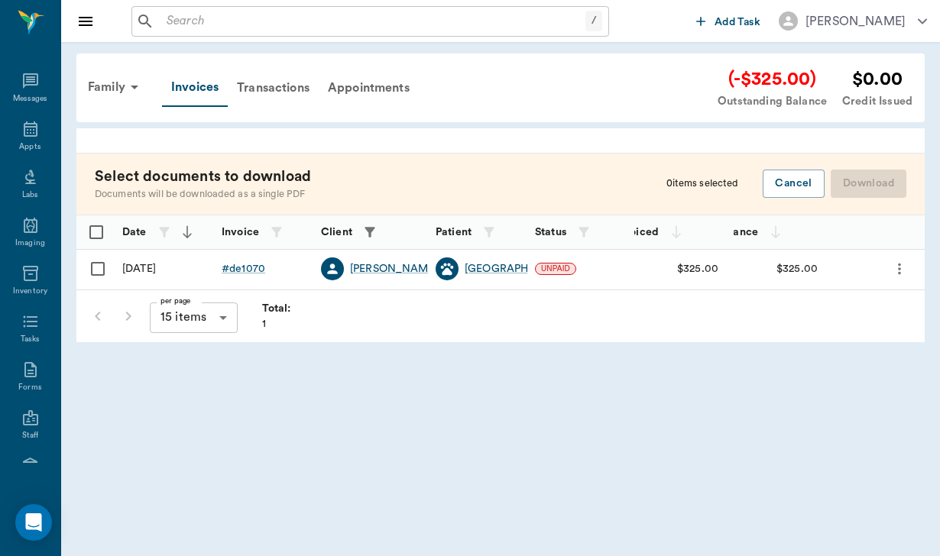
click at [95, 263] on input "Select row" at bounding box center [98, 269] width 32 height 32
checkbox input "false"
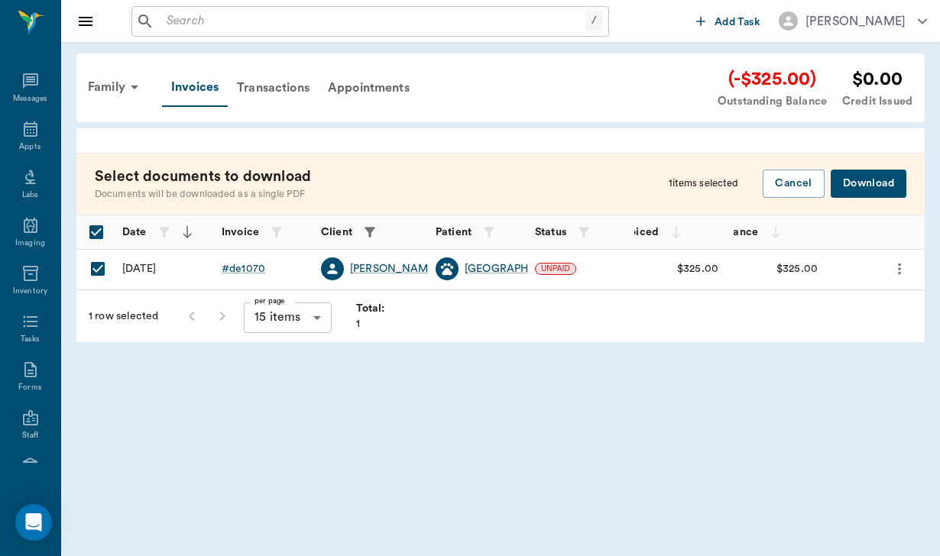
checkbox input "true"
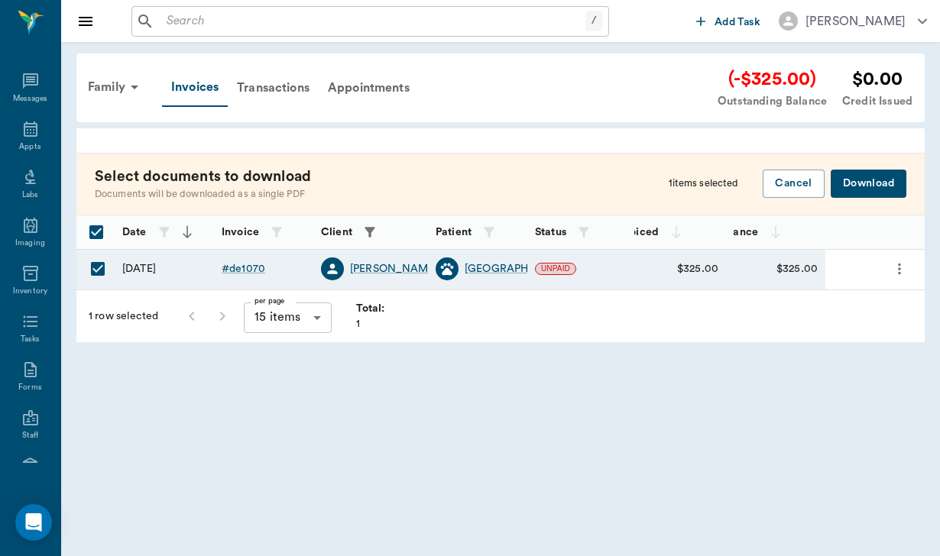
click at [859, 187] on button "Download" at bounding box center [868, 184] width 76 height 28
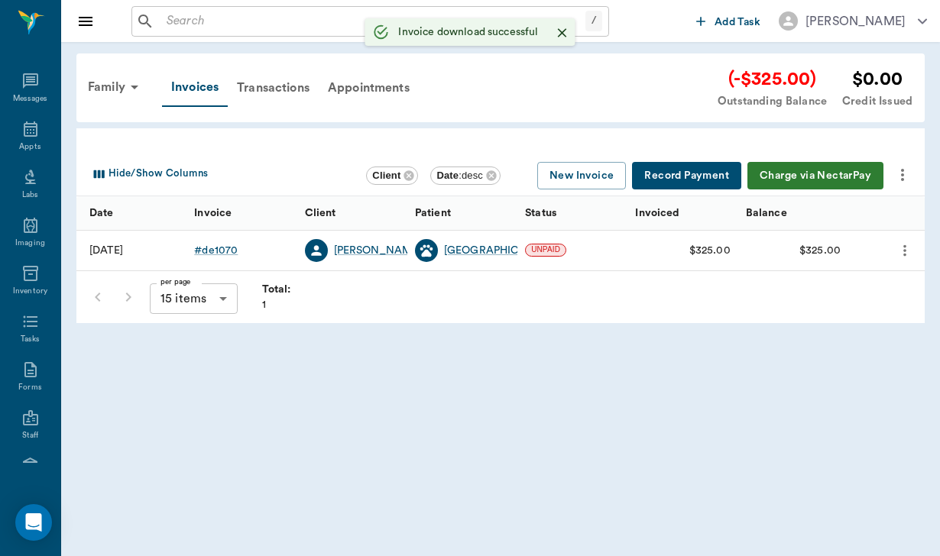
click at [171, 12] on input "text" at bounding box center [372, 21] width 425 height 21
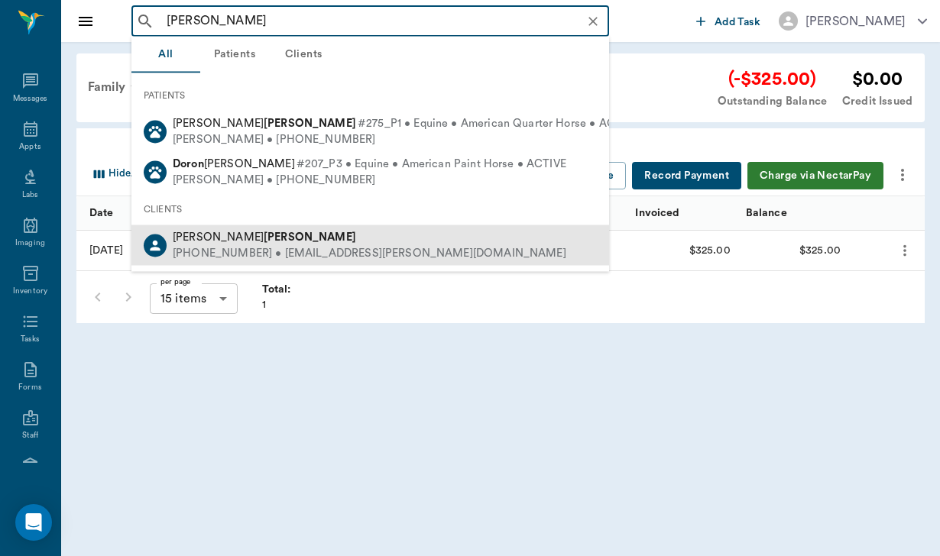
click at [210, 250] on div "[PHONE_NUMBER] • [EMAIL_ADDRESS][PERSON_NAME][DOMAIN_NAME]" at bounding box center [369, 253] width 393 height 16
type input "[PERSON_NAME]"
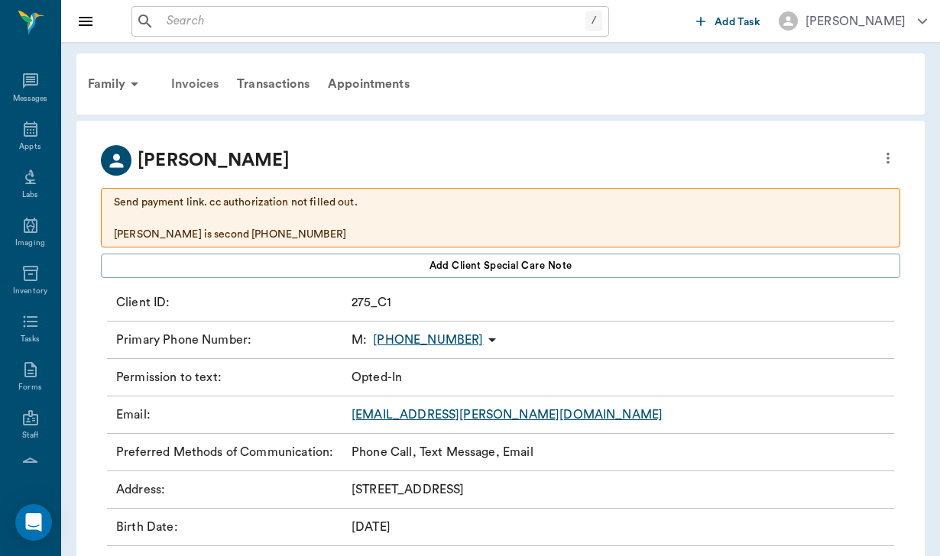
click at [202, 83] on div "Invoices" at bounding box center [195, 84] width 66 height 37
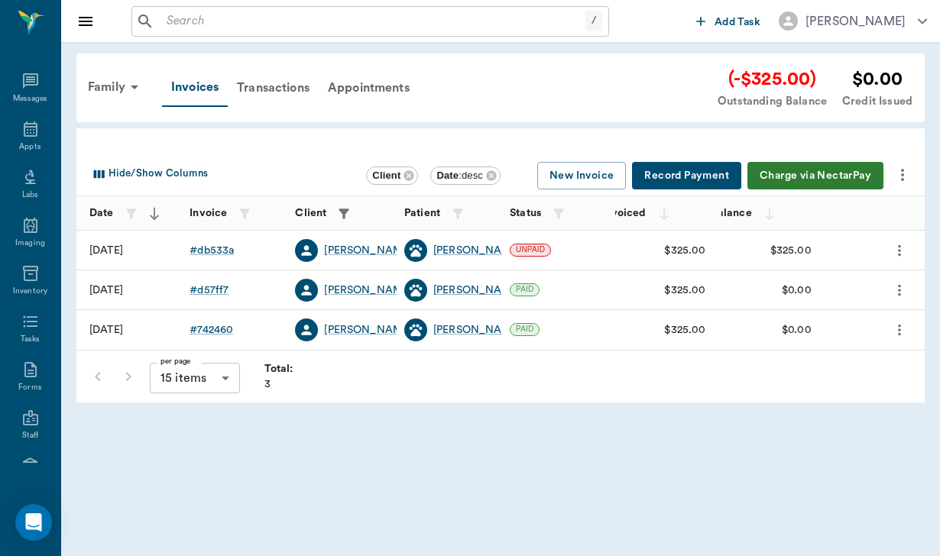
click at [896, 162] on button "more" at bounding box center [902, 175] width 26 height 26
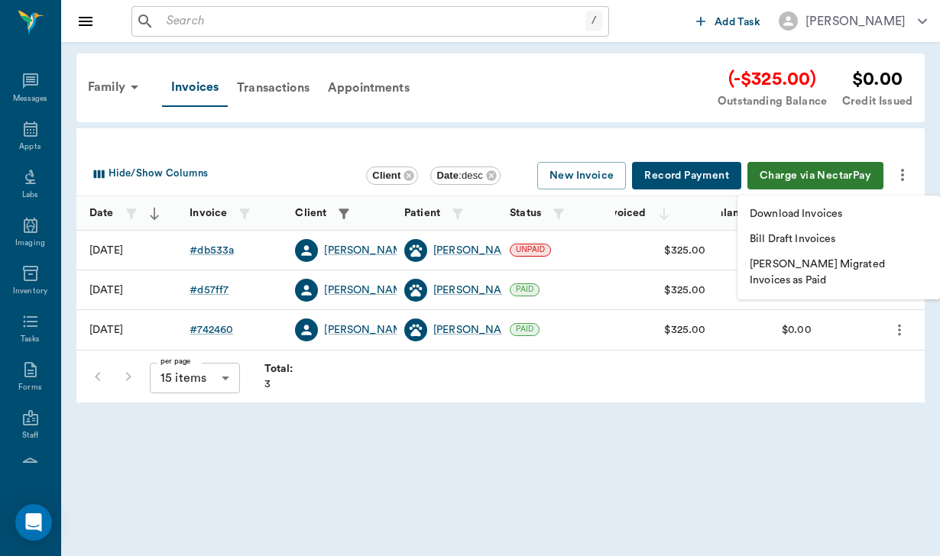
click at [769, 216] on p "Download Invoices" at bounding box center [795, 214] width 92 height 16
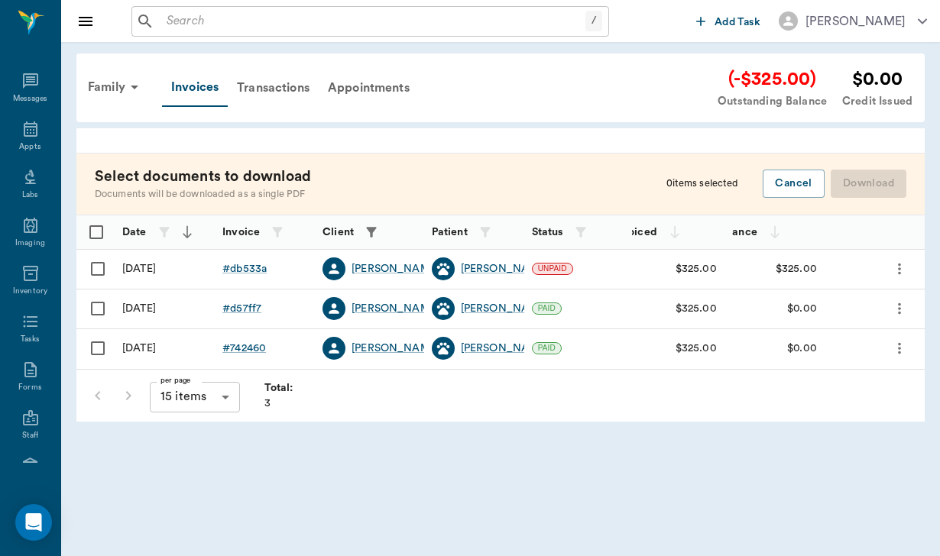
click at [102, 261] on input "Select row" at bounding box center [98, 269] width 32 height 32
checkbox input "false"
checkbox input "true"
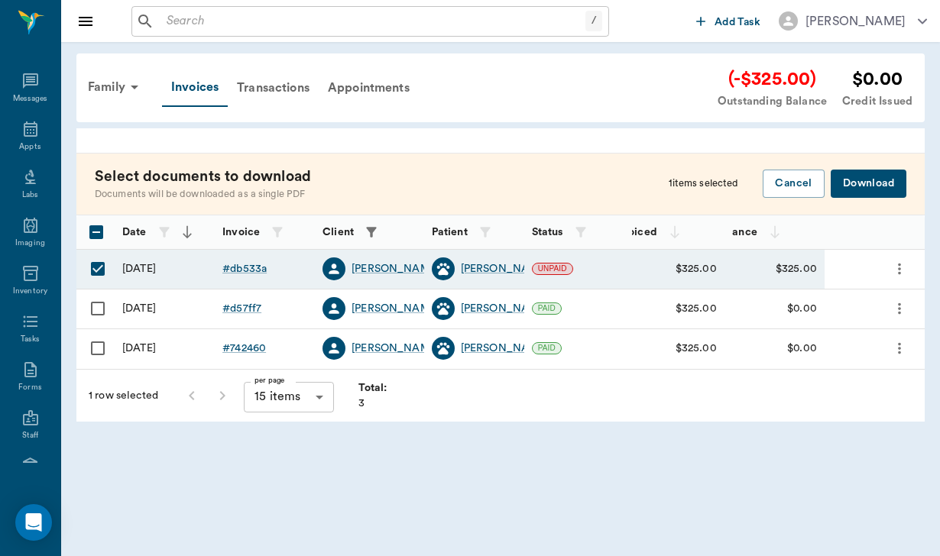
click at [892, 183] on button "Download" at bounding box center [868, 184] width 76 height 28
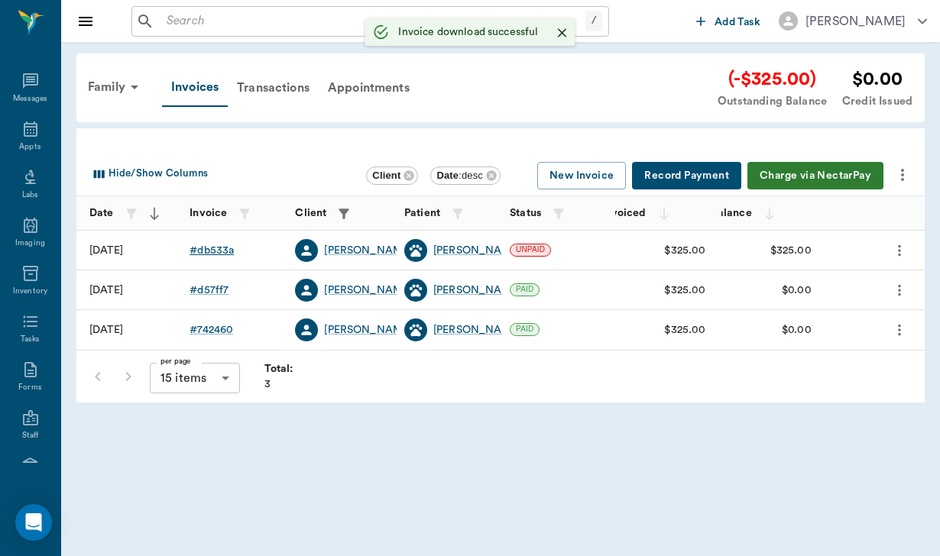
click at [214, 249] on div "# db533a" at bounding box center [211, 250] width 44 height 15
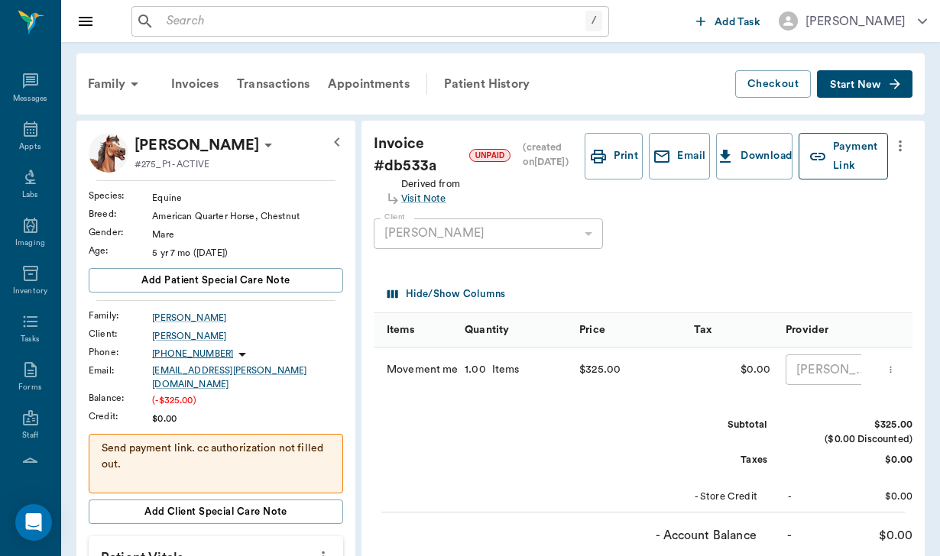
click at [815, 162] on icon "button" at bounding box center [817, 156] width 18 height 18
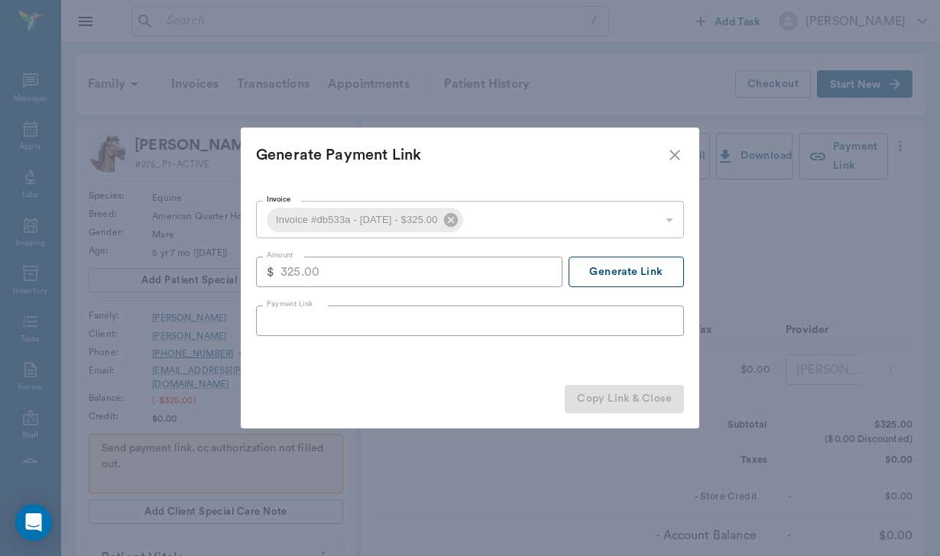
click at [652, 269] on button "Generate Link" at bounding box center [625, 272] width 115 height 31
type input "[URL][DOMAIN_NAME]"
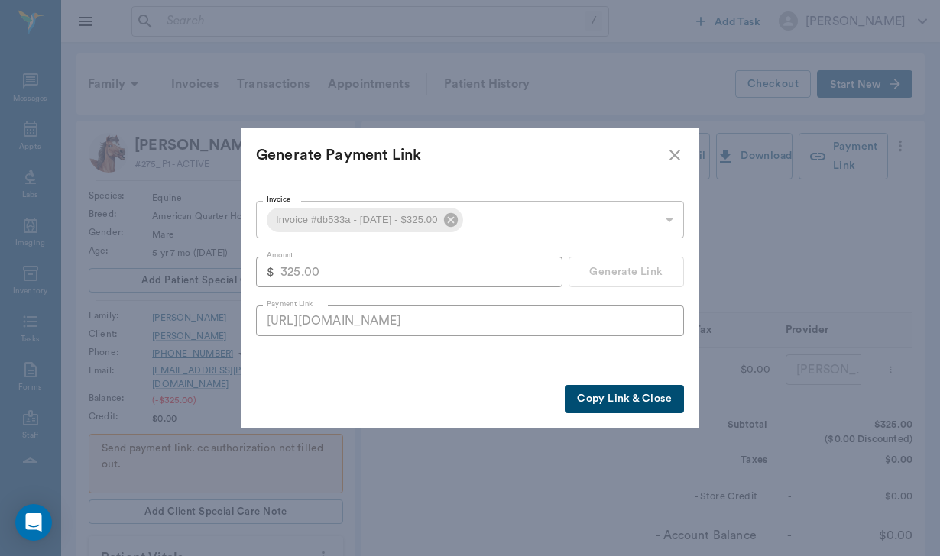
click at [618, 406] on button "Copy Link & Close" at bounding box center [624, 399] width 119 height 28
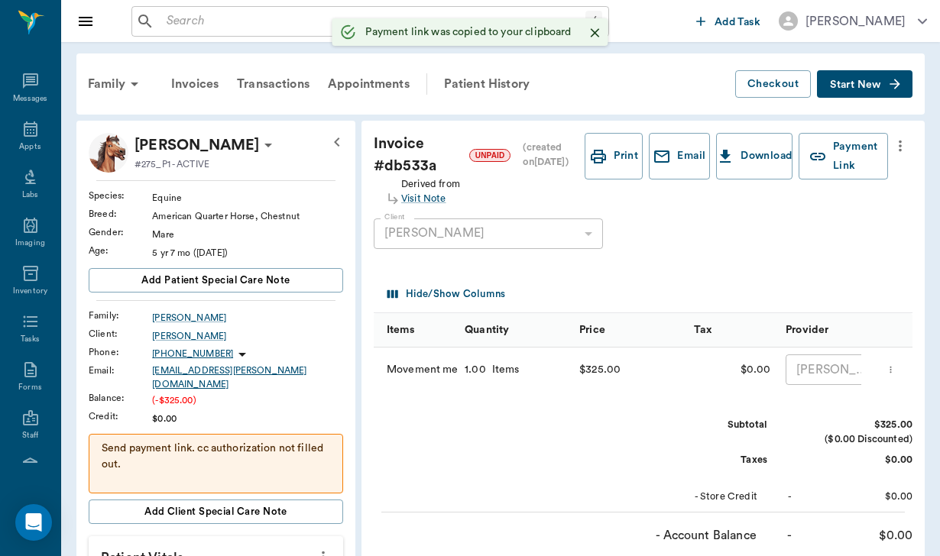
click at [189, 381] on div "[EMAIL_ADDRESS][PERSON_NAME][DOMAIN_NAME]" at bounding box center [247, 378] width 191 height 28
